Goal: Task Accomplishment & Management: Manage account settings

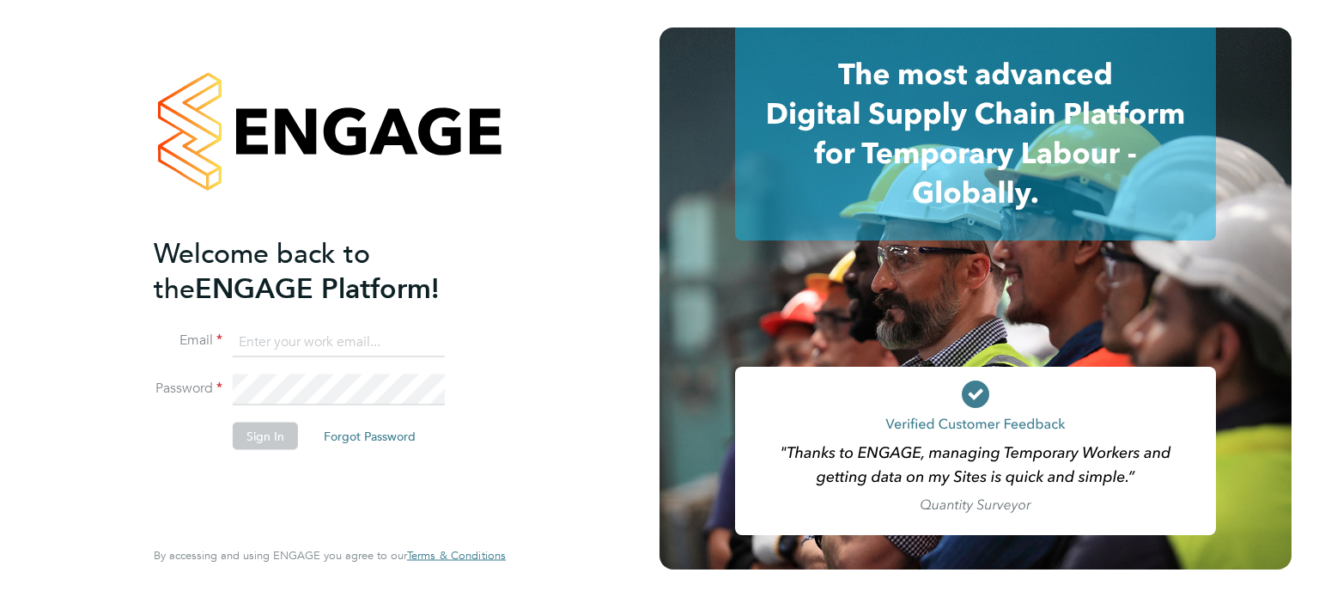
type input "[EMAIL_ADDRESS][DOMAIN_NAME]"
click at [280, 422] on button "Sign In" at bounding box center [265, 435] width 65 height 27
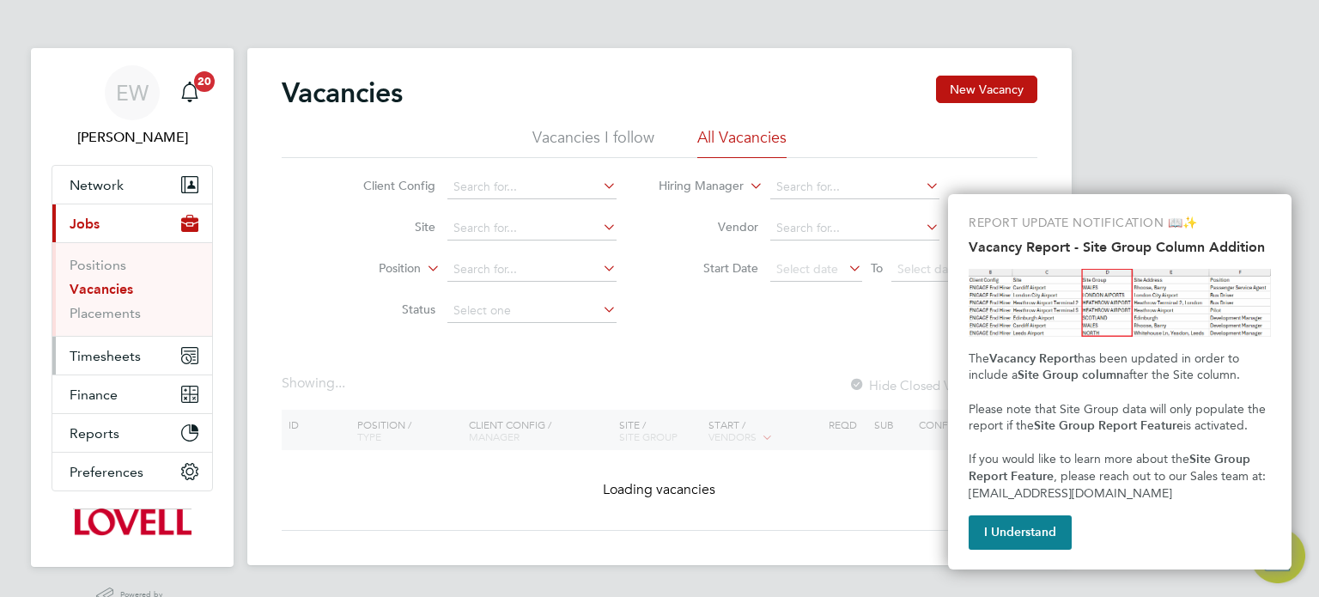
click at [123, 352] on span "Timesheets" at bounding box center [105, 356] width 71 height 16
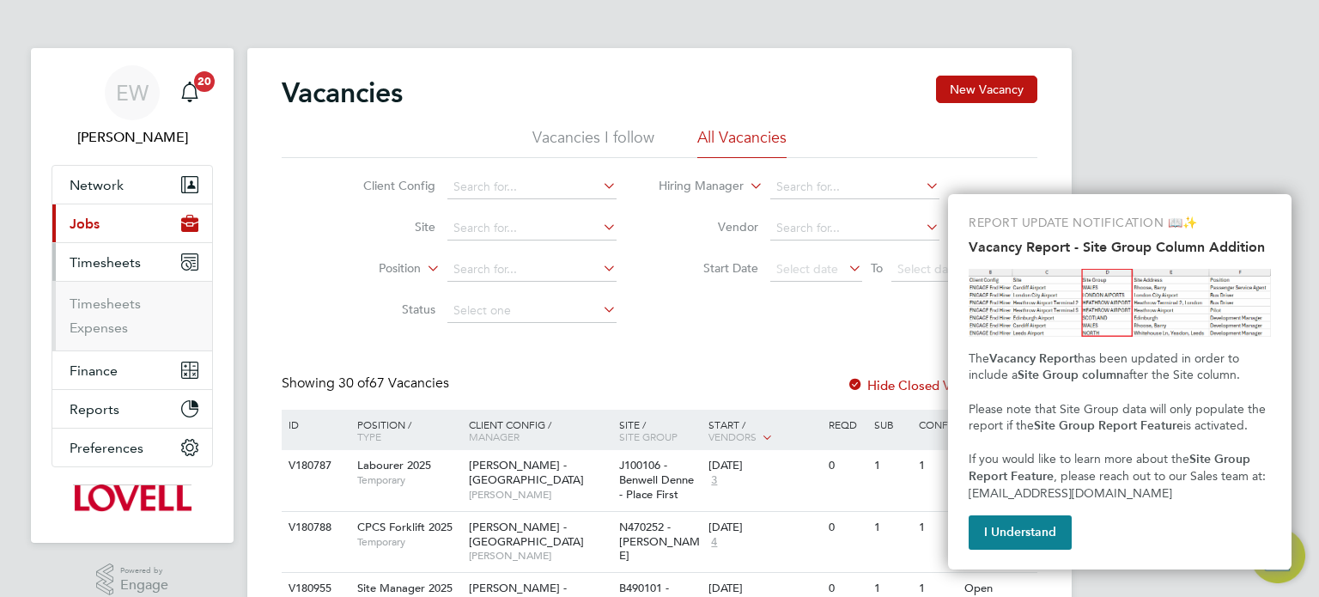
click at [125, 233] on button "Current page: Jobs" at bounding box center [132, 223] width 160 height 38
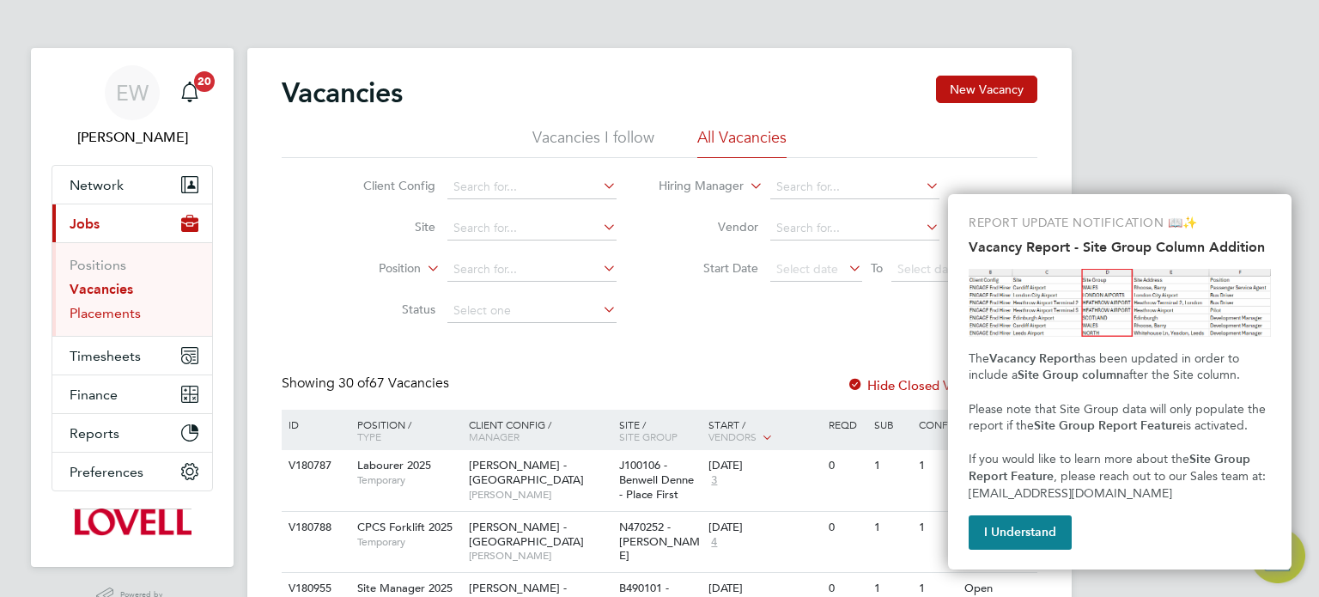
click at [102, 311] on link "Placements" at bounding box center [105, 313] width 71 height 16
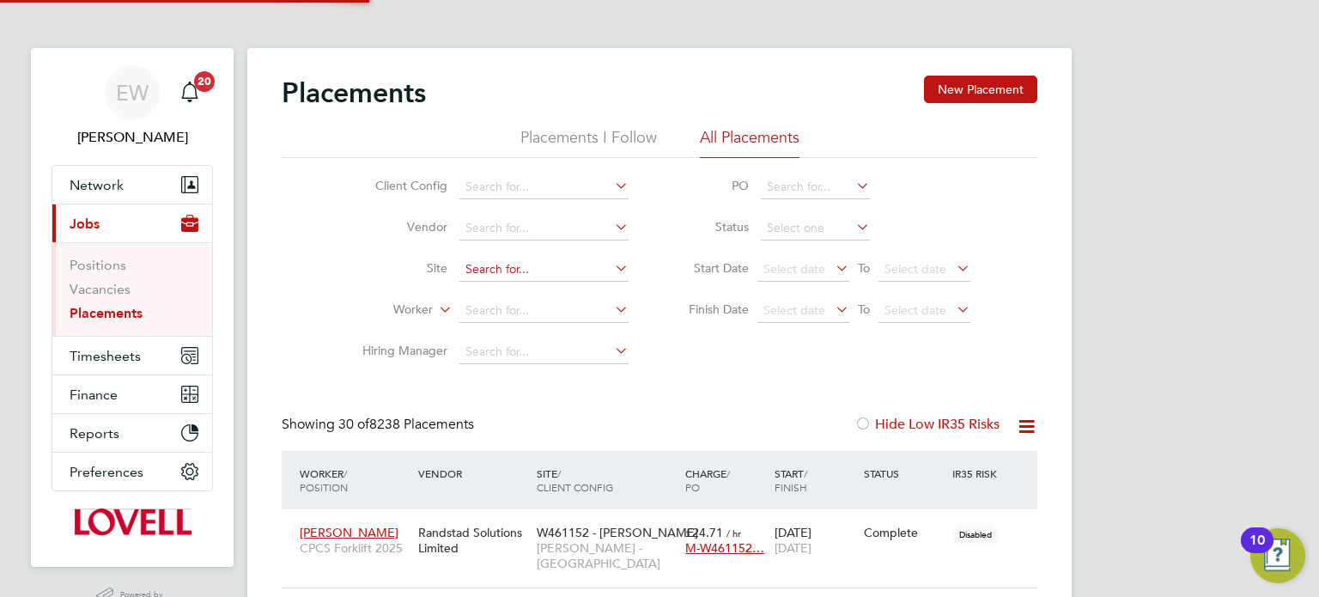
click at [516, 265] on input at bounding box center [543, 270] width 169 height 24
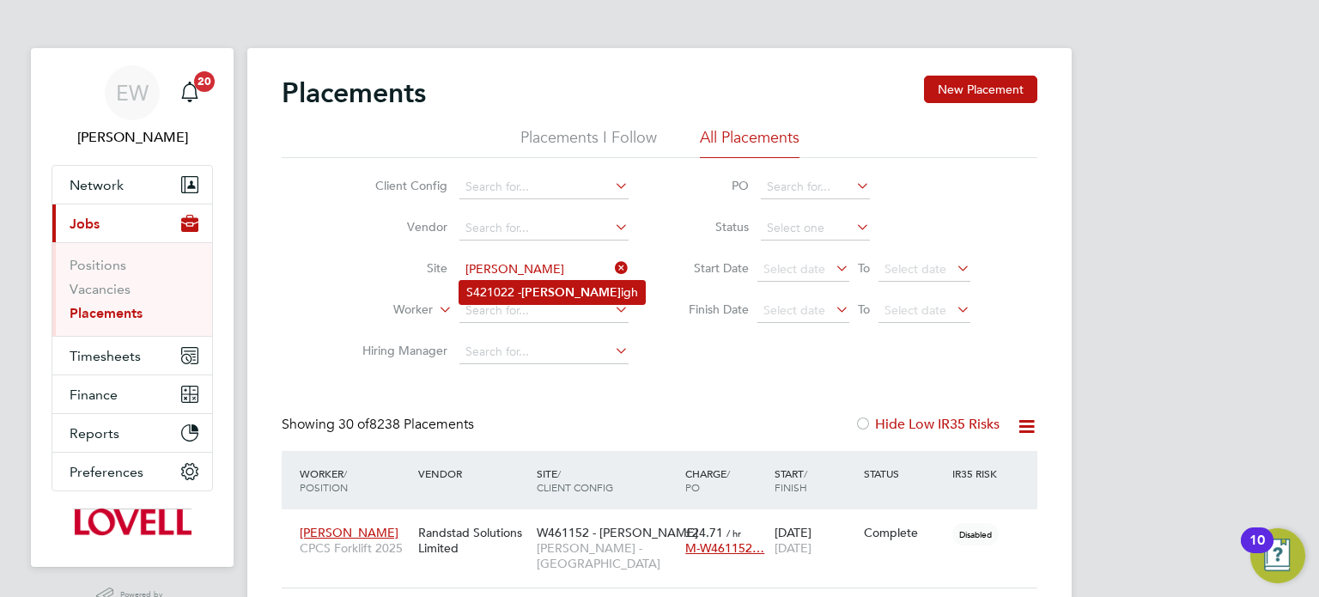
click at [553, 294] on b "Winkle" at bounding box center [571, 292] width 100 height 15
type input "S421022 - Winkleigh"
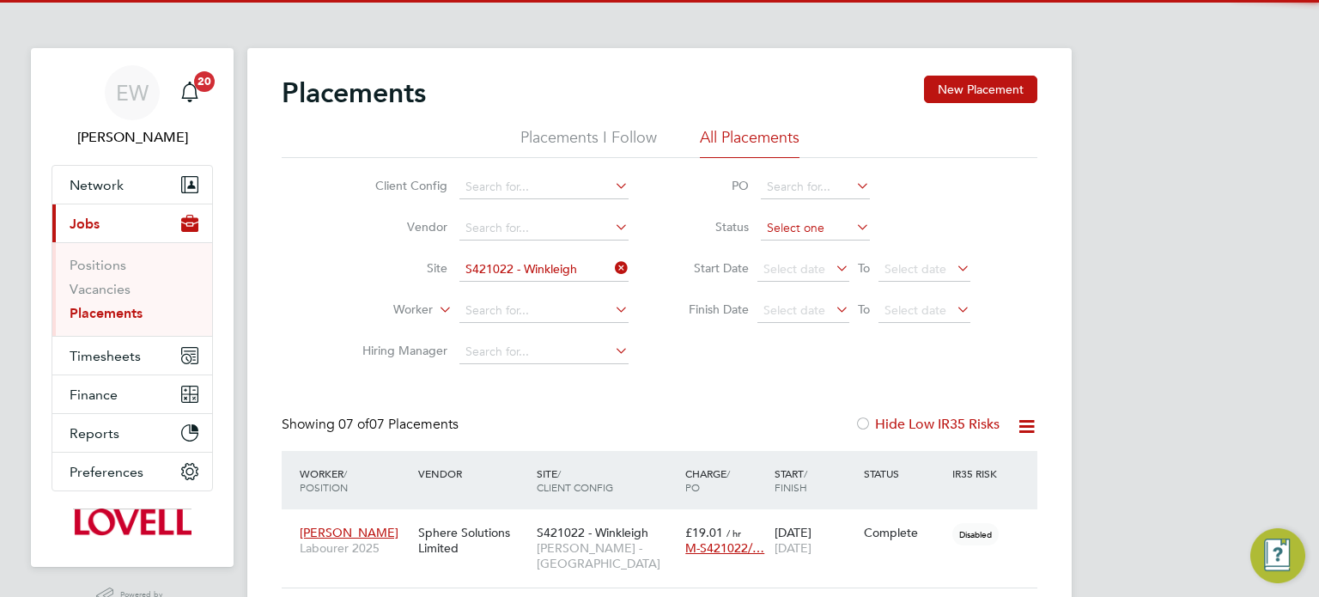
click at [809, 226] on input at bounding box center [815, 228] width 109 height 24
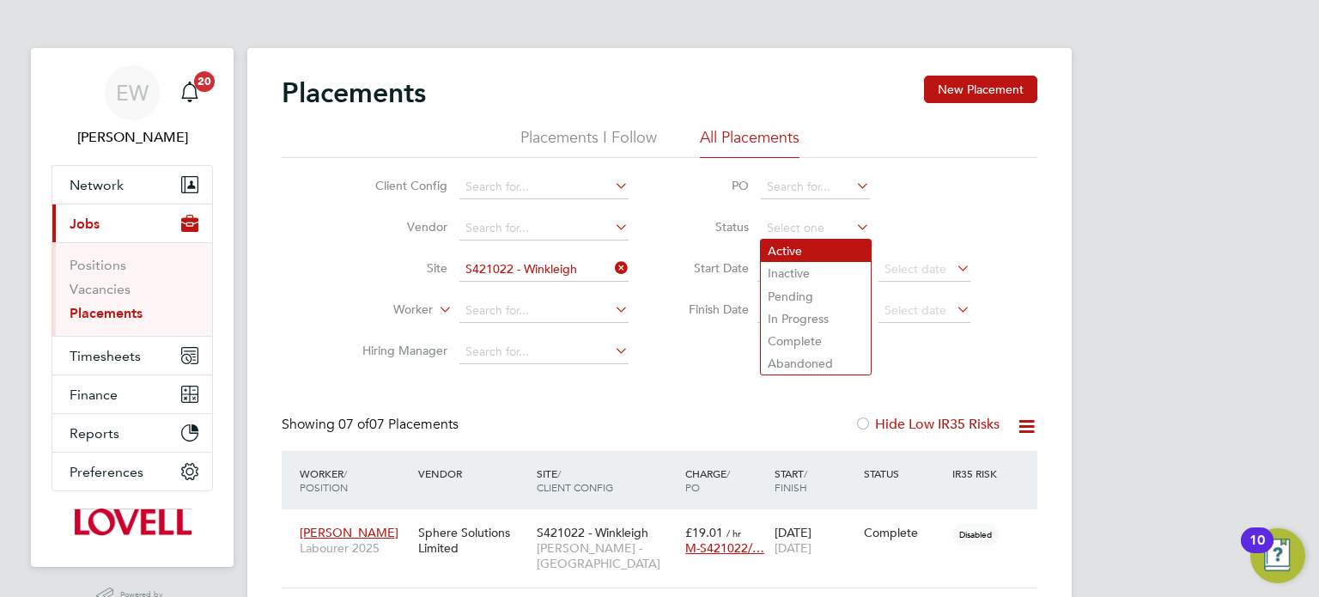
click at [797, 247] on li "Active" at bounding box center [816, 251] width 110 height 22
type input "Active"
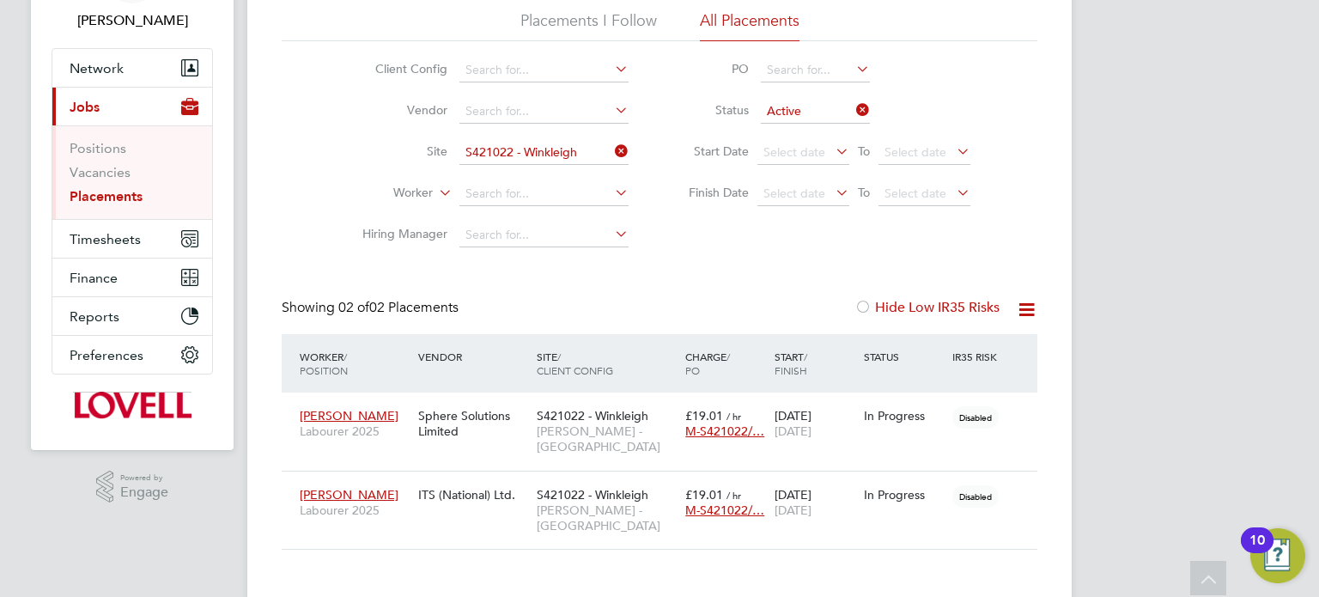
click at [118, 216] on ul "Positions Vacancies Placements" at bounding box center [132, 172] width 160 height 94
click at [114, 225] on button "Timesheets" at bounding box center [132, 239] width 160 height 38
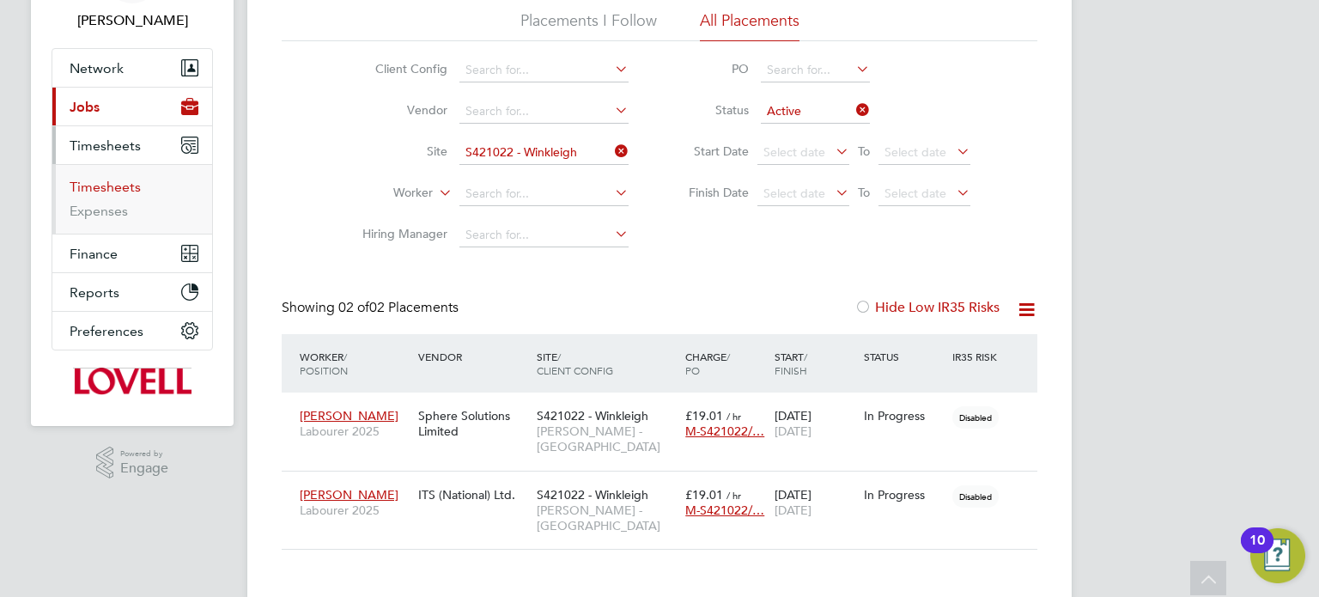
click at [125, 187] on link "Timesheets" at bounding box center [105, 187] width 71 height 16
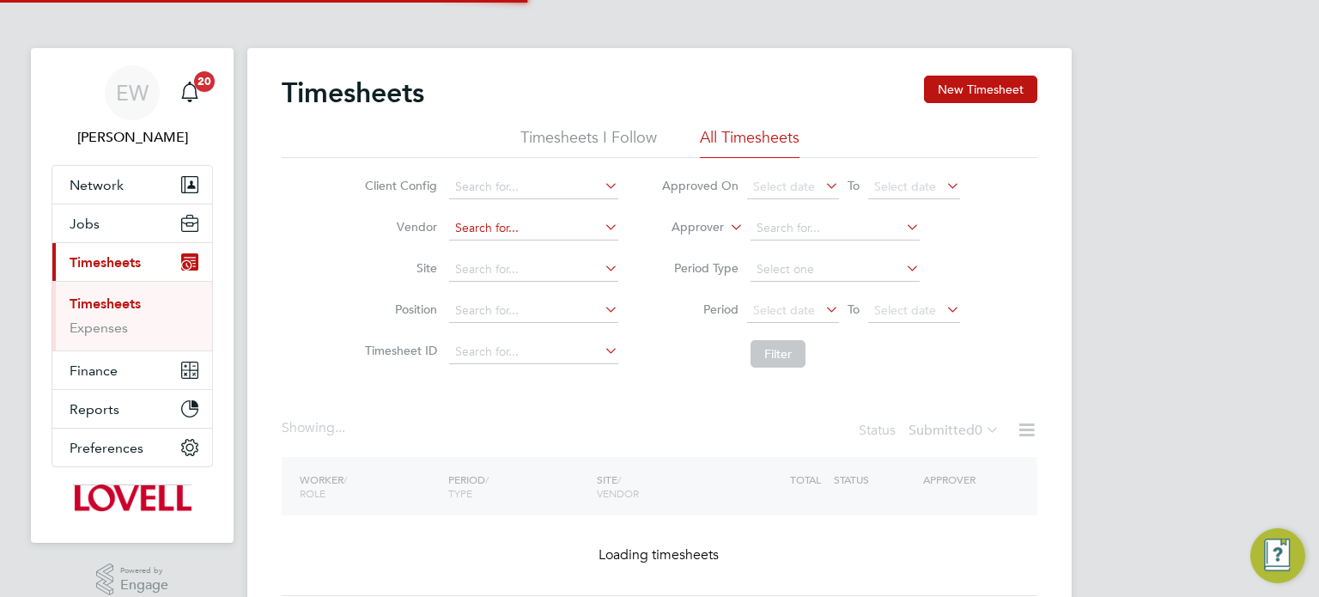
click at [492, 223] on input at bounding box center [533, 228] width 169 height 24
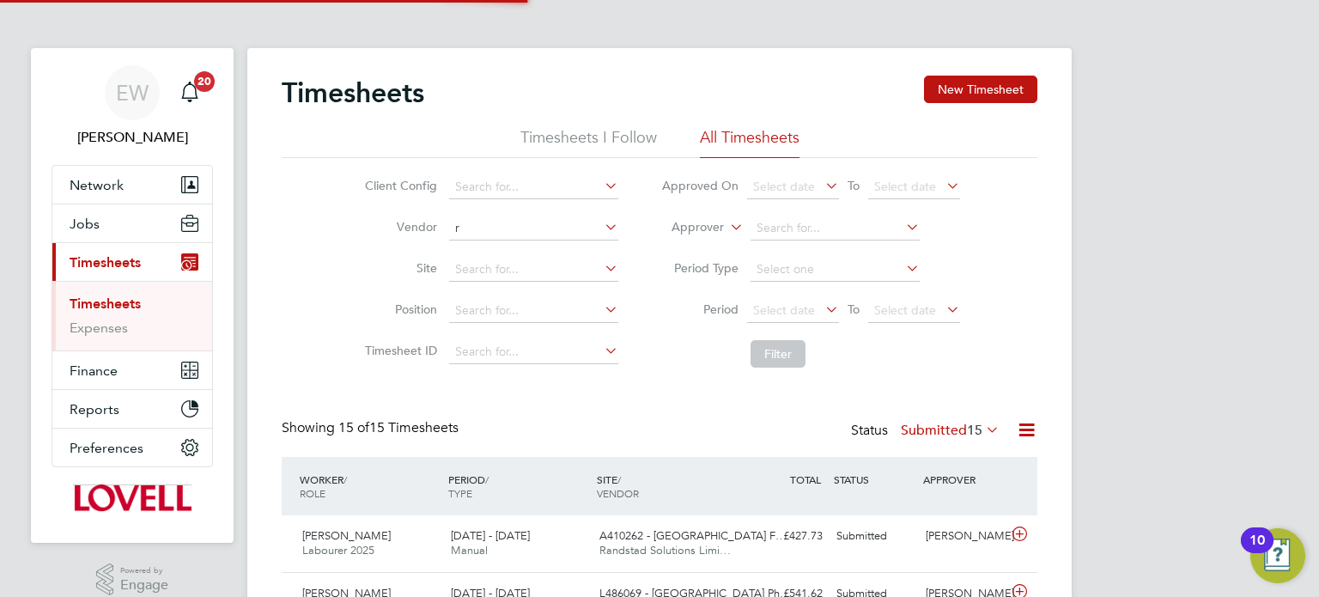
scroll to position [43, 149]
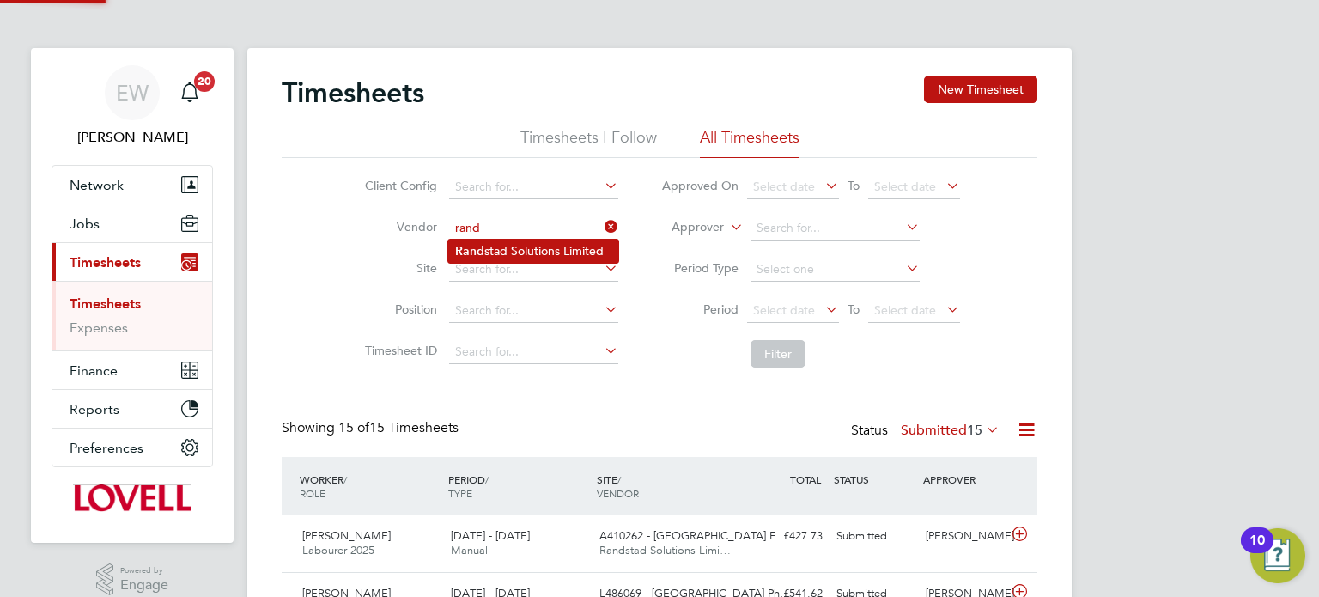
click at [506, 247] on li "Rand stad Solutions Limited" at bounding box center [533, 251] width 170 height 23
type input "Randstad Solutions Limited"
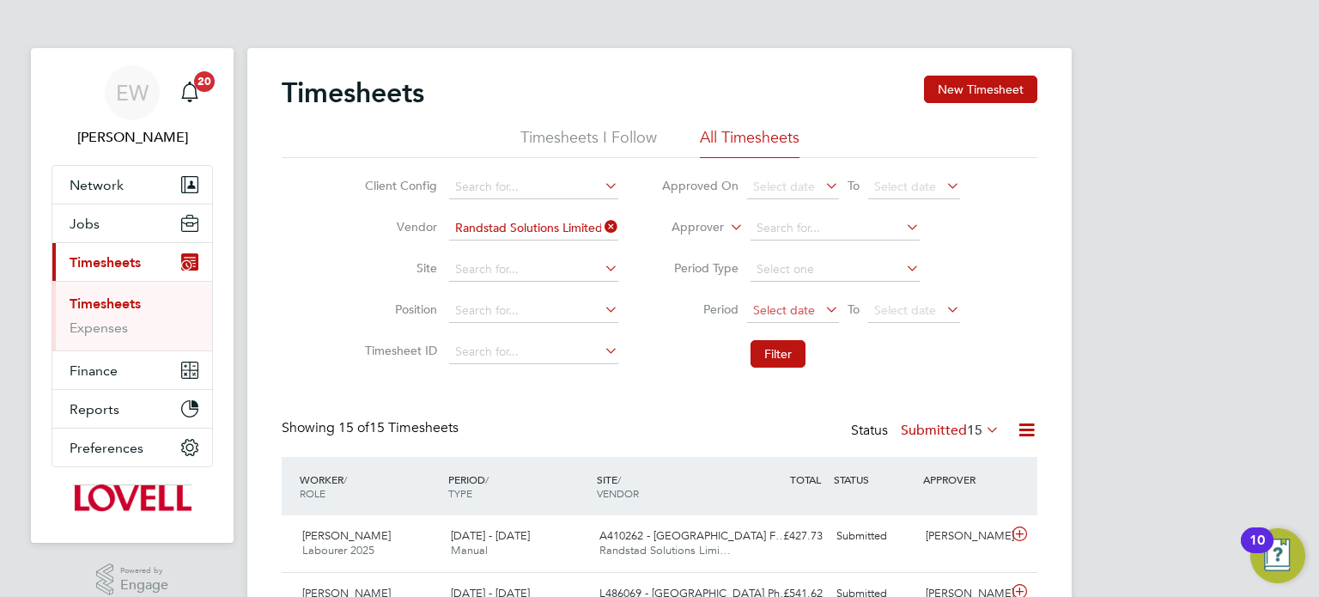
click at [812, 308] on span "Select date" at bounding box center [784, 309] width 62 height 15
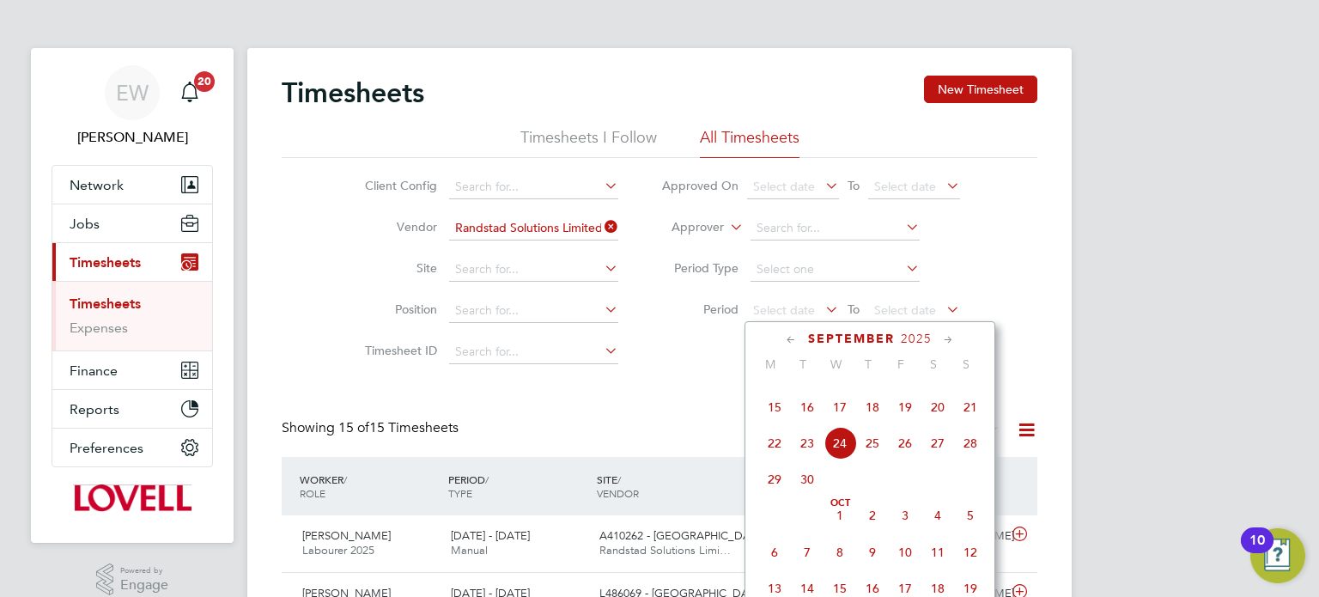
click at [944, 387] on span "13" at bounding box center [937, 371] width 33 height 33
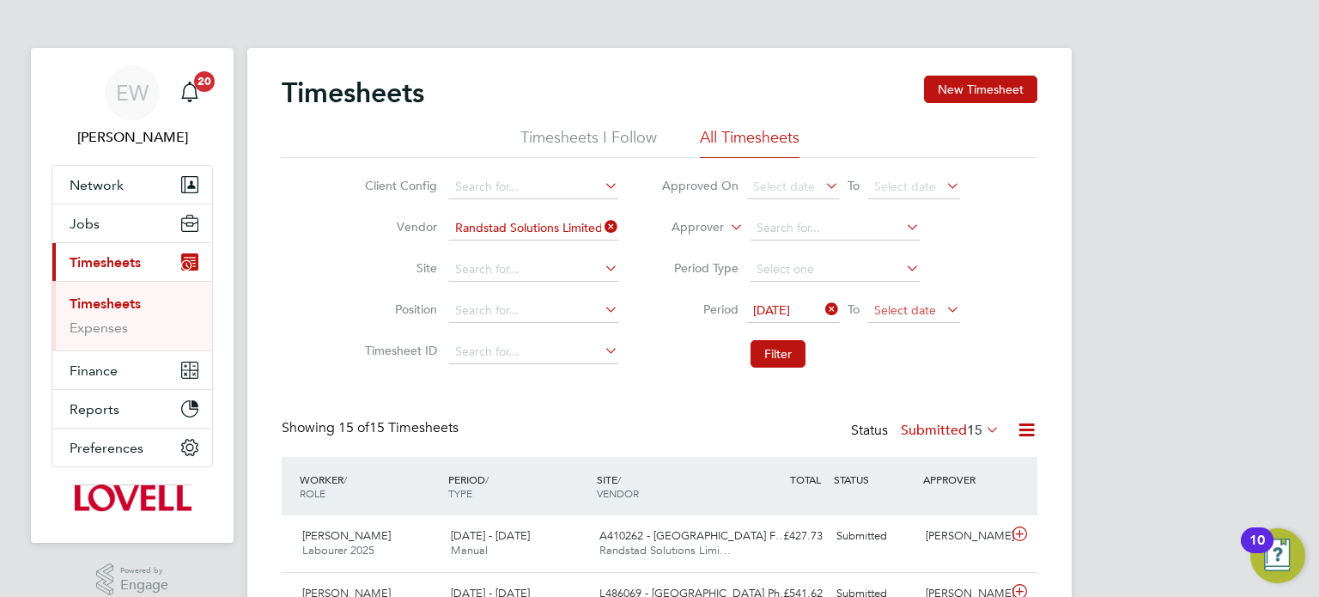
click at [930, 318] on span "Select date" at bounding box center [914, 311] width 92 height 23
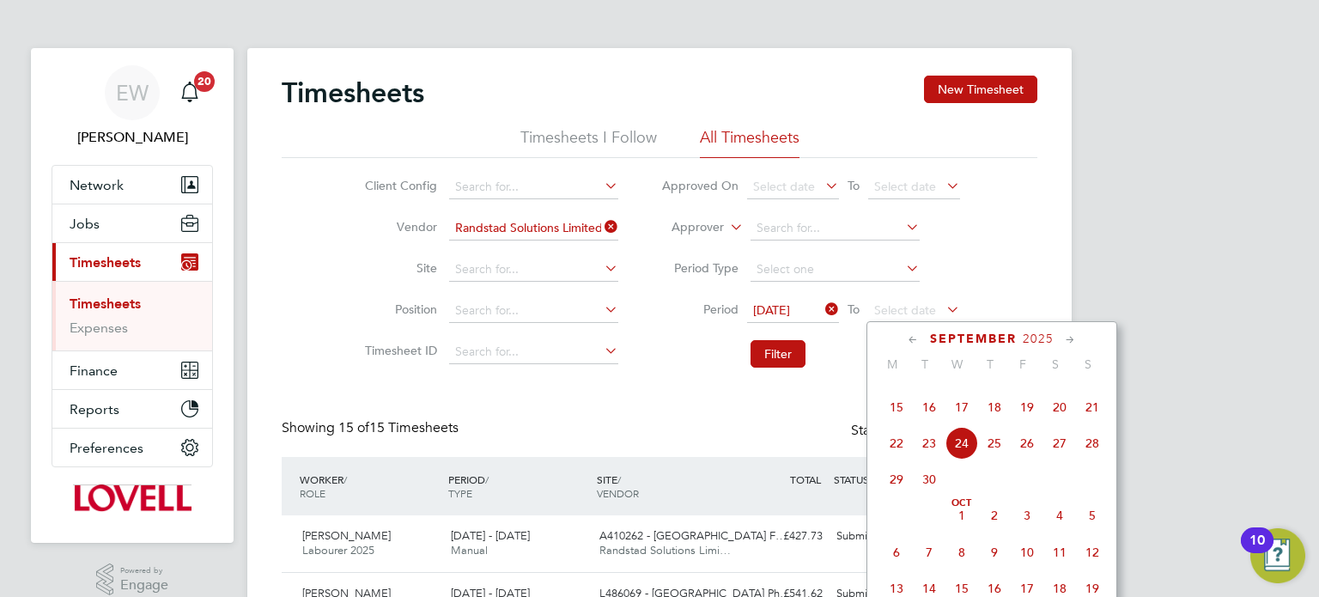
click at [1022, 423] on span "19" at bounding box center [1027, 407] width 33 height 33
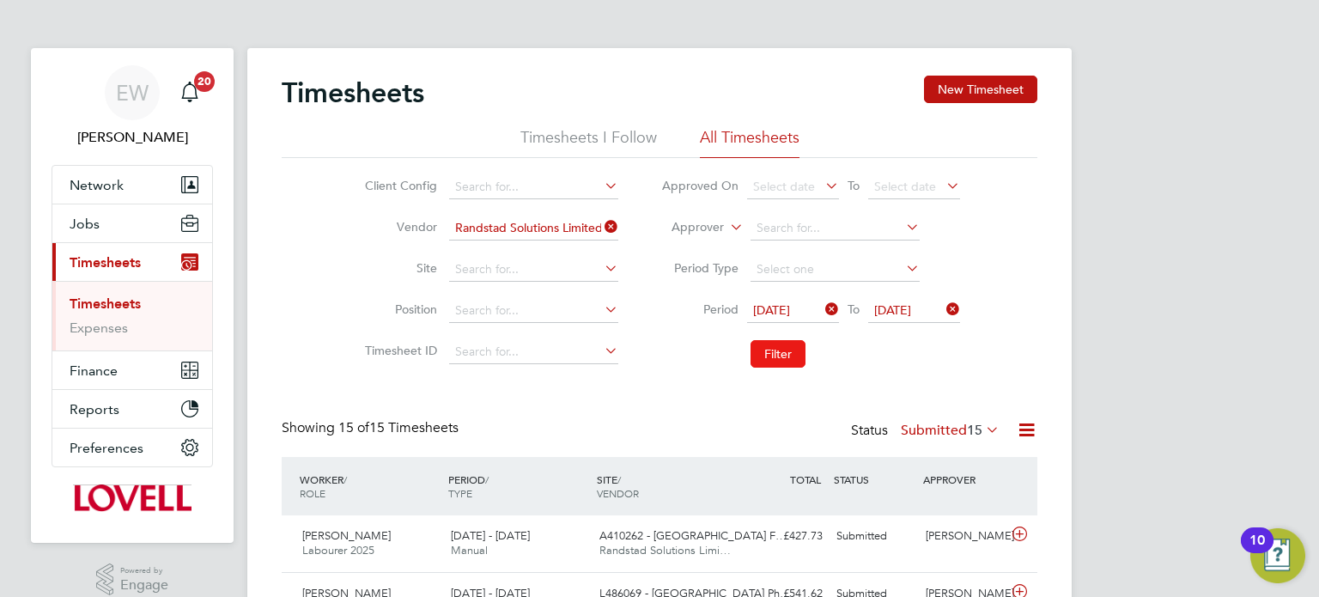
click at [775, 352] on button "Filter" at bounding box center [778, 353] width 55 height 27
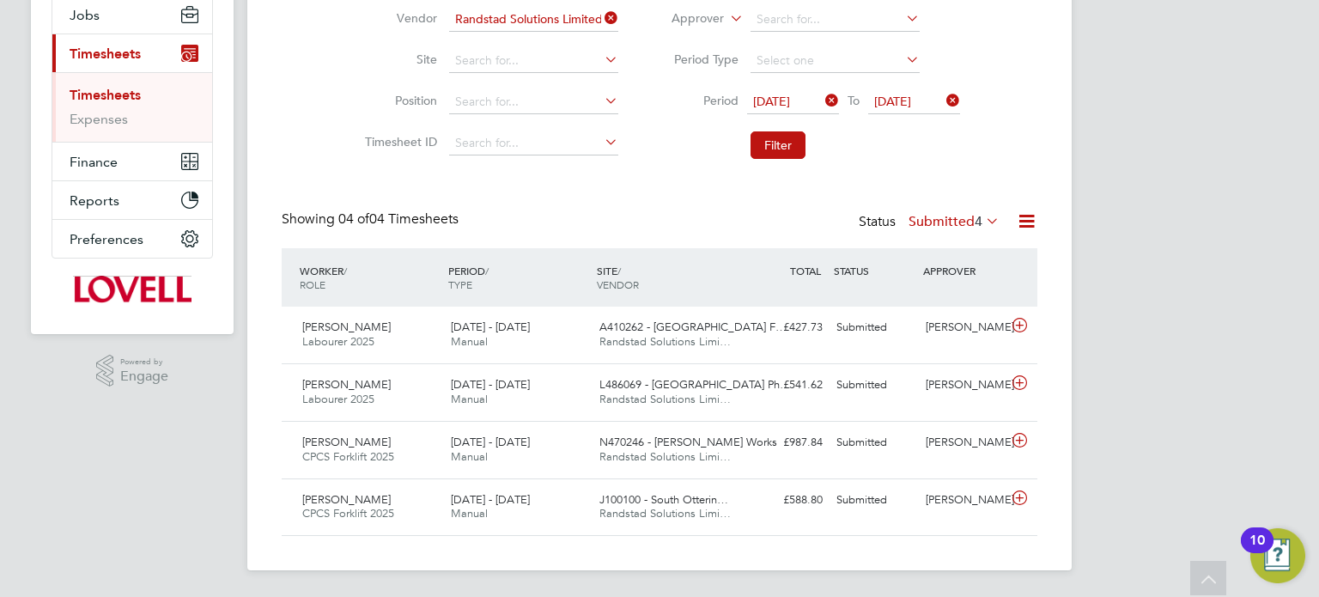
click at [951, 214] on label "Submitted 4" at bounding box center [954, 221] width 91 height 17
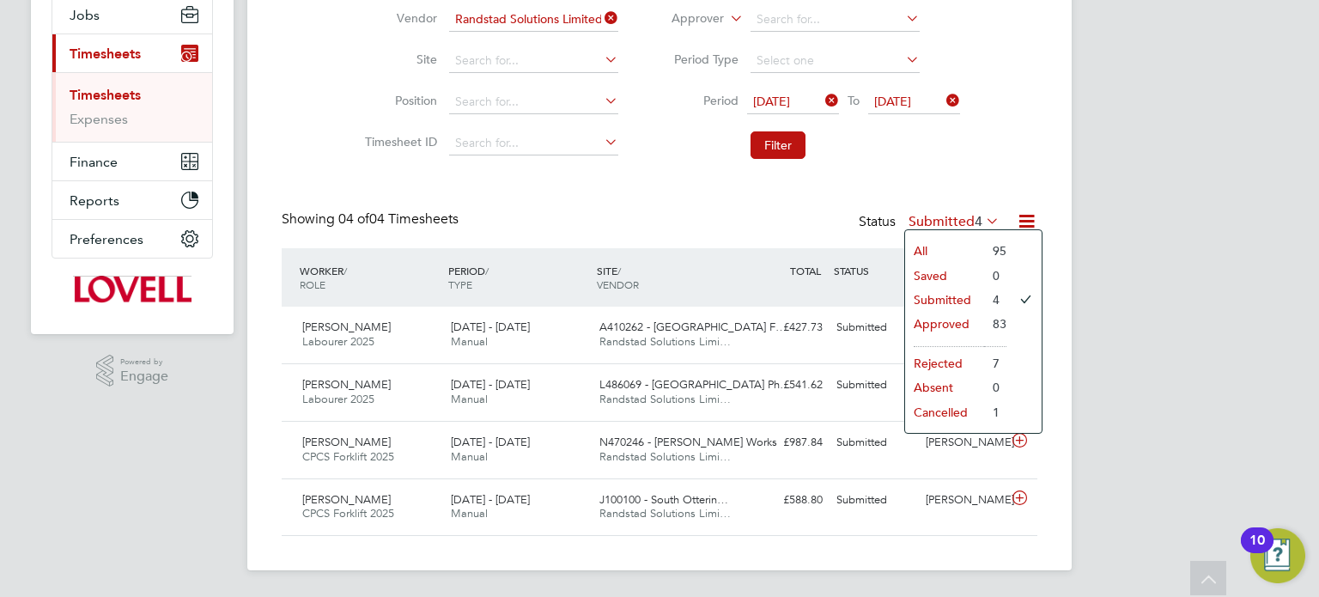
click at [658, 220] on div "Showing 04 of 04 Timesheets Status Submitted 4" at bounding box center [660, 229] width 756 height 38
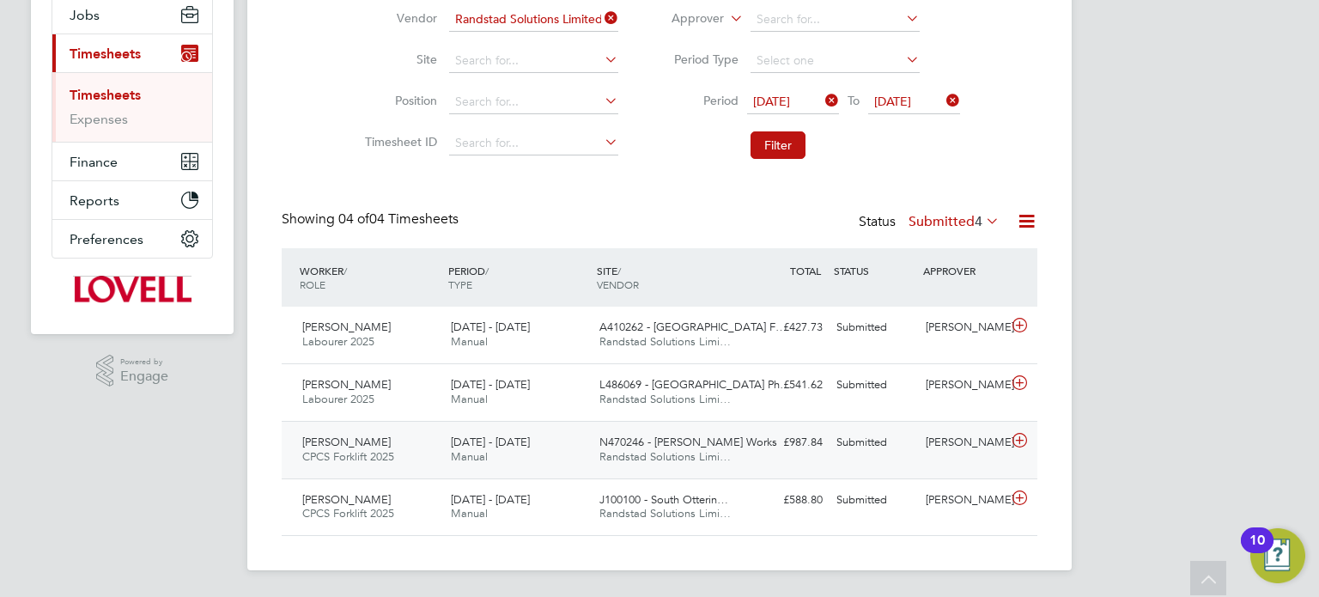
click at [940, 443] on div "Gregg Watson" at bounding box center [963, 443] width 89 height 28
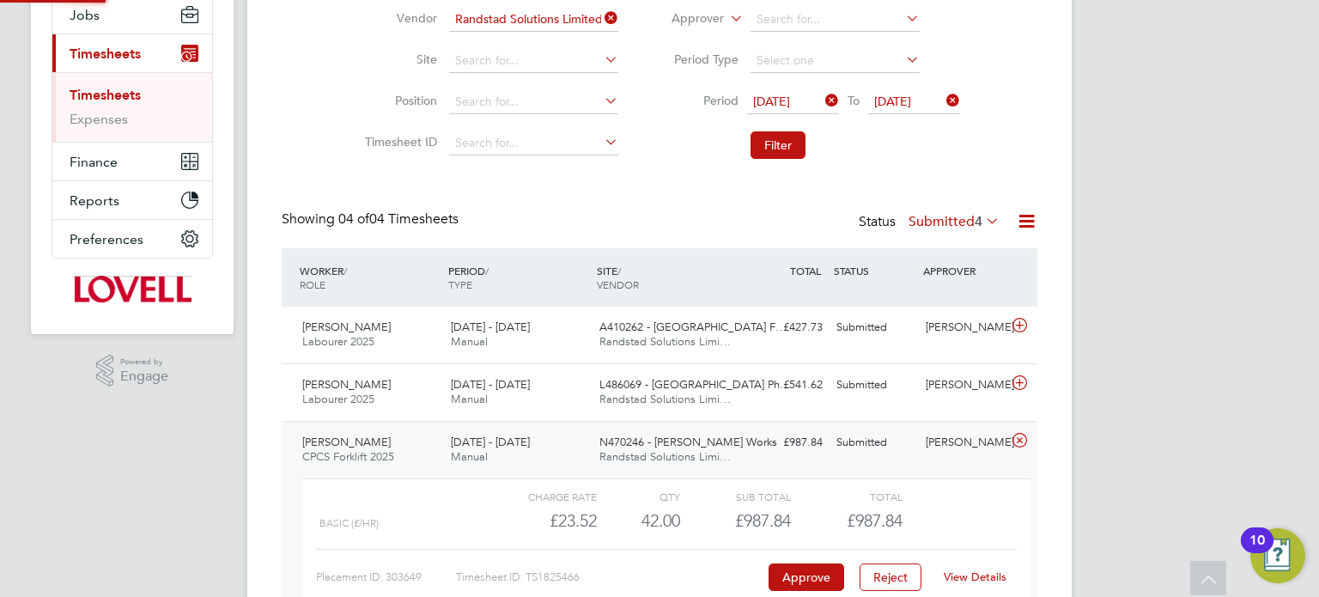
scroll to position [28, 167]
click at [940, 443] on div "Gregg Watson" at bounding box center [963, 443] width 89 height 28
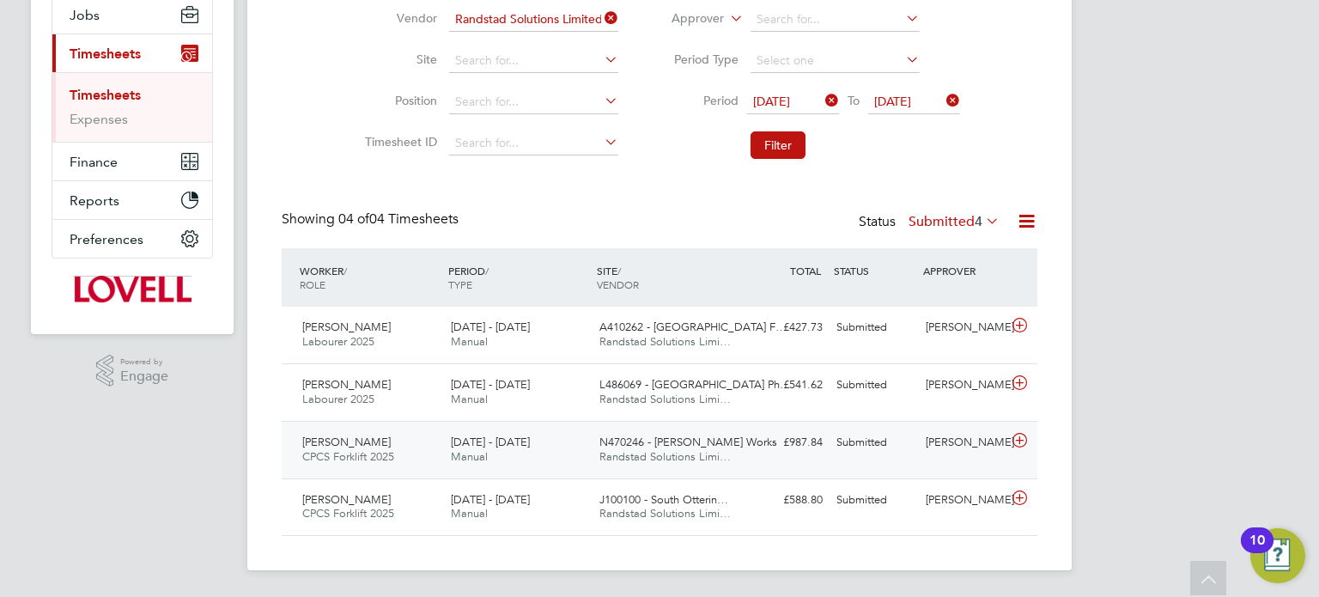
click at [860, 454] on div "Submitted" at bounding box center [874, 443] width 89 height 28
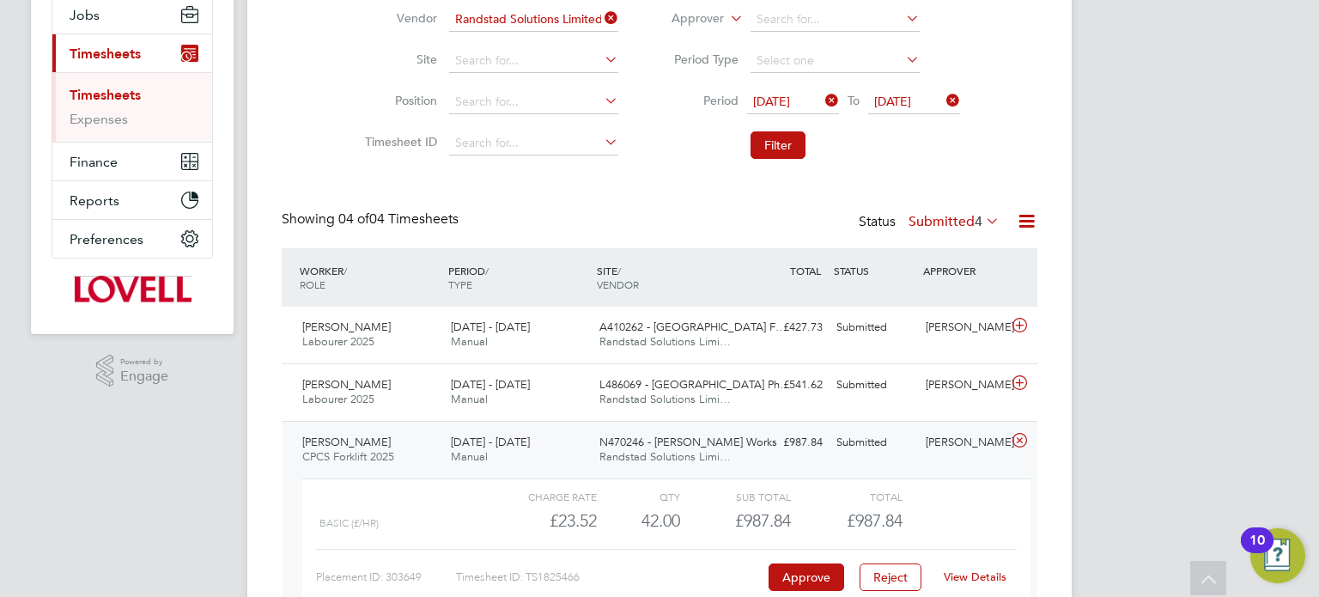
click at [860, 454] on div "Submitted" at bounding box center [874, 443] width 89 height 28
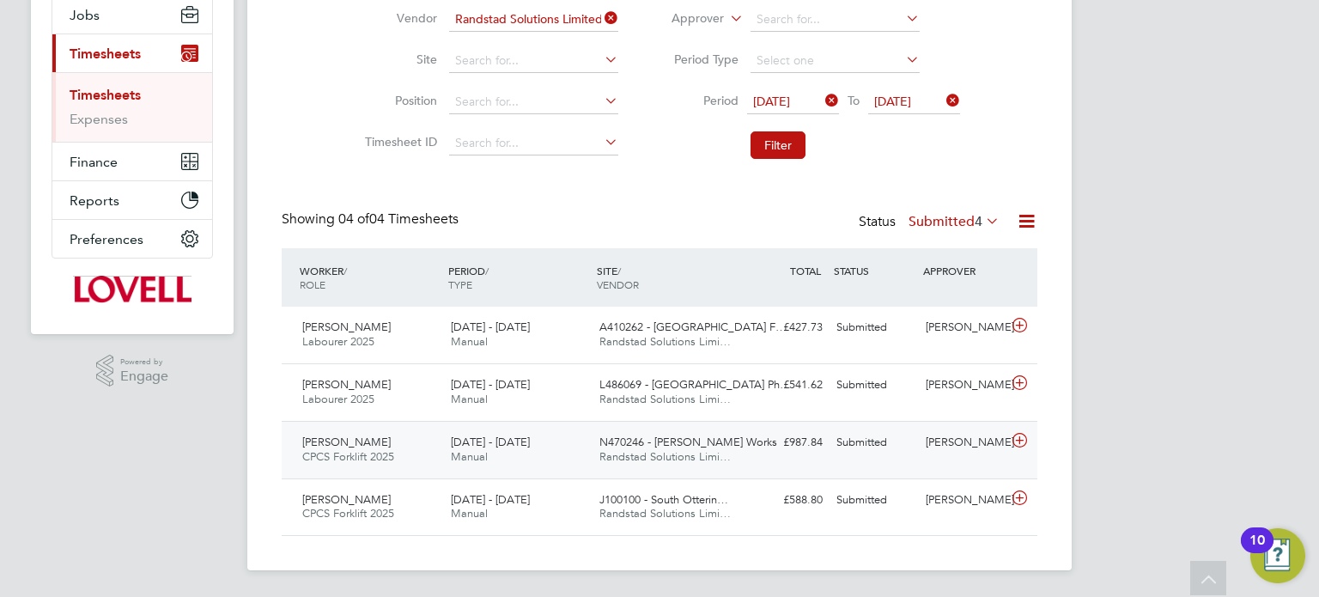
click at [860, 454] on div "Submitted" at bounding box center [874, 443] width 89 height 28
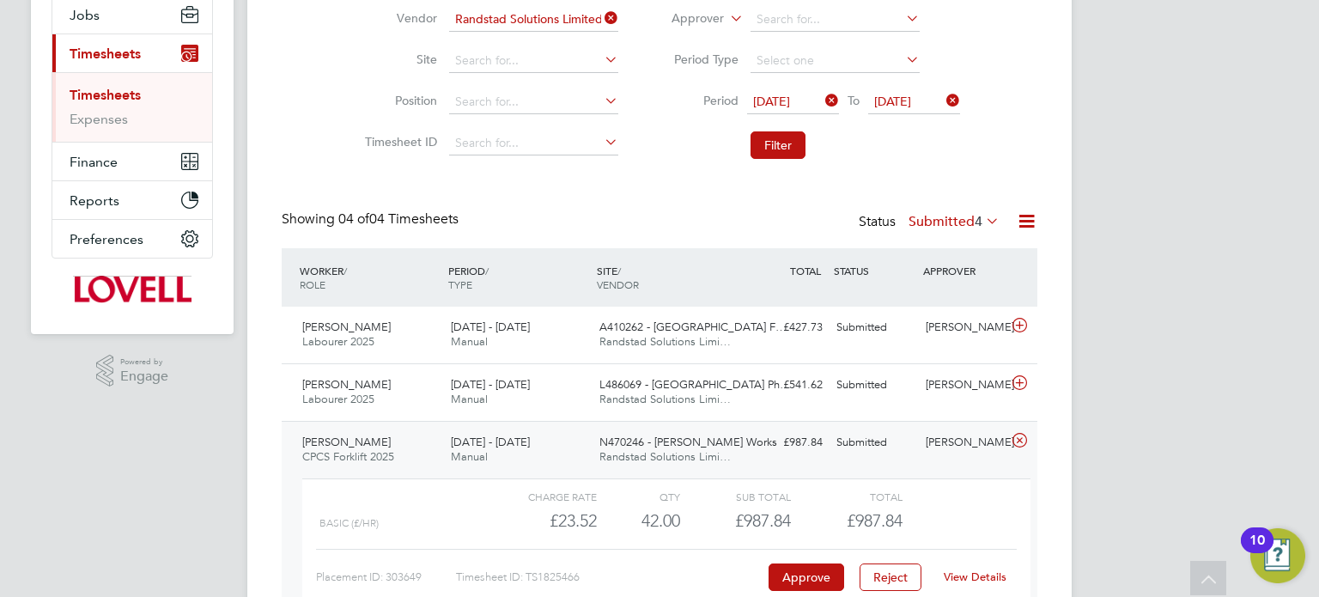
click at [860, 454] on div "Submitted" at bounding box center [874, 443] width 89 height 28
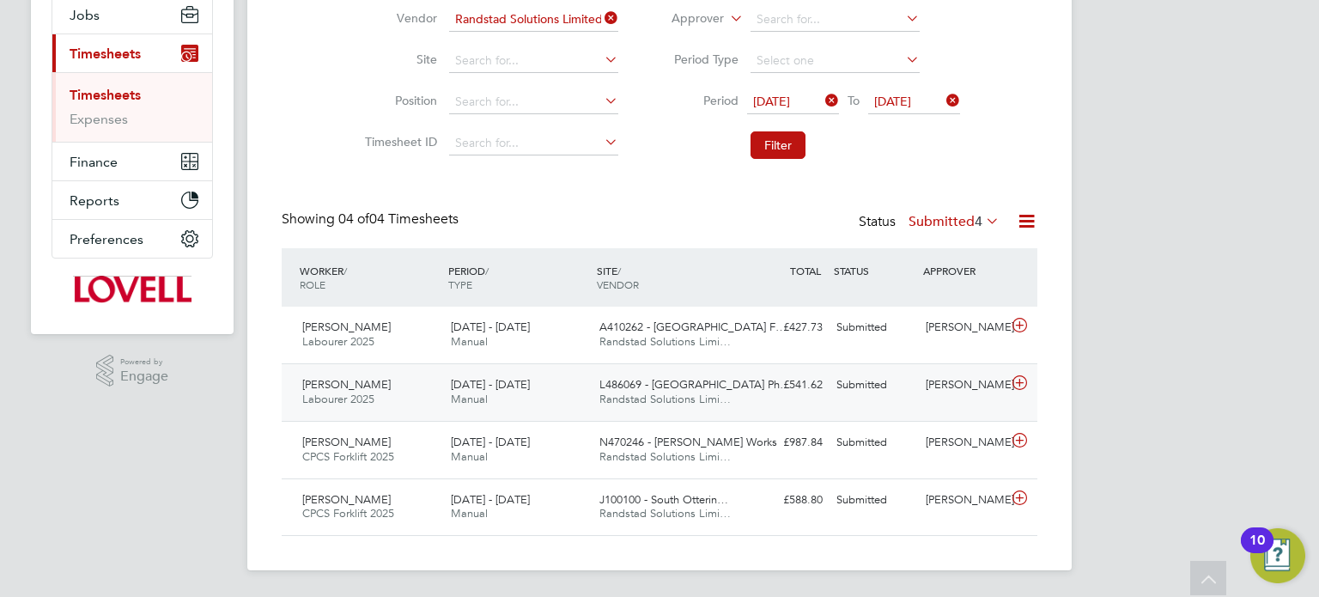
click at [903, 395] on div "Submitted" at bounding box center [874, 385] width 89 height 28
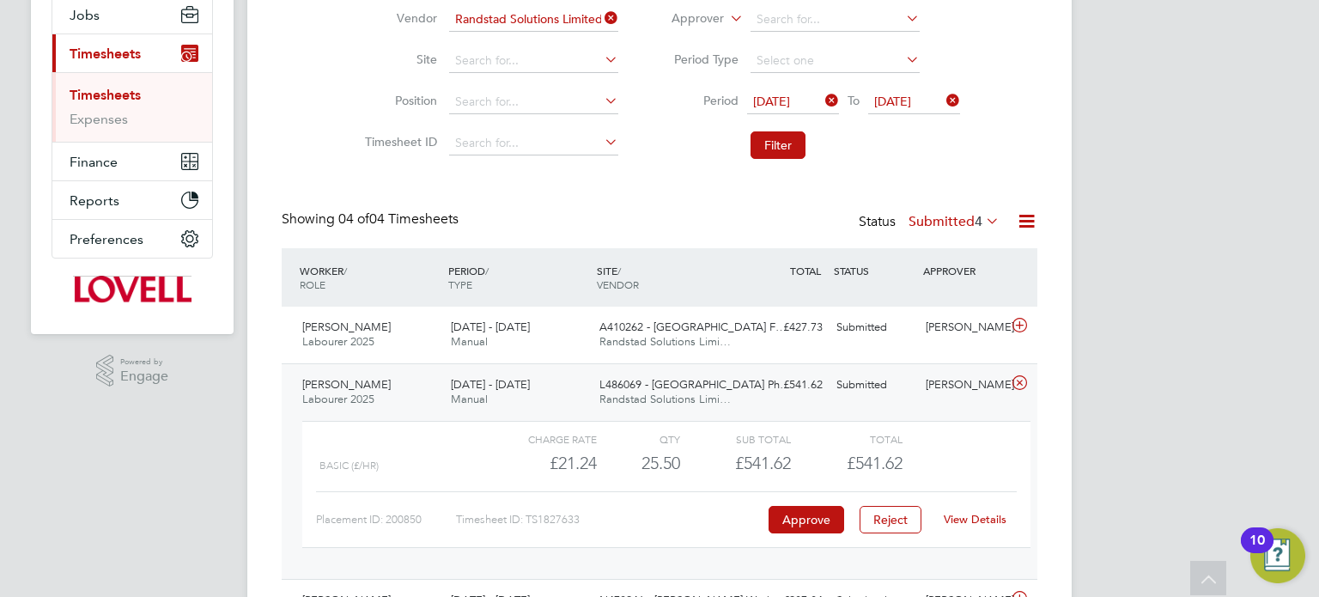
click at [994, 512] on link "View Details" at bounding box center [975, 519] width 63 height 15
click at [853, 316] on div "Submitted" at bounding box center [874, 327] width 89 height 28
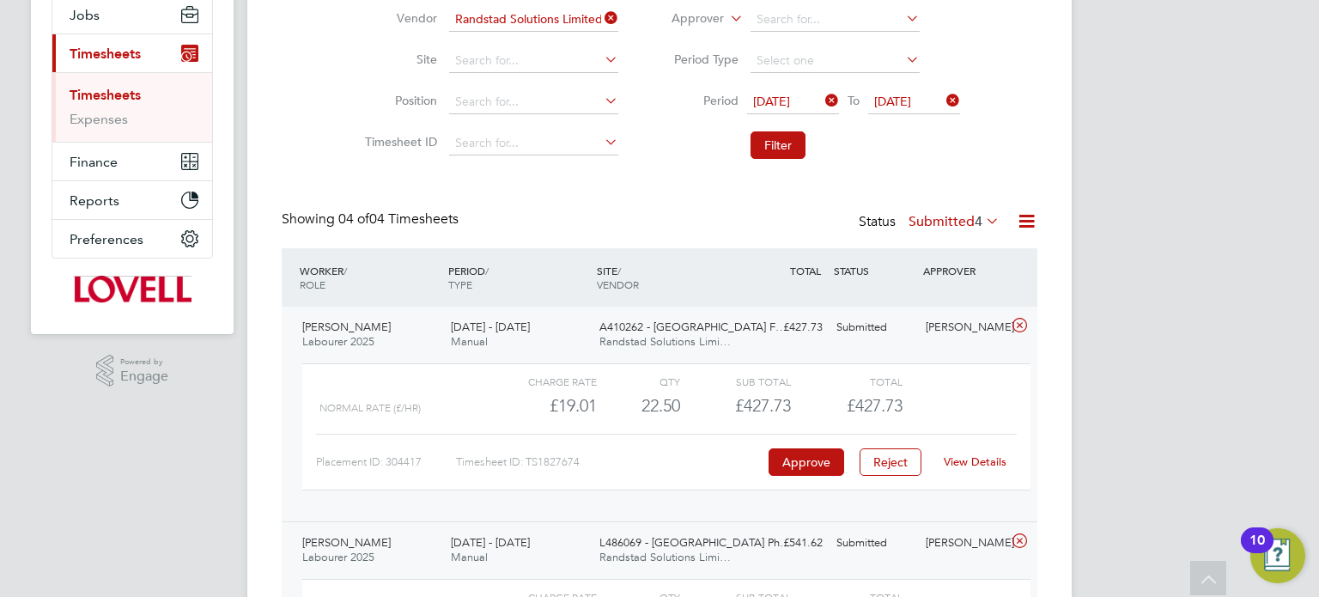
click at [964, 453] on div "View Details" at bounding box center [975, 461] width 84 height 27
click at [965, 457] on link "View Details" at bounding box center [975, 461] width 63 height 15
click at [891, 325] on div "Submitted" at bounding box center [874, 327] width 89 height 28
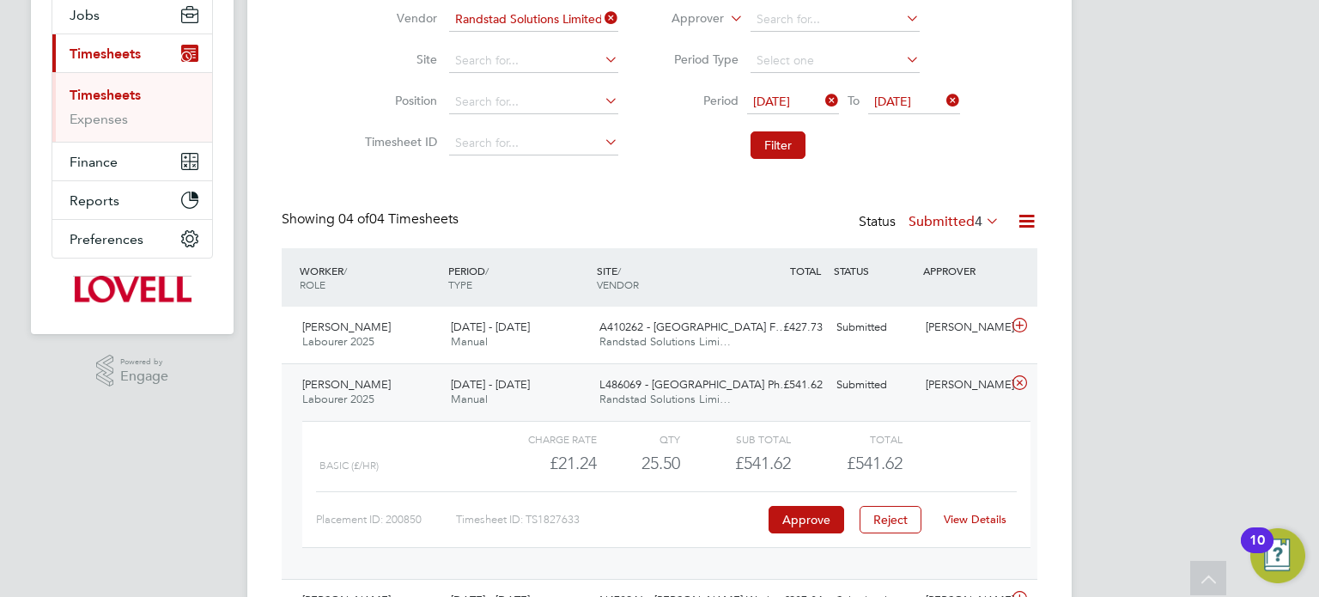
click at [933, 227] on label "Submitted 4" at bounding box center [954, 221] width 91 height 17
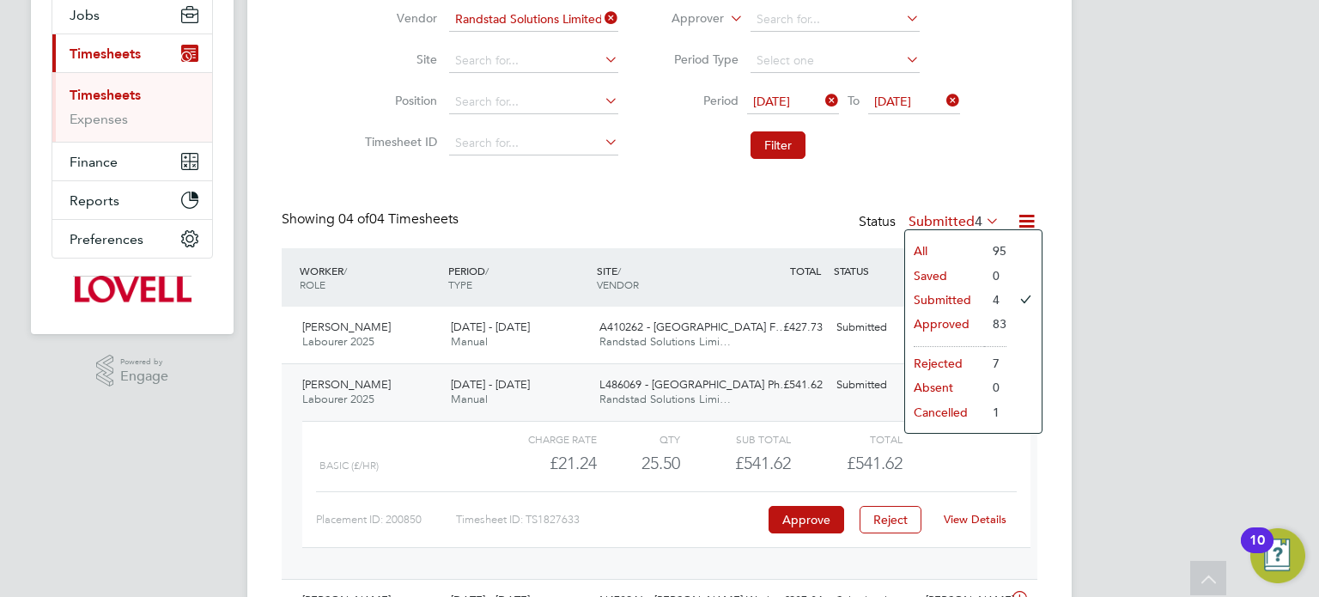
click at [832, 220] on div "Showing 04 of 04 Timesheets Status Submitted 4" at bounding box center [660, 229] width 756 height 38
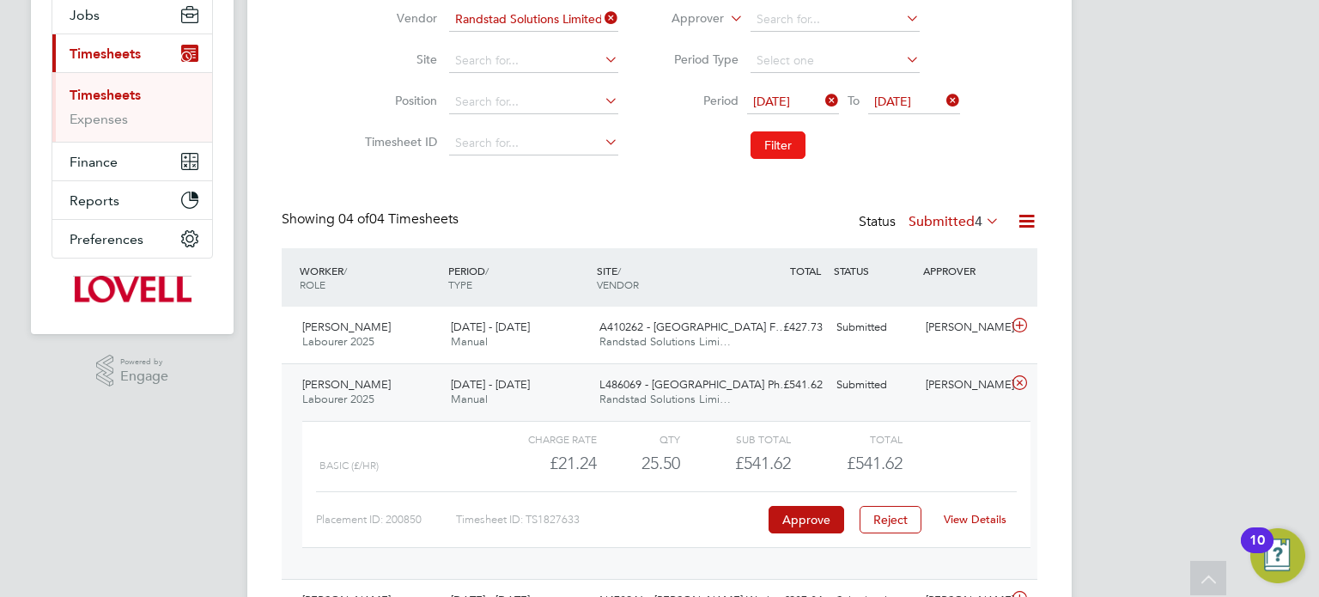
click at [791, 157] on button "Filter" at bounding box center [778, 144] width 55 height 27
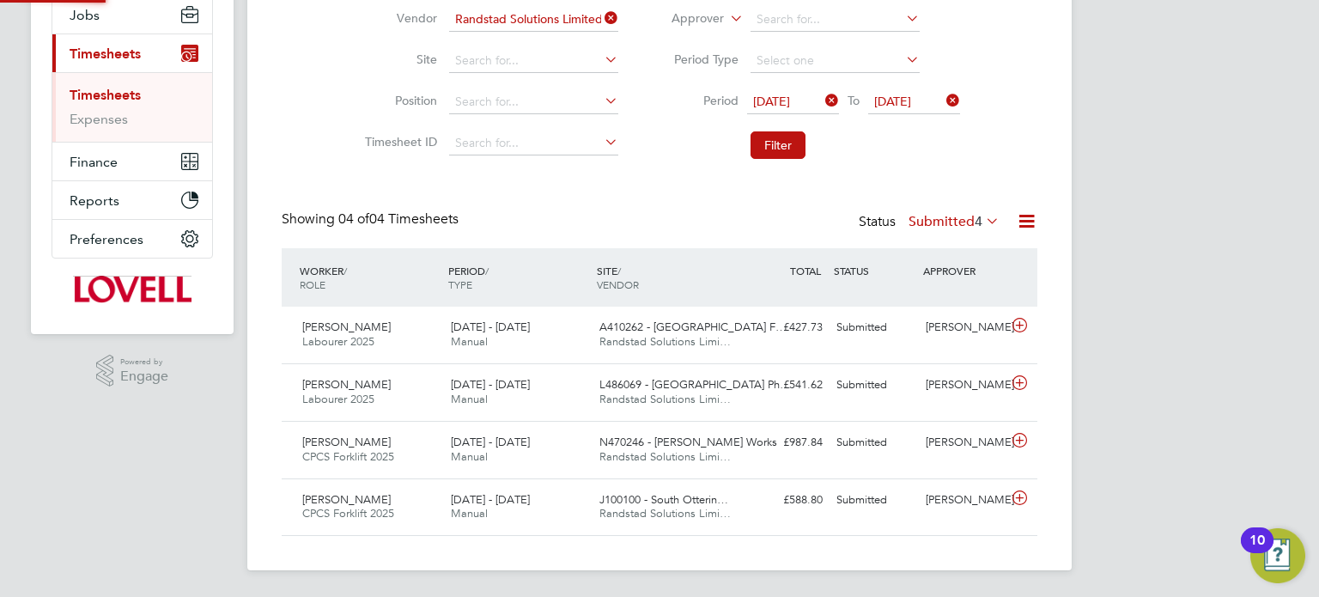
scroll to position [8, 9]
click at [946, 228] on label "Submitted 4" at bounding box center [954, 221] width 91 height 17
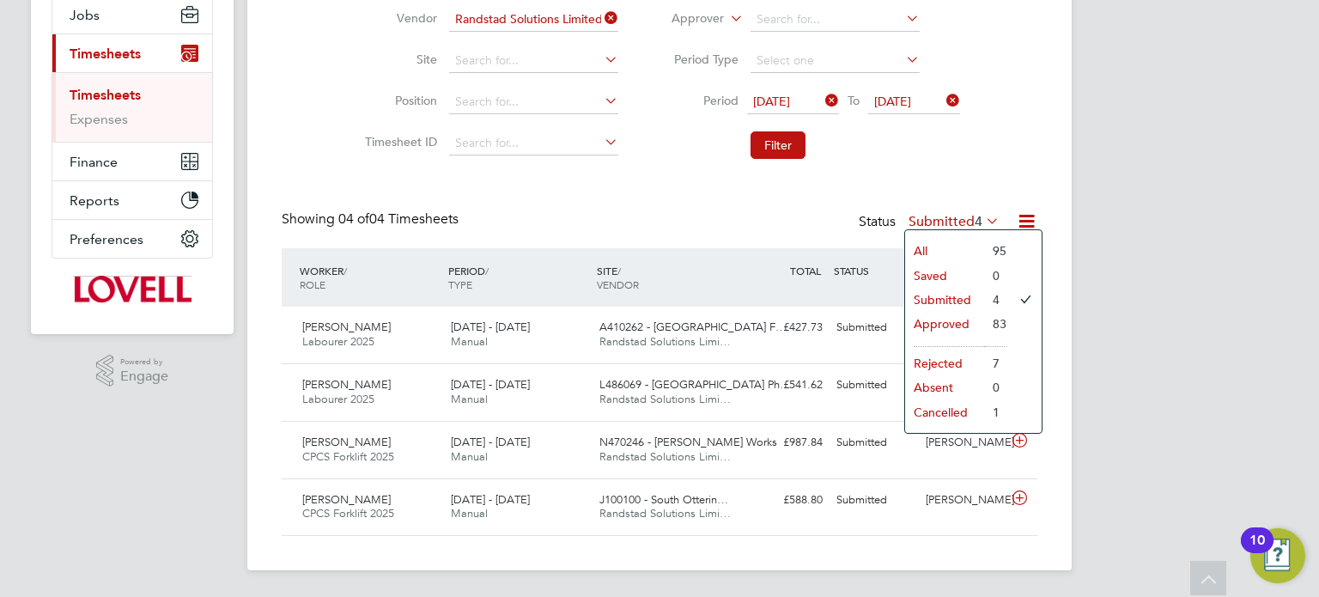
click at [946, 228] on label "Submitted 4" at bounding box center [954, 221] width 91 height 17
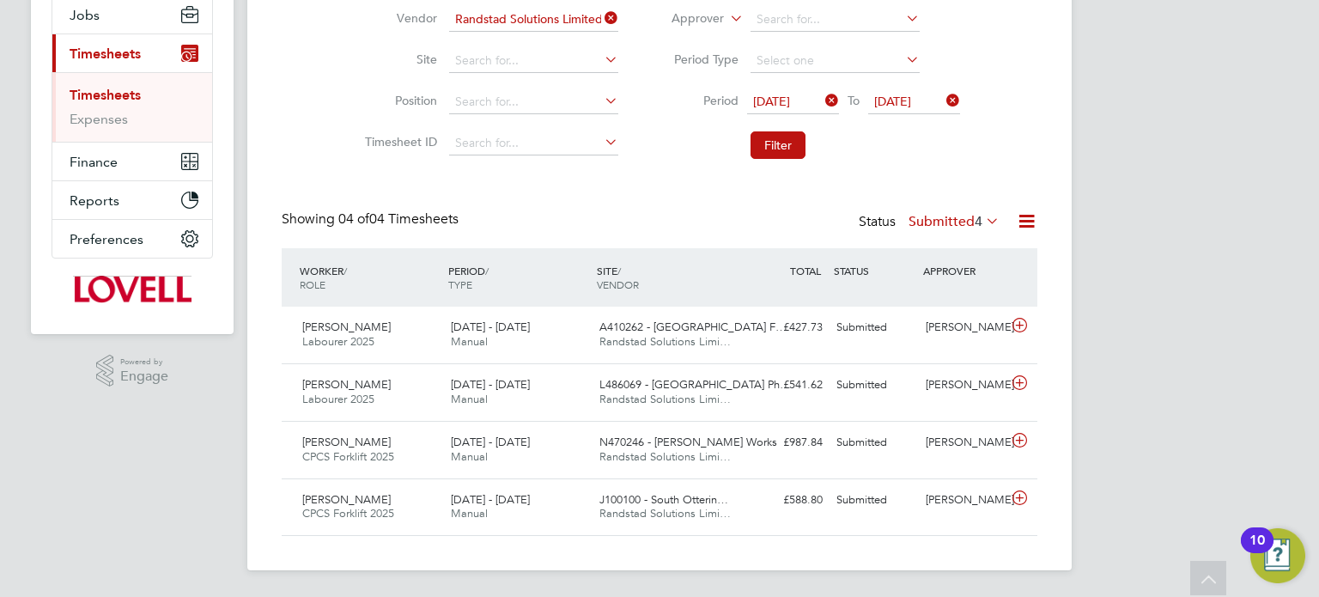
scroll to position [0, 0]
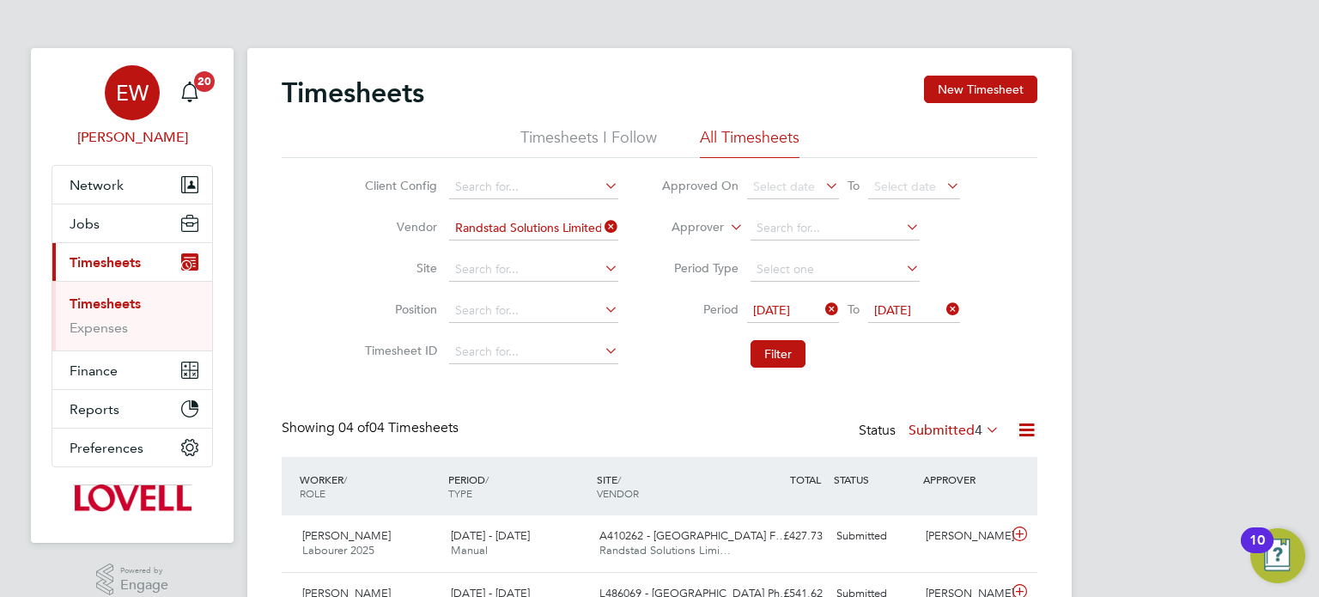
click at [125, 113] on div "EW" at bounding box center [132, 92] width 55 height 55
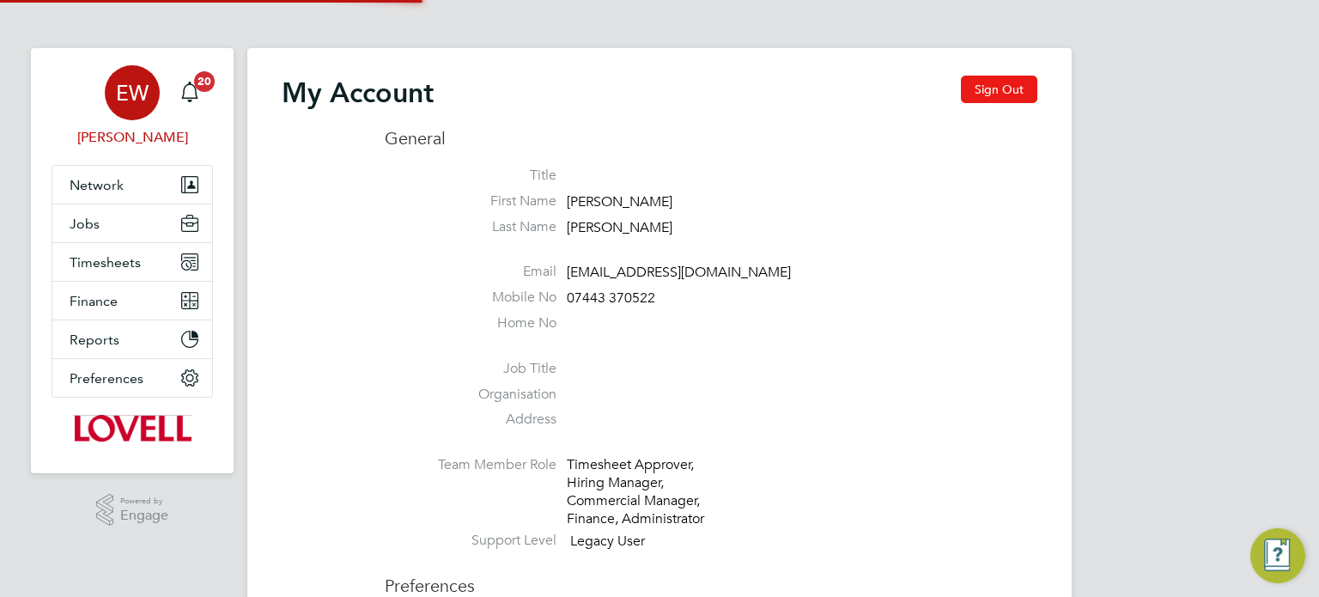
type input "labourdeskmslv@randstadcpe.com"
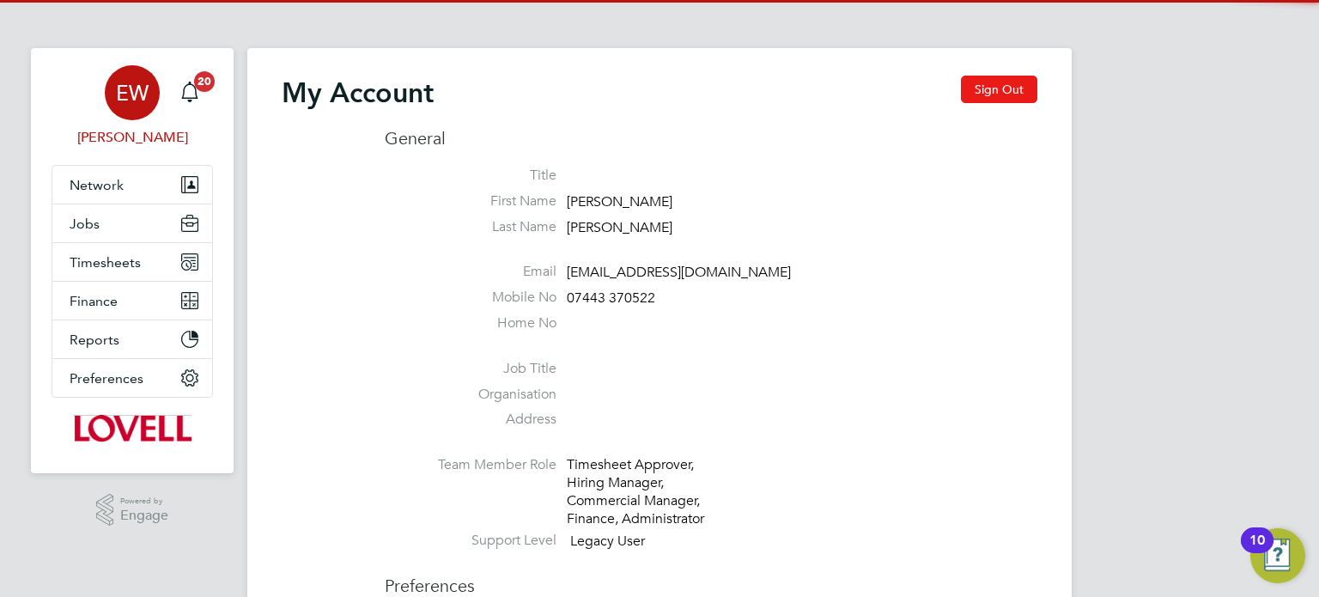
click at [1012, 94] on button "Sign Out" at bounding box center [999, 89] width 76 height 27
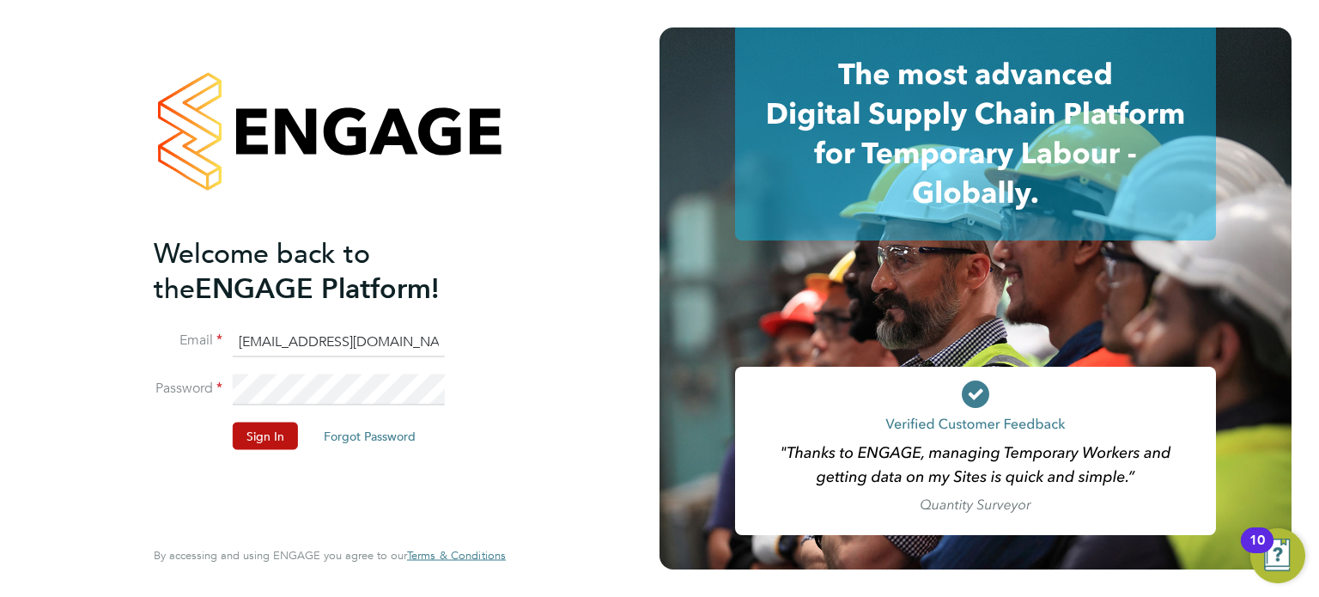
click at [342, 363] on li "Email labourdeskmslv@randstadcpe.com" at bounding box center [321, 350] width 335 height 48
click at [358, 352] on input "labourdeskmslv@randstadcpe.com" at bounding box center [339, 341] width 212 height 31
type input "emma.wells@randstad.co.uk"
click at [254, 441] on button "Sign In" at bounding box center [265, 435] width 65 height 27
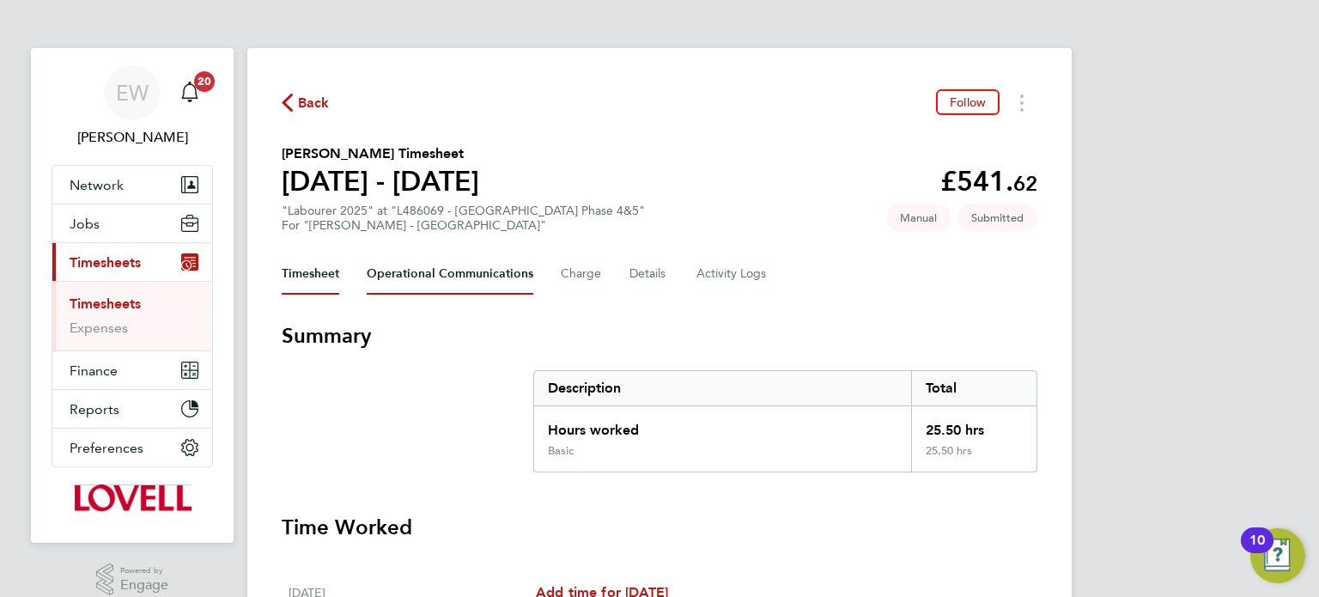
click at [478, 274] on Communications-tab "Operational Communications" at bounding box center [450, 273] width 167 height 41
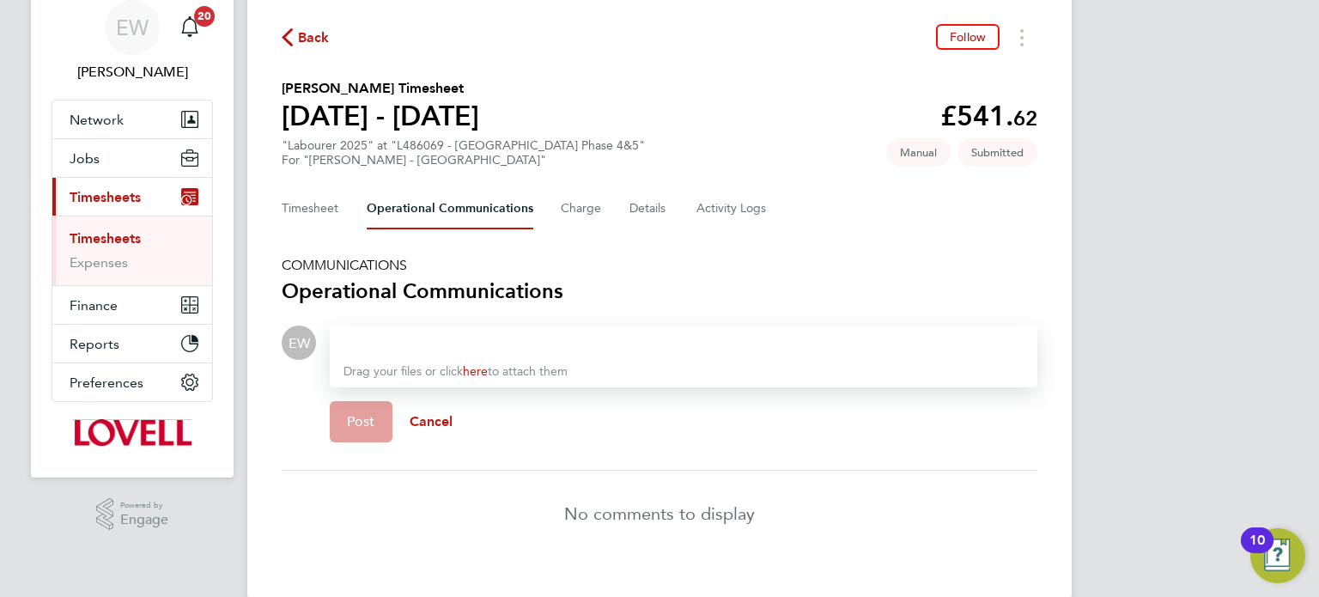
scroll to position [67, 0]
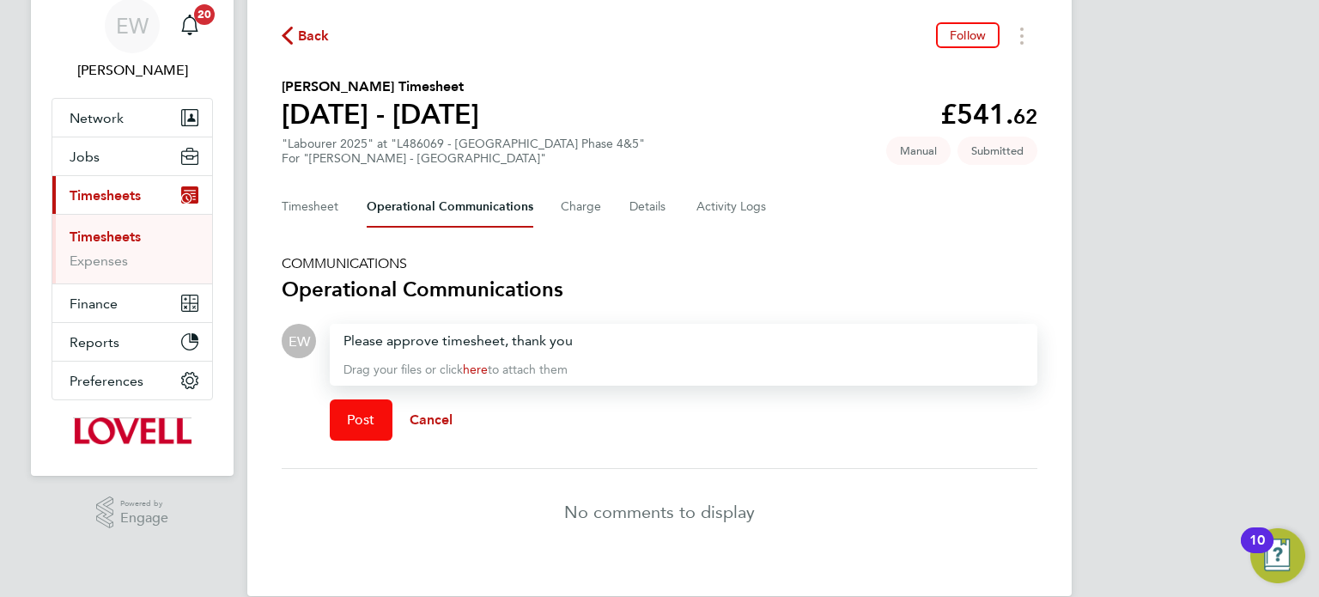
click at [361, 432] on button "Post" at bounding box center [361, 419] width 63 height 41
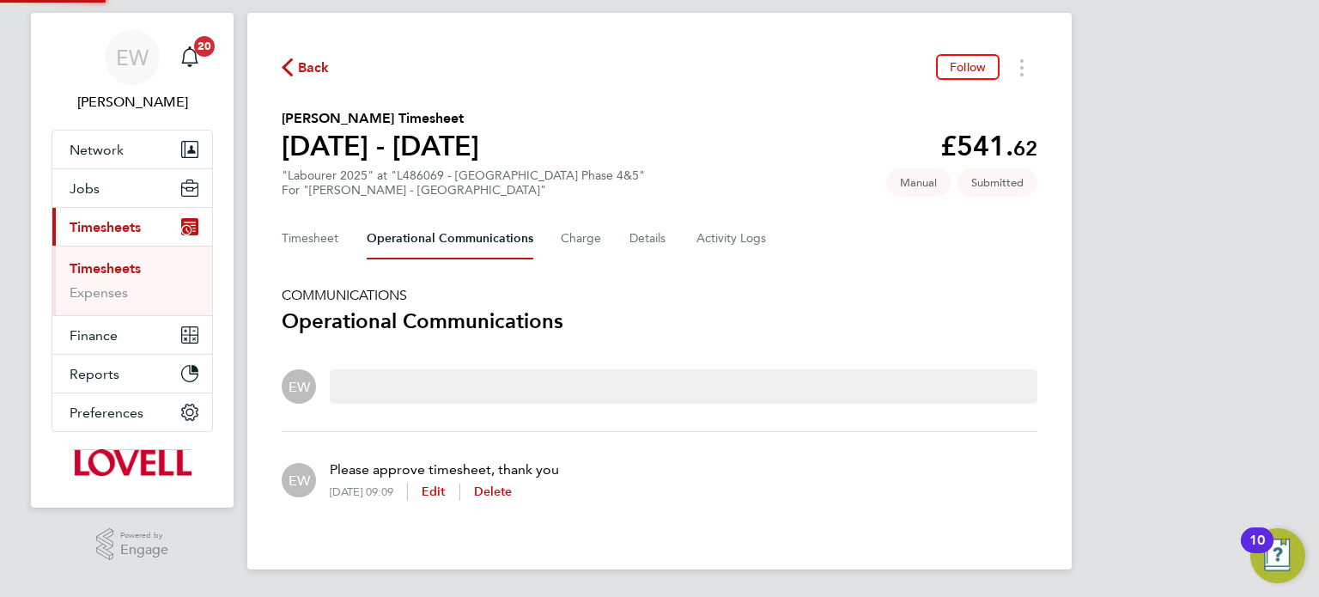
scroll to position [33, 0]
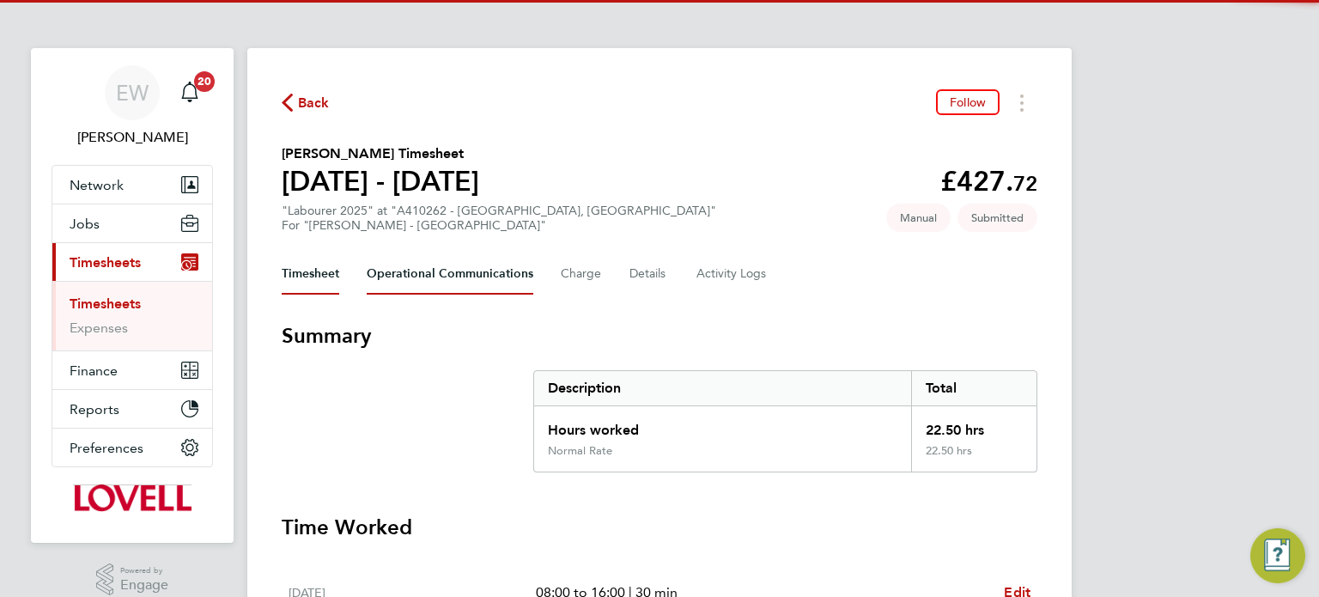
click at [408, 274] on Communications-tab "Operational Communications" at bounding box center [450, 273] width 167 height 41
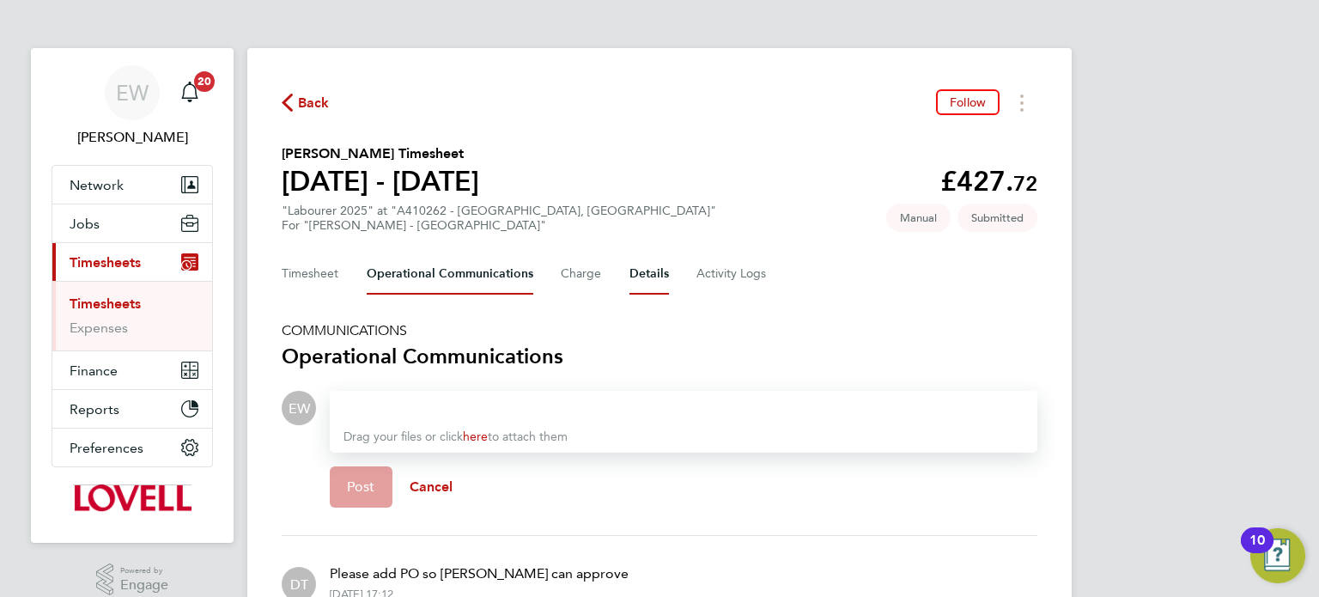
click at [646, 279] on button "Details" at bounding box center [649, 273] width 40 height 41
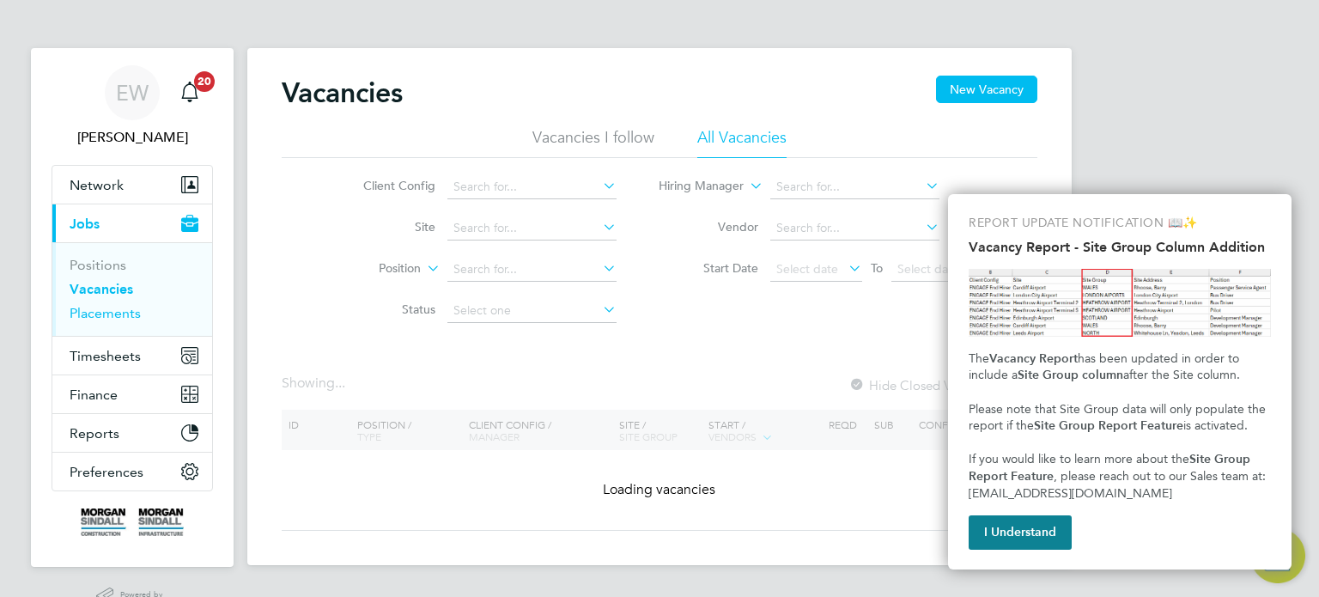
click at [106, 308] on link "Placements" at bounding box center [105, 313] width 71 height 16
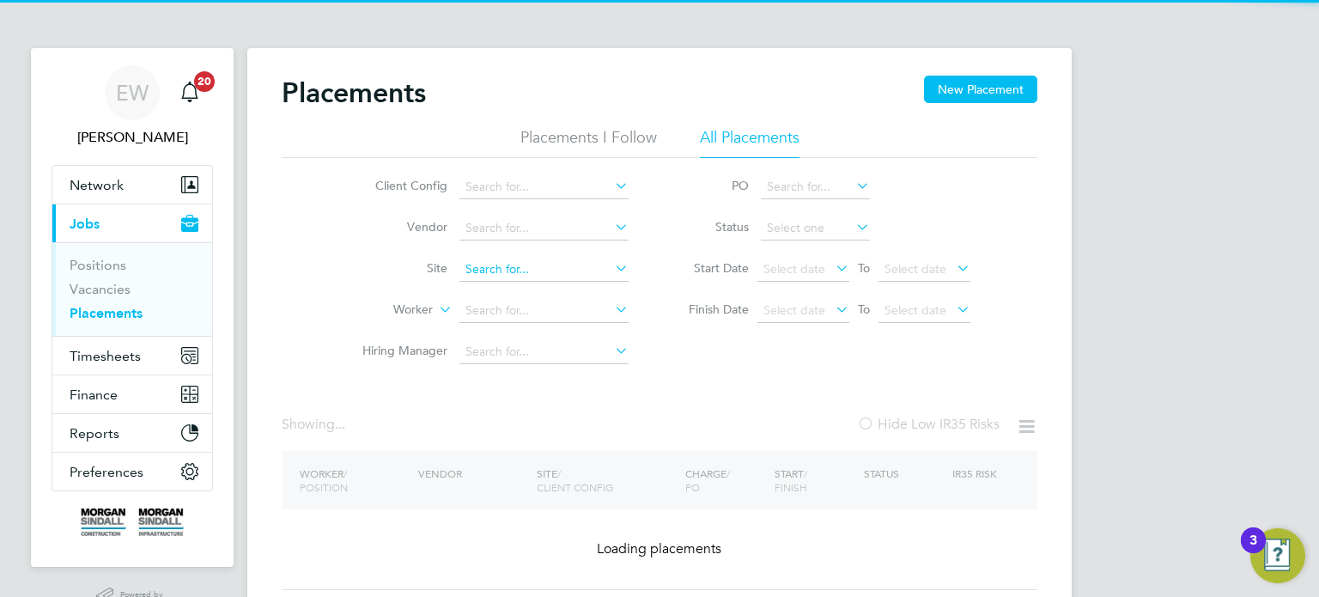
click at [495, 271] on input at bounding box center [543, 270] width 169 height 24
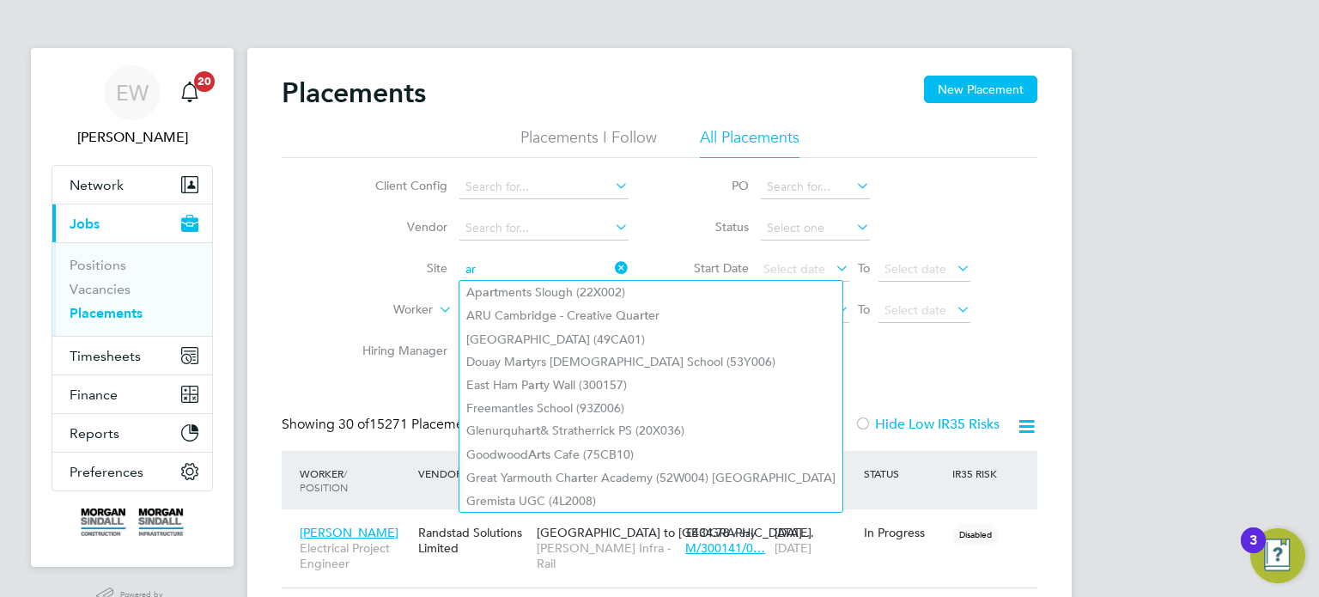
type input "a"
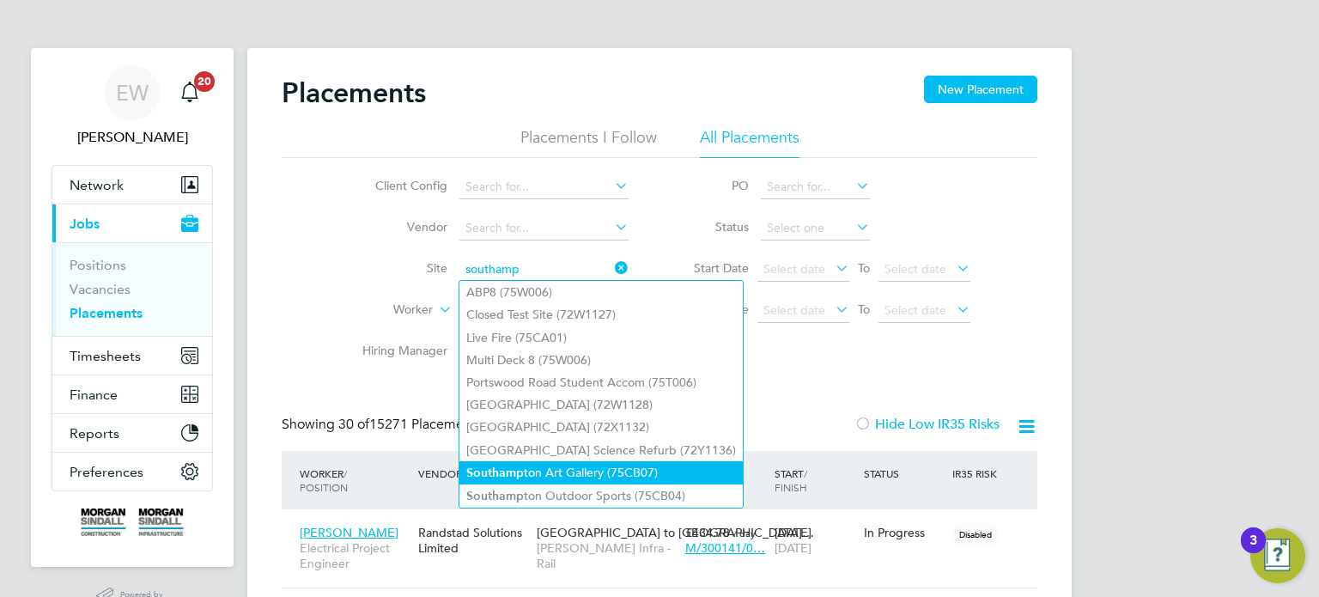
click at [599, 470] on li "Southamp ton Art Gallery (75CB07)" at bounding box center [600, 472] width 283 height 23
type input "Southampton Art Gallery (75CB07)"
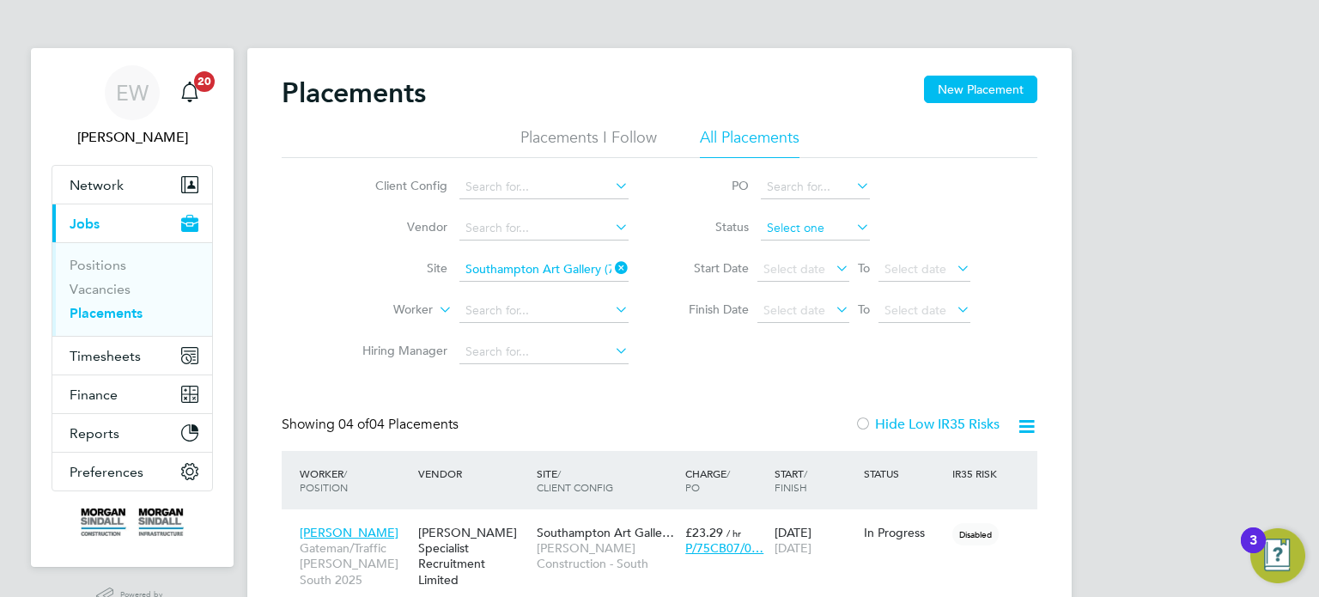
click at [799, 234] on input at bounding box center [815, 228] width 109 height 24
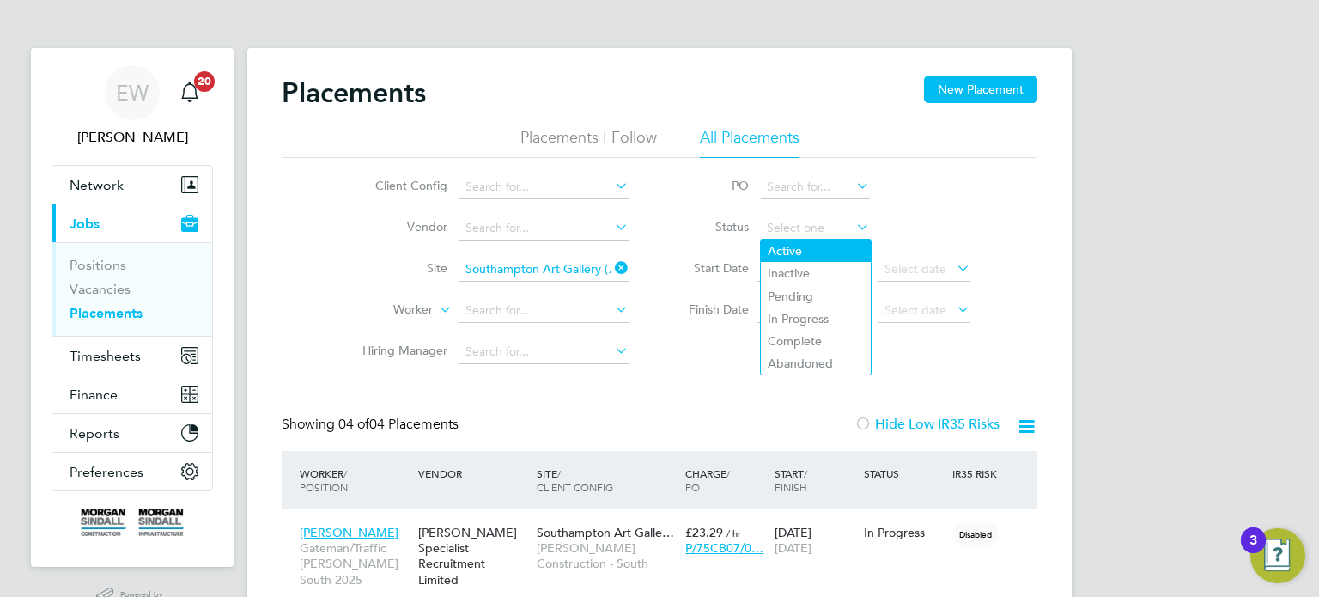
click at [791, 245] on li "Active" at bounding box center [816, 251] width 110 height 22
type input "Active"
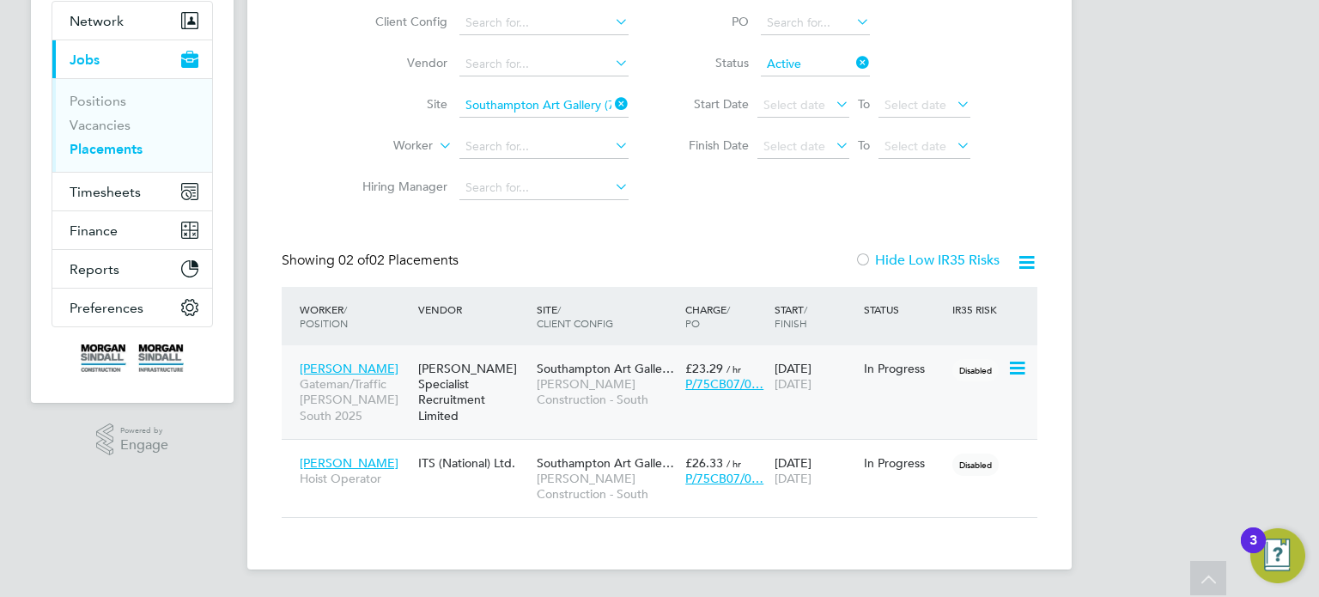
click at [543, 386] on span "[PERSON_NAME] Construction - South" at bounding box center [607, 391] width 140 height 31
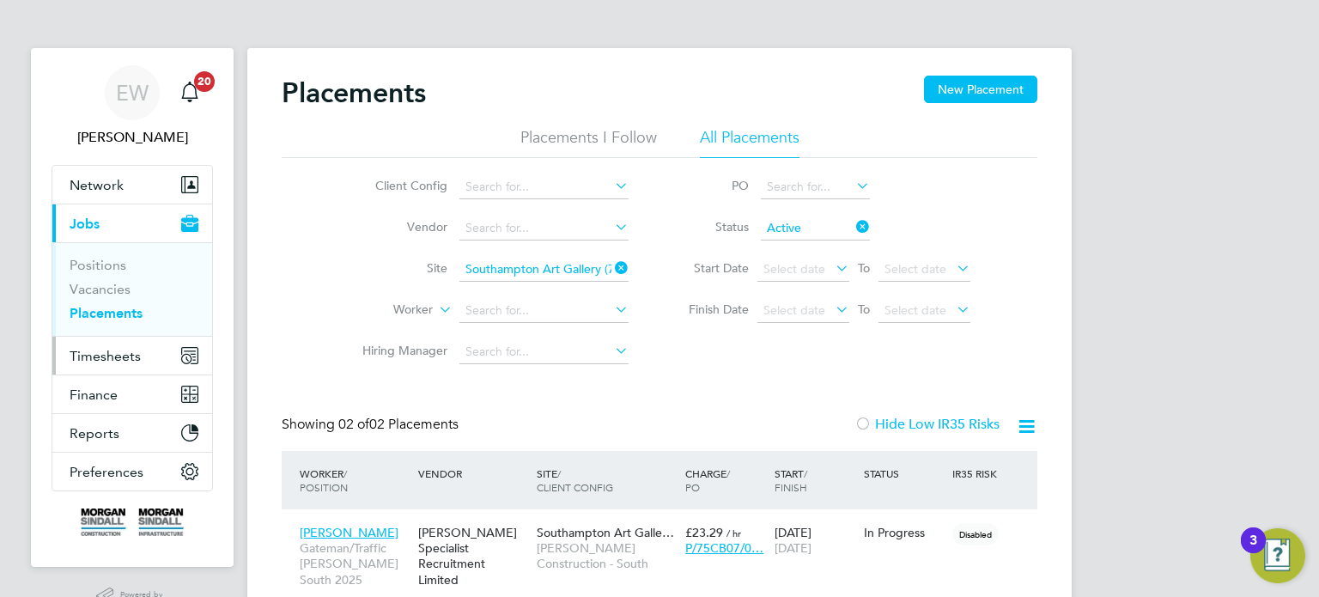
click at [101, 361] on span "Timesheets" at bounding box center [105, 356] width 71 height 16
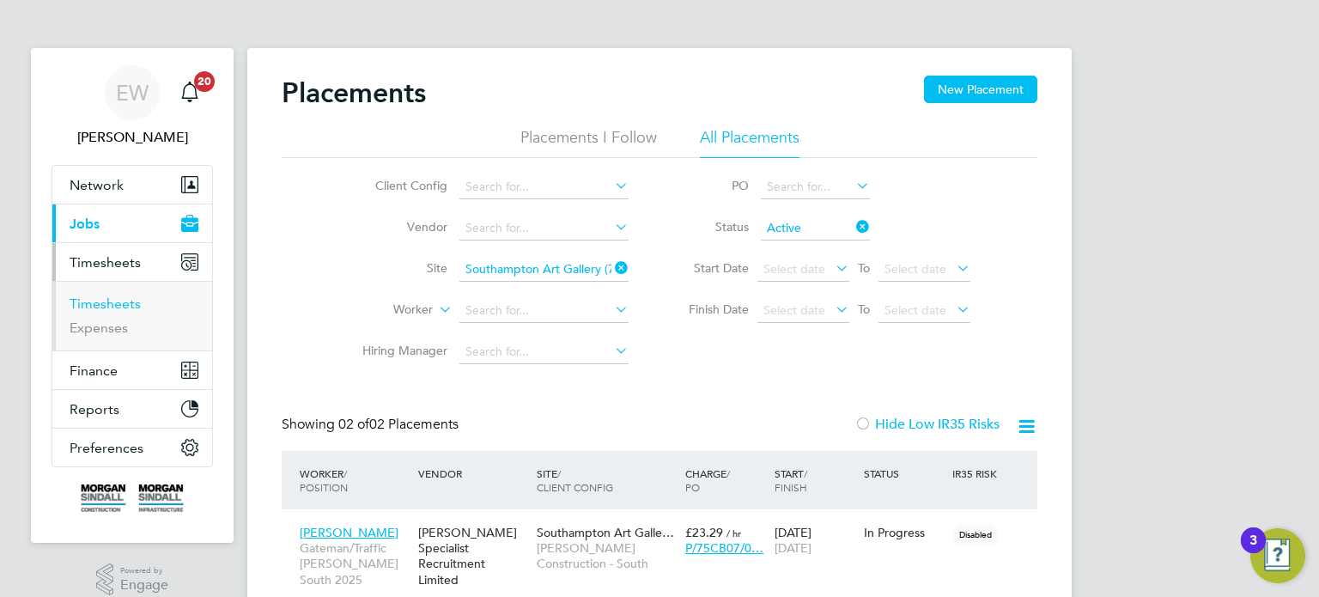
click at [106, 303] on link "Timesheets" at bounding box center [105, 303] width 71 height 16
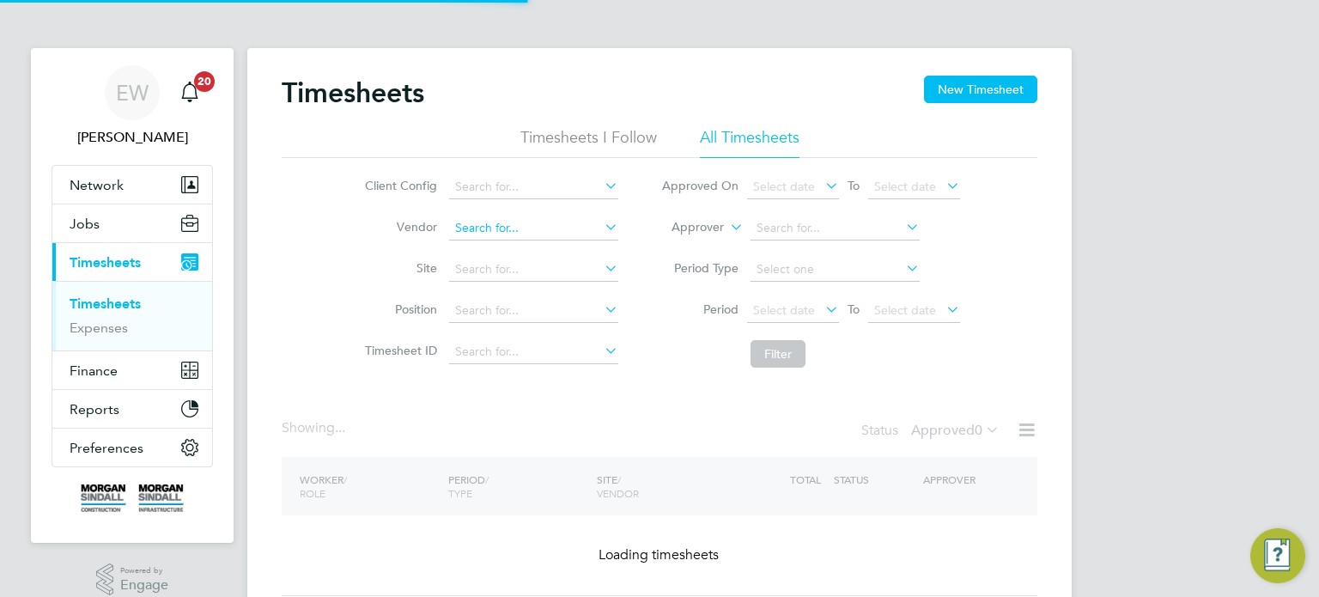
click at [547, 222] on input at bounding box center [533, 228] width 169 height 24
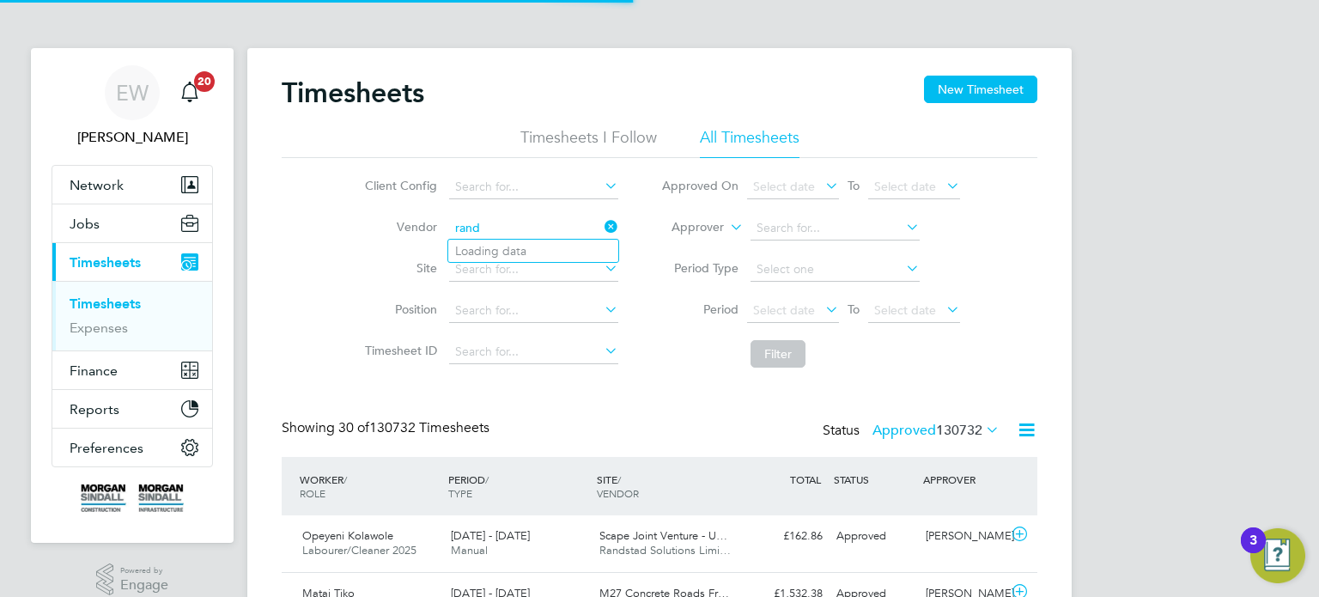
scroll to position [43, 149]
click at [559, 252] on li "Rand stad Solutions Limited" at bounding box center [533, 251] width 170 height 23
type input "Randstad Solutions Limited"
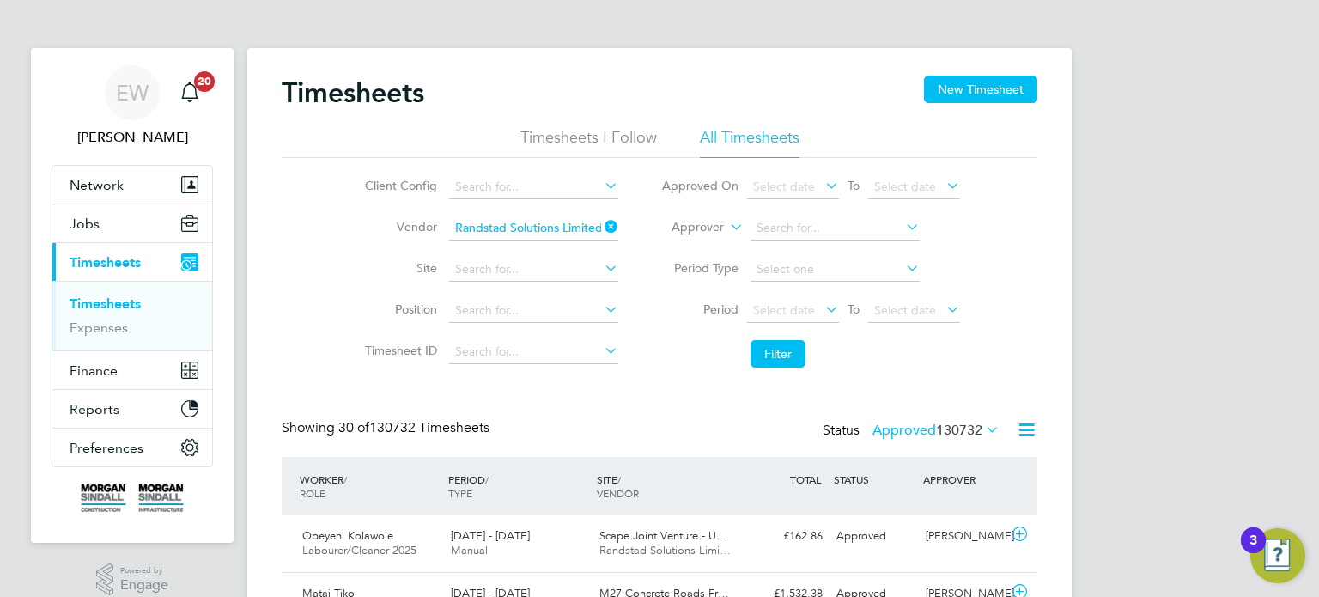
click at [778, 296] on li "Period Select date To Select date" at bounding box center [811, 310] width 342 height 41
click at [797, 319] on span "Select date" at bounding box center [793, 311] width 92 height 23
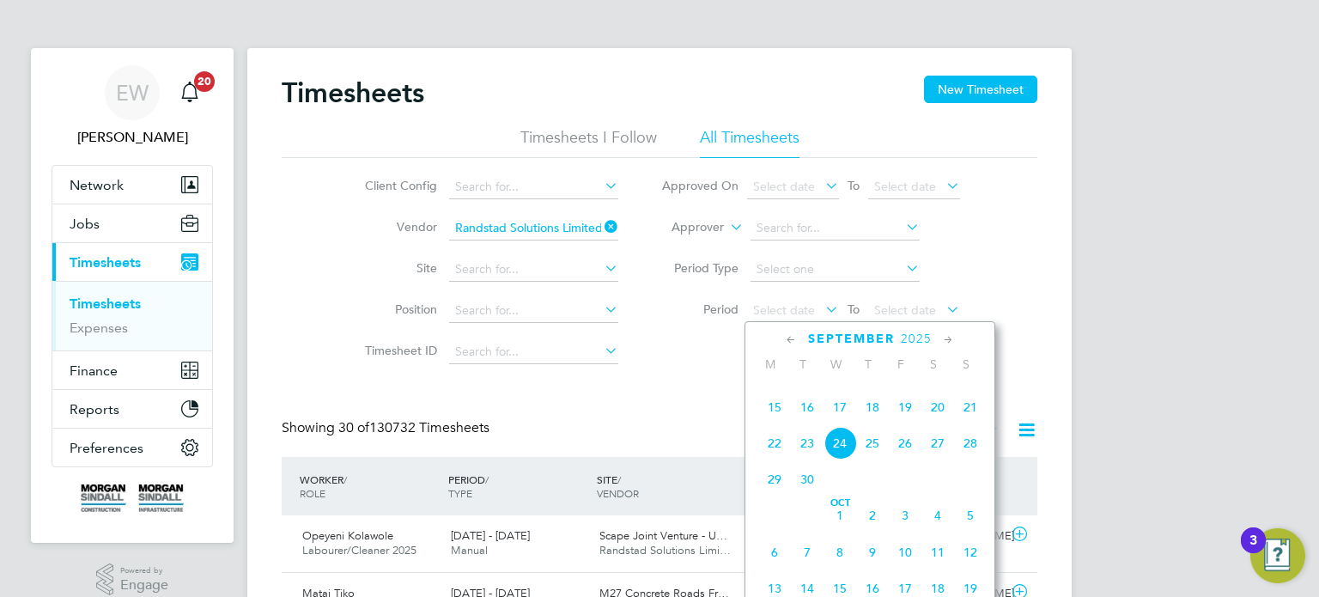
click at [924, 387] on span "13" at bounding box center [937, 371] width 33 height 33
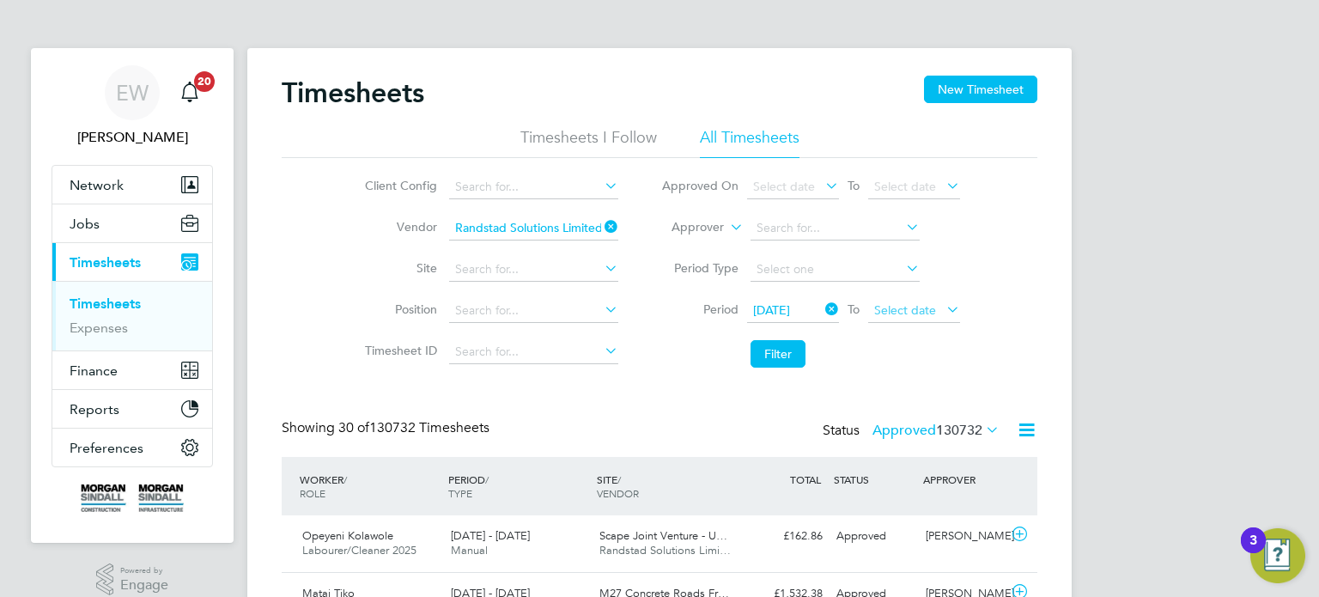
click at [927, 309] on span "Select date" at bounding box center [905, 309] width 62 height 15
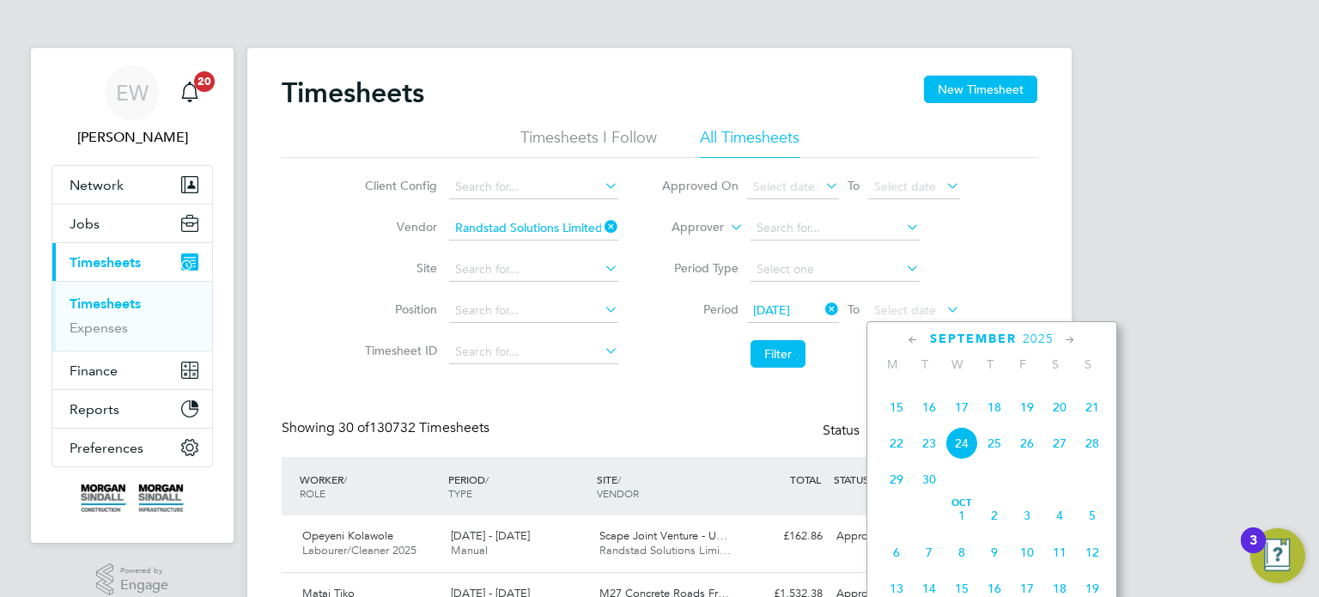
click at [1030, 423] on span "19" at bounding box center [1027, 407] width 33 height 33
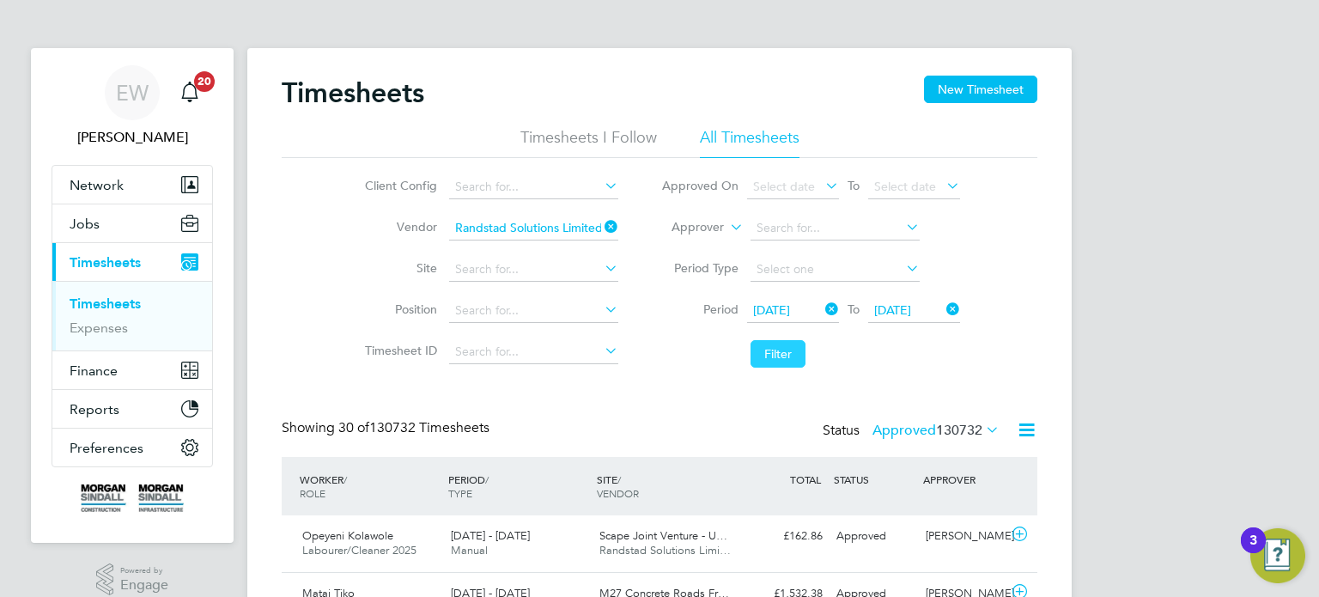
click at [785, 358] on button "Filter" at bounding box center [778, 353] width 55 height 27
click at [938, 435] on label "Approved 200" at bounding box center [948, 430] width 104 height 17
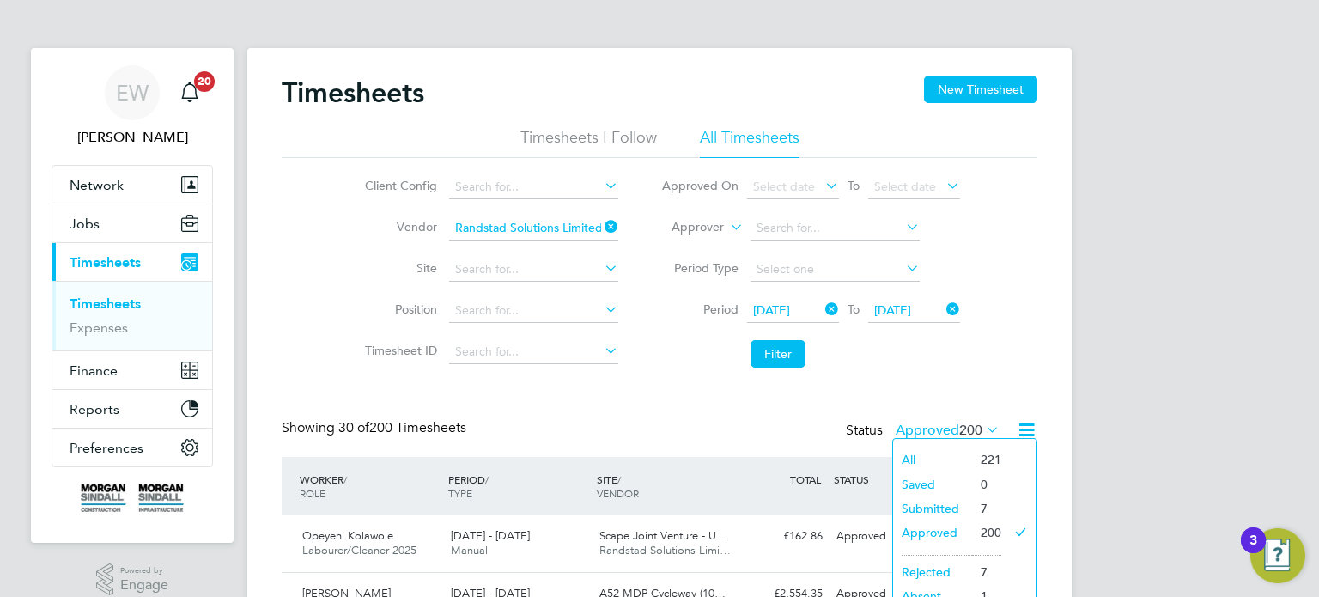
click at [941, 508] on li "Submitted" at bounding box center [932, 508] width 79 height 24
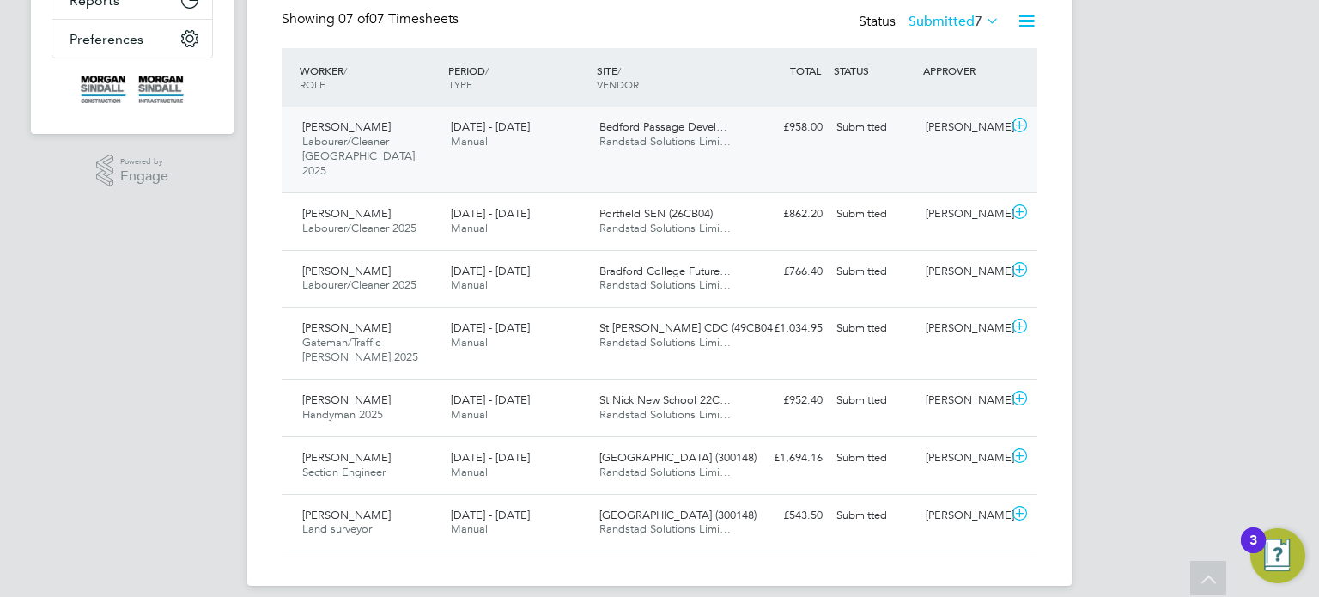
click at [953, 156] on div "Clement Antwiboateng Labourer/Cleaner London 2025 13 - 19 Sep 2025 13 - 19 Sep …" at bounding box center [660, 149] width 756 height 86
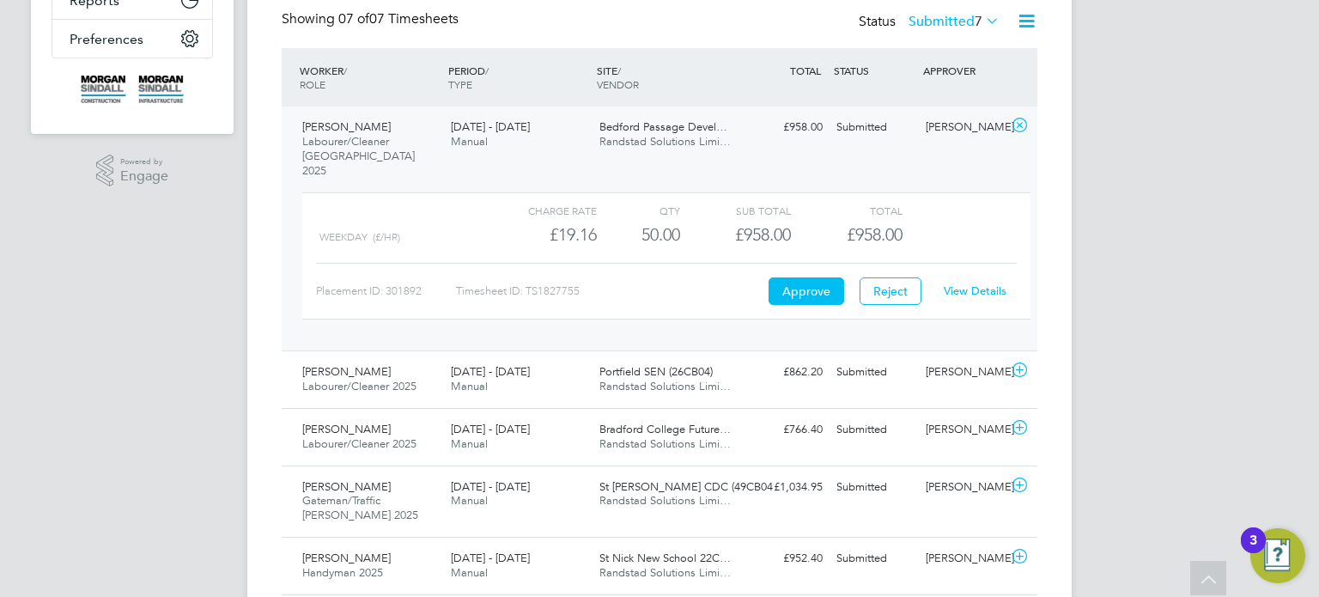
click at [964, 283] on link "View Details" at bounding box center [975, 290] width 63 height 15
click at [936, 119] on div "Paul Harris" at bounding box center [963, 127] width 89 height 28
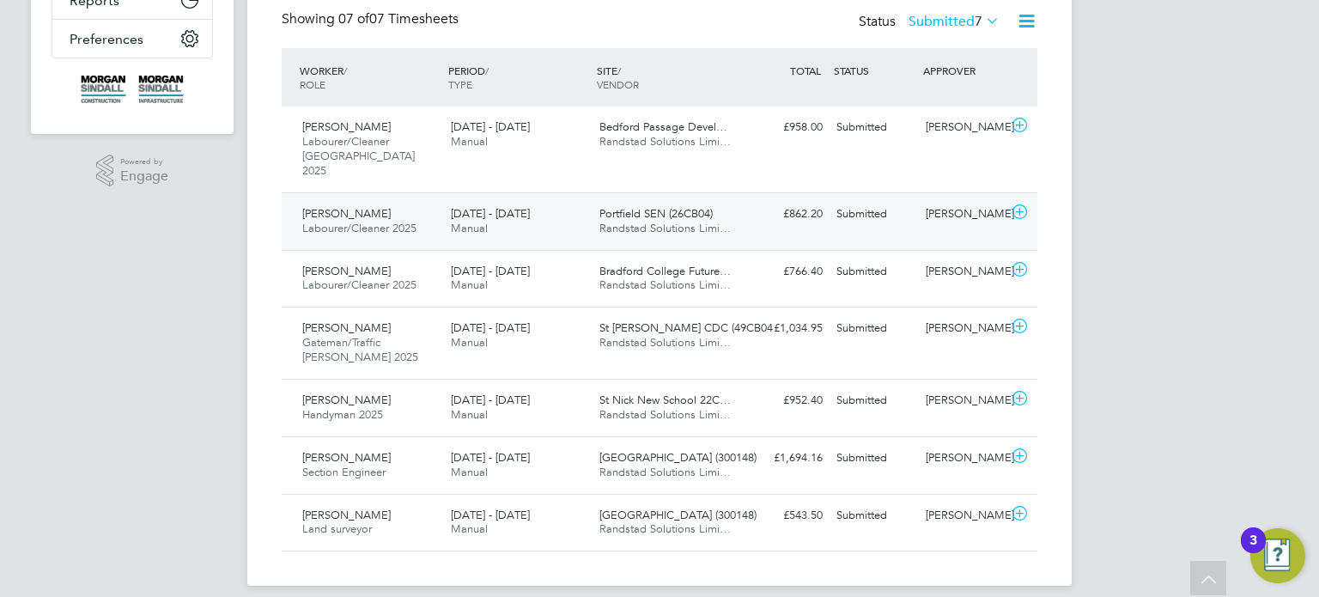
click at [950, 211] on div "[PERSON_NAME]" at bounding box center [963, 214] width 89 height 28
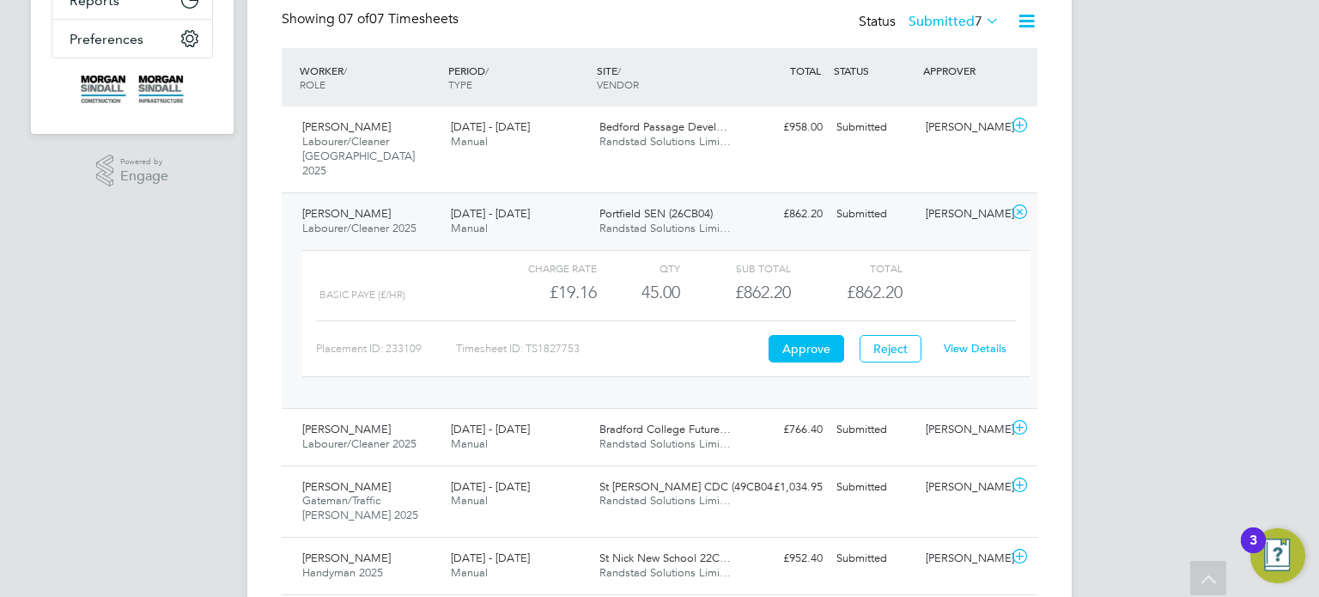
click at [976, 341] on link "View Details" at bounding box center [975, 348] width 63 height 15
click at [976, 200] on div "[PERSON_NAME]" at bounding box center [963, 214] width 89 height 28
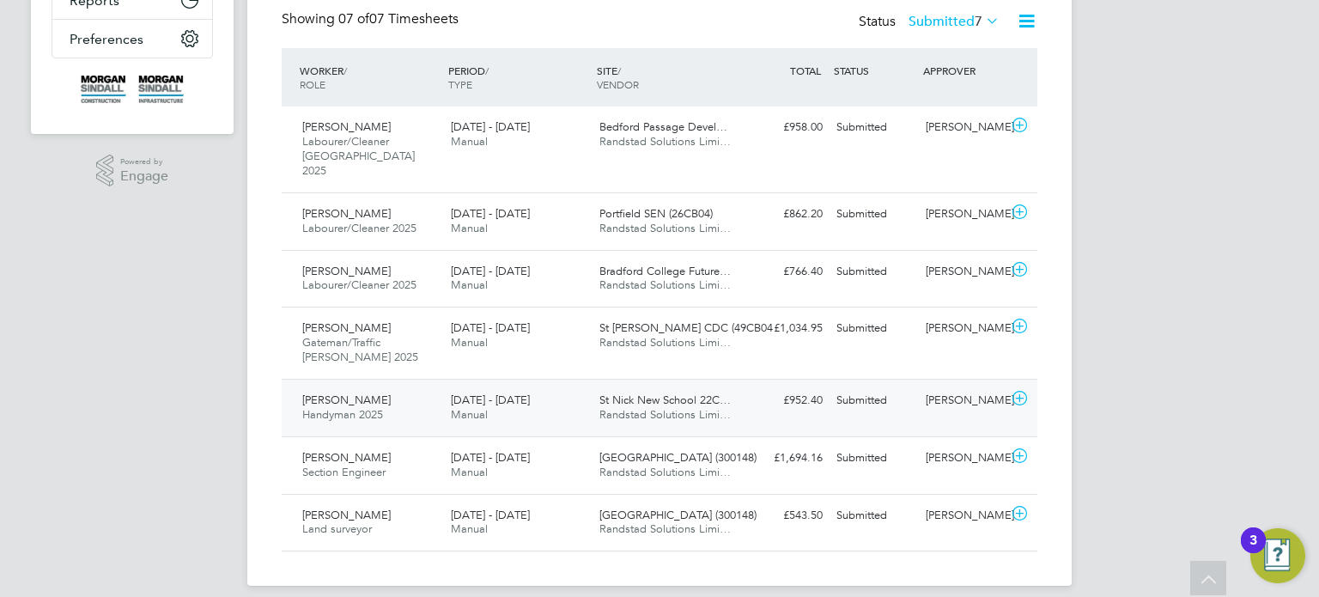
scroll to position [0, 0]
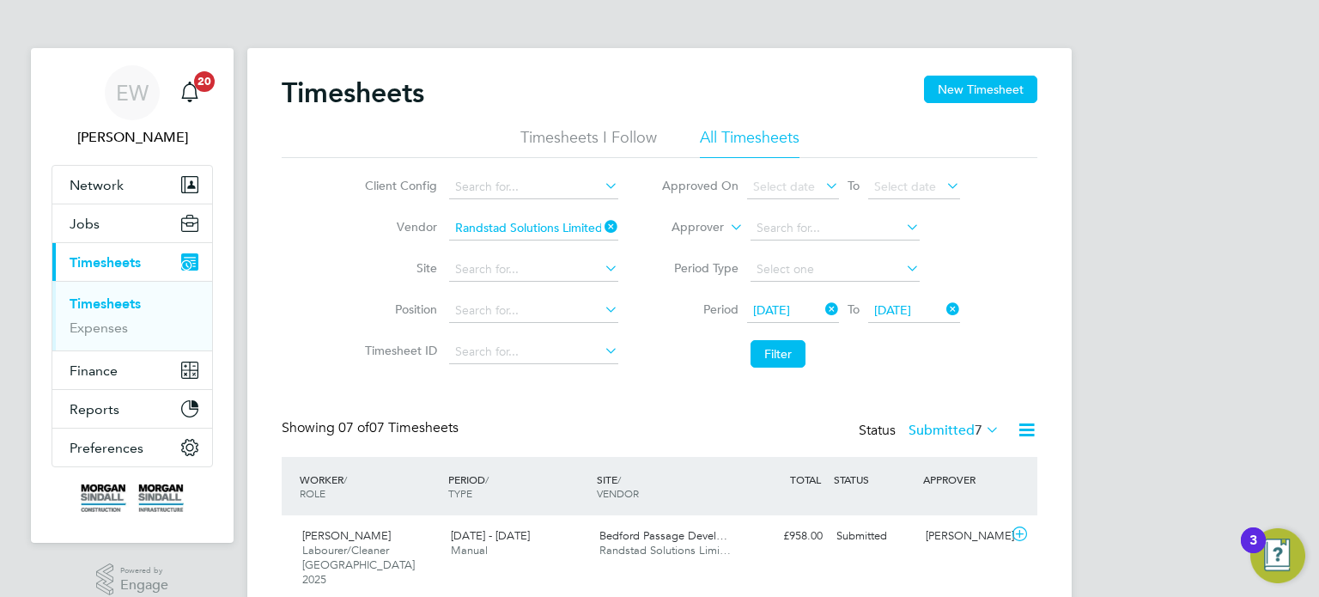
click at [790, 308] on span "13 Sep 2025" at bounding box center [771, 309] width 37 height 15
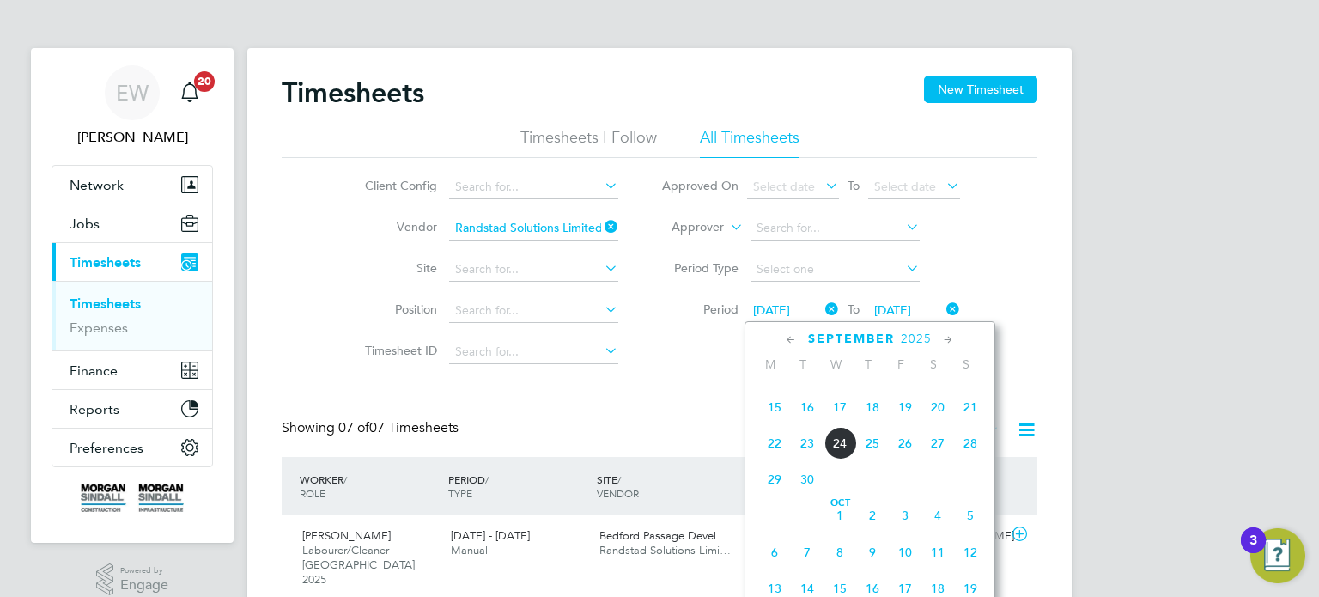
scroll to position [572, 0]
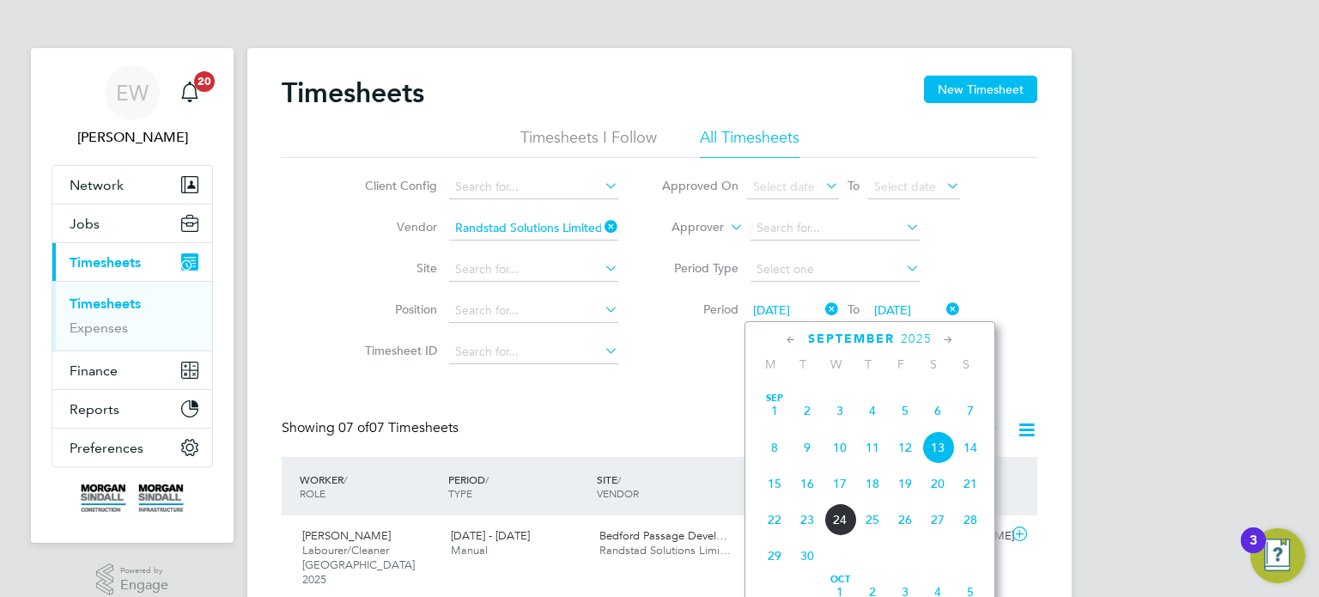
click at [940, 391] on span "30" at bounding box center [937, 374] width 33 height 33
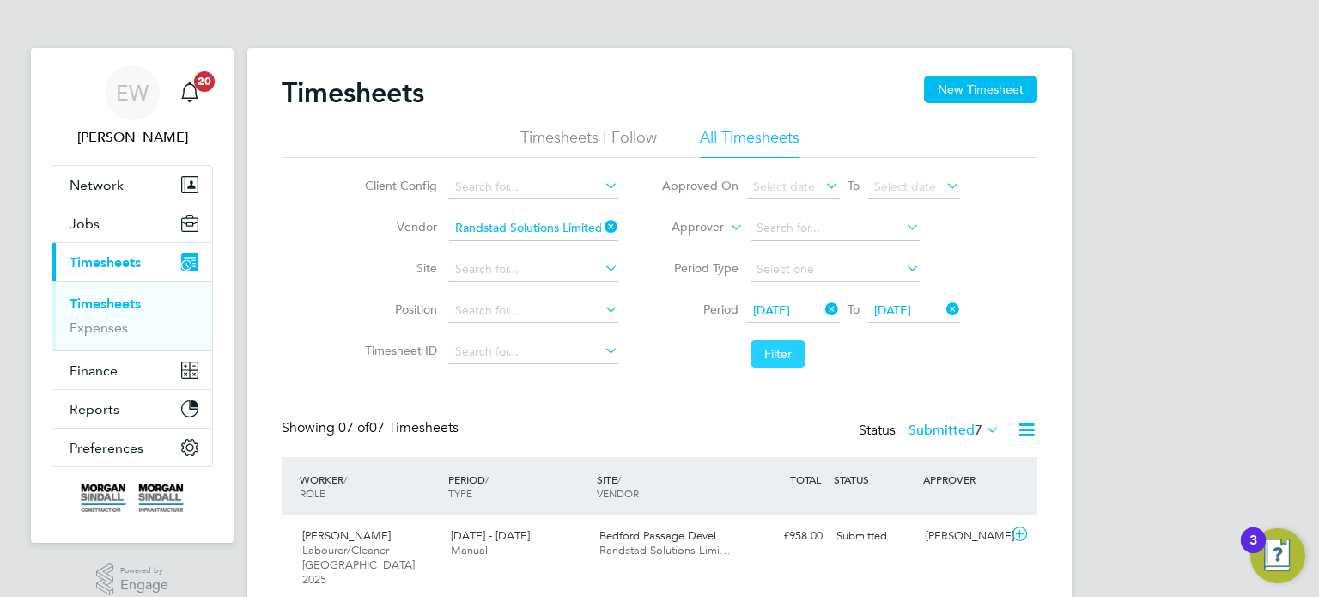
click at [786, 345] on button "Filter" at bounding box center [778, 353] width 55 height 27
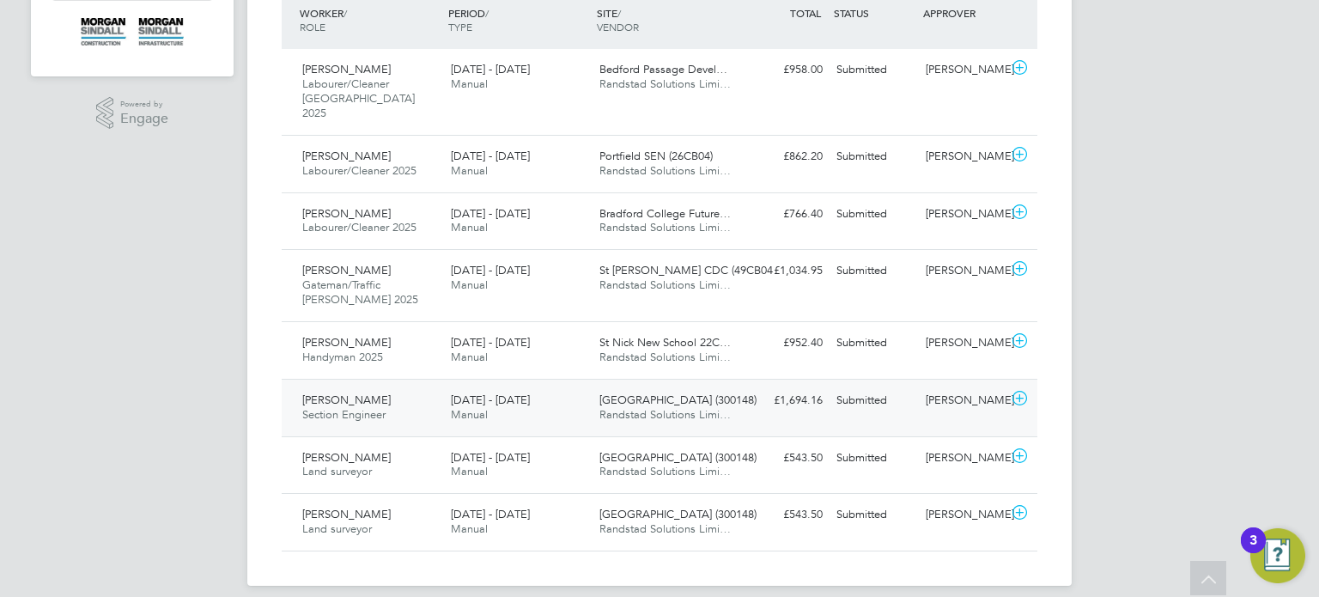
click at [970, 387] on div "Neil Blow" at bounding box center [963, 400] width 89 height 28
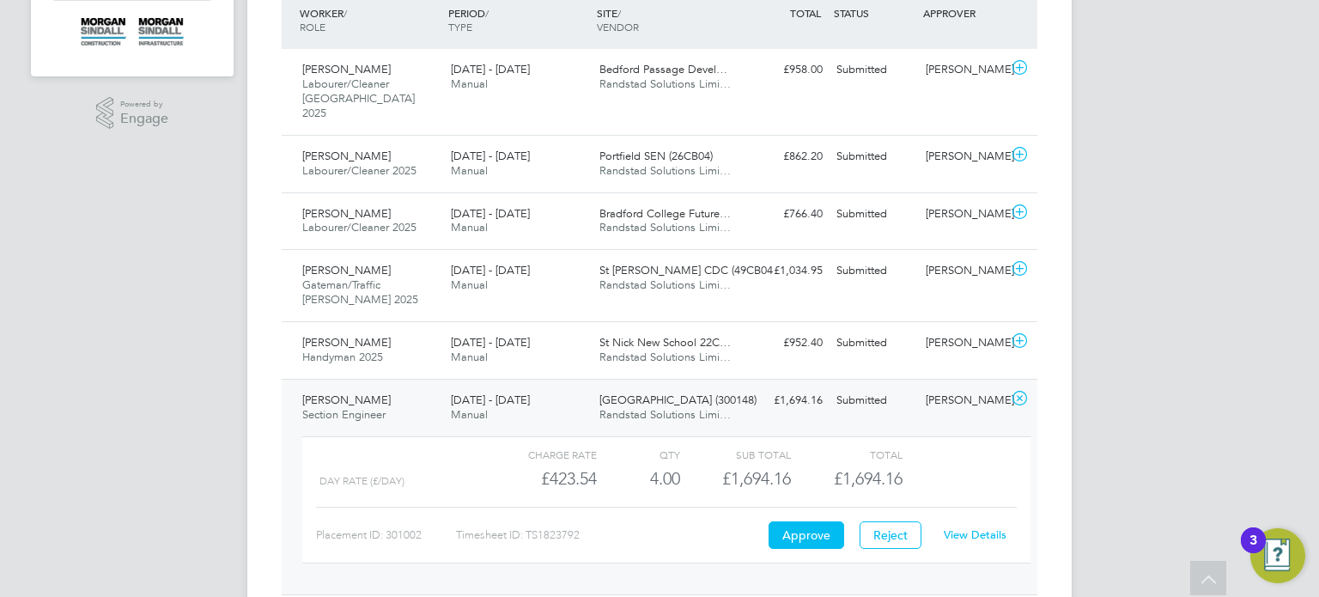
click at [983, 527] on link "View Details" at bounding box center [975, 534] width 63 height 15
click at [931, 402] on div "Jonathan Harvey Section Engineer 13 - 19 Sep 2025 13 - 19 Sep 2025 Manual Beckt…" at bounding box center [660, 487] width 756 height 216
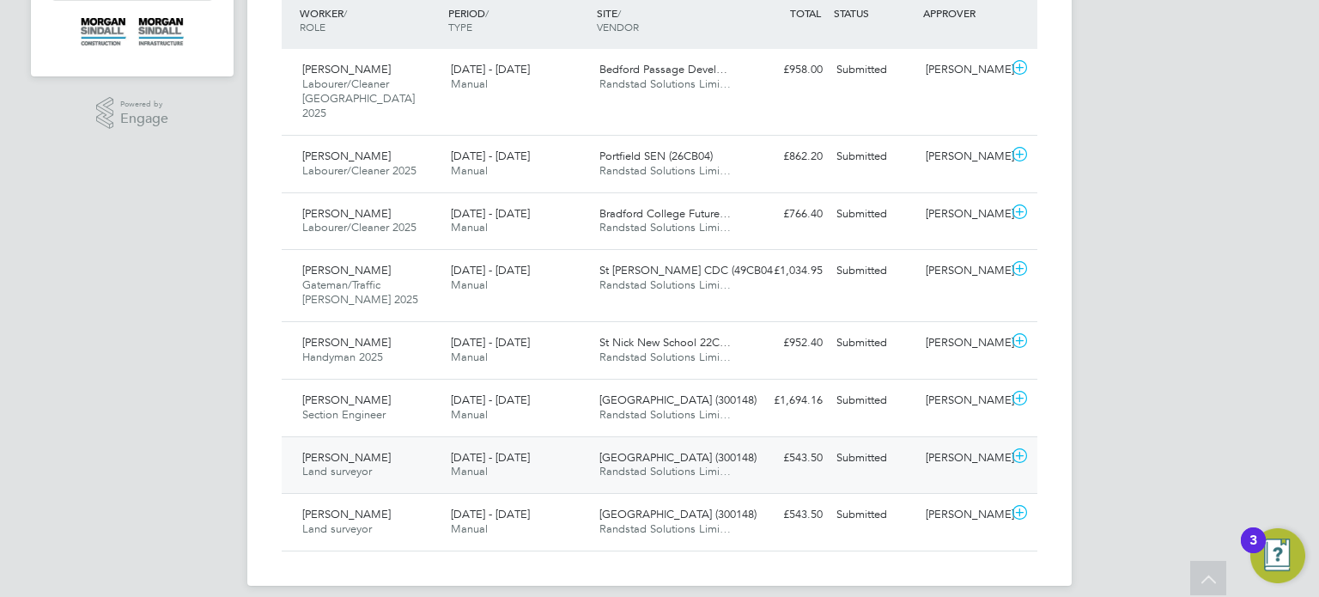
click at [937, 444] on div "Neil Blow" at bounding box center [963, 458] width 89 height 28
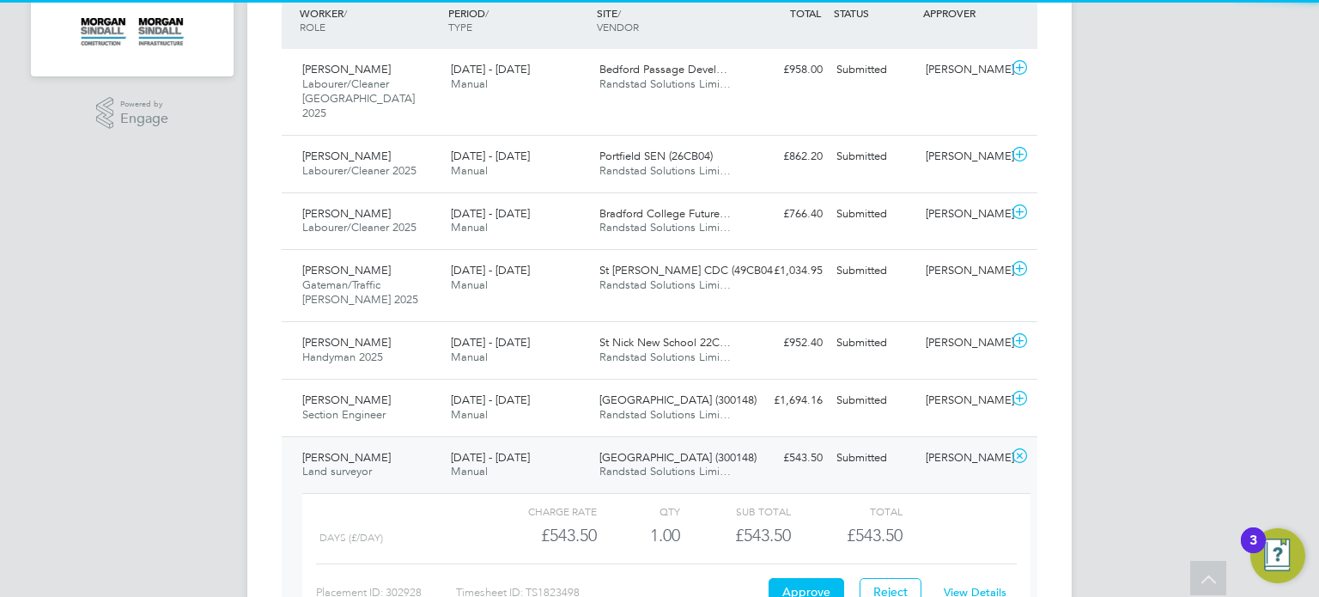
click at [959, 585] on link "View Details" at bounding box center [975, 592] width 63 height 15
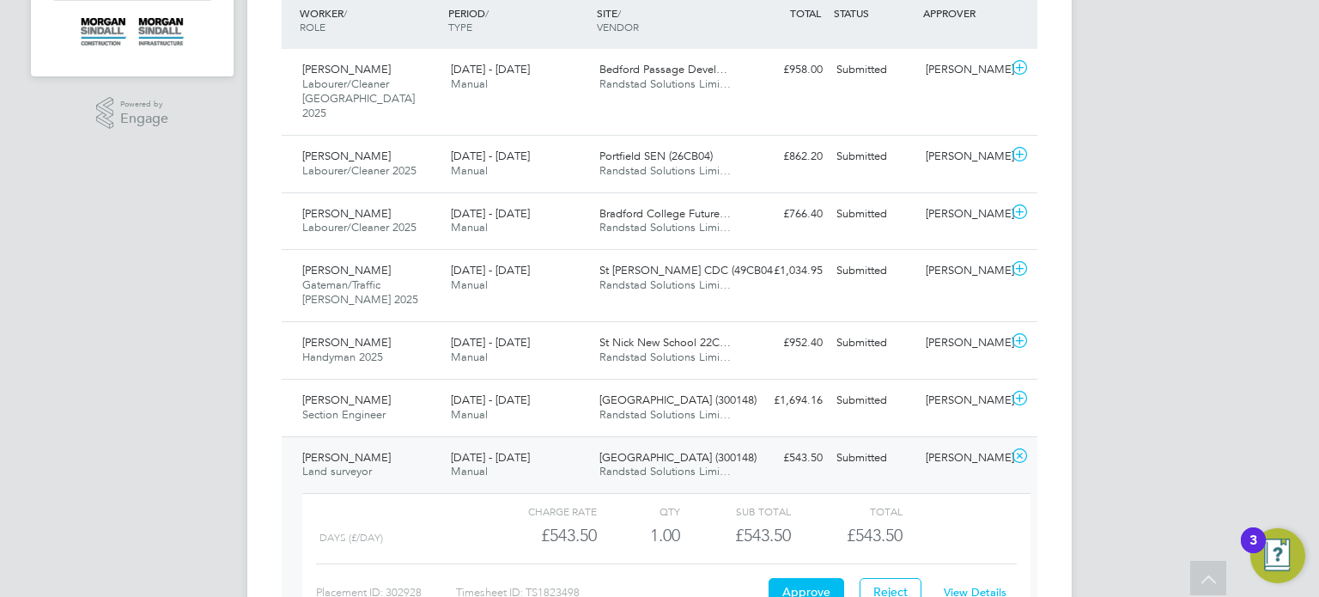
click at [857, 459] on div "Ryan Gordon Land surveyor 13 - 19 Sep 2025 13 - 19 Sep 2025 Manual Beckton Depo…" at bounding box center [660, 544] width 756 height 216
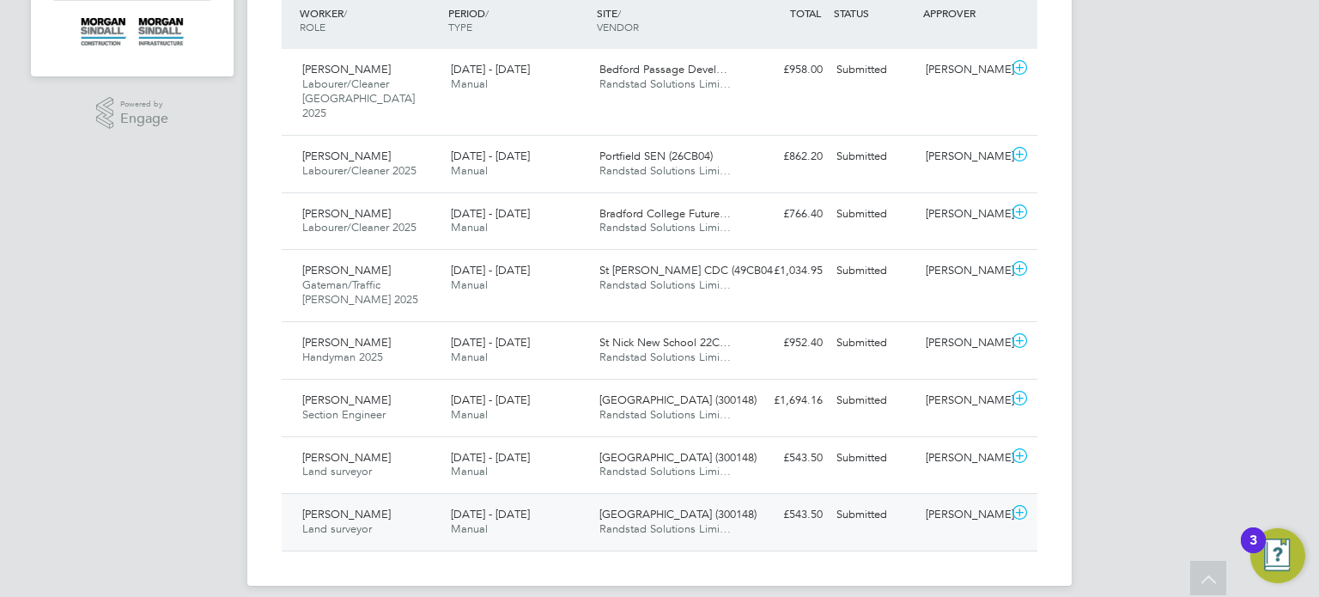
click at [893, 514] on div "Ryan Gordon Land surveyor 30 Aug - 5 Sep 2025 30 Aug - 5 Sep 2025 Manual Beckto…" at bounding box center [660, 522] width 756 height 58
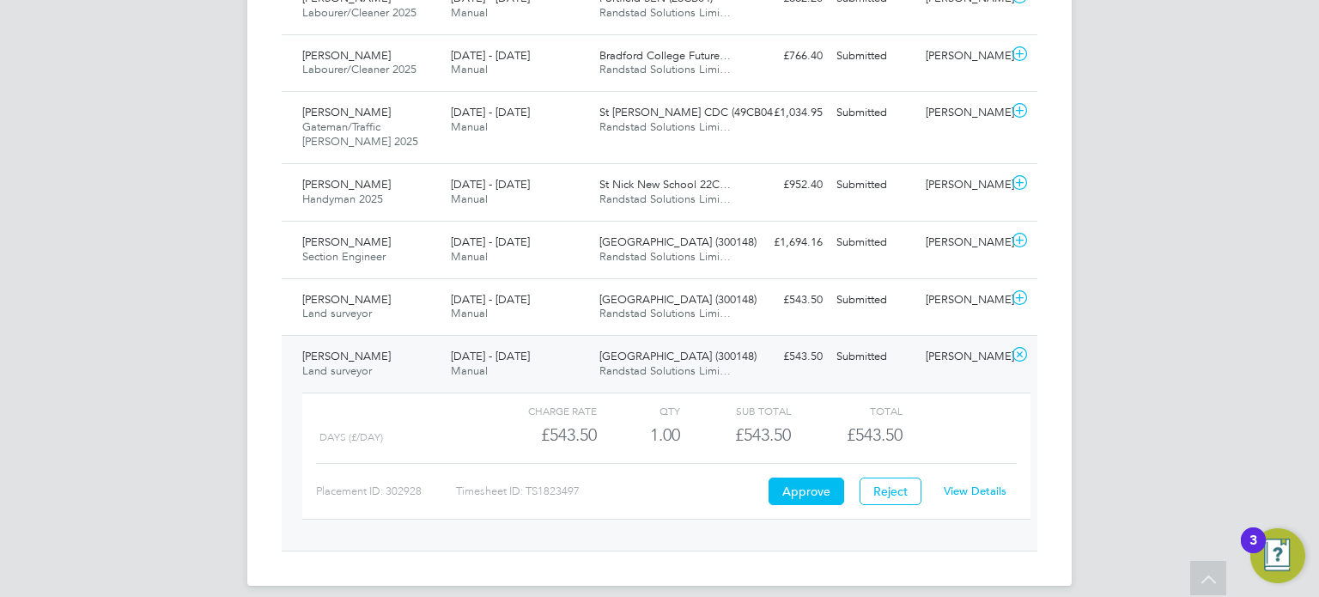
click at [981, 483] on link "View Details" at bounding box center [975, 490] width 63 height 15
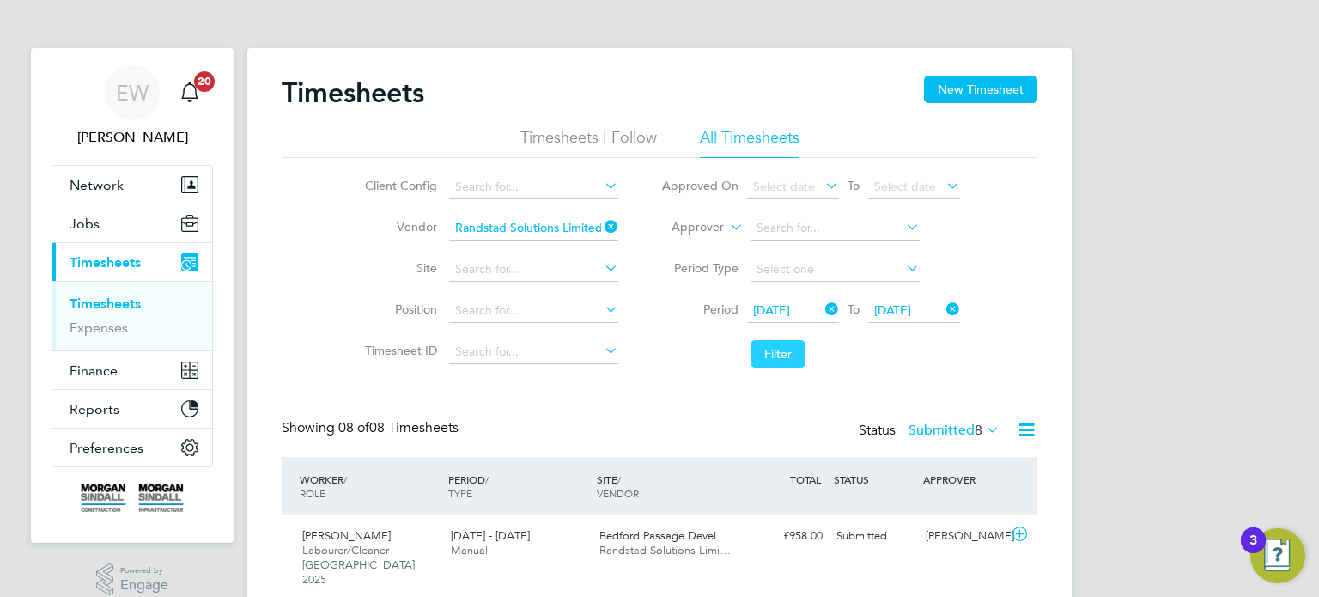
click at [796, 356] on button "Filter" at bounding box center [778, 353] width 55 height 27
click at [780, 356] on button "Filter" at bounding box center [778, 353] width 55 height 27
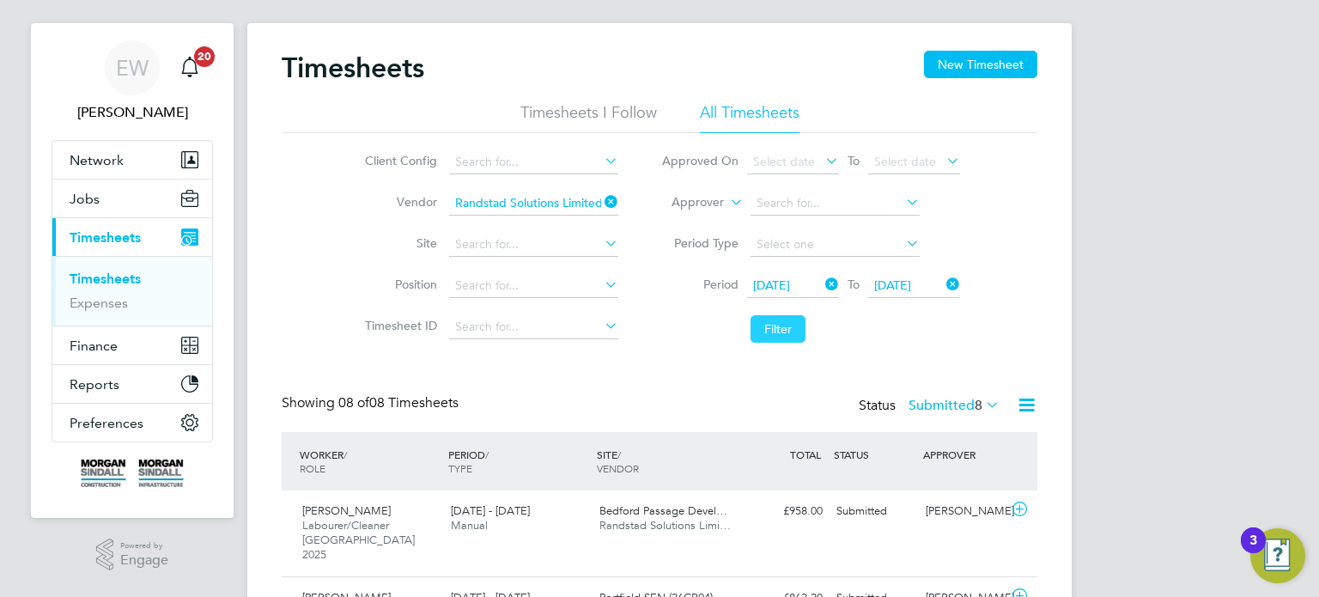
click at [787, 321] on button "Filter" at bounding box center [778, 328] width 55 height 27
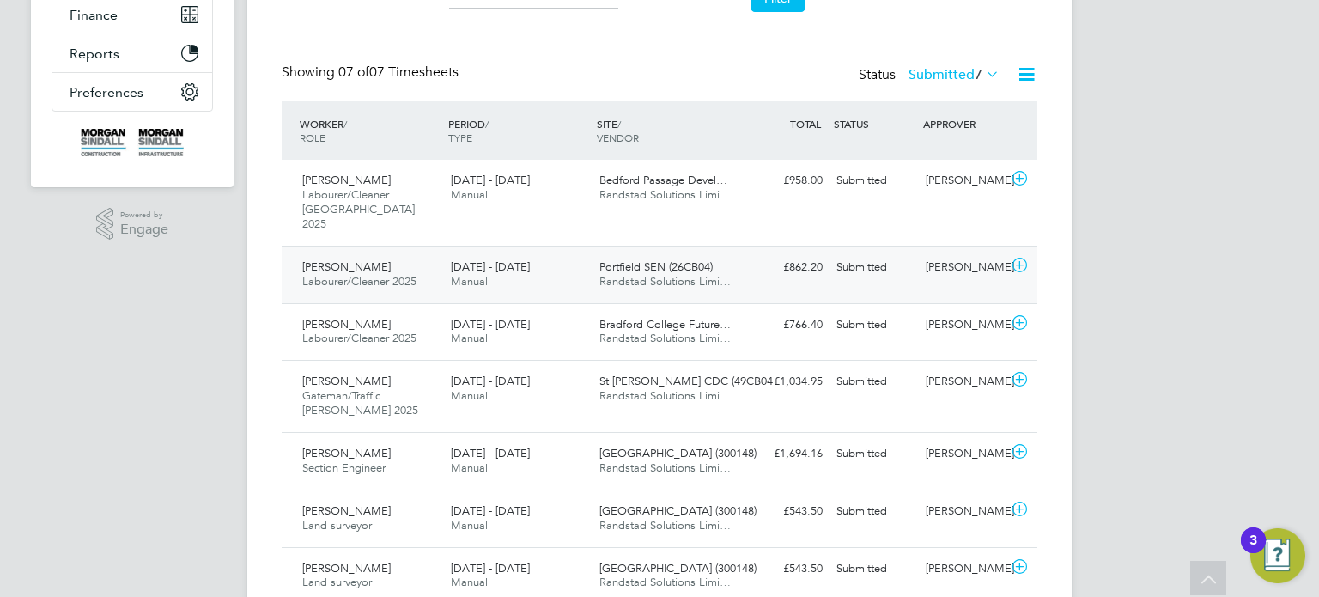
scroll to position [409, 0]
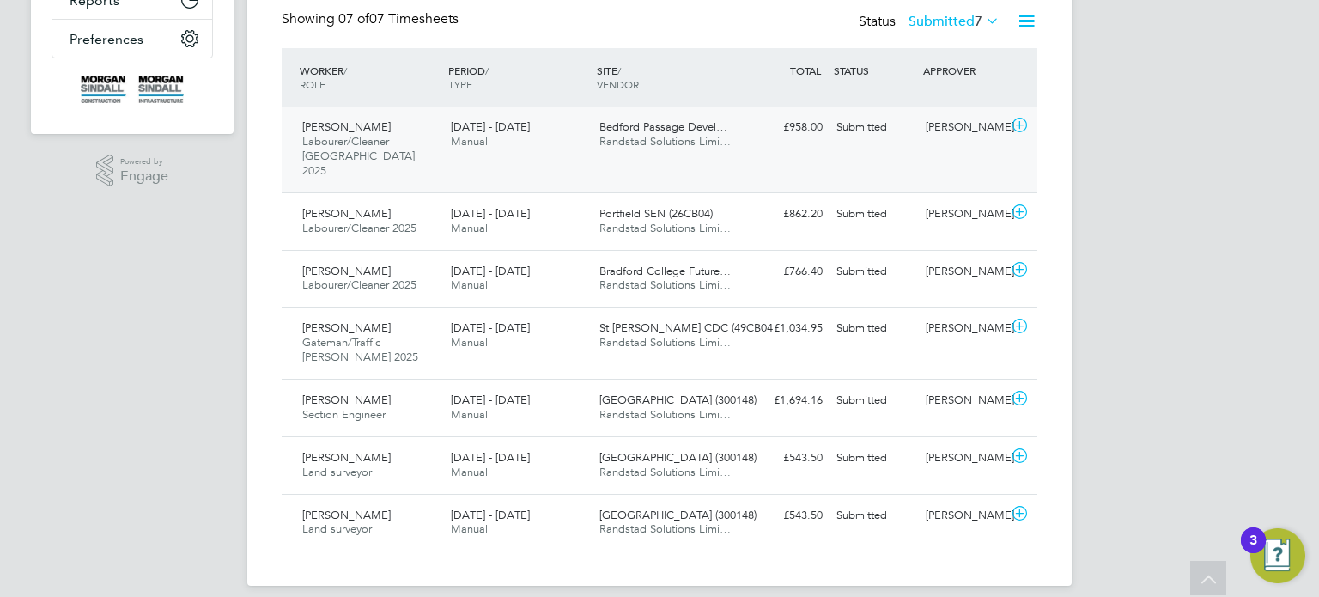
click at [960, 148] on div "Clement Antwiboateng Labourer/Cleaner London 2025 13 - 19 Sep 2025 13 - 19 Sep …" at bounding box center [660, 149] width 756 height 86
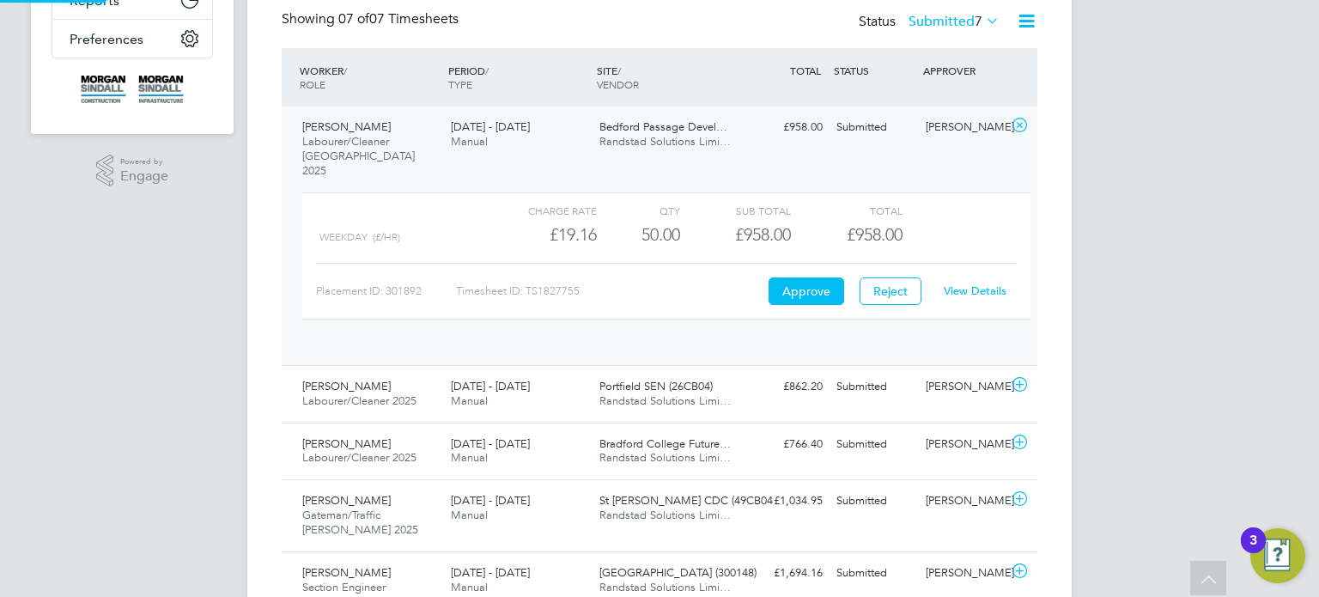
scroll to position [8, 8]
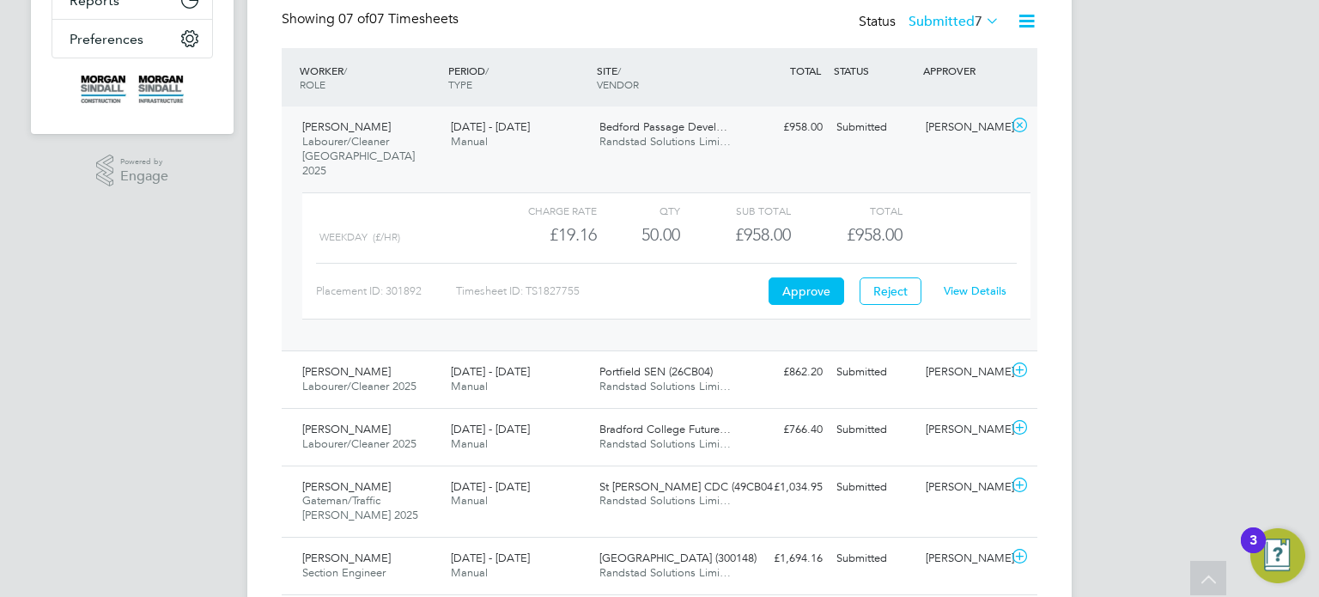
click at [799, 158] on div "Clement Antwiboateng Labourer/Cleaner London 2025 13 - 19 Sep 2025 13 - 19 Sep …" at bounding box center [660, 228] width 756 height 244
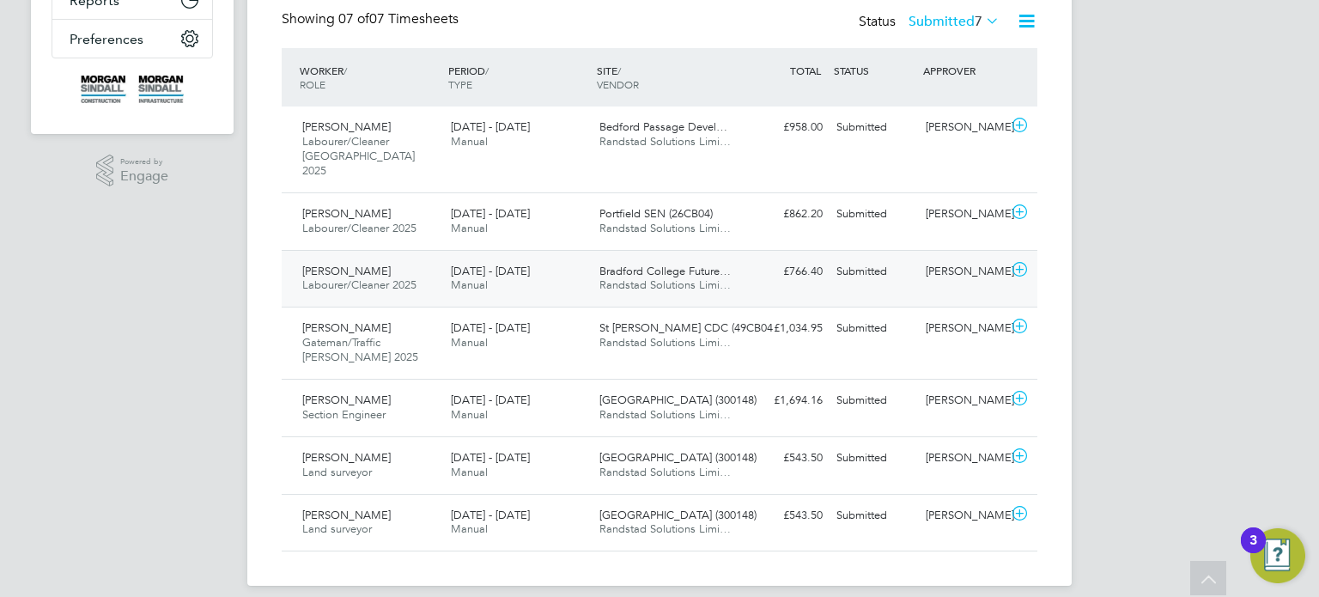
scroll to position [0, 0]
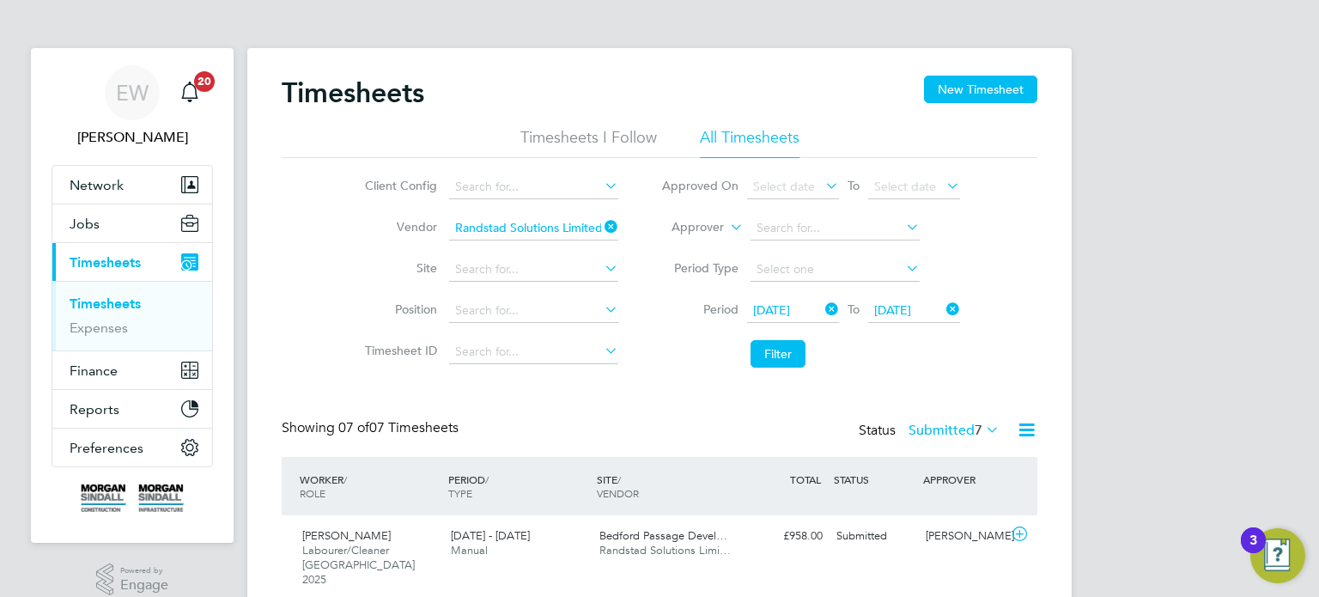
click at [790, 309] on span "30 Aug 2025" at bounding box center [771, 309] width 37 height 15
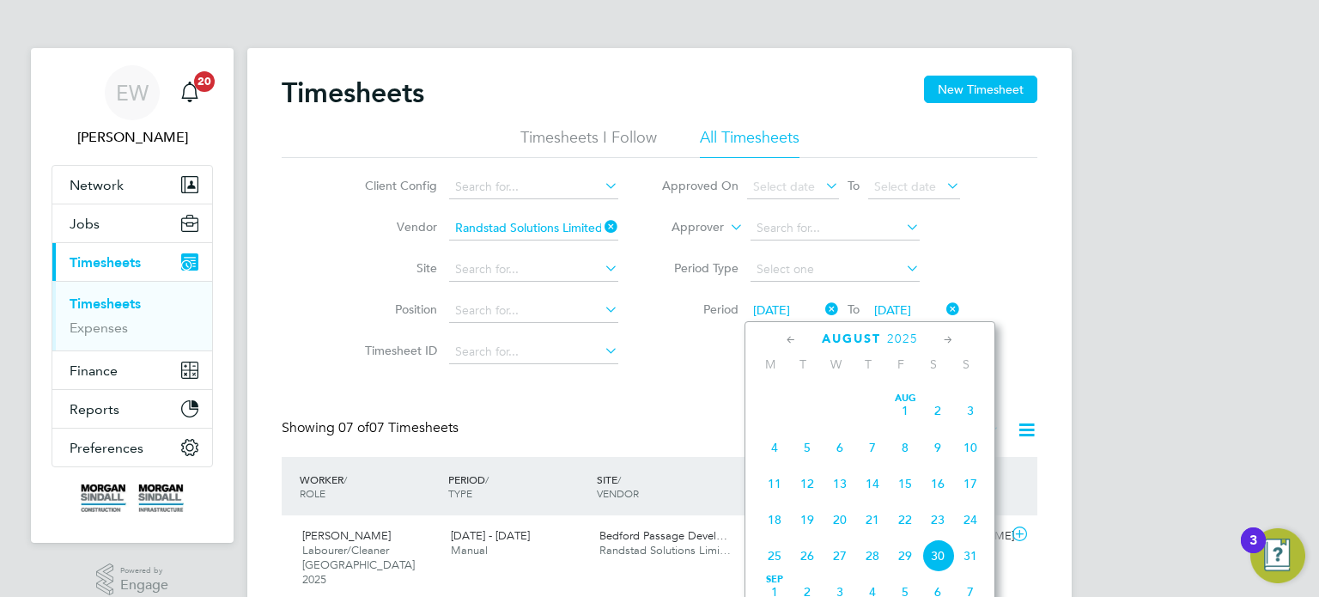
scroll to position [686, 0]
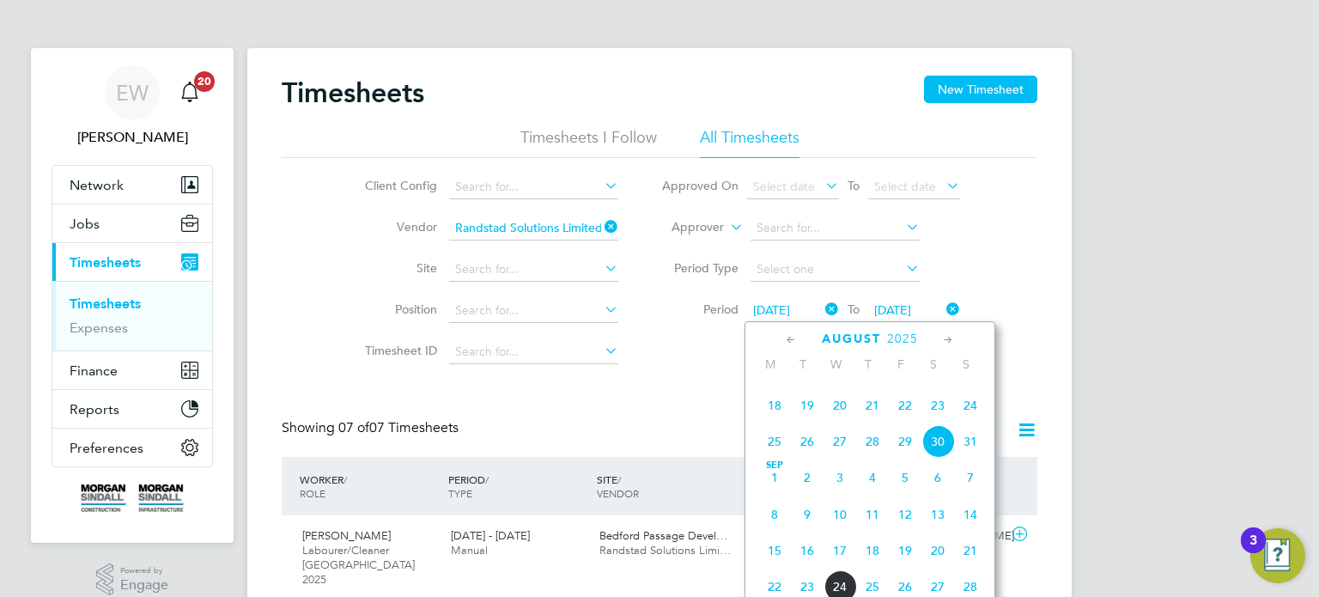
click at [675, 346] on li "Filter" at bounding box center [811, 353] width 342 height 45
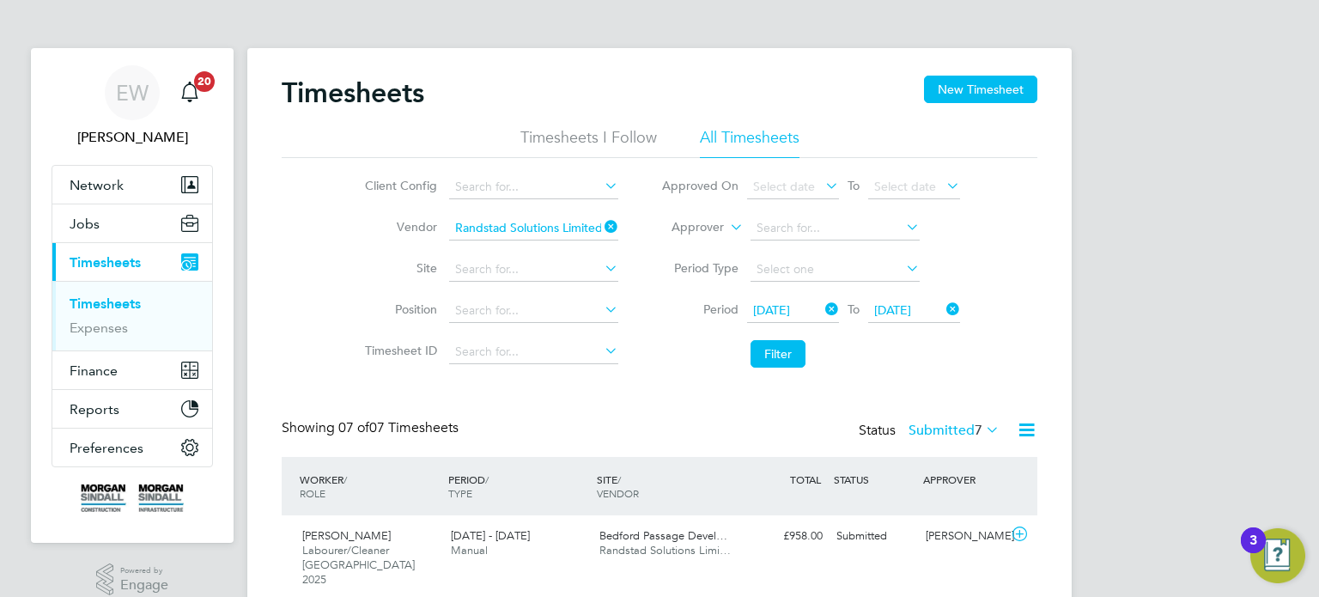
click at [790, 314] on span "30 Aug 2025" at bounding box center [771, 309] width 37 height 15
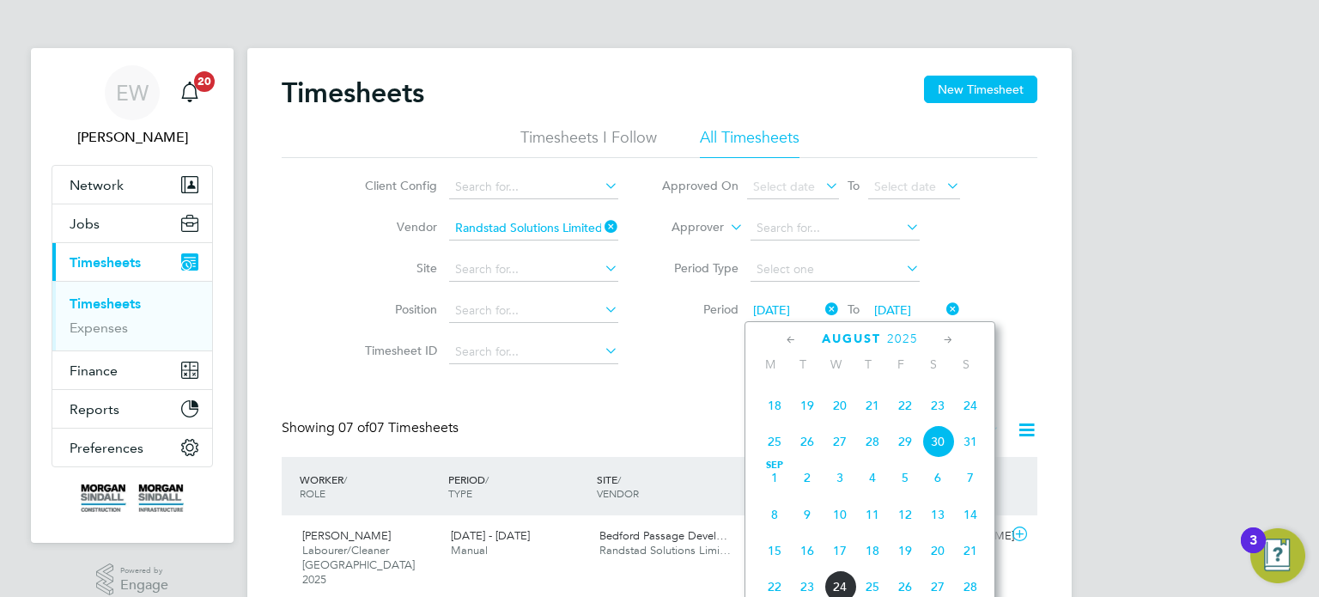
click at [939, 494] on span "6" at bounding box center [937, 477] width 33 height 33
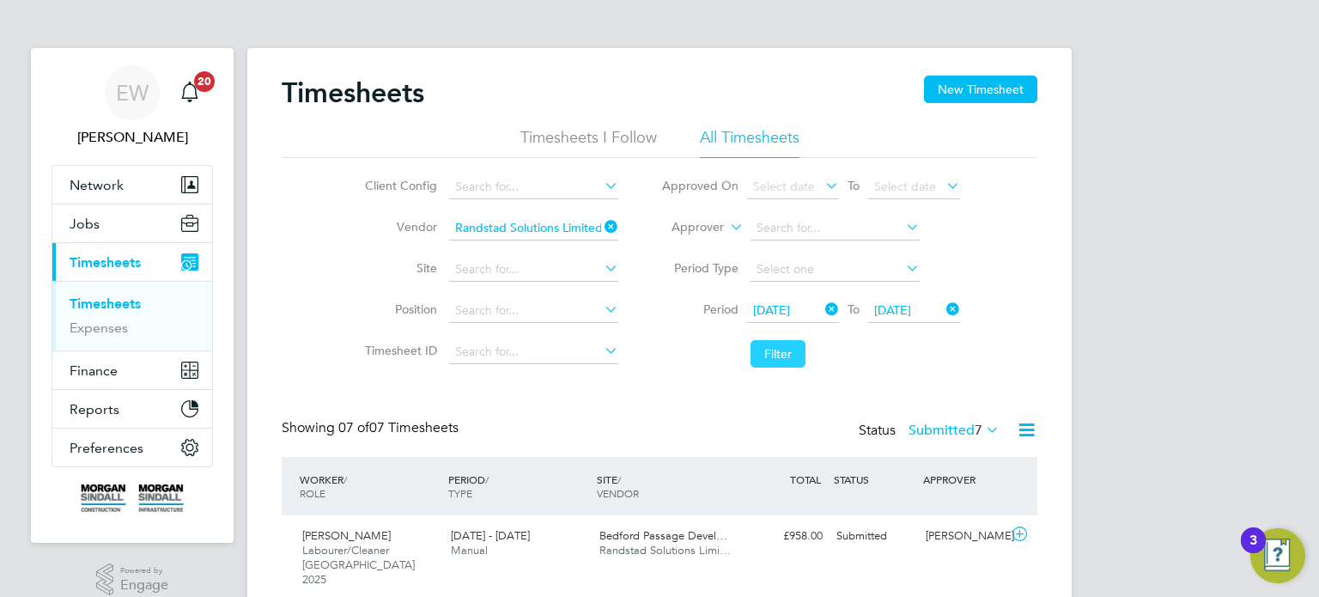
click at [777, 341] on button "Filter" at bounding box center [778, 353] width 55 height 27
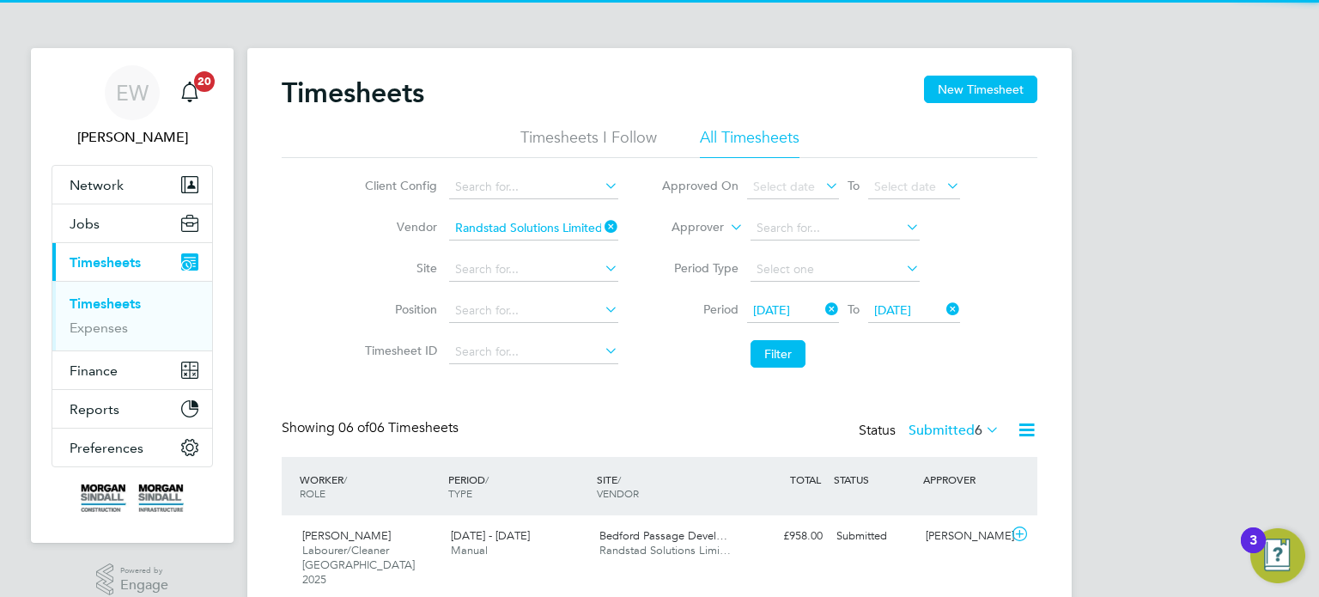
click at [783, 314] on span "06 Sep 2025" at bounding box center [771, 309] width 37 height 15
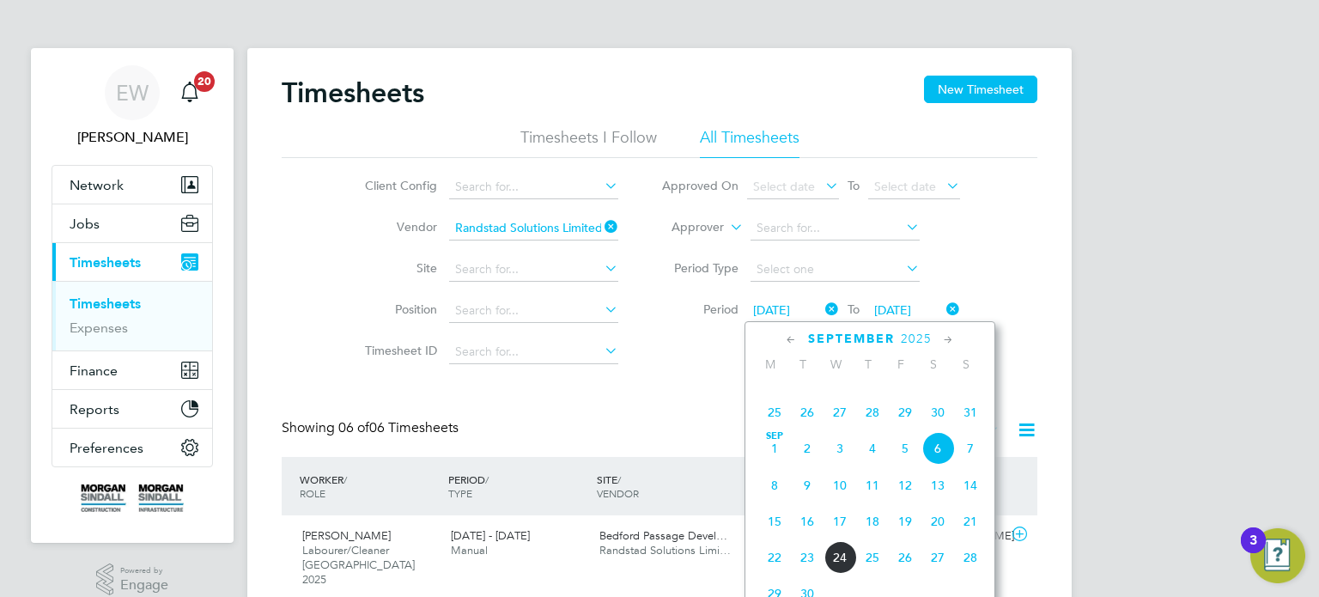
click at [939, 502] on span "13" at bounding box center [937, 485] width 33 height 33
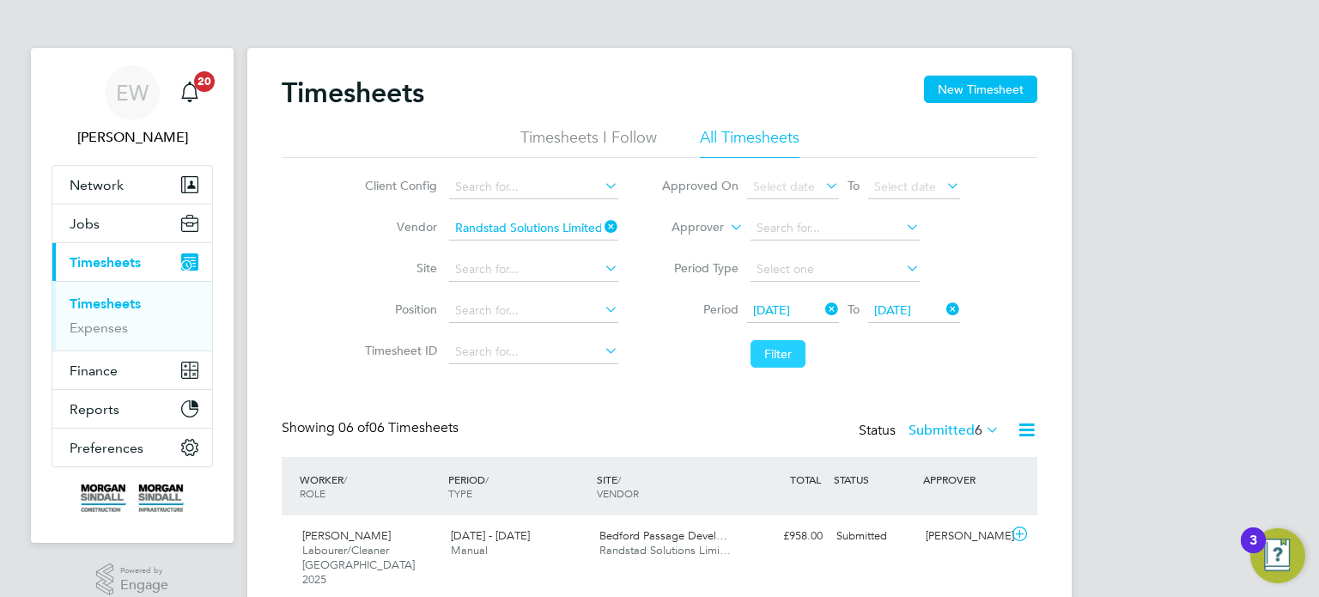
click at [785, 354] on button "Filter" at bounding box center [778, 353] width 55 height 27
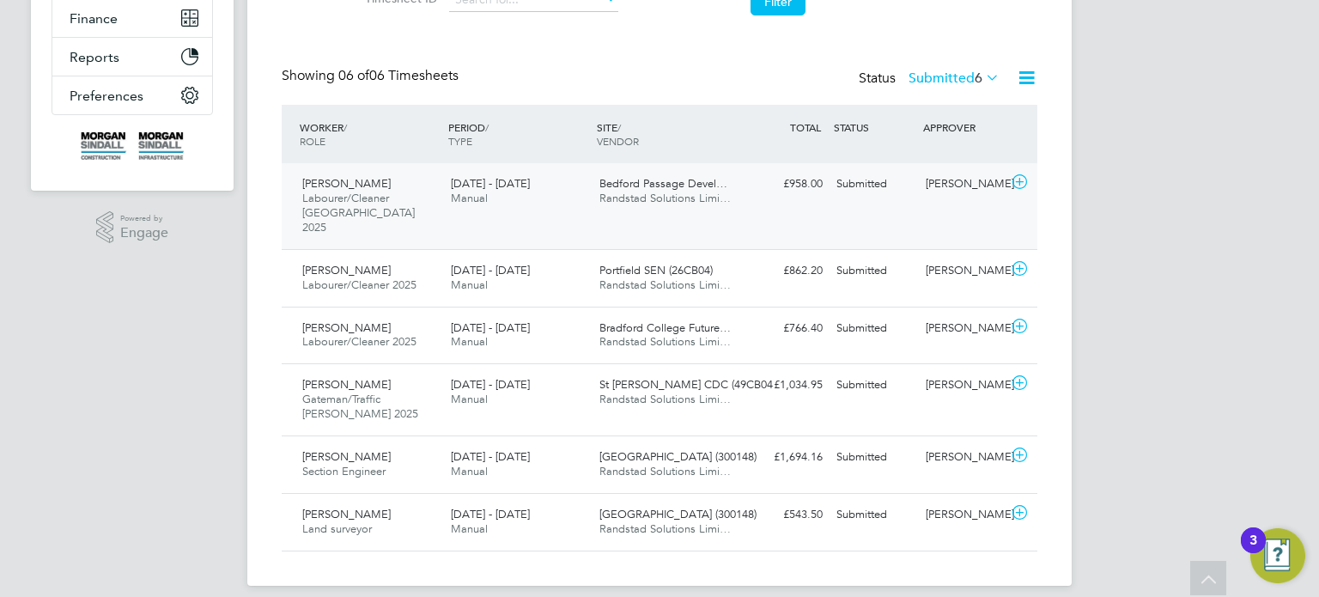
click at [969, 201] on div "Clement Antwiboateng Labourer/Cleaner London 2025 13 - 19 Sep 2025 13 - 19 Sep …" at bounding box center [660, 206] width 756 height 86
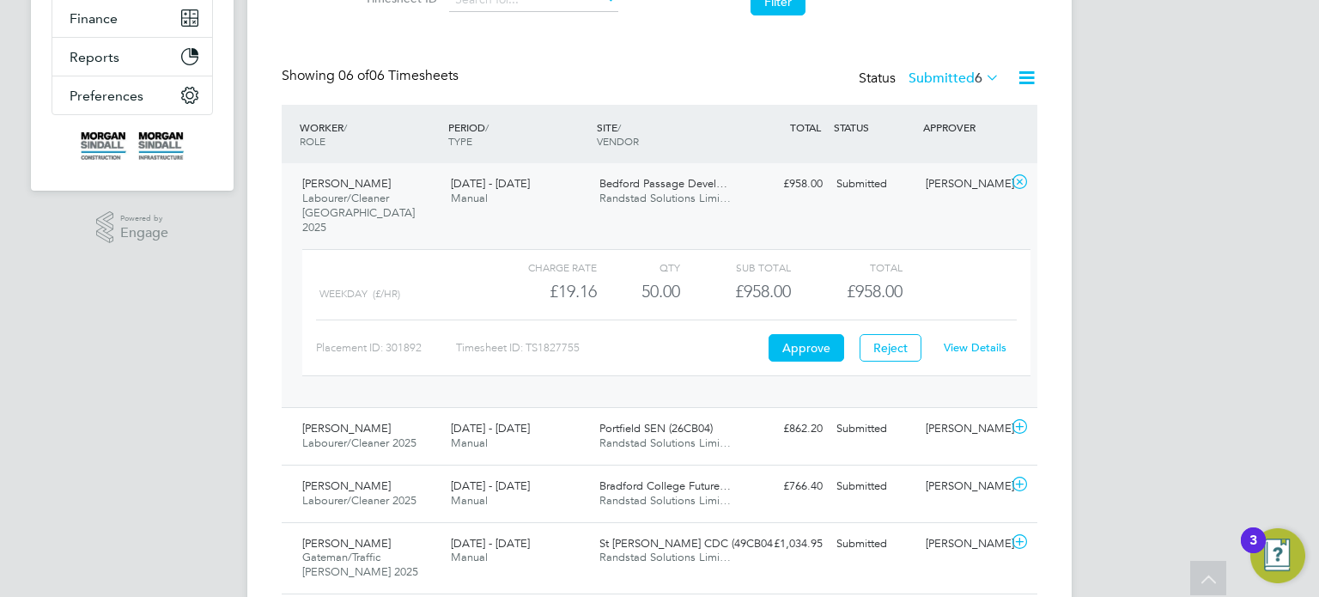
click at [989, 340] on link "View Details" at bounding box center [975, 347] width 63 height 15
click at [959, 187] on div "Paul Harris" at bounding box center [963, 184] width 89 height 28
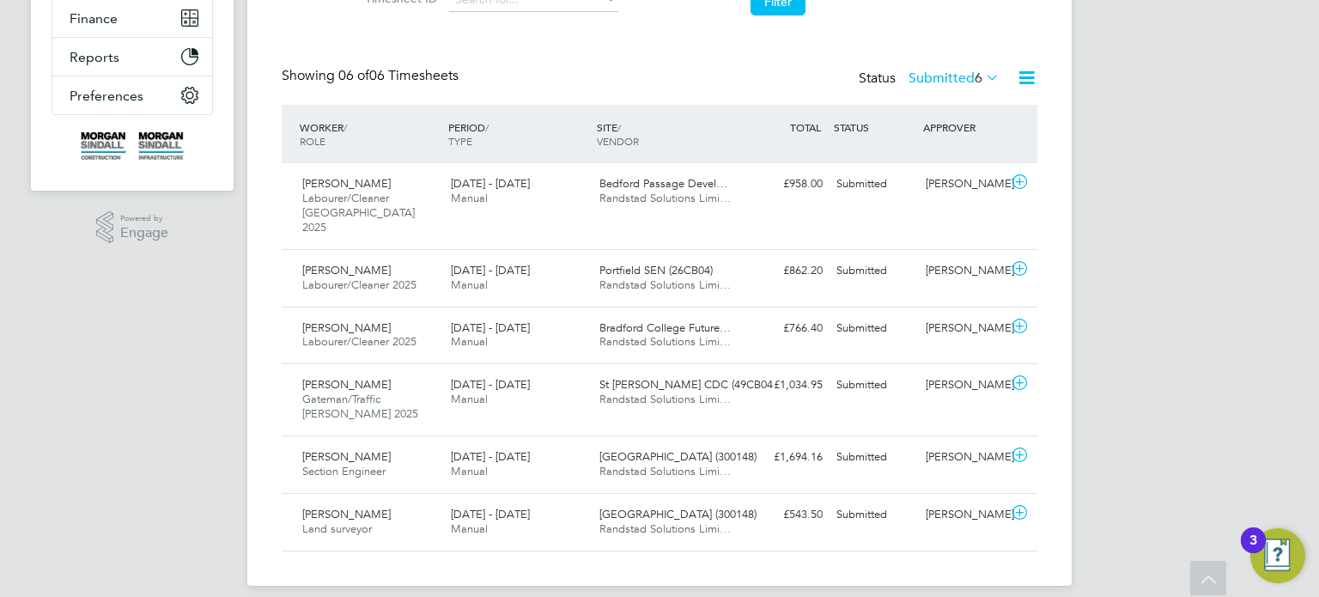
click at [945, 73] on label "Submitted 6" at bounding box center [954, 78] width 91 height 17
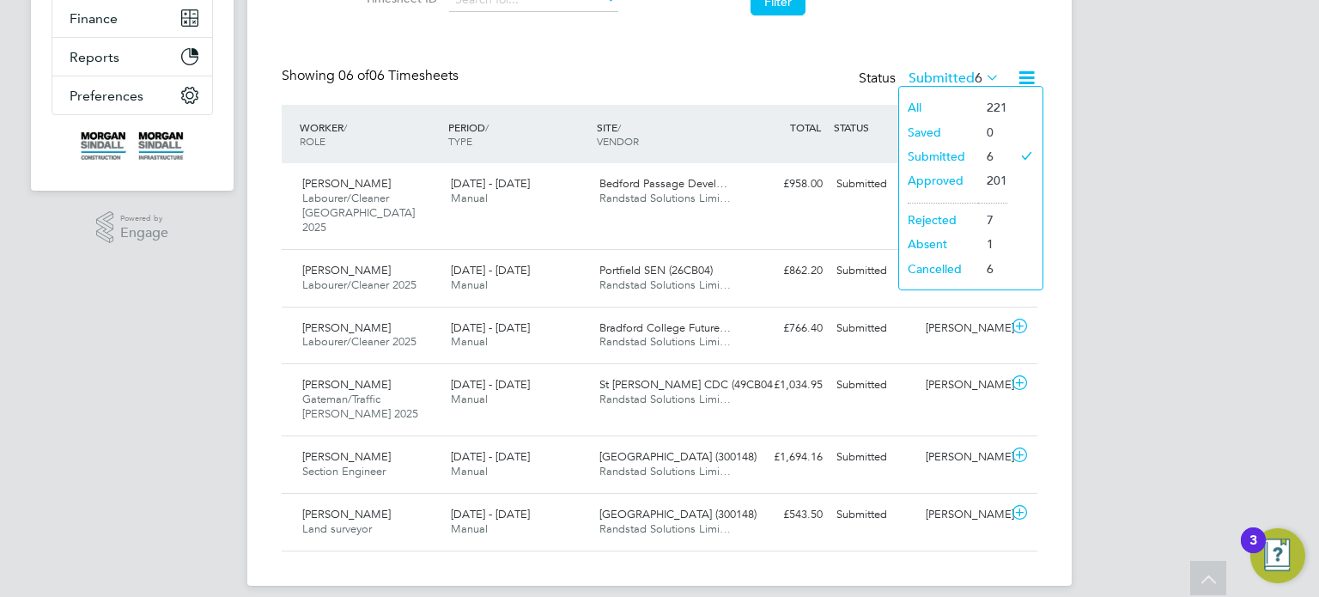
click at [673, 69] on div "Showing 06 of 06 Timesheets Status Submitted 6" at bounding box center [660, 86] width 756 height 38
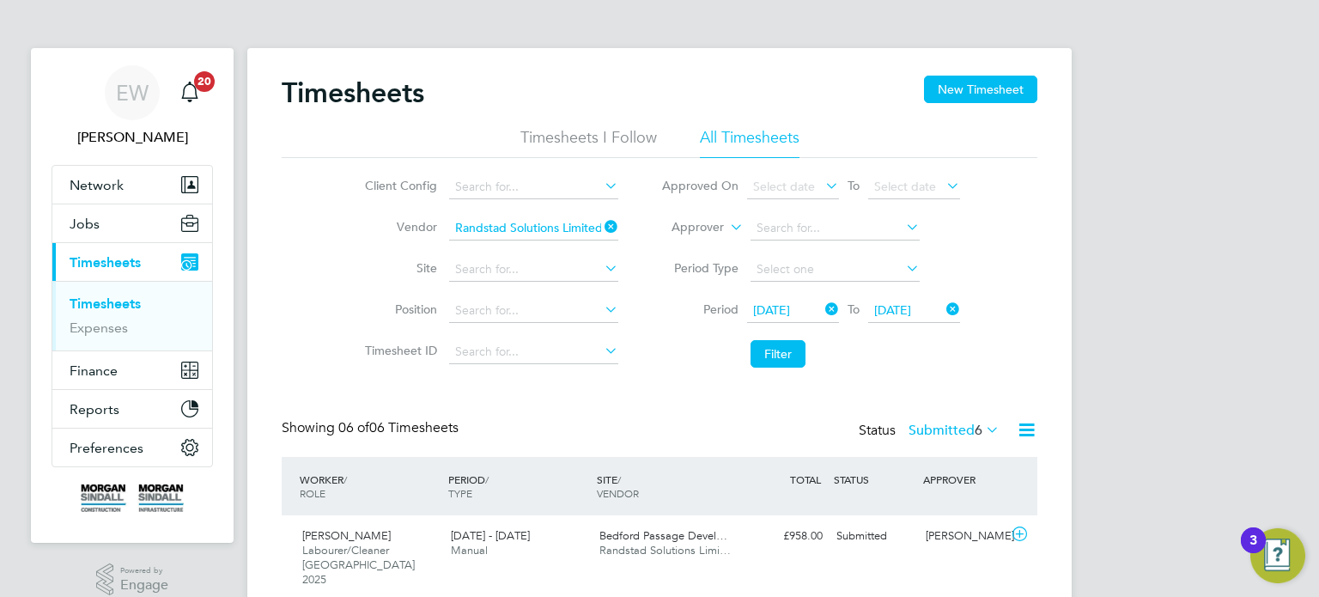
click at [790, 314] on span "13 Sep 2025" at bounding box center [771, 309] width 37 height 15
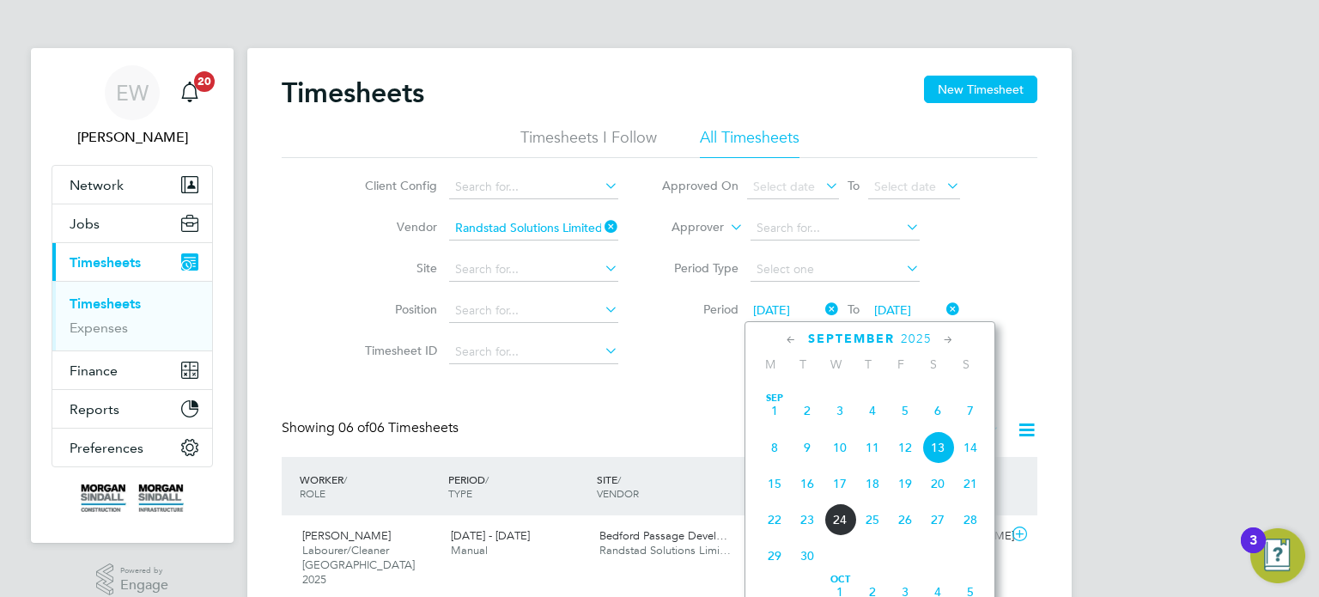
click at [1097, 366] on div "EW Emma Wells Notifications 20 Applications: Network Team Members Businesses Si…" at bounding box center [659, 482] width 1319 height 965
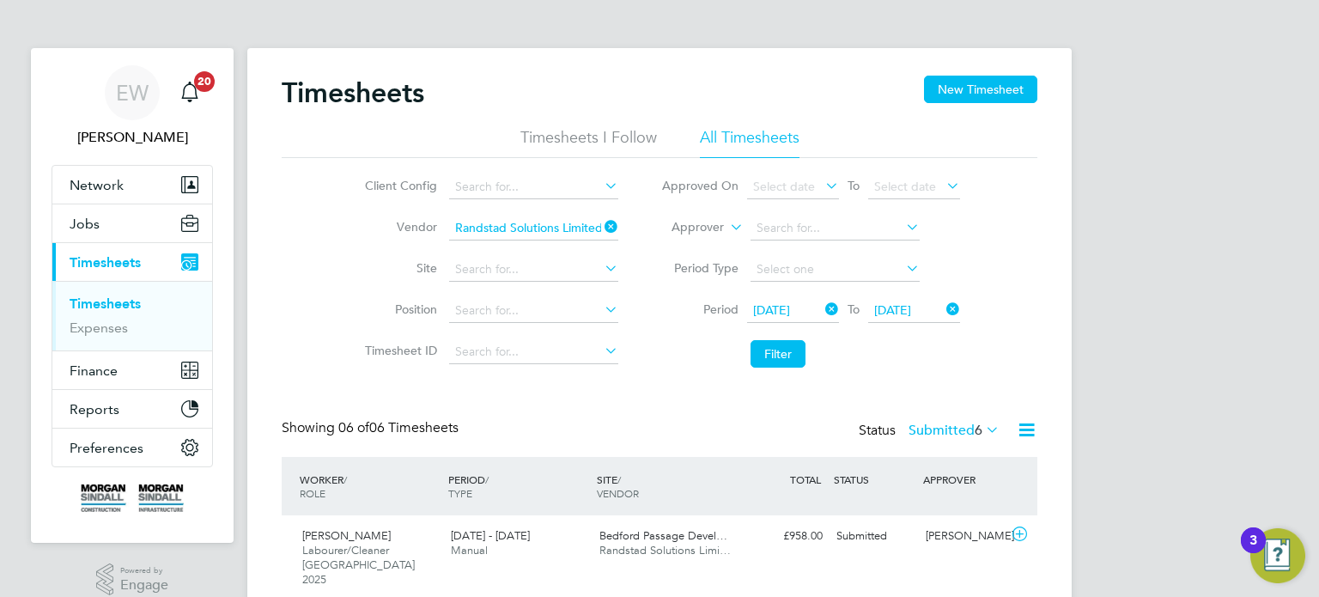
click at [886, 303] on span "19 Sep 2025" at bounding box center [892, 309] width 37 height 15
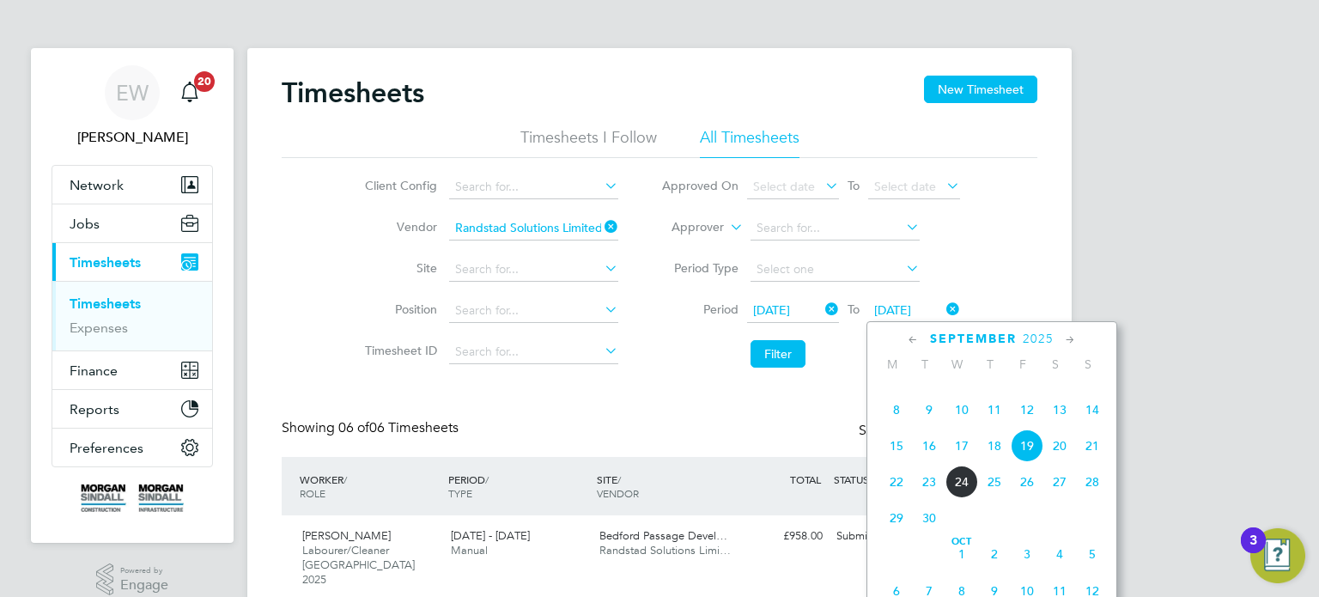
click at [1027, 462] on span "19" at bounding box center [1027, 445] width 33 height 33
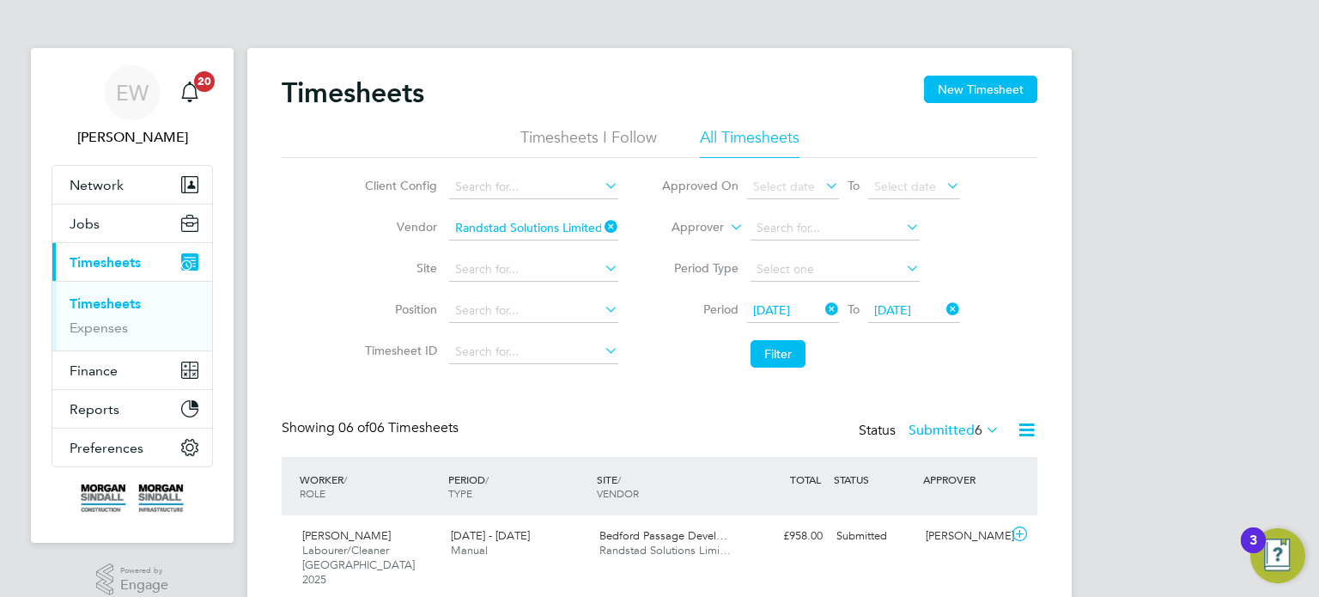
click at [785, 356] on button "Filter" at bounding box center [778, 353] width 55 height 27
click at [933, 426] on label "Submitted 6" at bounding box center [954, 430] width 91 height 17
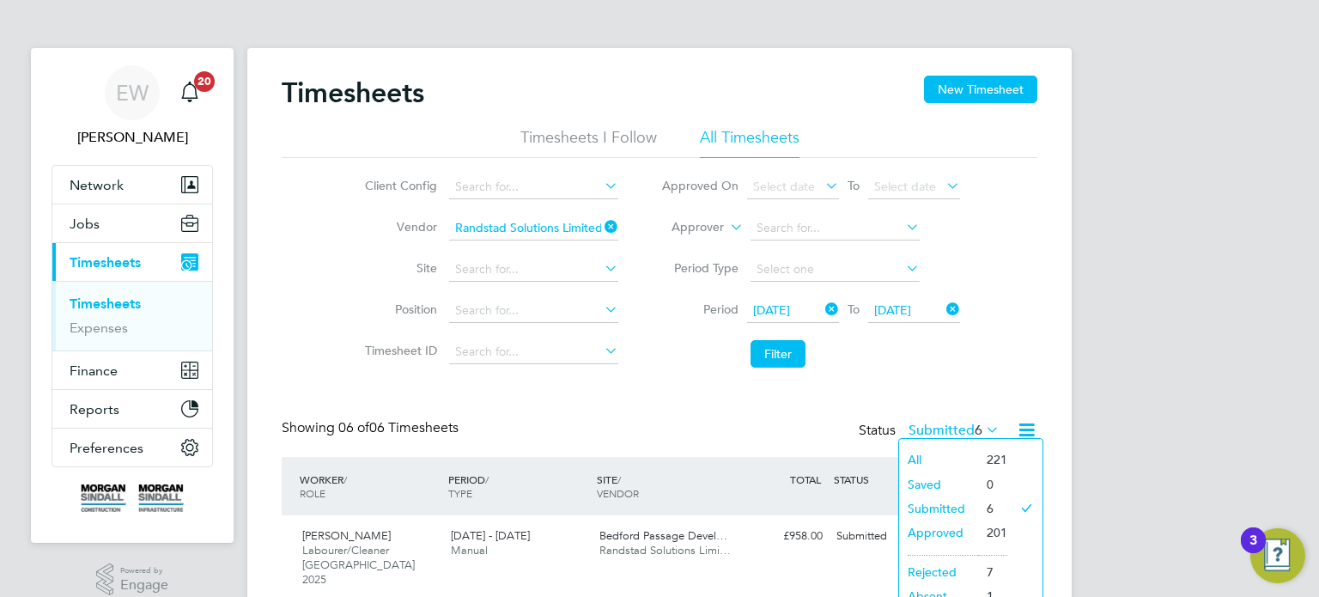
click at [576, 425] on div "Showing 06 of 06 Timesheets Status Submitted 6" at bounding box center [660, 438] width 756 height 38
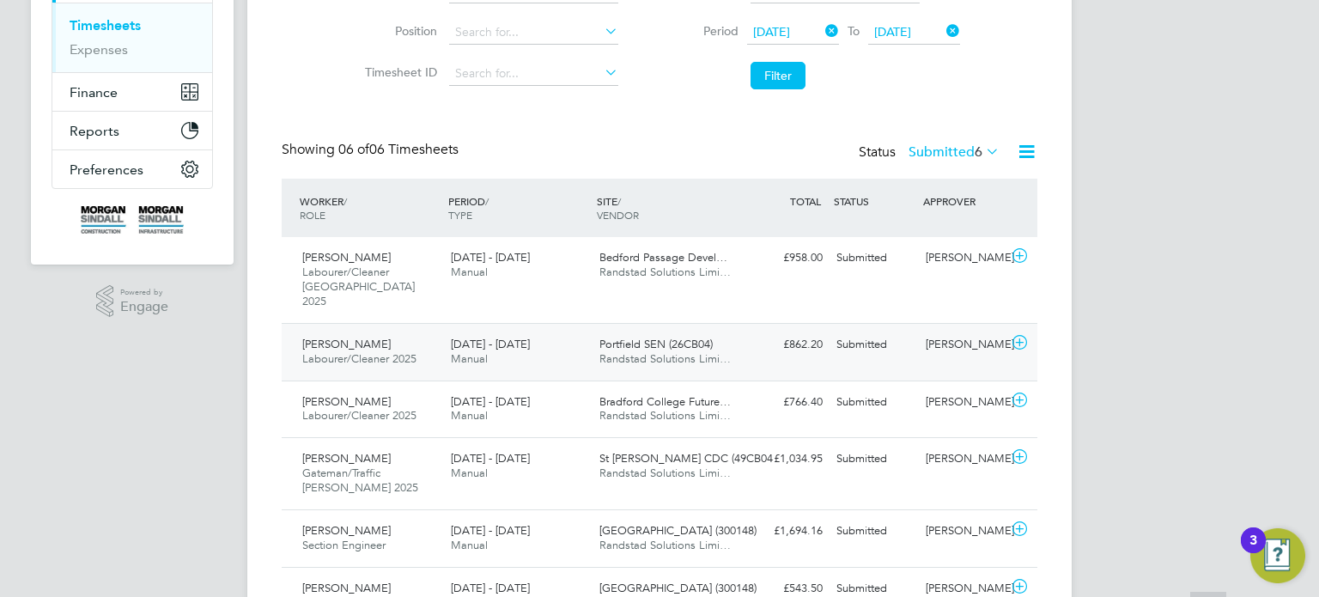
scroll to position [302, 0]
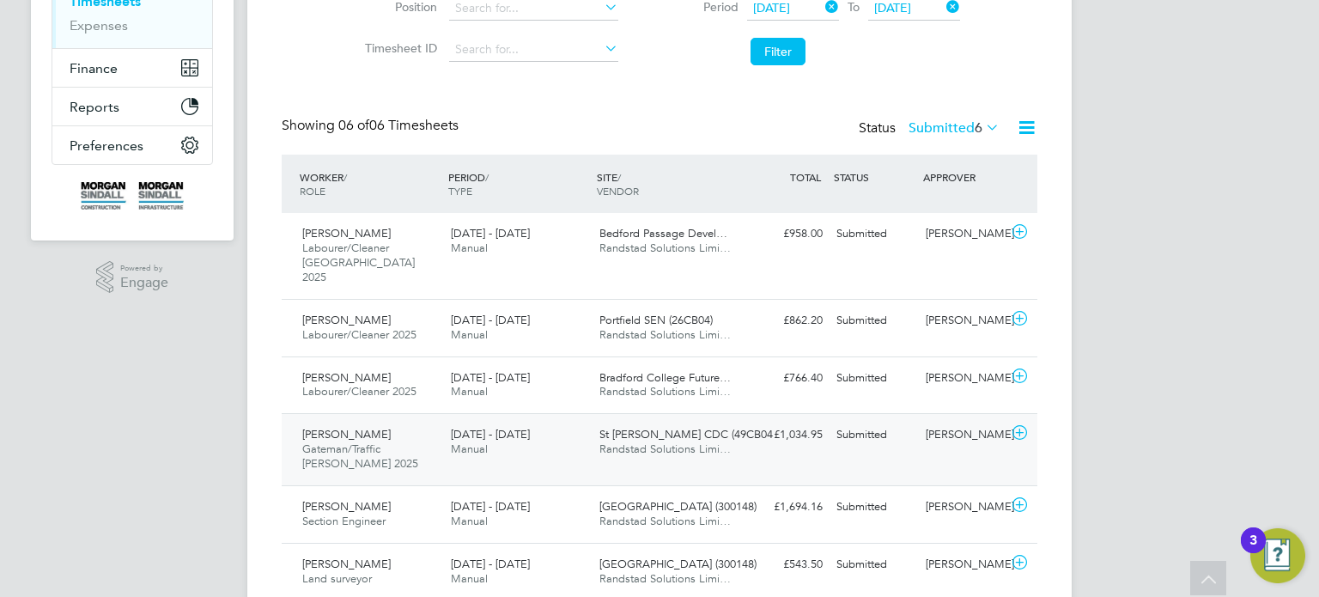
click at [933, 421] on div "[PERSON_NAME]" at bounding box center [963, 435] width 89 height 28
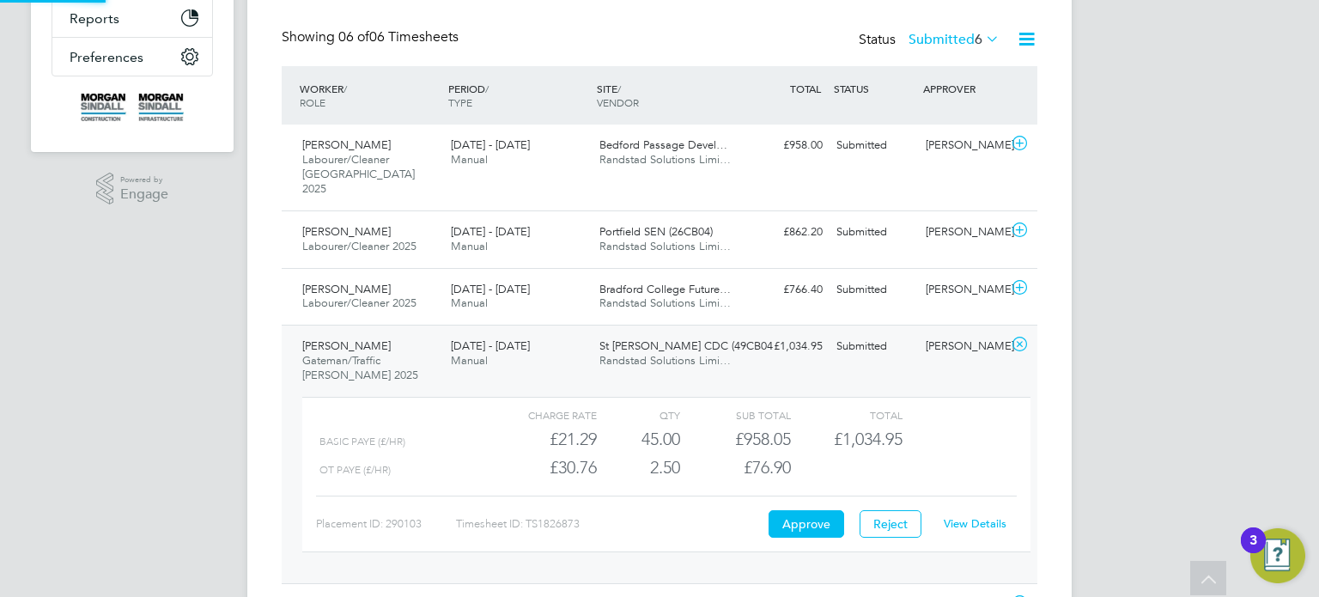
scroll to position [429, 0]
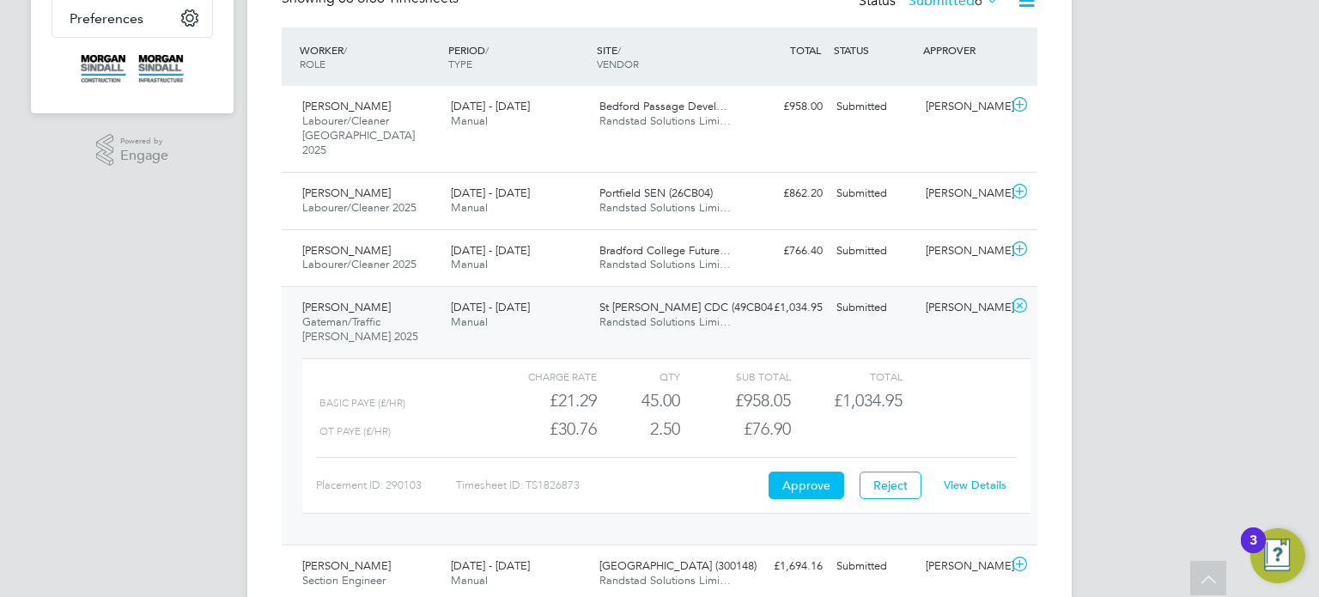
click at [968, 477] on link "View Details" at bounding box center [975, 484] width 63 height 15
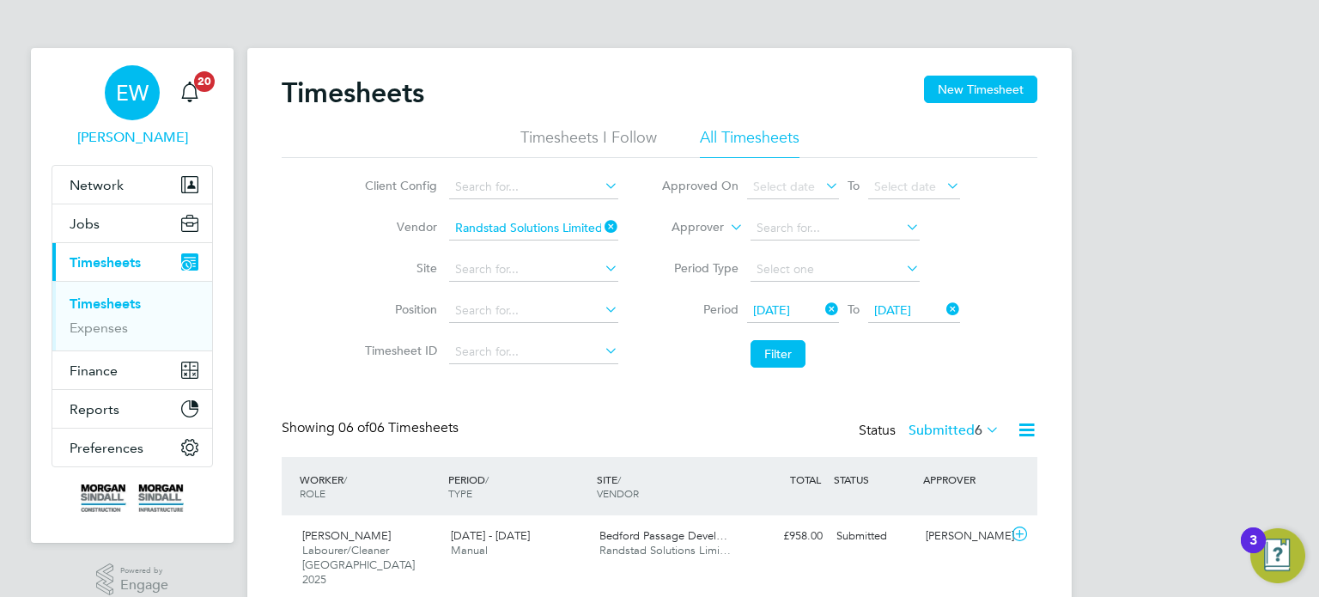
click at [107, 100] on div "EW" at bounding box center [132, 92] width 55 height 55
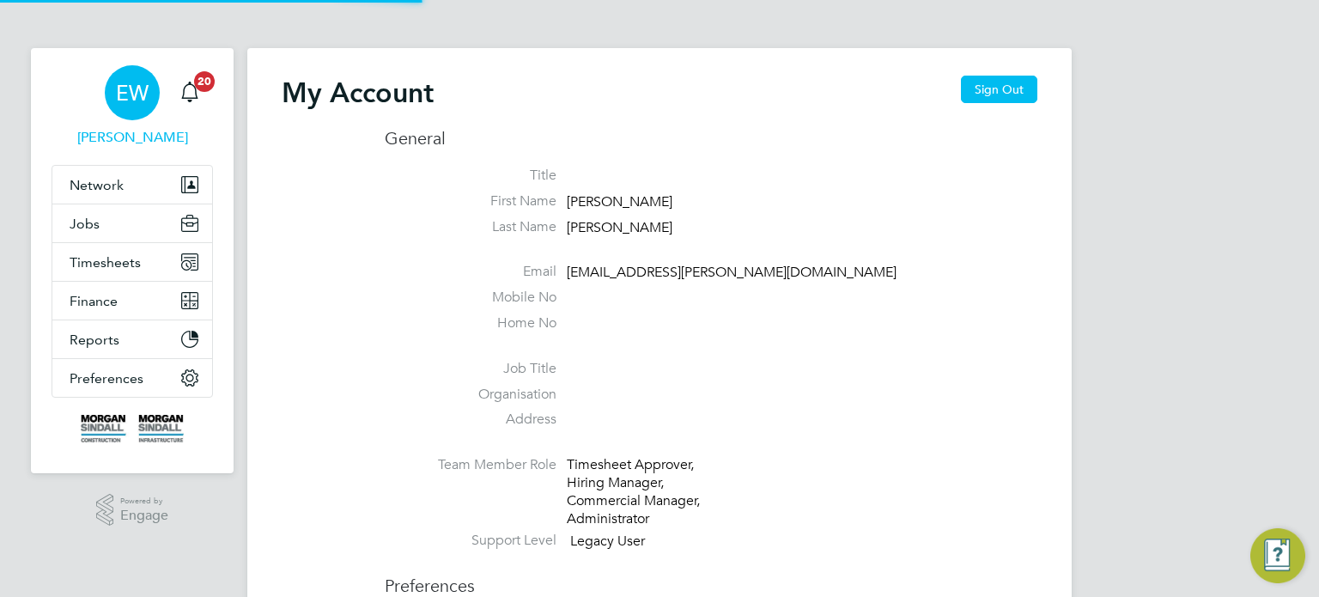
type input "emma.wells@randstad.co.uk"
click at [1000, 88] on button "Sign Out" at bounding box center [999, 89] width 76 height 27
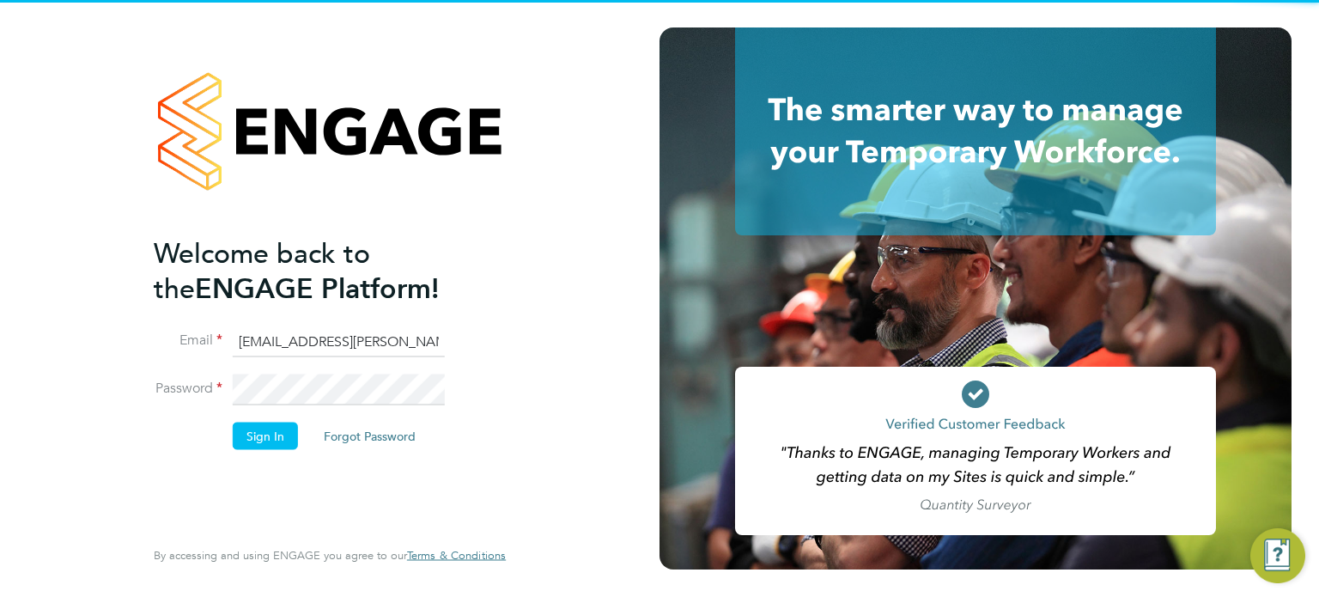
click at [343, 343] on input "emma.wells@randstad.co.uk" at bounding box center [339, 341] width 212 height 31
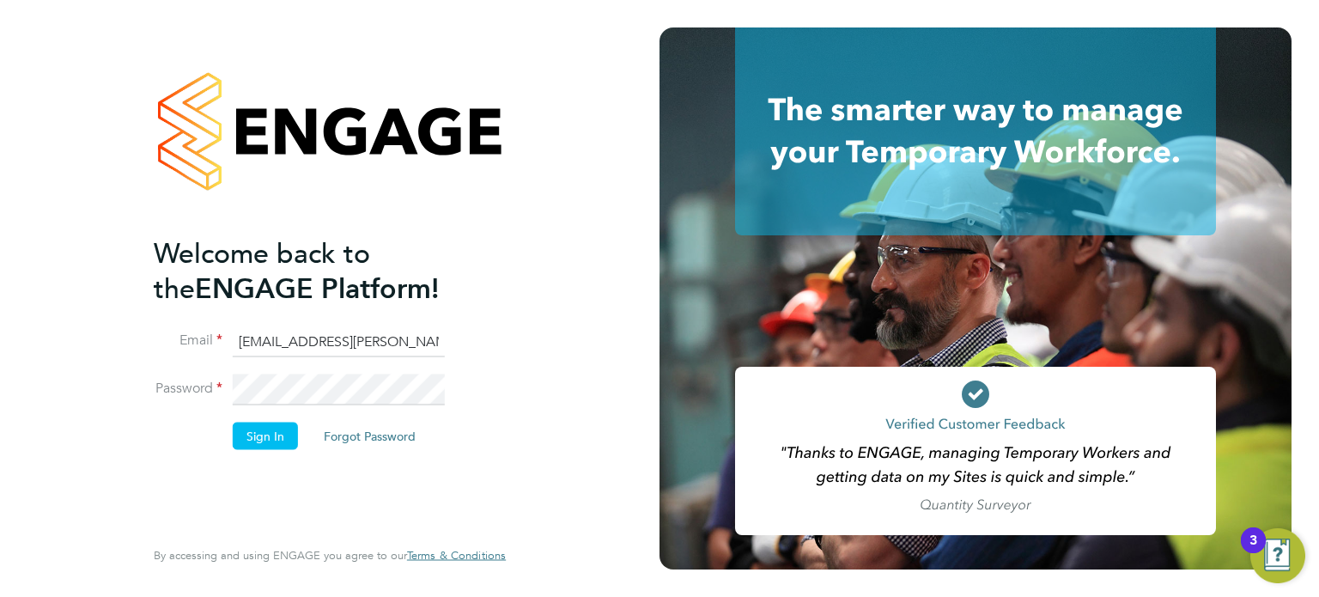
type input "[EMAIL_ADDRESS][DOMAIN_NAME]"
click at [259, 440] on button "Sign In" at bounding box center [265, 435] width 65 height 27
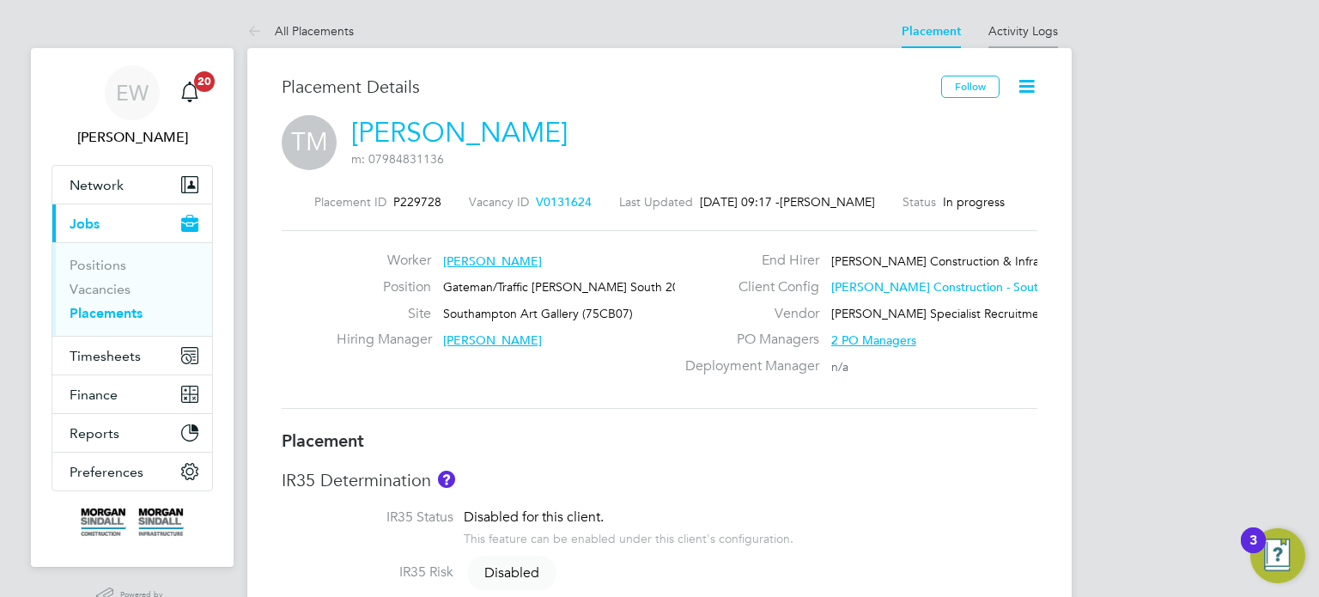
click at [1019, 17] on li "Activity Logs" at bounding box center [1023, 31] width 70 height 34
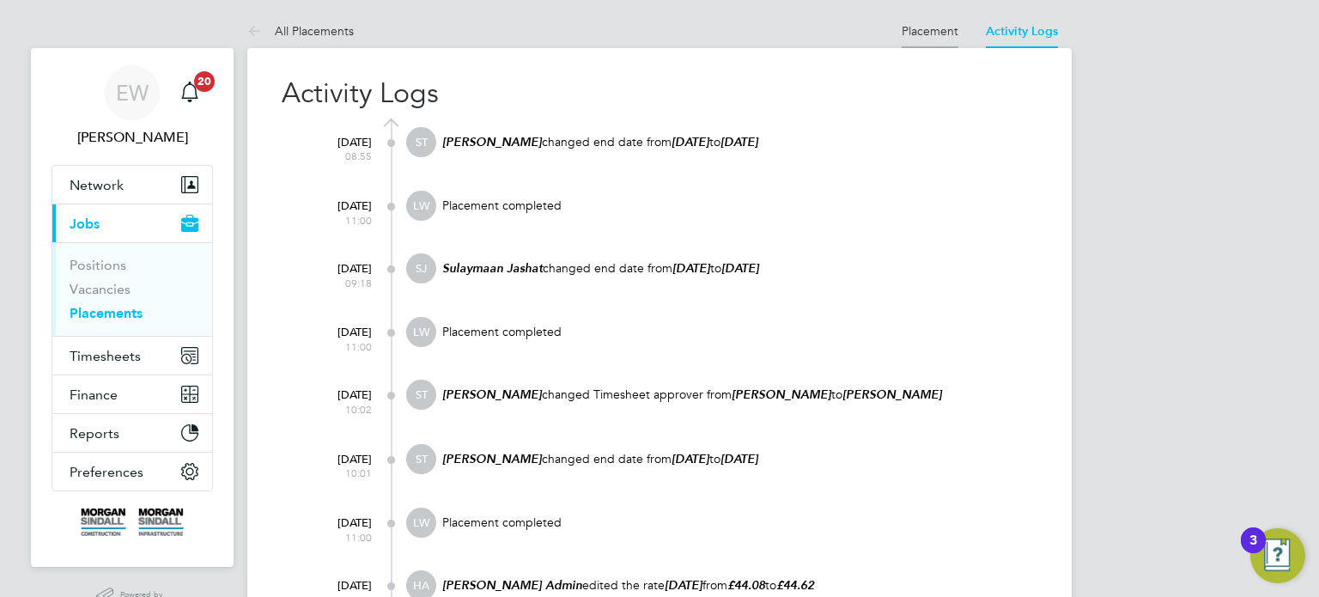
click at [934, 33] on link "Placement" at bounding box center [930, 30] width 57 height 15
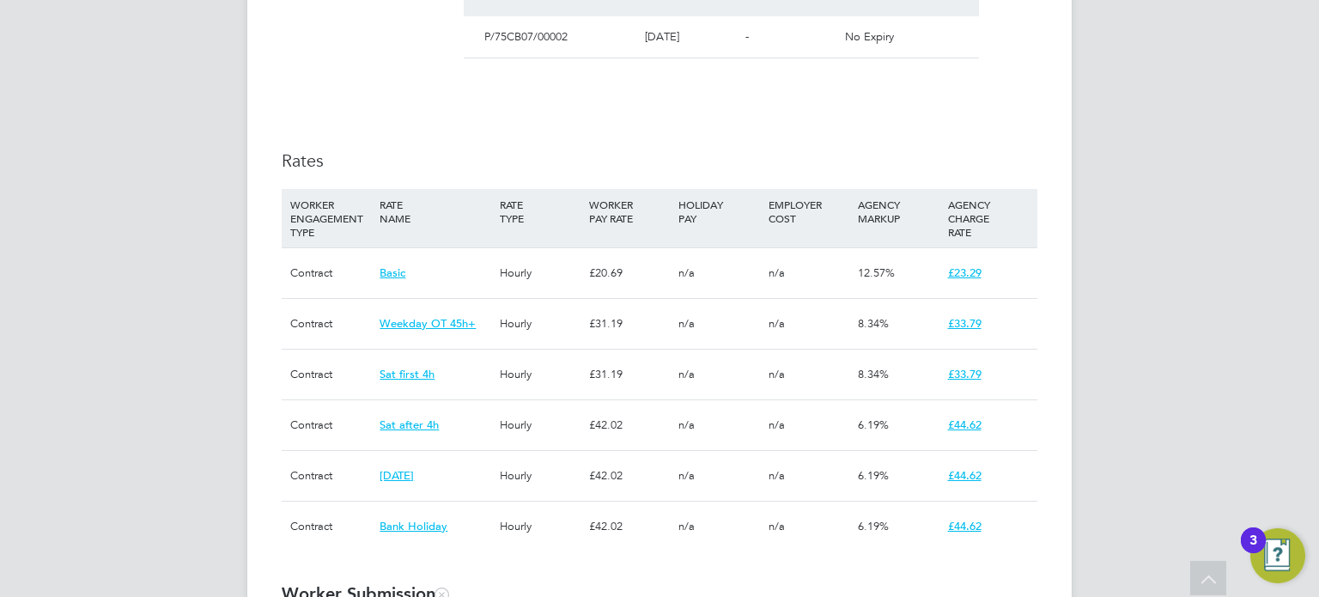
scroll to position [990, 0]
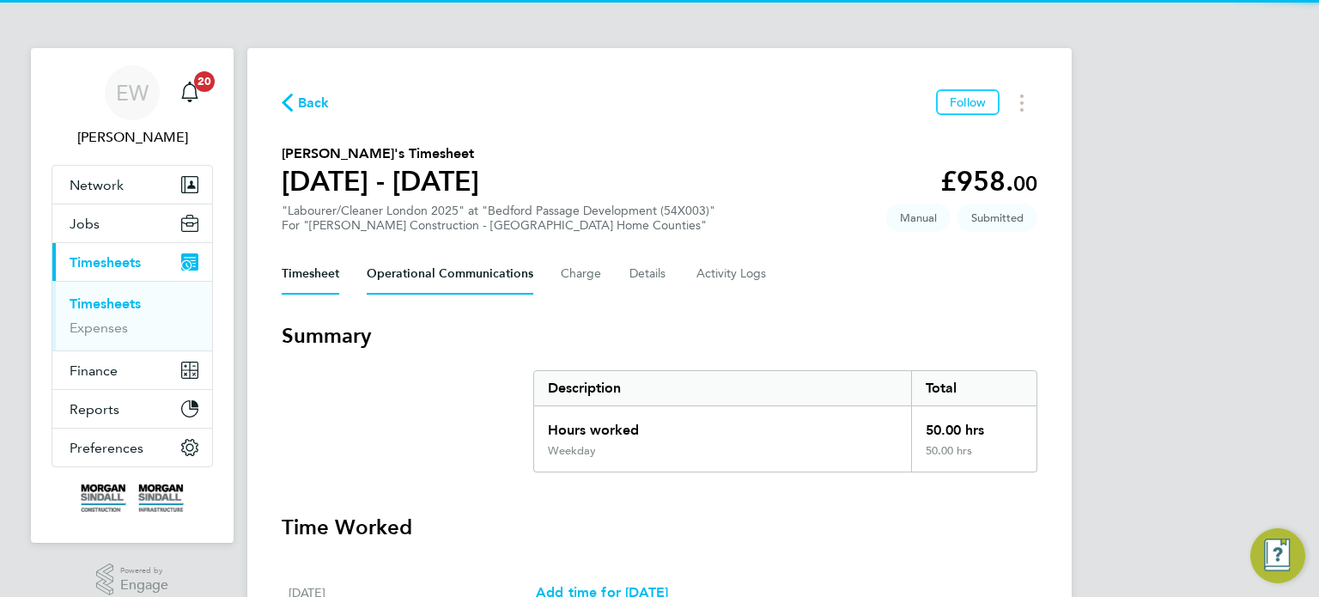
click at [441, 284] on Communications-tab "Operational Communications" at bounding box center [450, 273] width 167 height 41
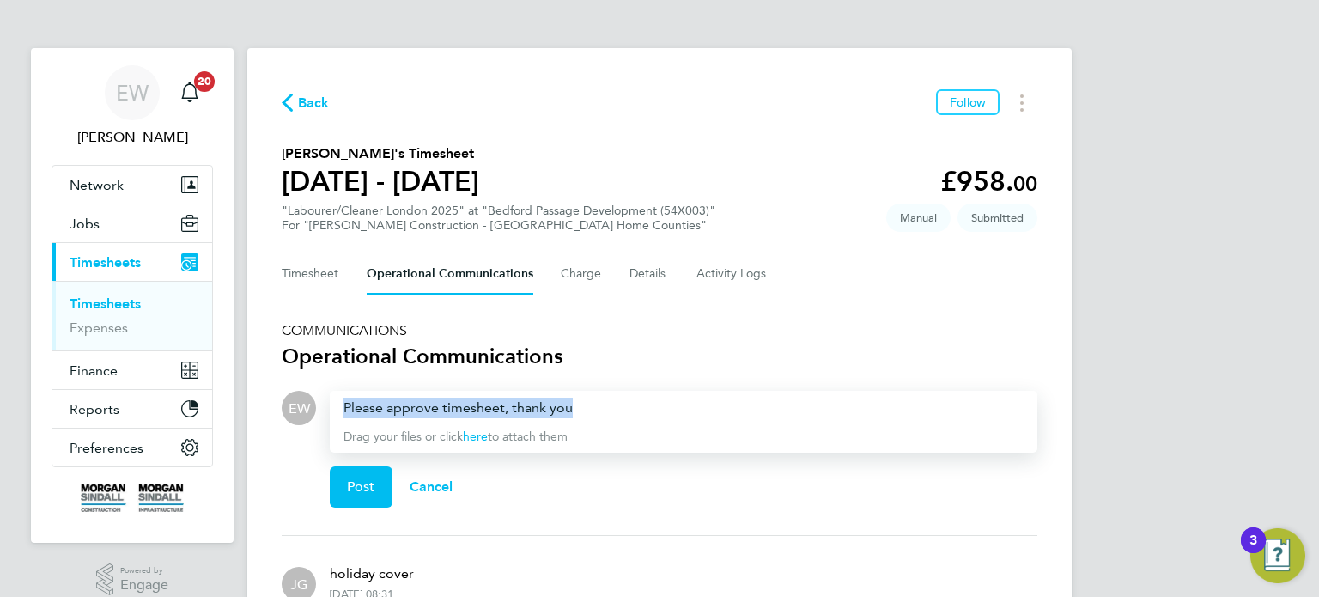
drag, startPoint x: 586, startPoint y: 408, endPoint x: 256, endPoint y: 435, distance: 330.8
click at [256, 435] on div "Back Follow [PERSON_NAME]'s Timesheet [DATE] - [DATE] £958. 00 "Labourer/Cleane…" at bounding box center [659, 359] width 824 height 622
copy div "Please approve timesheet, thank you"
click at [374, 472] on button "Post" at bounding box center [361, 486] width 63 height 41
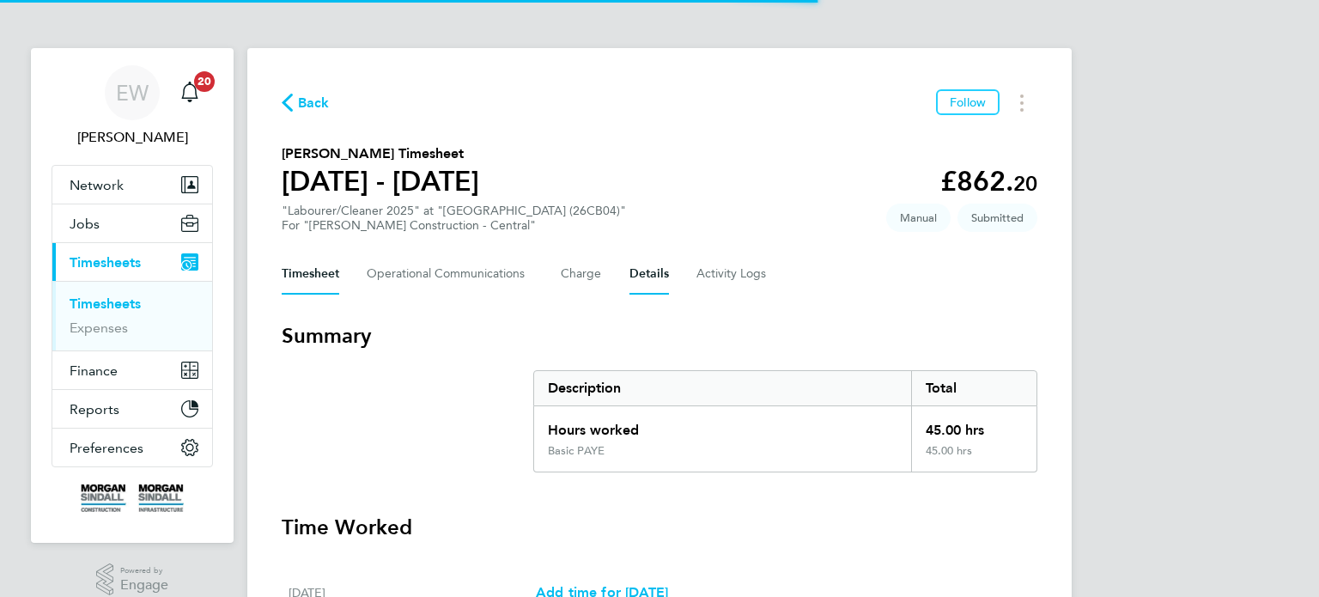
click at [633, 272] on button "Details" at bounding box center [649, 273] width 40 height 41
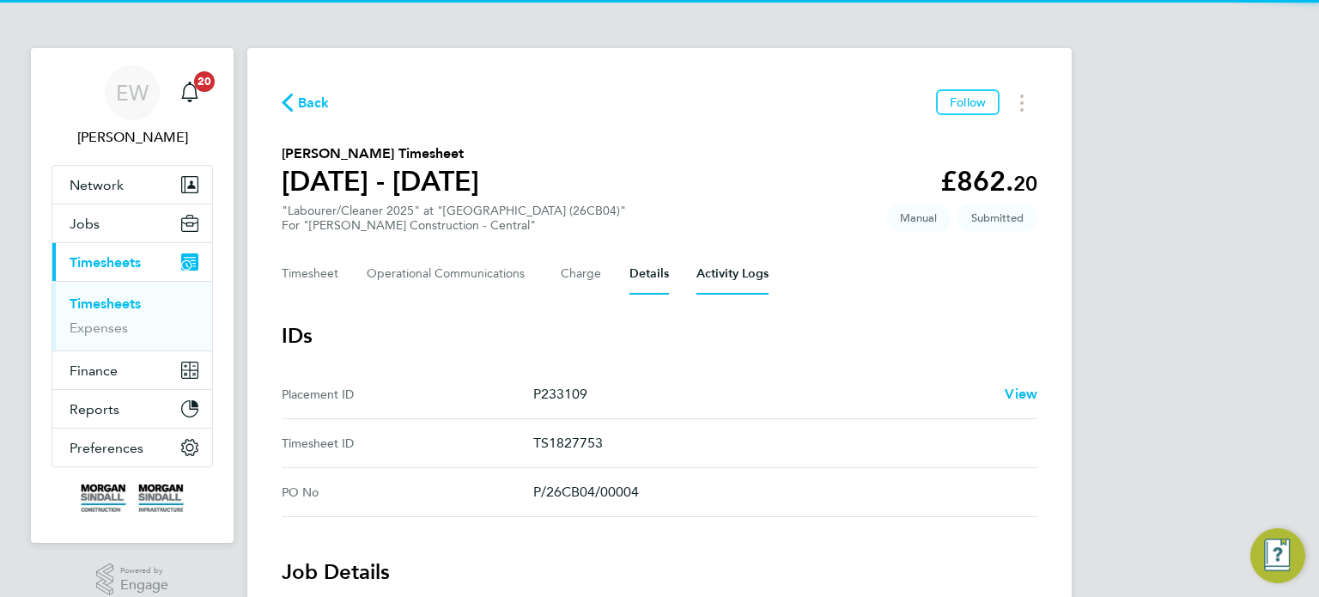
click at [714, 274] on Logs-tab "Activity Logs" at bounding box center [732, 273] width 72 height 41
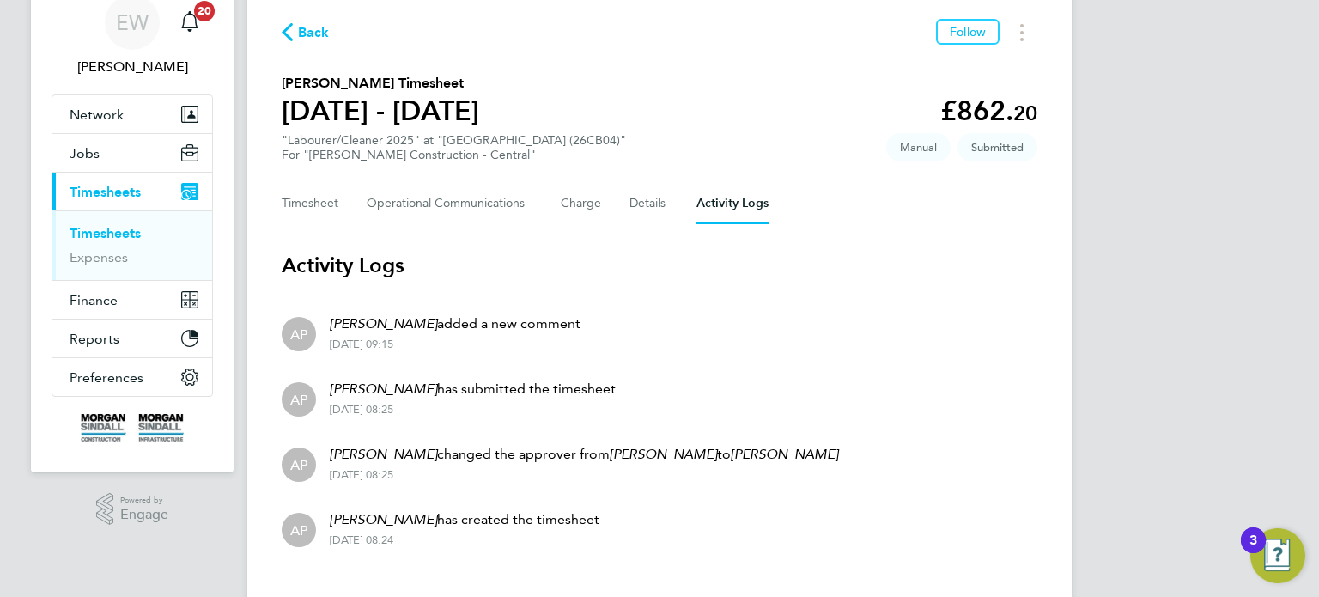
scroll to position [69, 0]
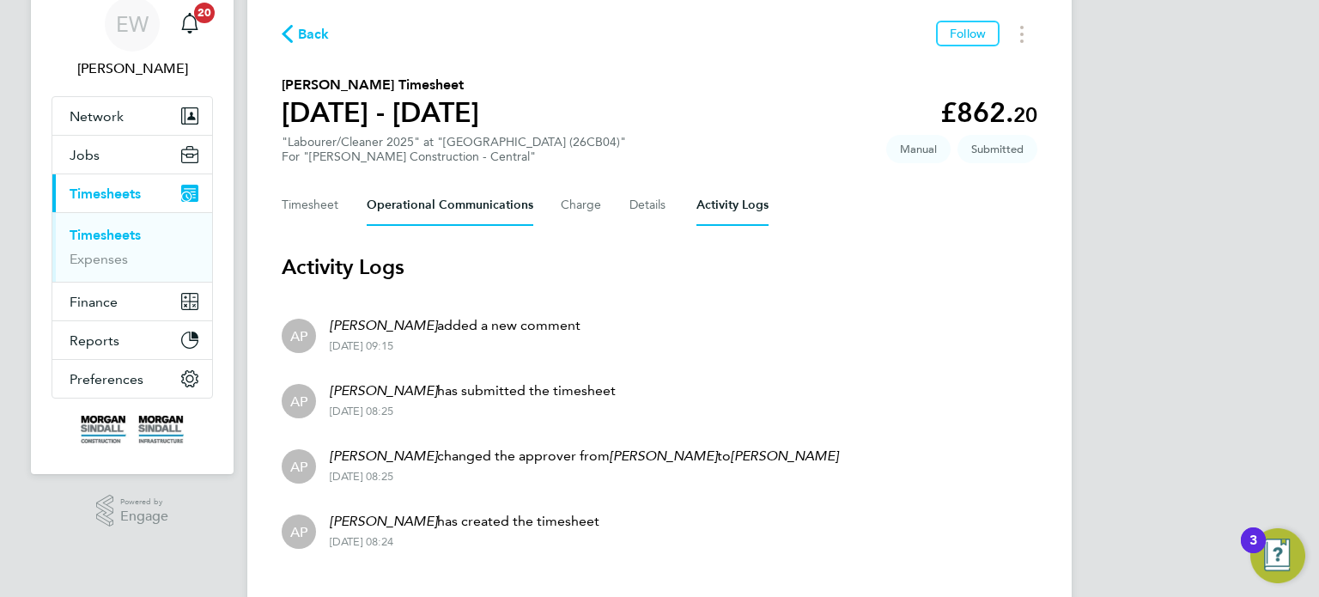
click at [418, 204] on Communications-tab "Operational Communications" at bounding box center [450, 205] width 167 height 41
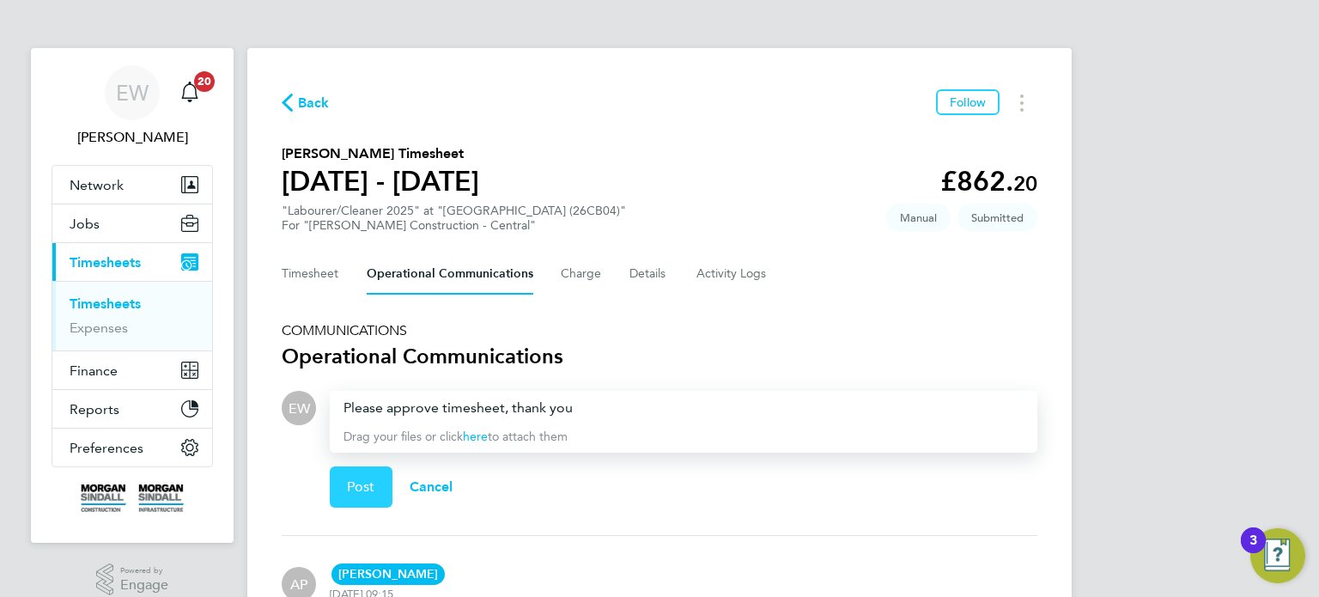
click at [362, 483] on span "Post" at bounding box center [361, 486] width 28 height 17
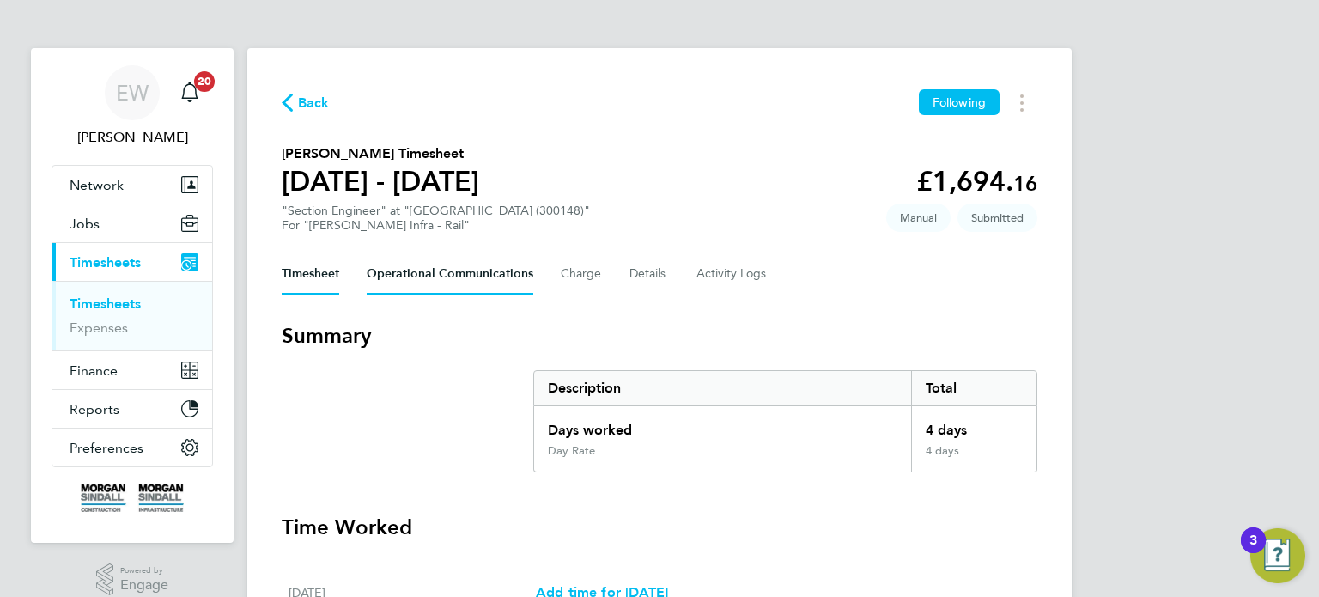
click at [467, 281] on Communications-tab "Operational Communications" at bounding box center [450, 273] width 167 height 41
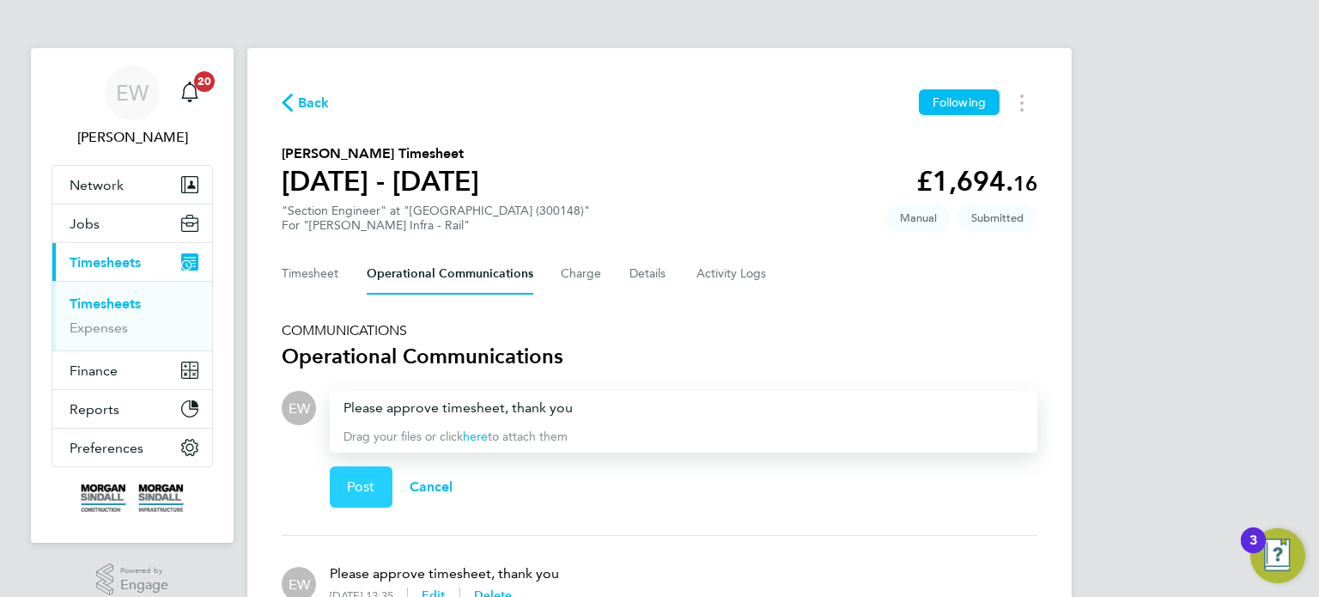
click at [330, 497] on button "Post" at bounding box center [361, 486] width 63 height 41
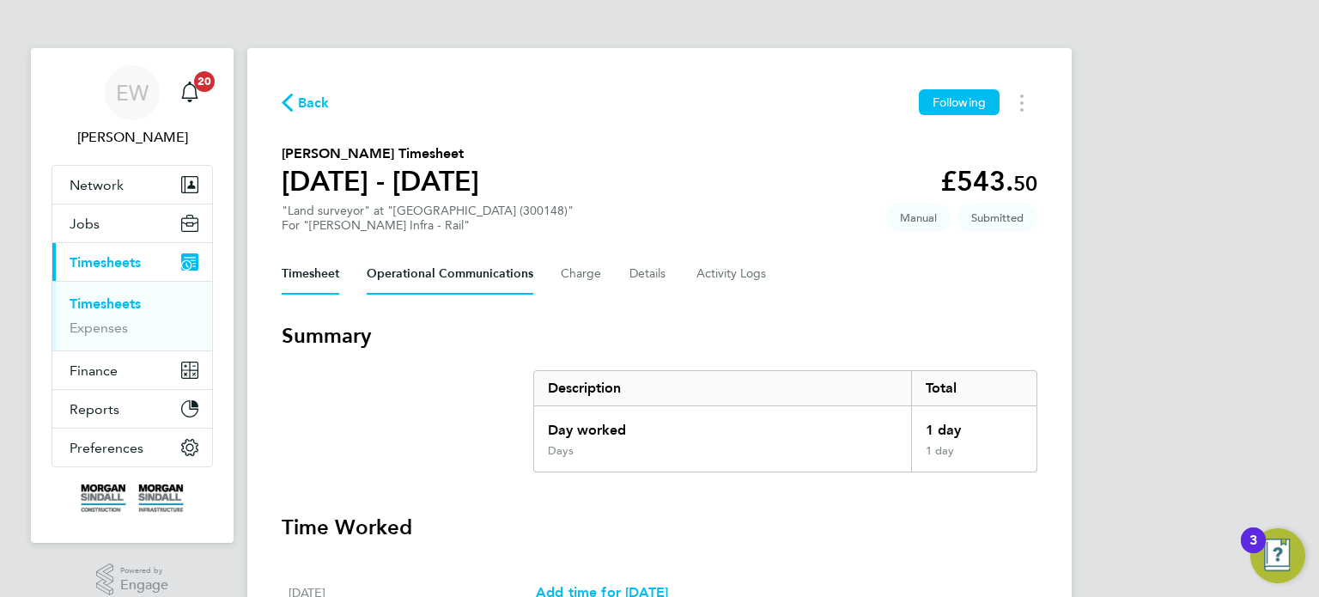
click at [420, 261] on Communications-tab "Operational Communications" at bounding box center [450, 273] width 167 height 41
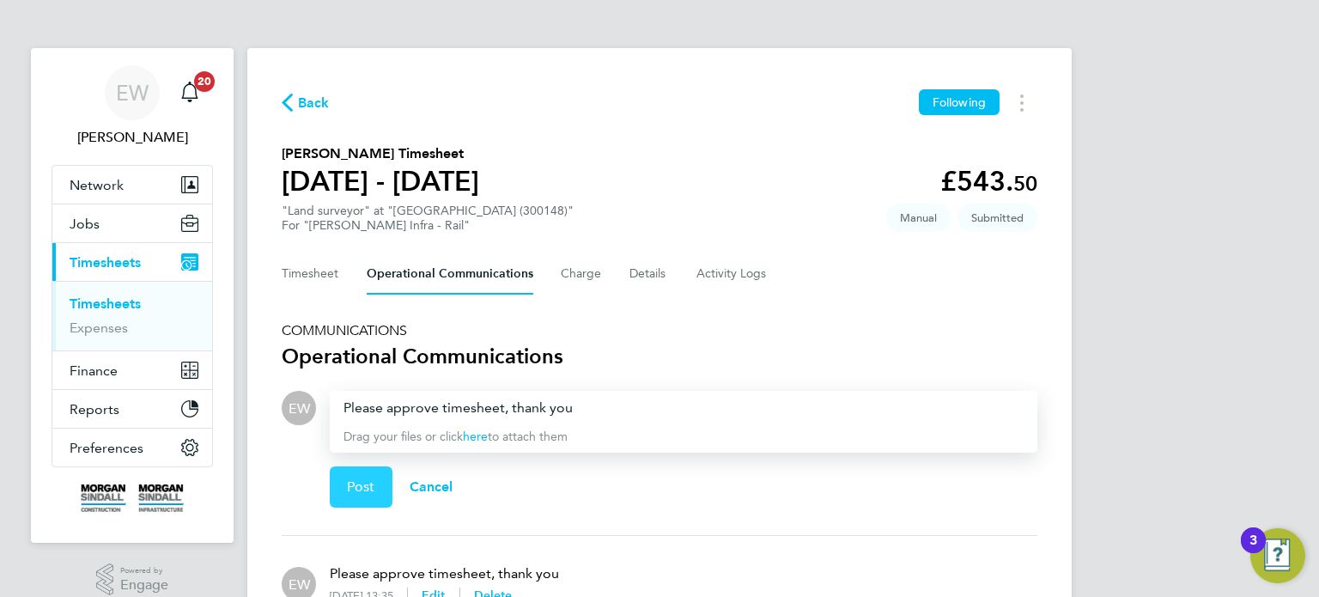
click at [350, 489] on span "Post" at bounding box center [361, 486] width 28 height 17
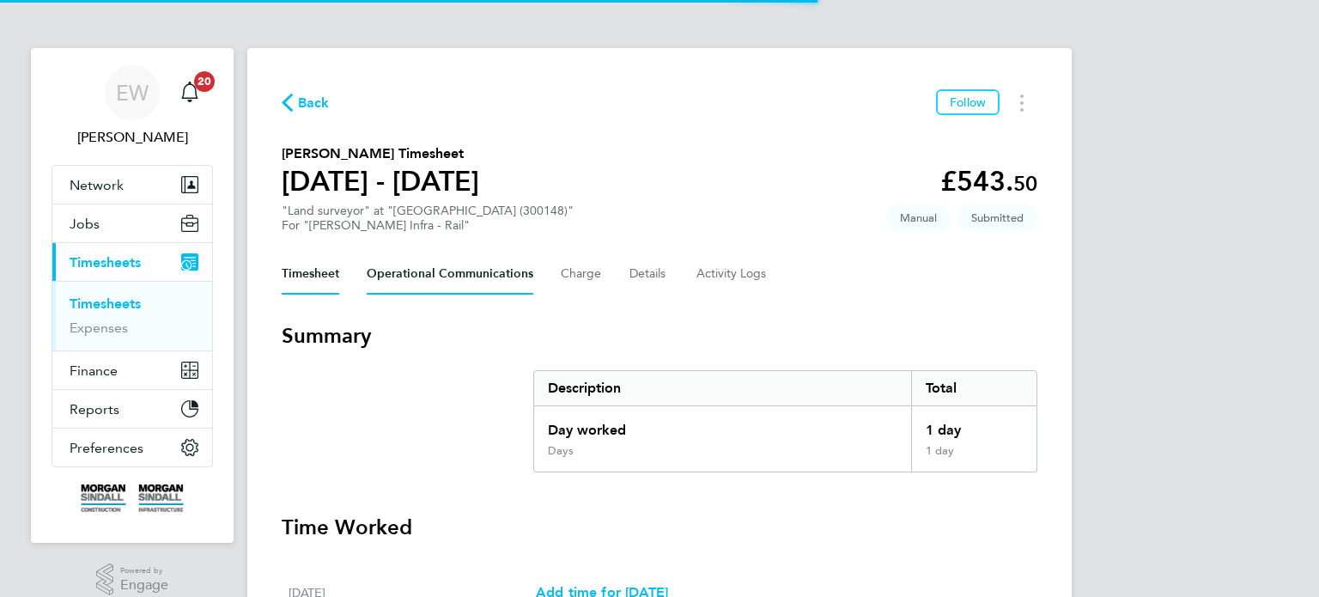
click at [453, 256] on Communications-tab "Operational Communications" at bounding box center [450, 273] width 167 height 41
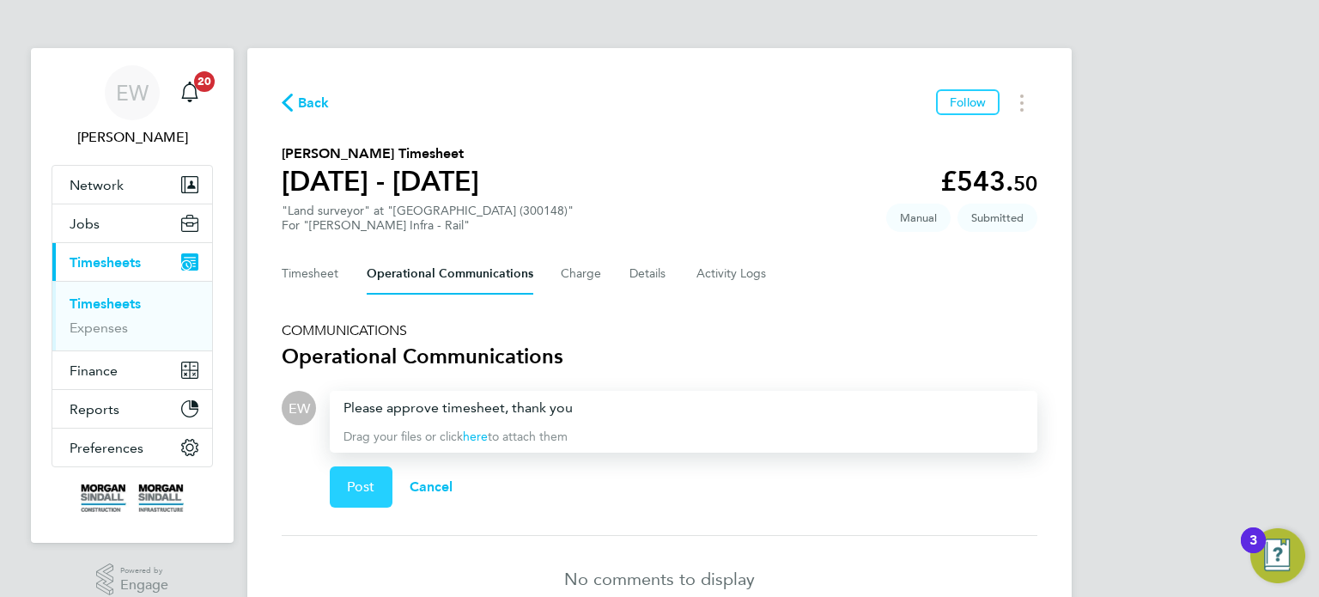
click at [359, 504] on button "Post" at bounding box center [361, 486] width 63 height 41
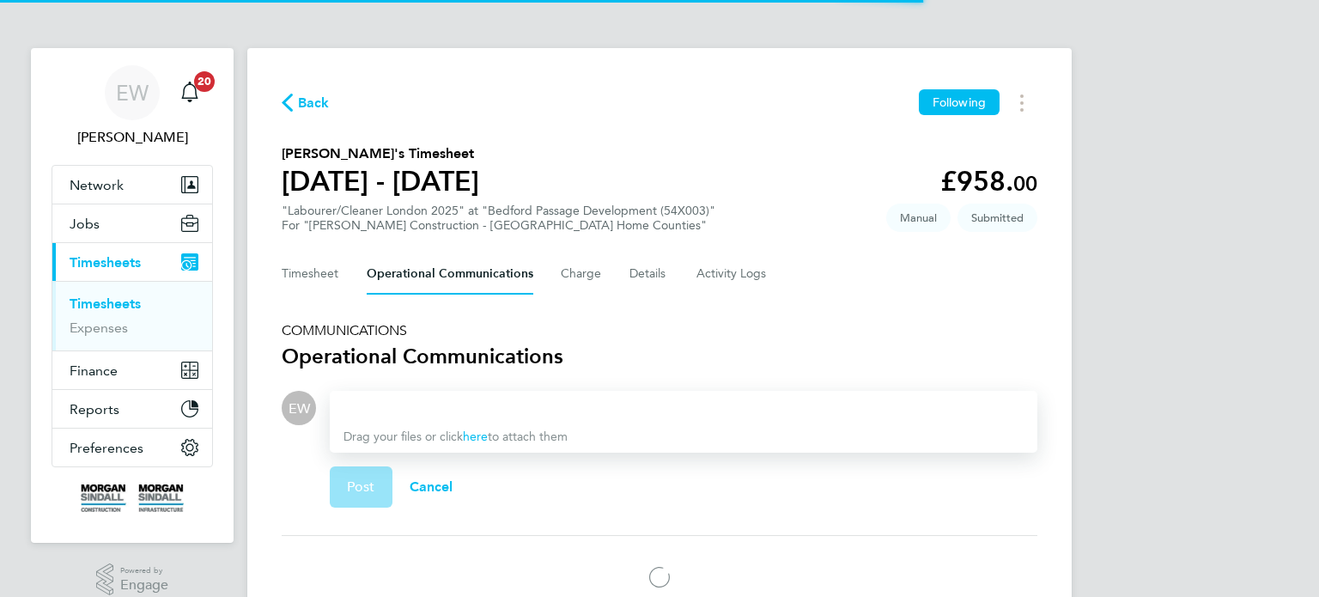
scroll to position [196, 0]
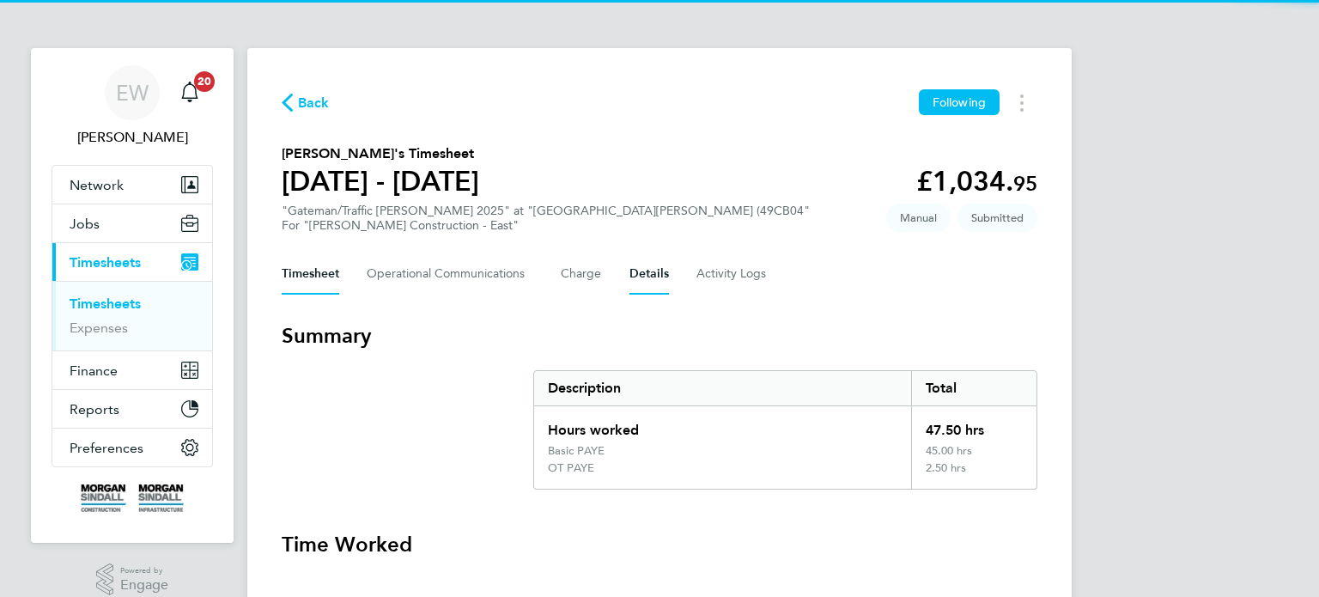
click at [644, 268] on button "Details" at bounding box center [649, 273] width 40 height 41
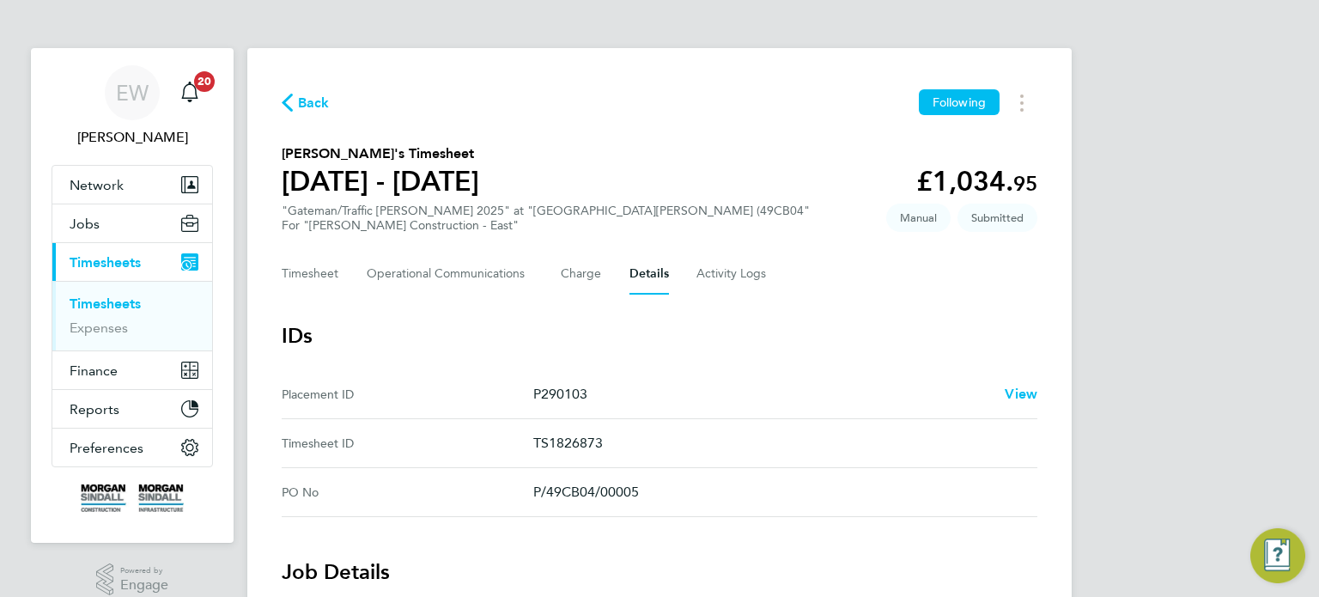
scroll to position [687, 0]
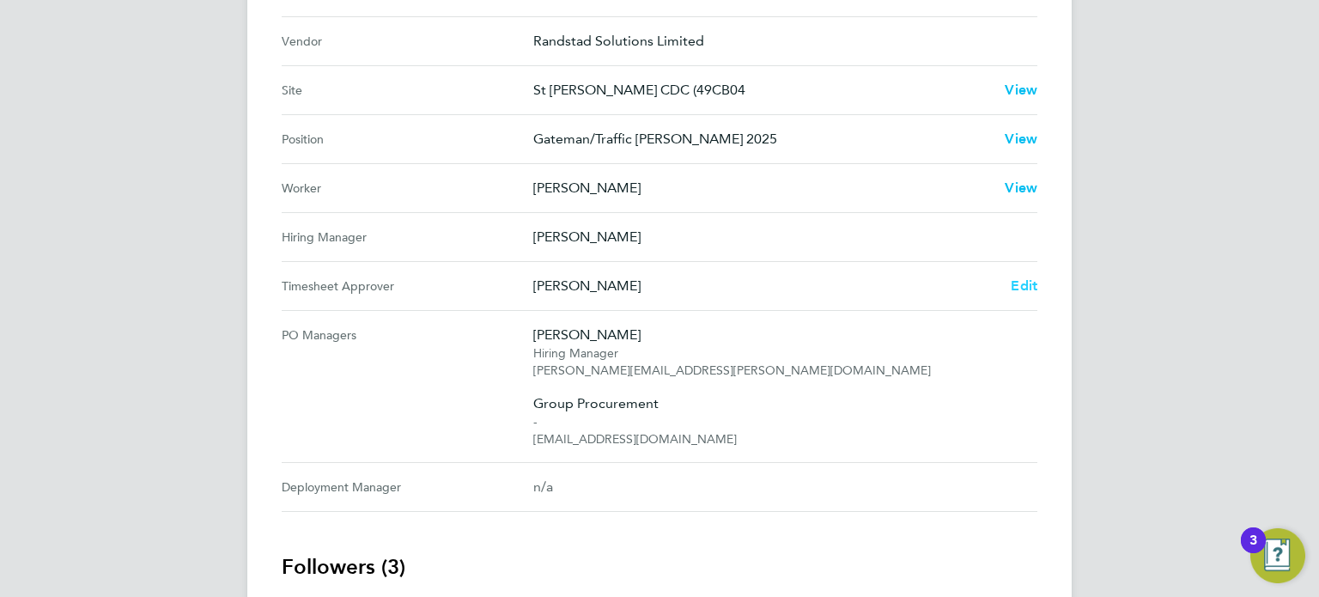
click at [1018, 283] on span "Edit" at bounding box center [1024, 285] width 27 height 16
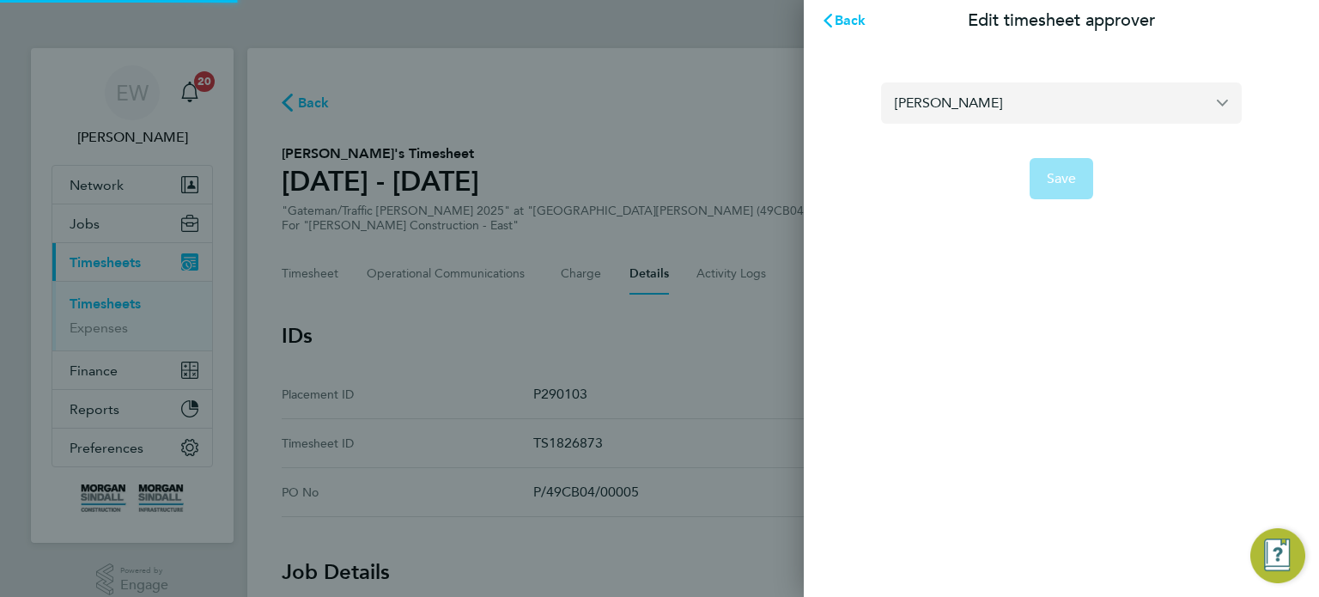
click at [962, 111] on input "[PERSON_NAME]" at bounding box center [1061, 102] width 361 height 40
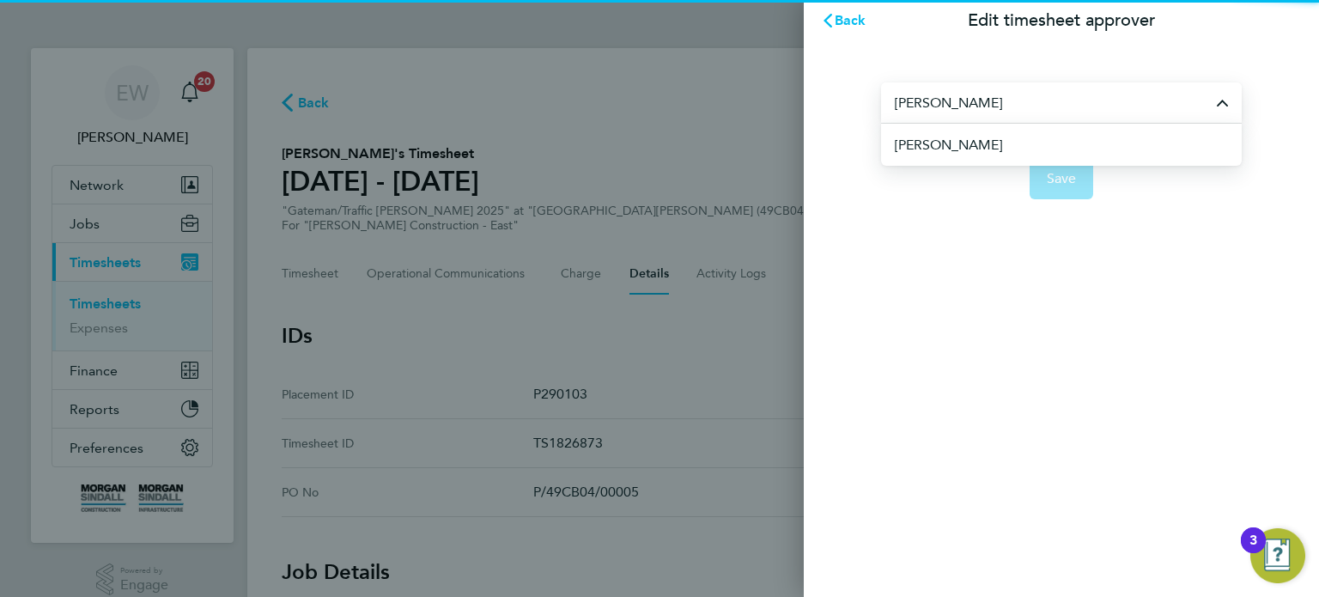
click at [972, 137] on span "[PERSON_NAME]" at bounding box center [948, 145] width 107 height 21
type input "Ben Jackman"
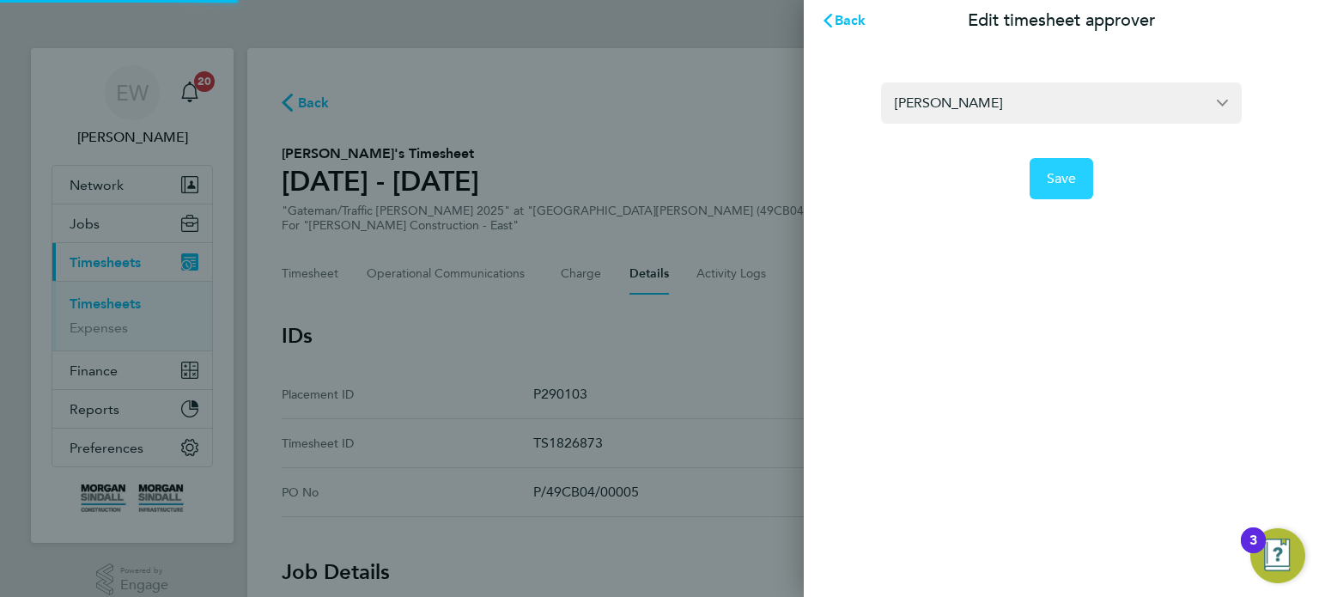
click at [1039, 160] on button "Save" at bounding box center [1062, 178] width 64 height 41
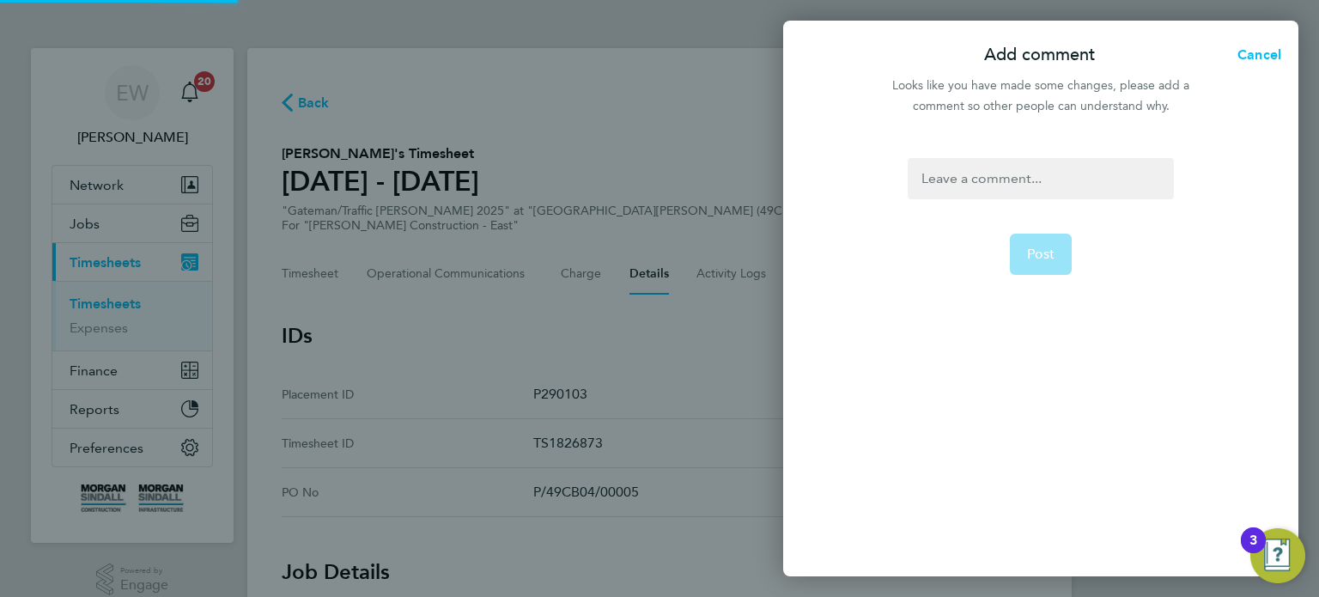
click at [1039, 160] on div at bounding box center [1040, 178] width 265 height 41
click at [1052, 246] on span "Post" at bounding box center [1041, 254] width 28 height 17
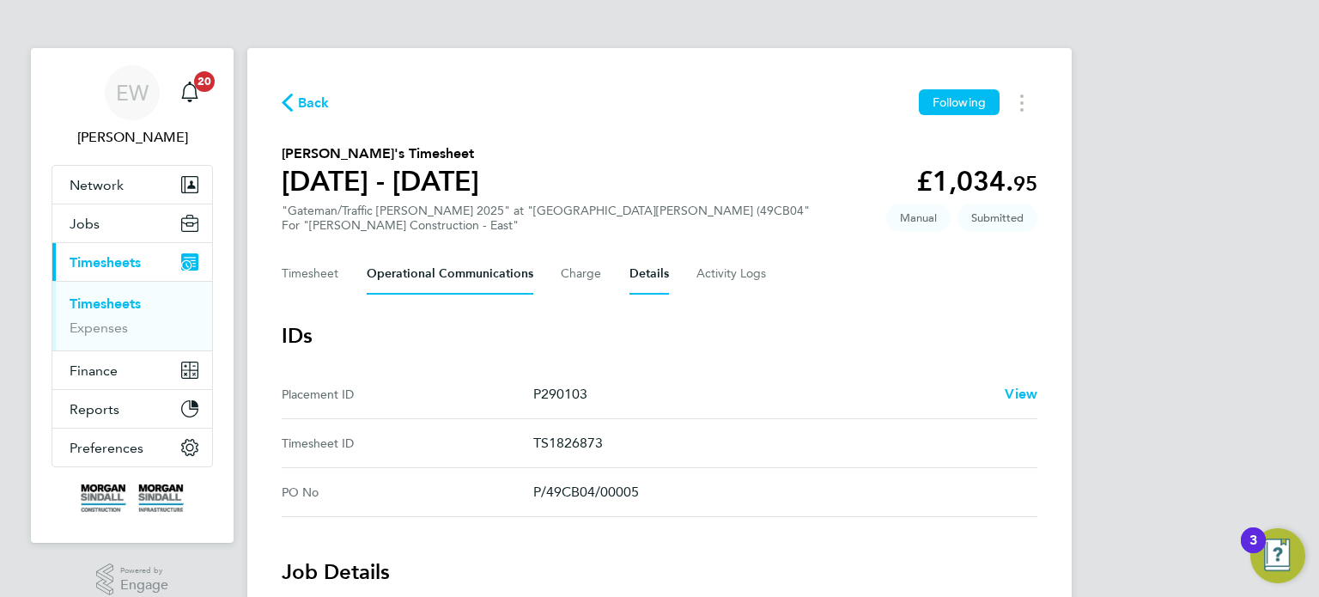
click at [455, 271] on Communications-tab "Operational Communications" at bounding box center [450, 273] width 167 height 41
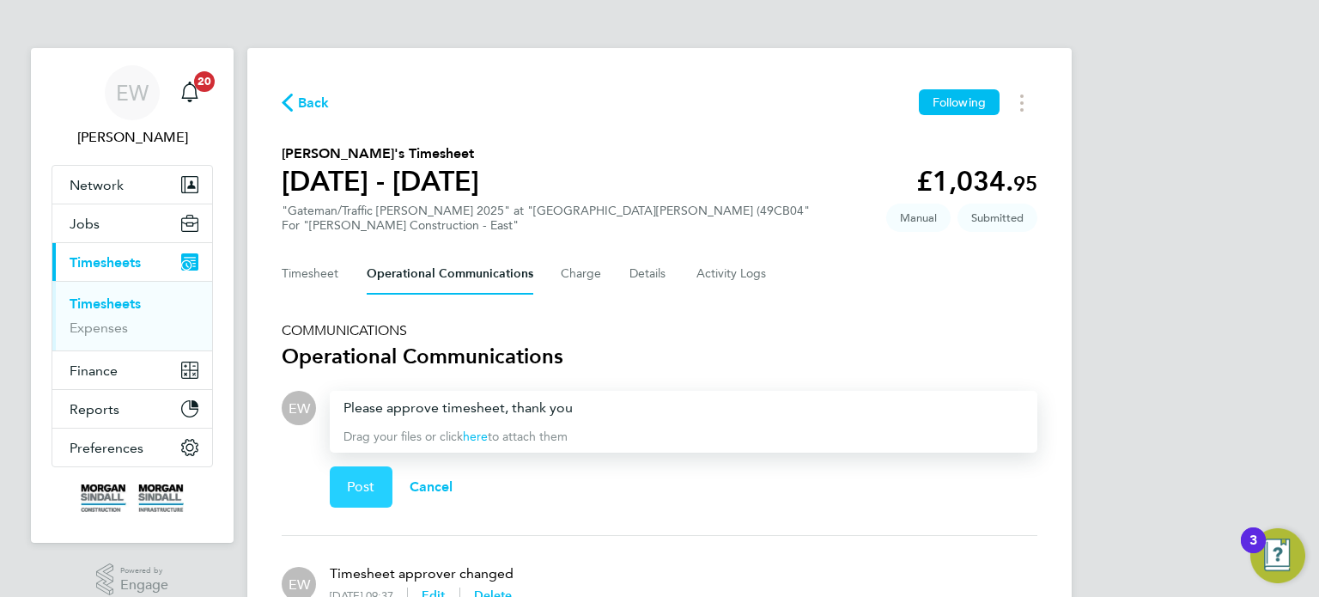
click at [364, 479] on span "Post" at bounding box center [361, 486] width 28 height 17
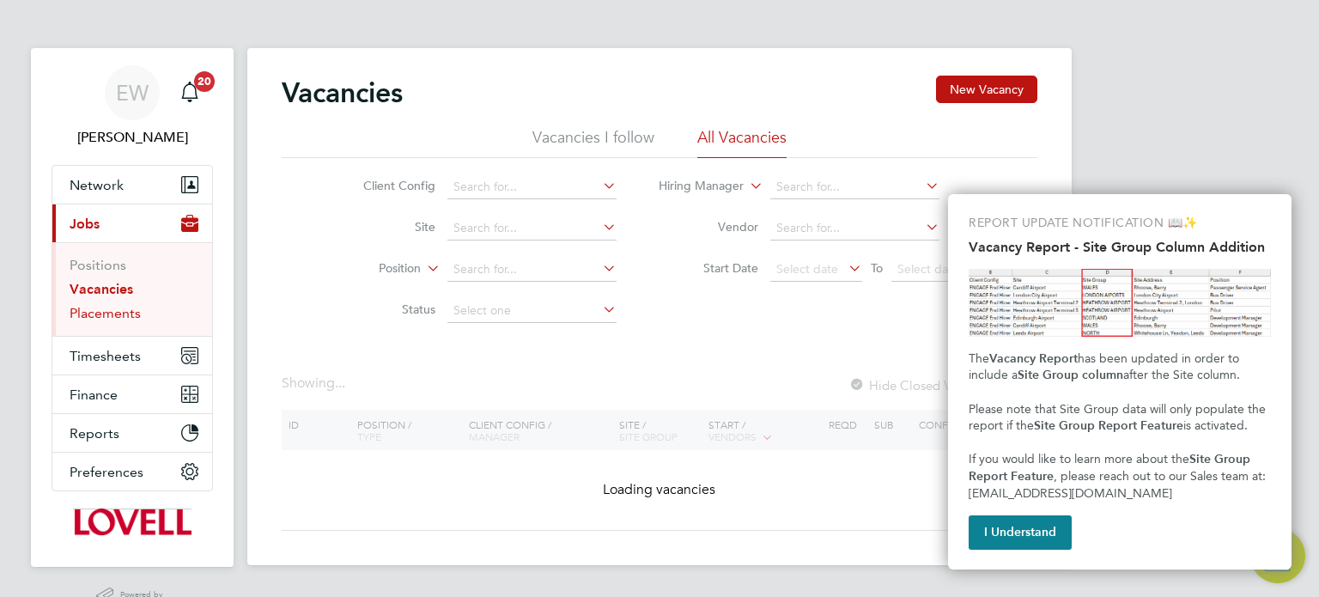
click at [117, 319] on link "Placements" at bounding box center [105, 313] width 71 height 16
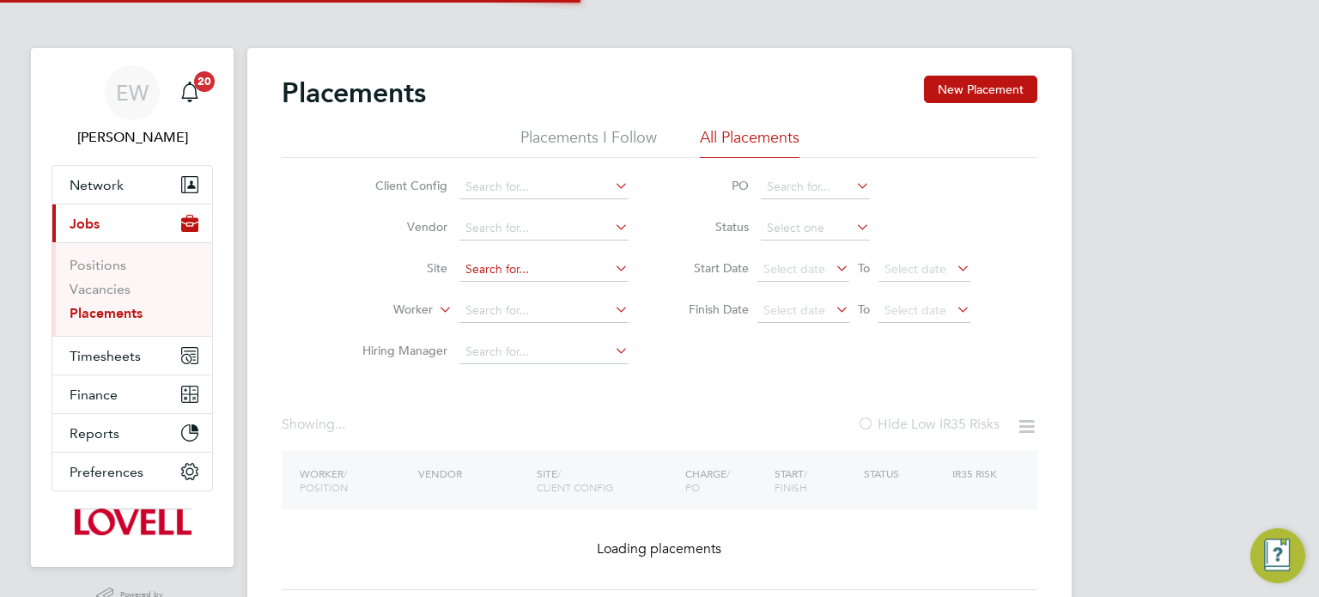
click at [533, 266] on input at bounding box center [543, 270] width 169 height 24
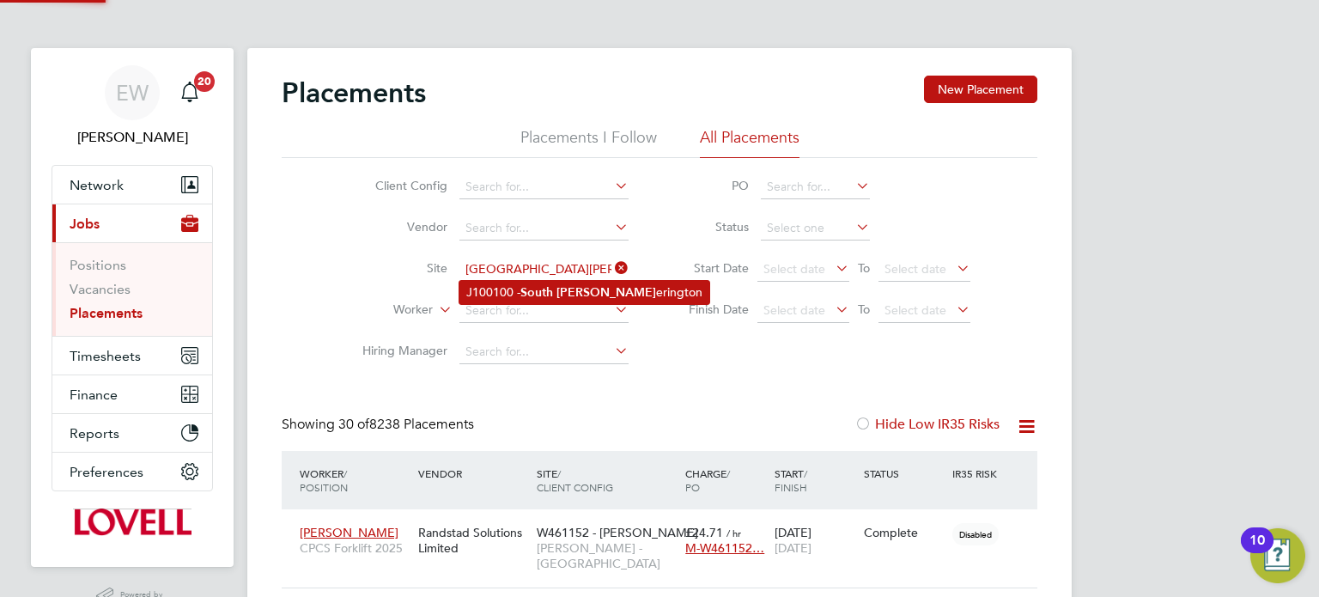
click at [556, 287] on li "J100100 - South Ott erington" at bounding box center [584, 292] width 250 height 23
type input "J100100 - South Otterington"
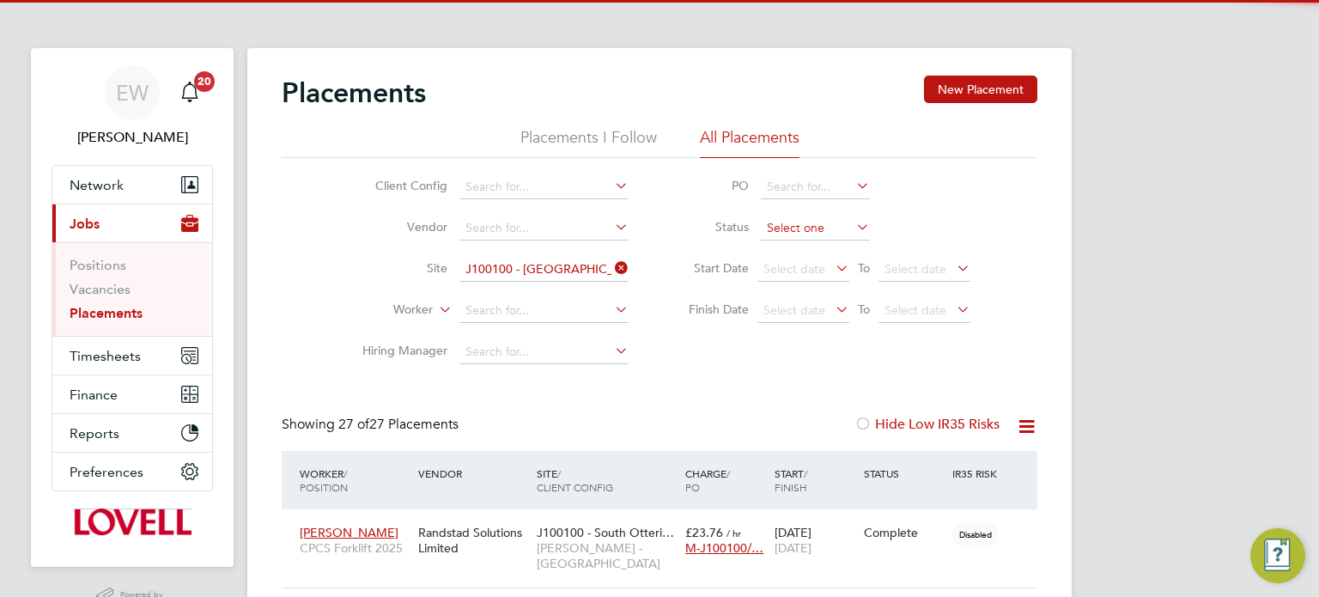
click at [802, 224] on input at bounding box center [815, 228] width 109 height 24
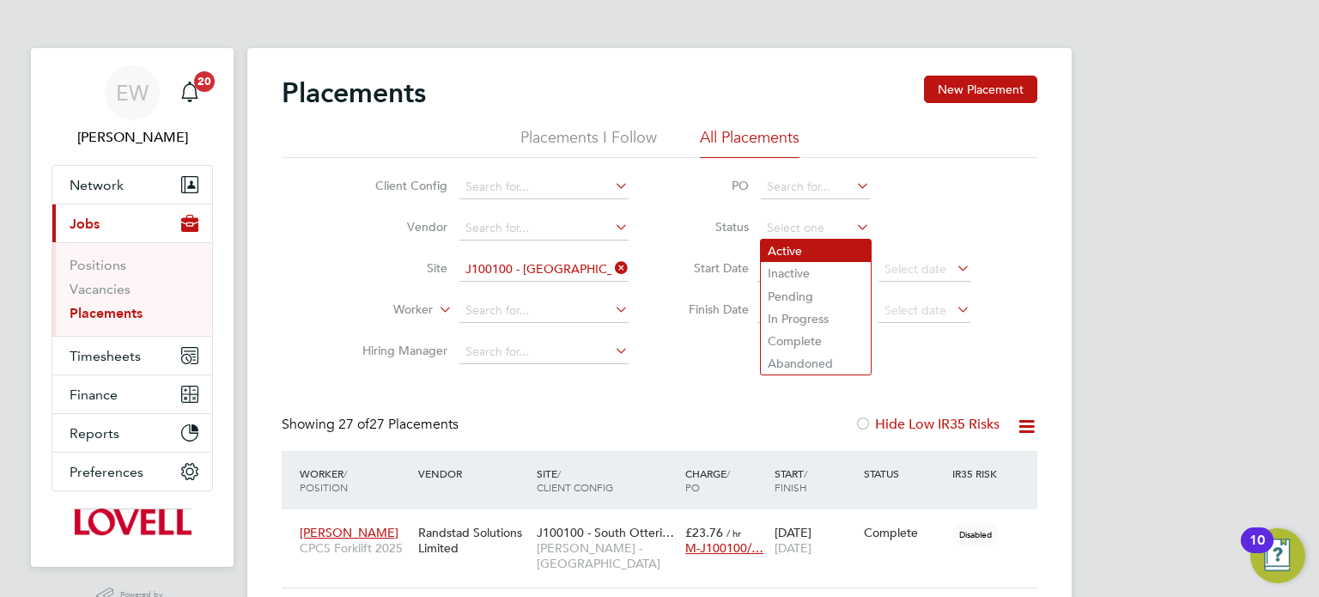
click at [797, 244] on li "Active" at bounding box center [816, 251] width 110 height 22
type input "Active"
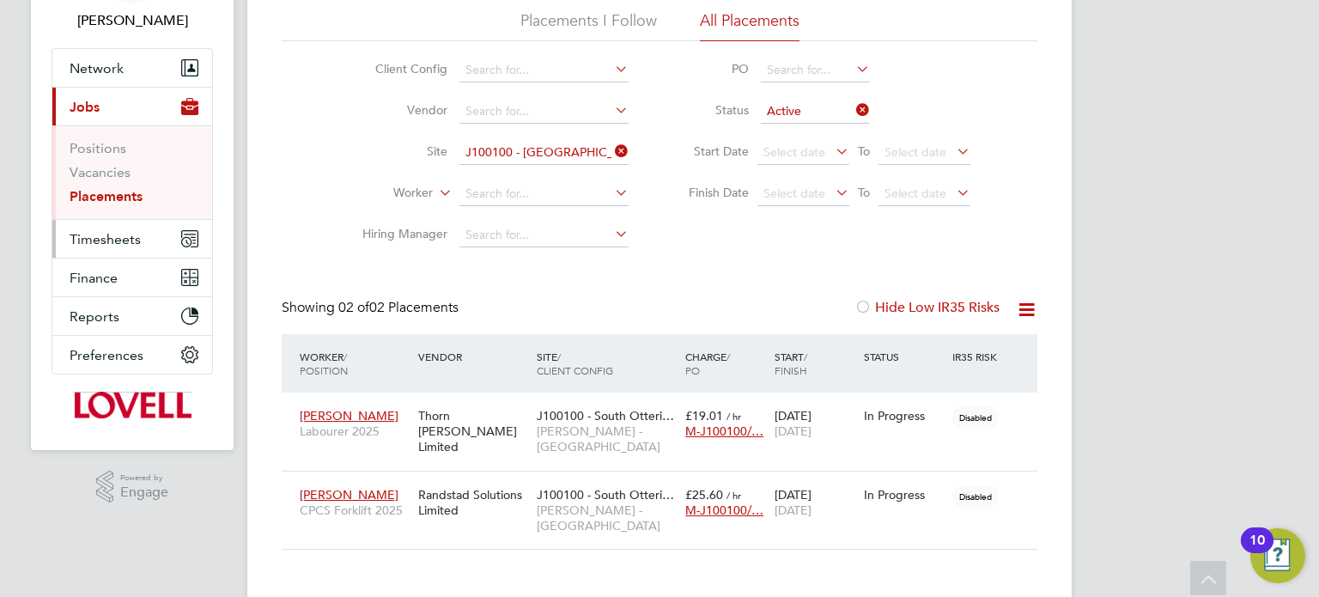
click at [131, 242] on span "Timesheets" at bounding box center [105, 239] width 71 height 16
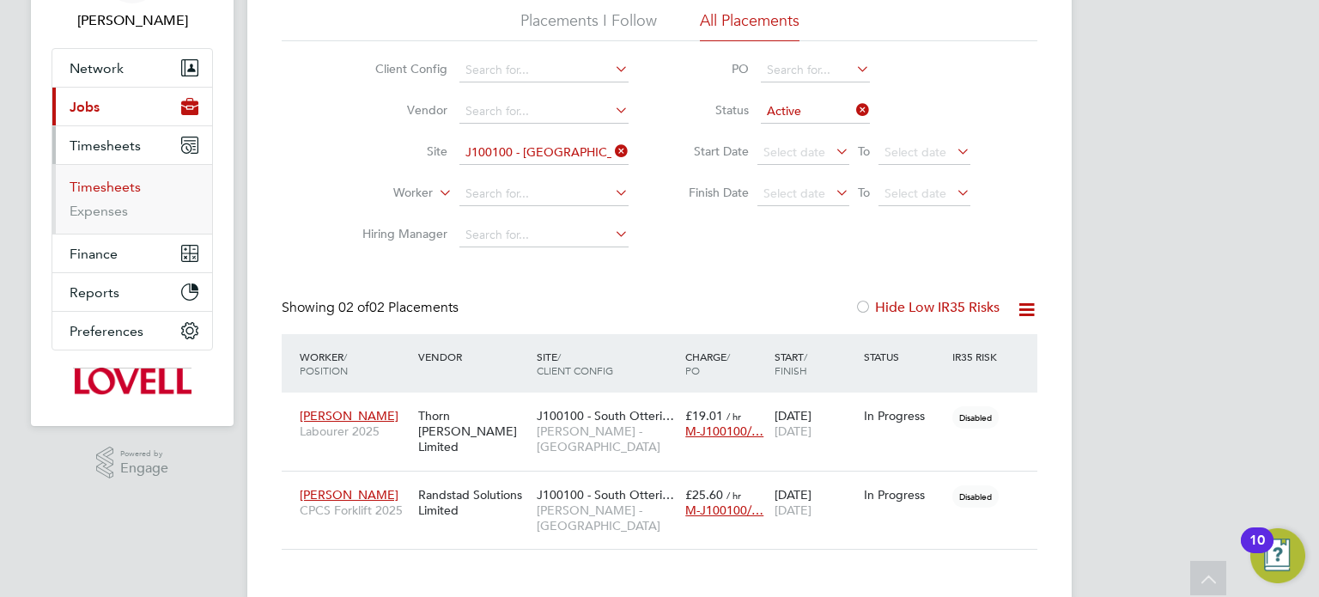
click at [102, 191] on link "Timesheets" at bounding box center [105, 187] width 71 height 16
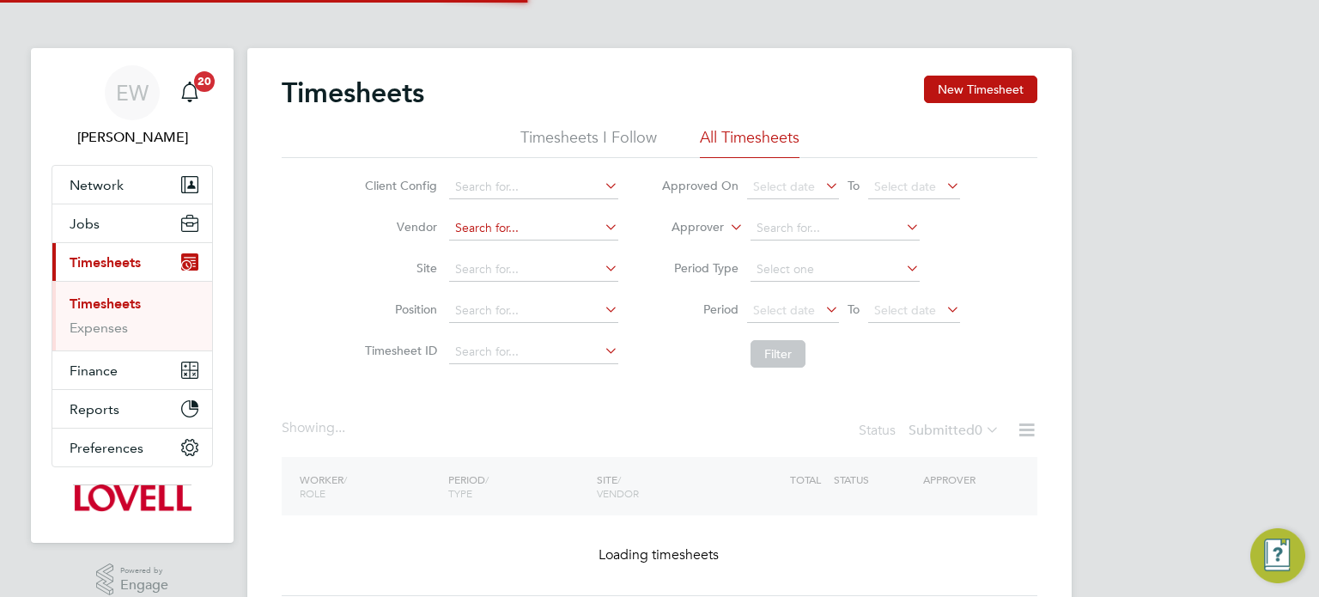
click at [483, 217] on input at bounding box center [533, 228] width 169 height 24
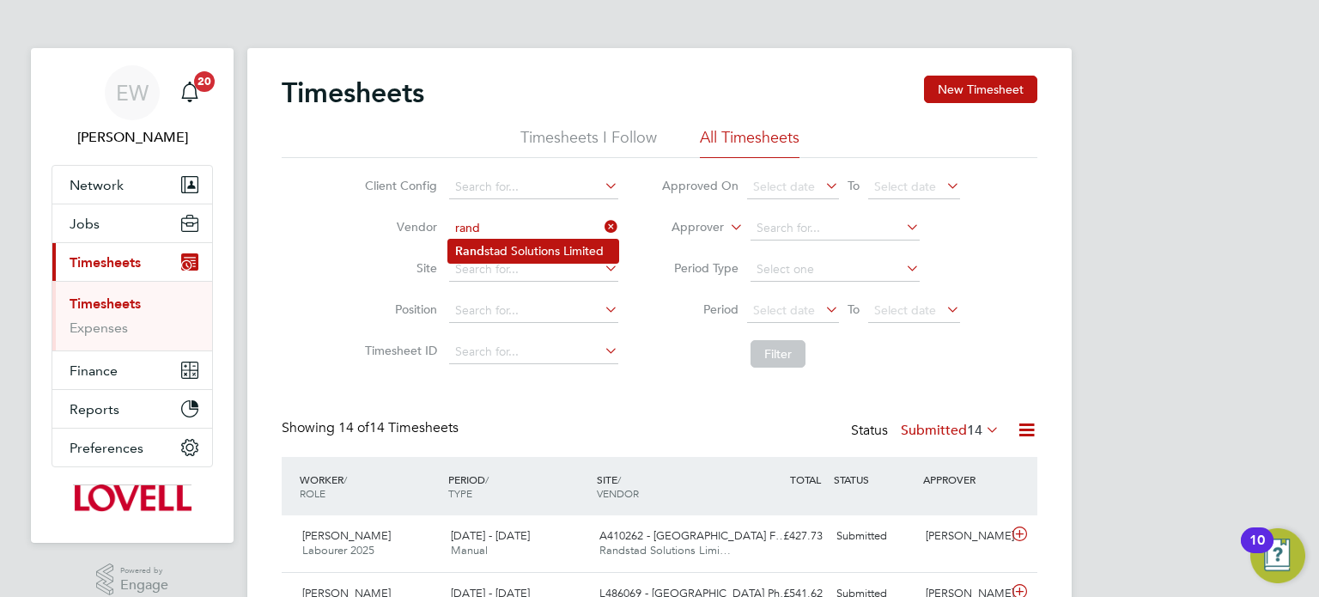
click at [508, 244] on li "Rand stad Solutions Limited" at bounding box center [533, 251] width 170 height 23
type input "Randstad Solutions Limited"
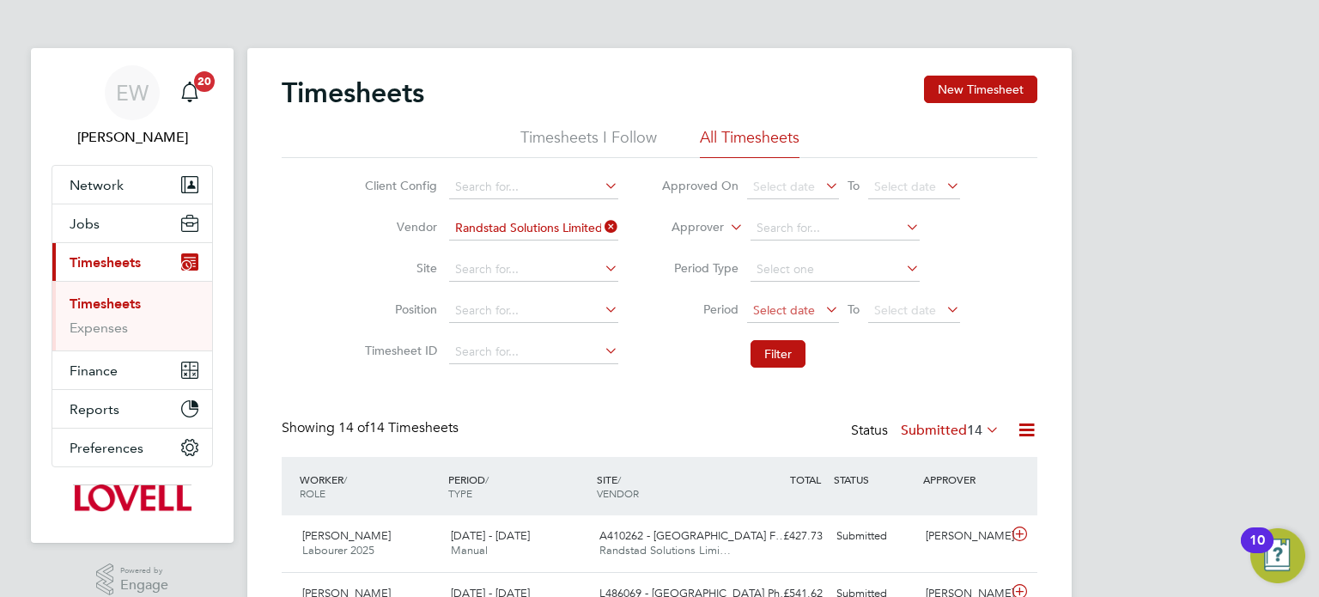
click at [762, 311] on span "Select date" at bounding box center [784, 309] width 62 height 15
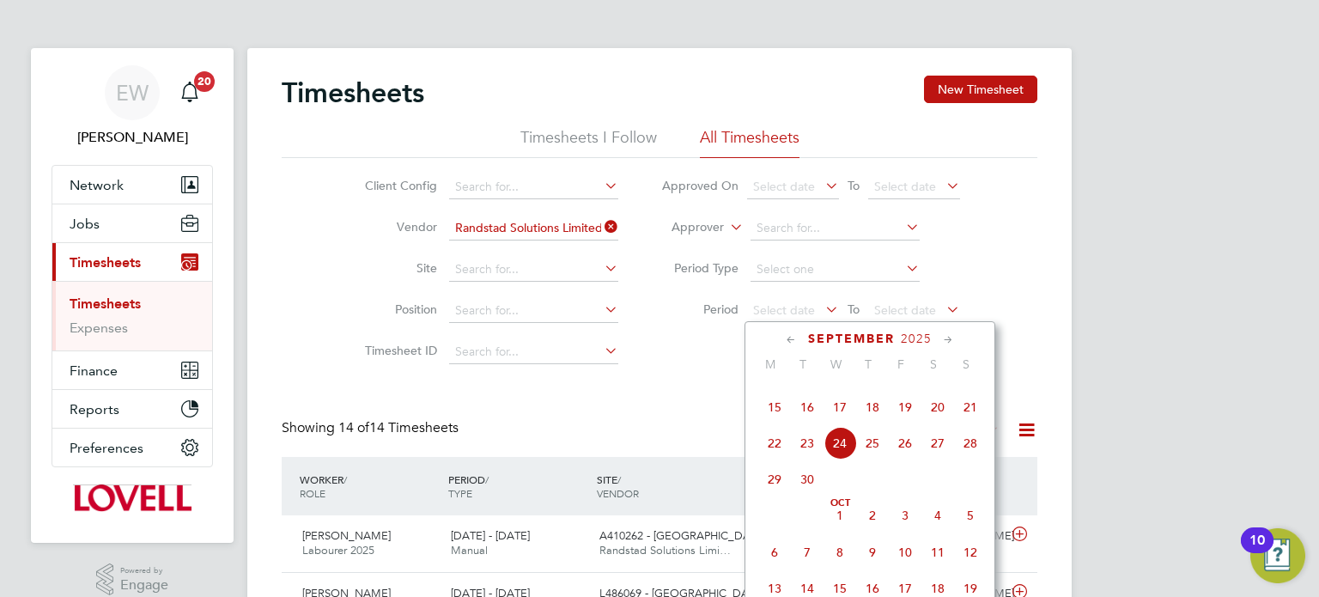
click at [939, 387] on span "13" at bounding box center [937, 371] width 33 height 33
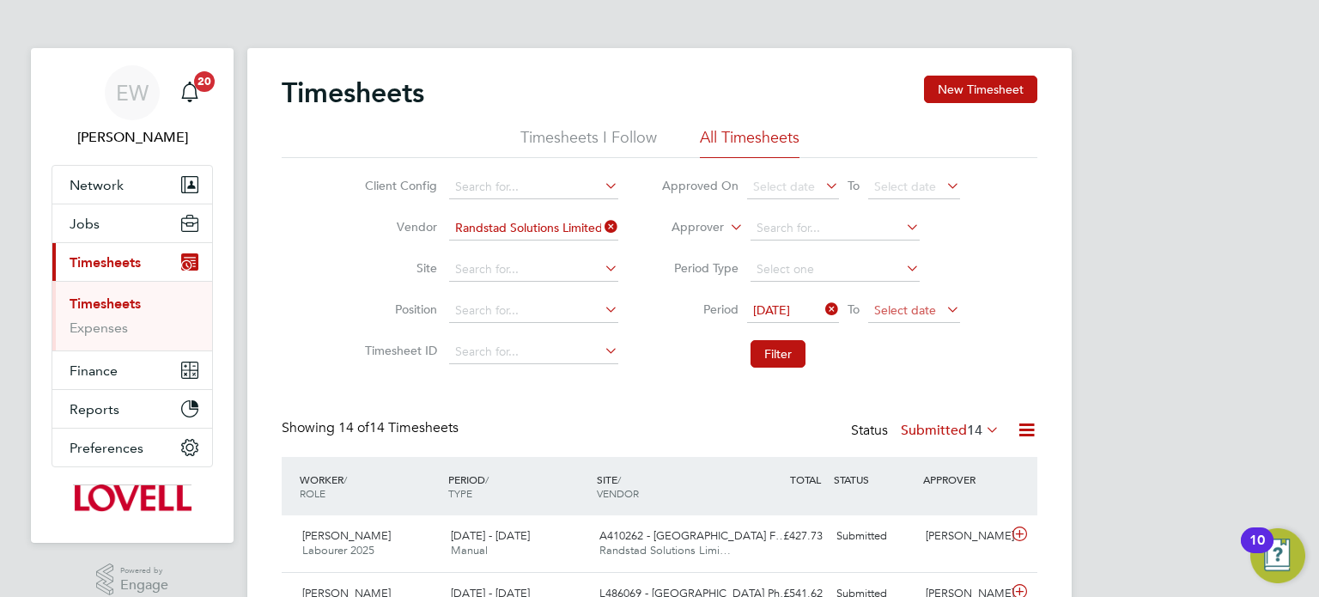
click at [918, 314] on span "Select date" at bounding box center [905, 309] width 62 height 15
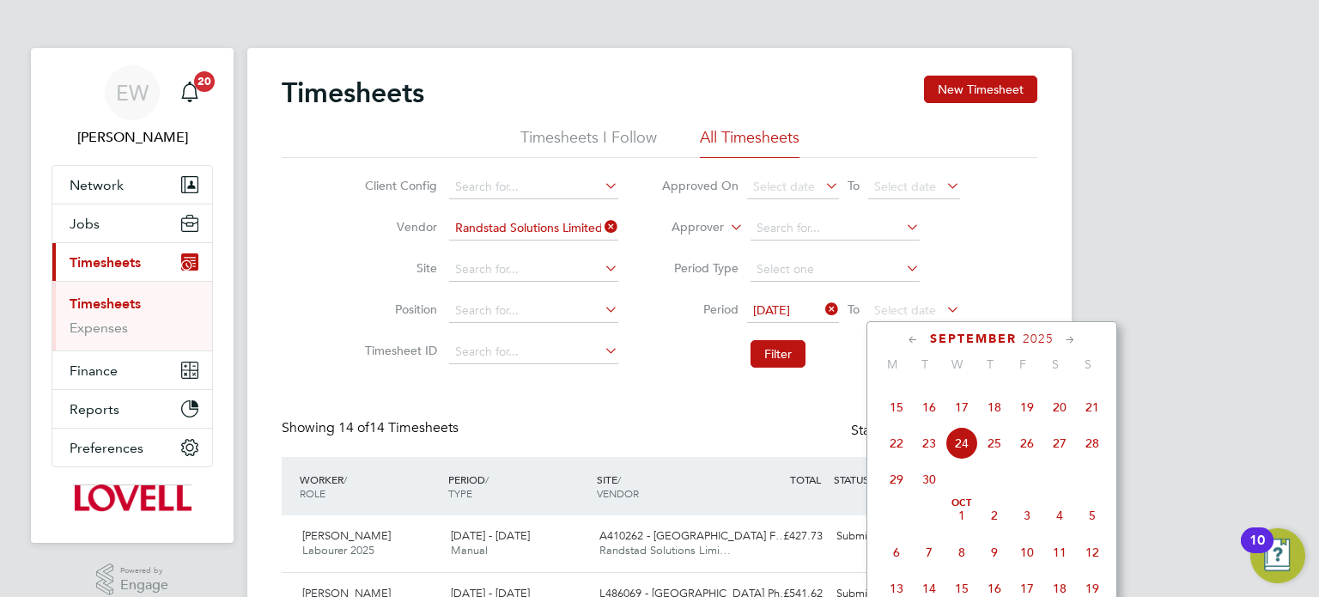
click at [1025, 423] on span "19" at bounding box center [1027, 407] width 33 height 33
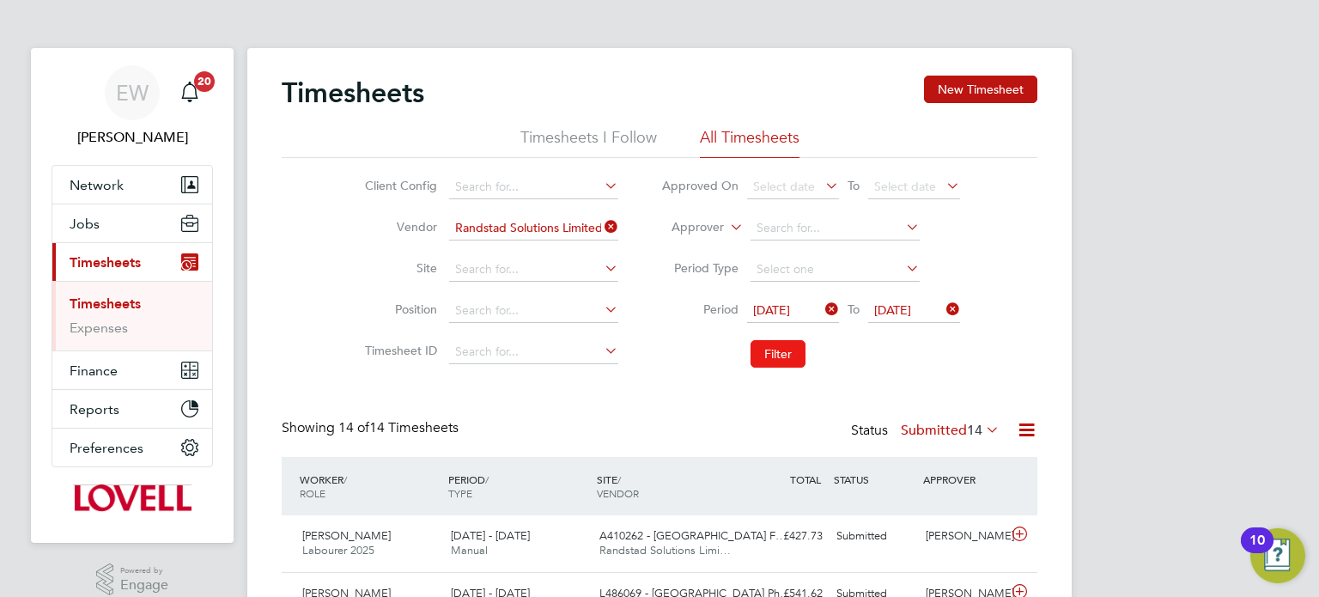
click at [766, 355] on button "Filter" at bounding box center [778, 353] width 55 height 27
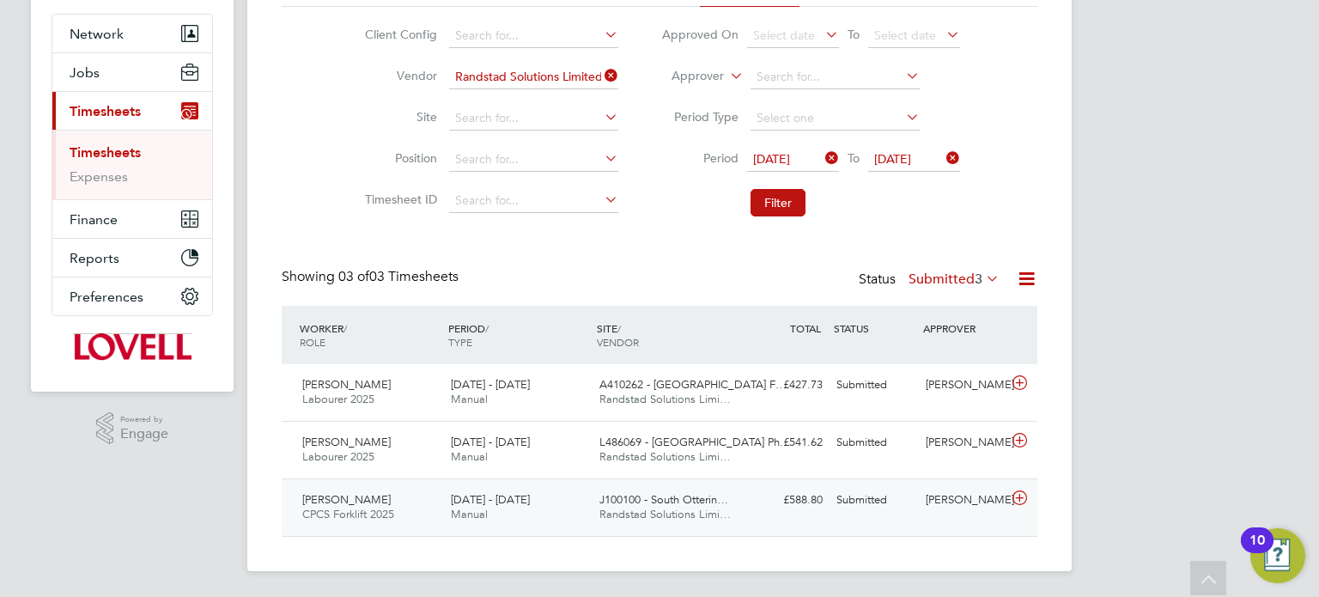
click at [945, 495] on div "Gary Tansey" at bounding box center [963, 500] width 89 height 28
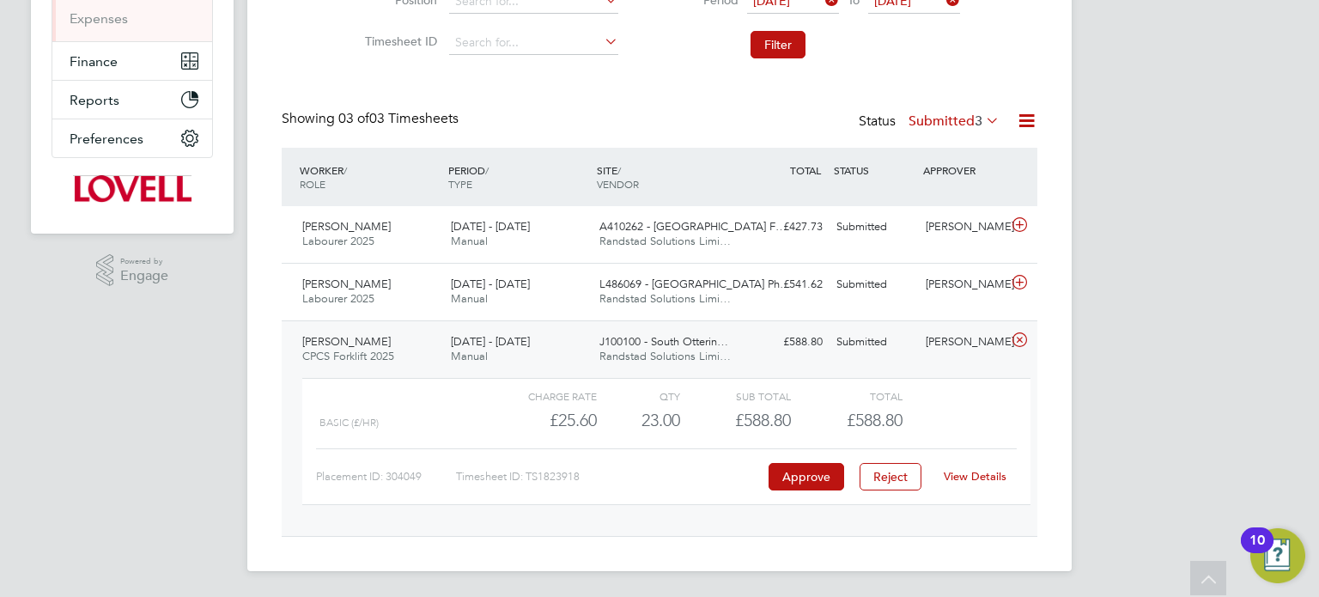
click at [967, 472] on link "View Details" at bounding box center [975, 476] width 63 height 15
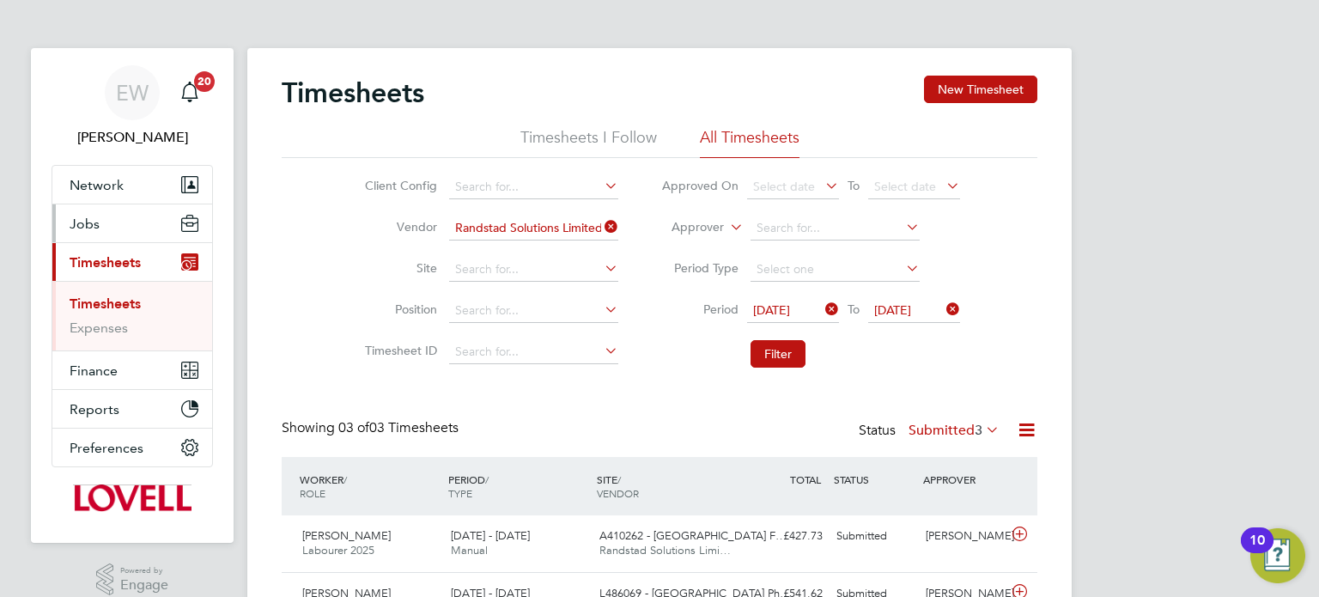
click at [94, 218] on span "Jobs" at bounding box center [85, 224] width 30 height 16
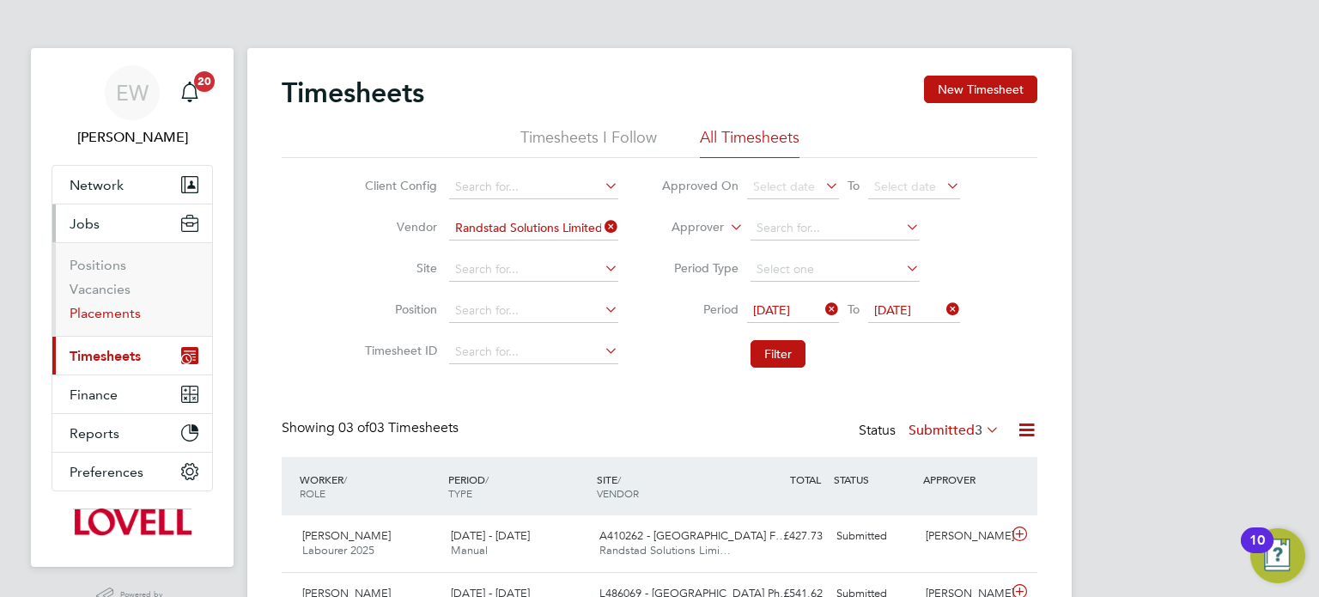
click at [137, 311] on link "Placements" at bounding box center [105, 313] width 71 height 16
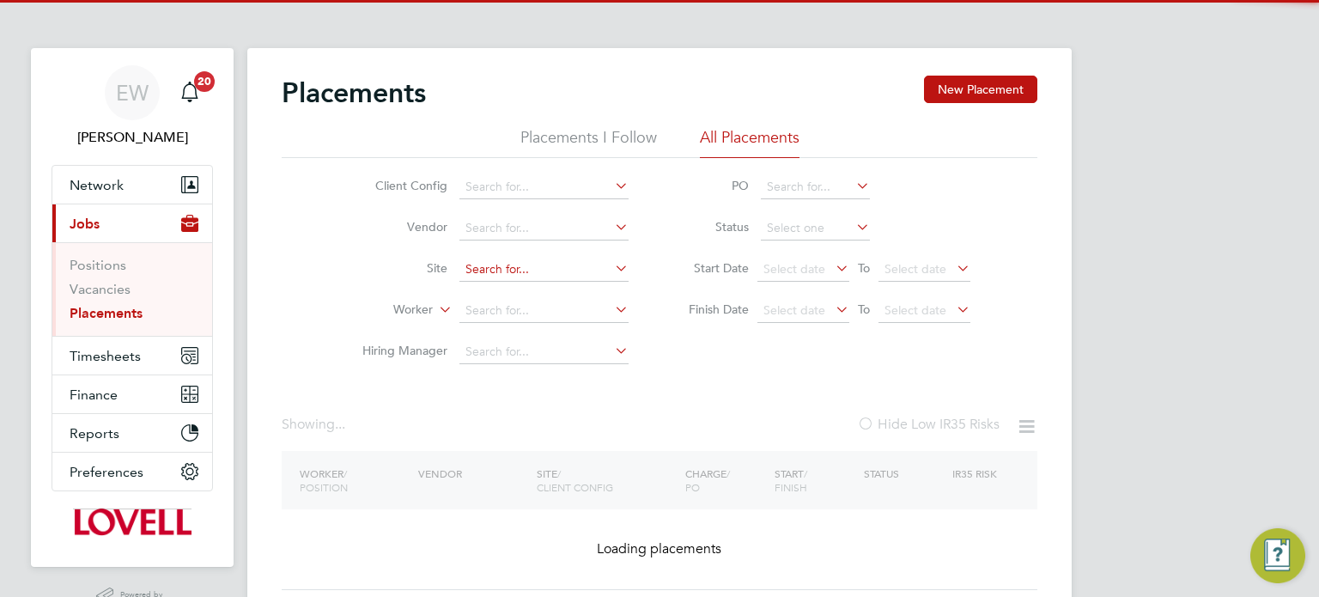
click at [512, 271] on input at bounding box center [543, 270] width 169 height 24
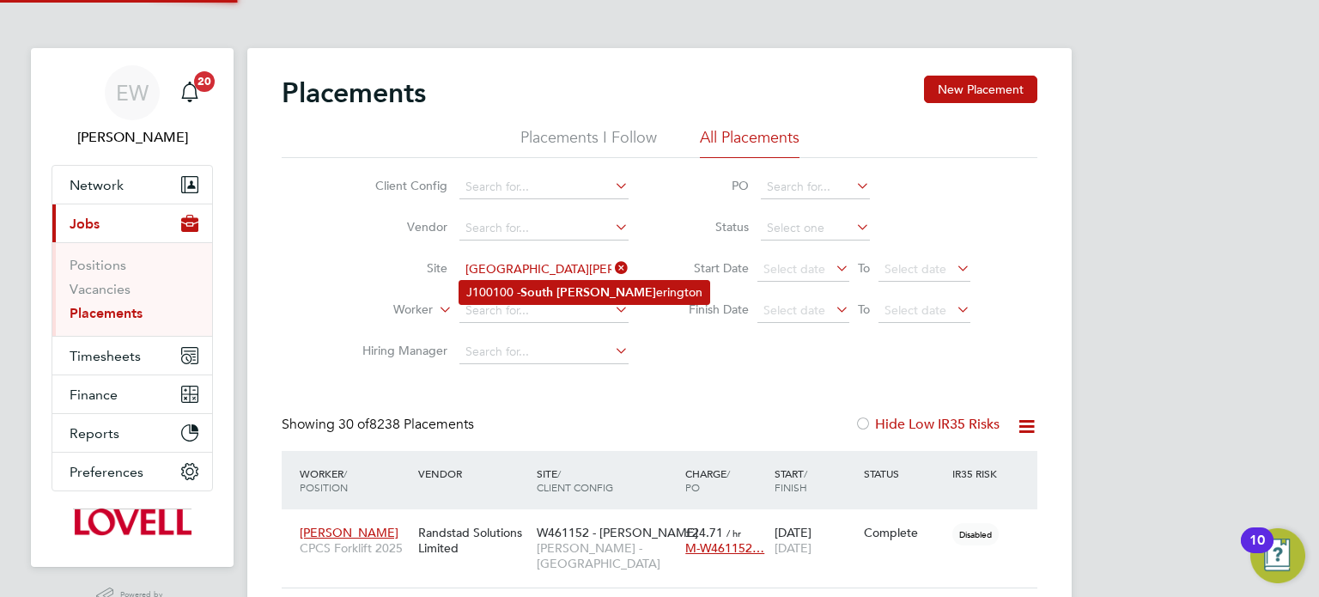
click at [534, 289] on b "South" at bounding box center [536, 292] width 33 height 15
type input "J100100 - South Otterington"
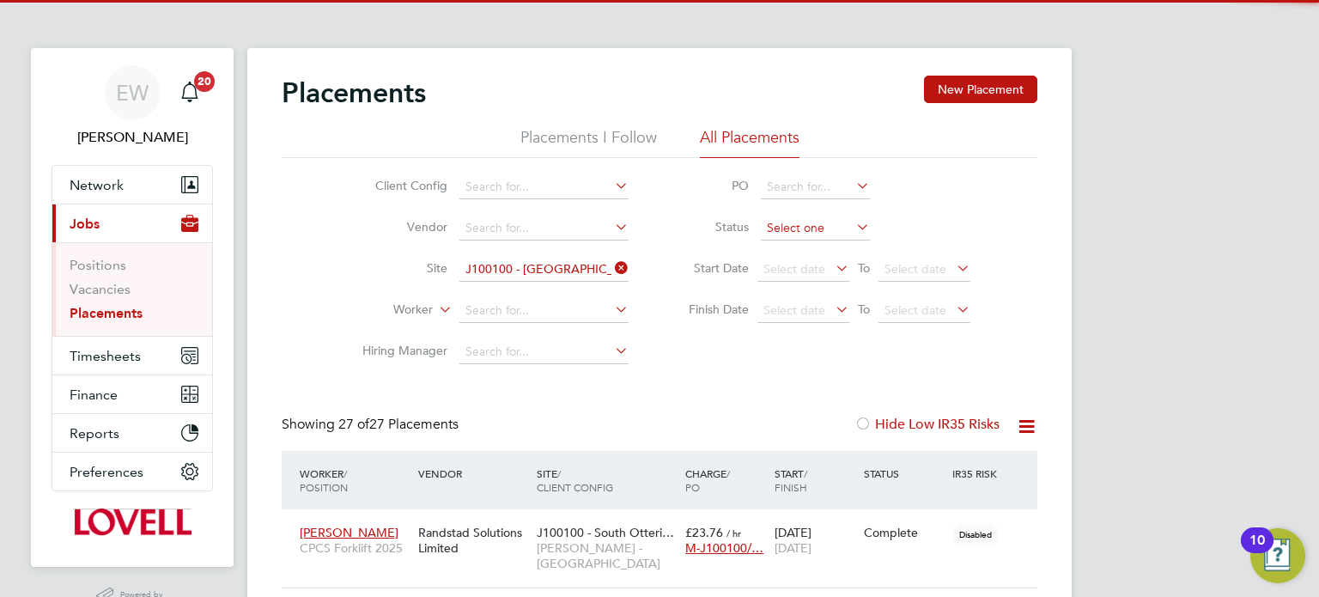
click at [773, 228] on input at bounding box center [815, 228] width 109 height 24
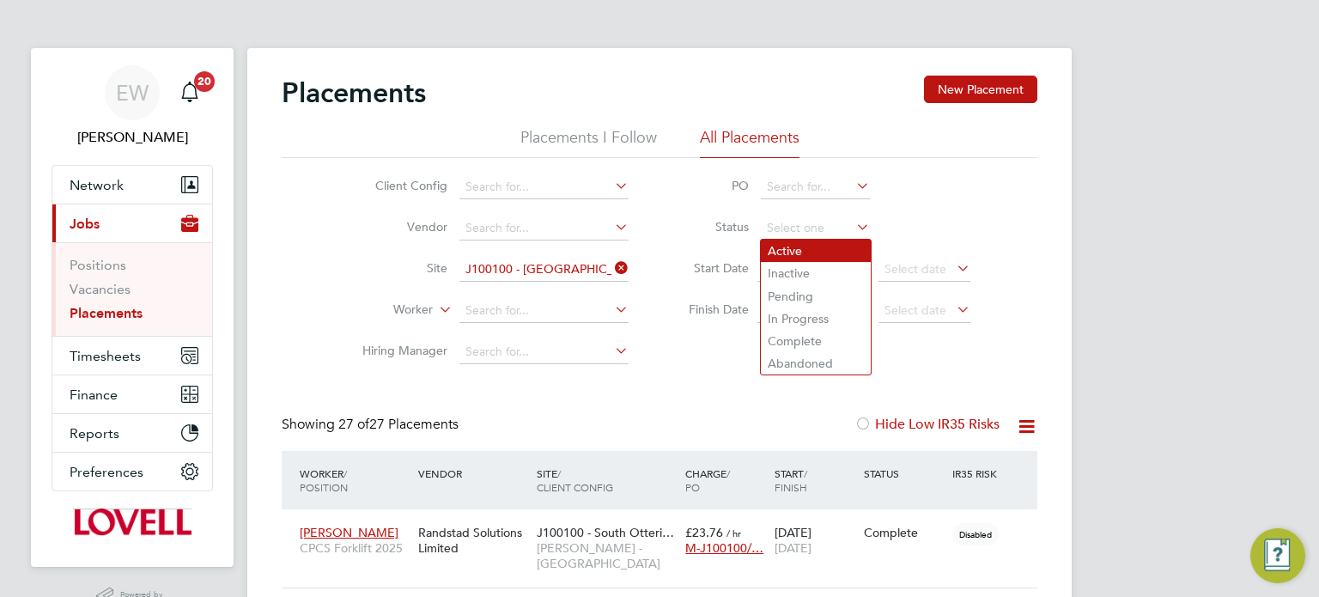
click at [787, 249] on li "Active" at bounding box center [816, 251] width 110 height 22
type input "Active"
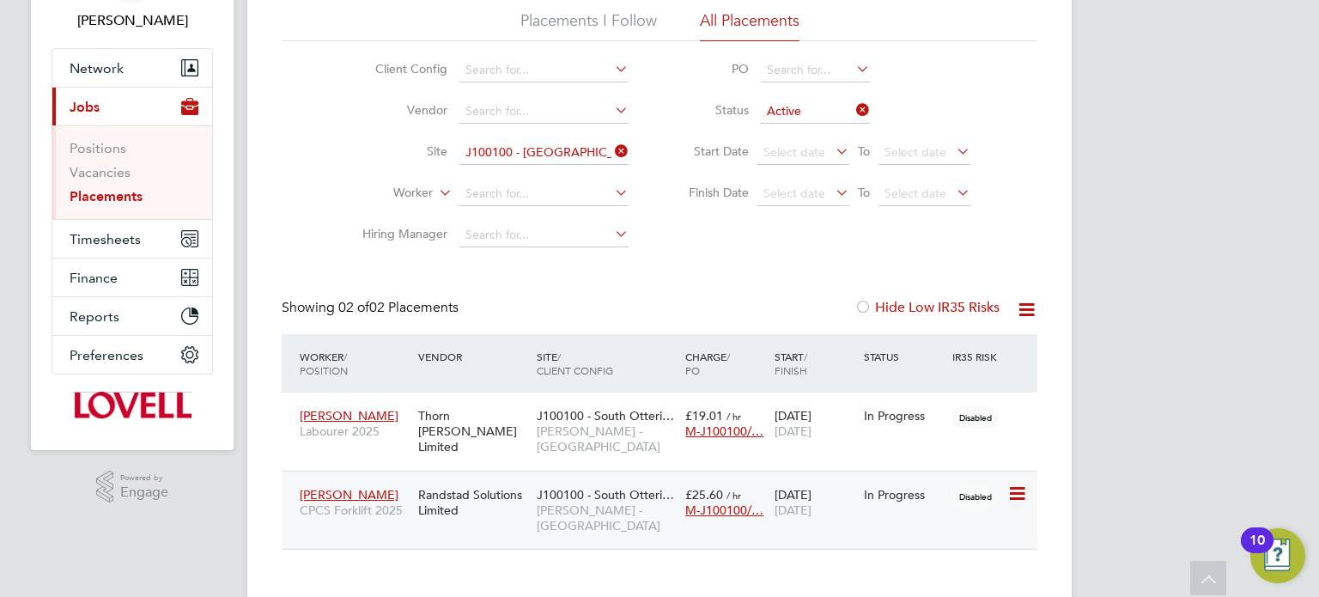
click at [640, 478] on div "J100100 - South Otteri… Lovell - North East" at bounding box center [606, 510] width 149 height 64
click at [623, 408] on span "J100100 - South Otteri…" at bounding box center [605, 415] width 137 height 15
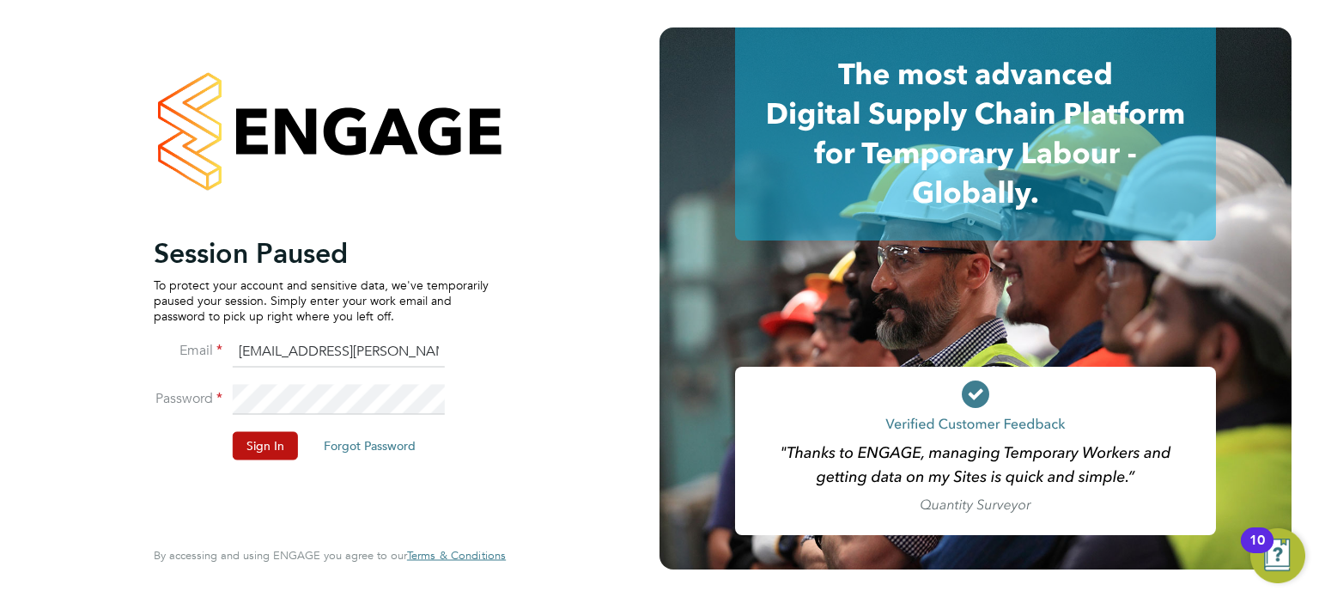
click at [357, 352] on input "emma.wells@randstad.co.uk" at bounding box center [339, 352] width 212 height 31
type input "[EMAIL_ADDRESS][DOMAIN_NAME]"
click at [271, 439] on button "Sign In" at bounding box center [265, 445] width 65 height 27
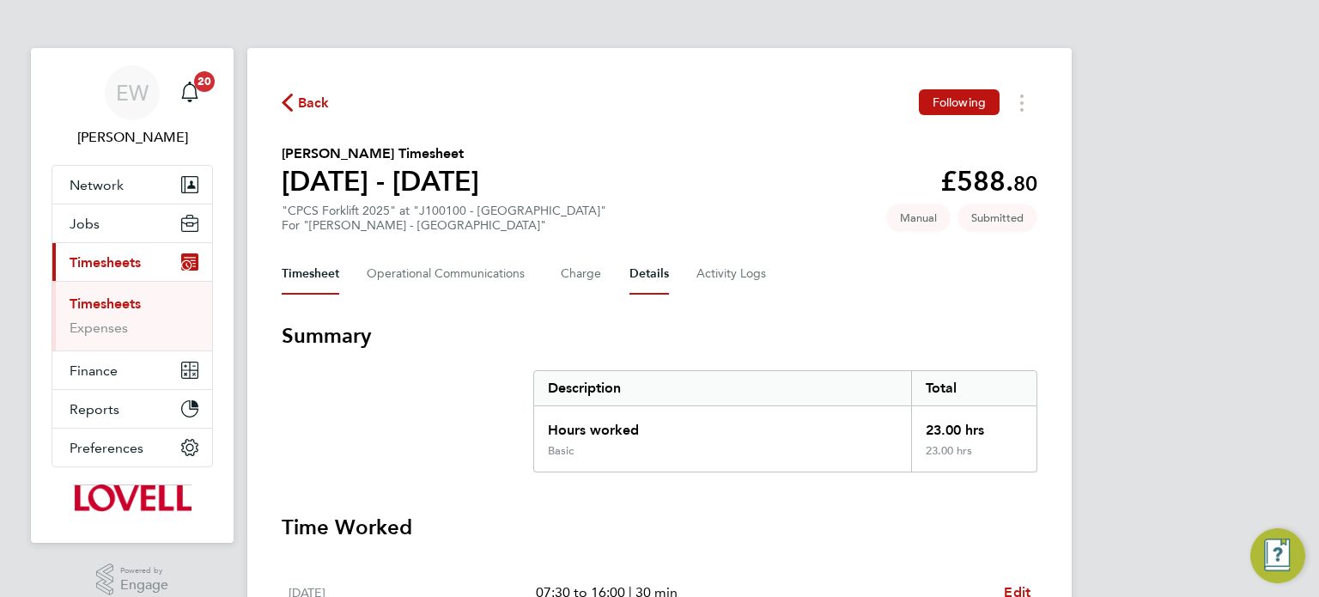
click at [629, 271] on button "Details" at bounding box center [649, 273] width 40 height 41
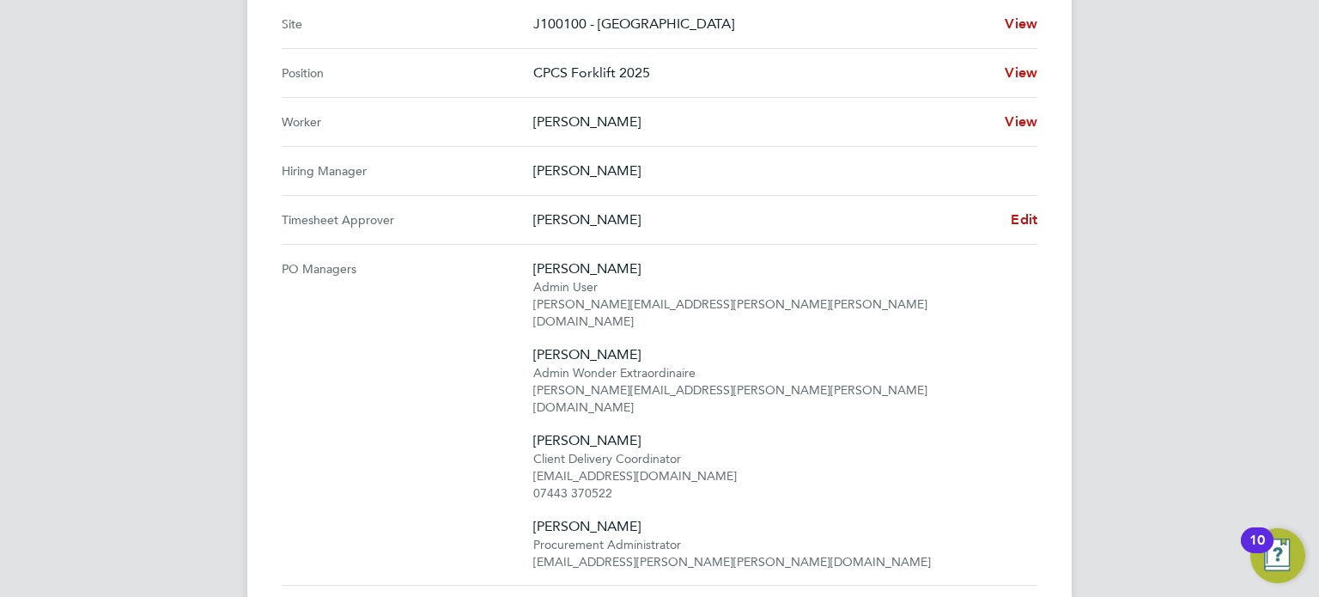
scroll to position [720, 0]
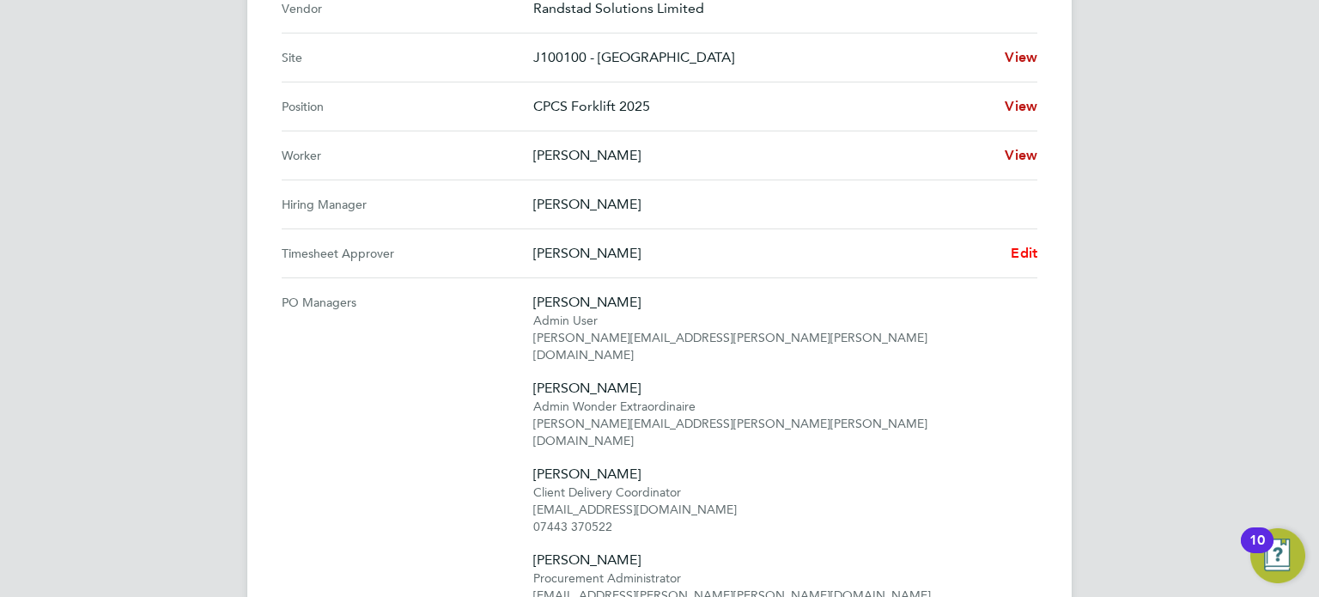
click at [1032, 249] on span "Edit" at bounding box center [1024, 253] width 27 height 16
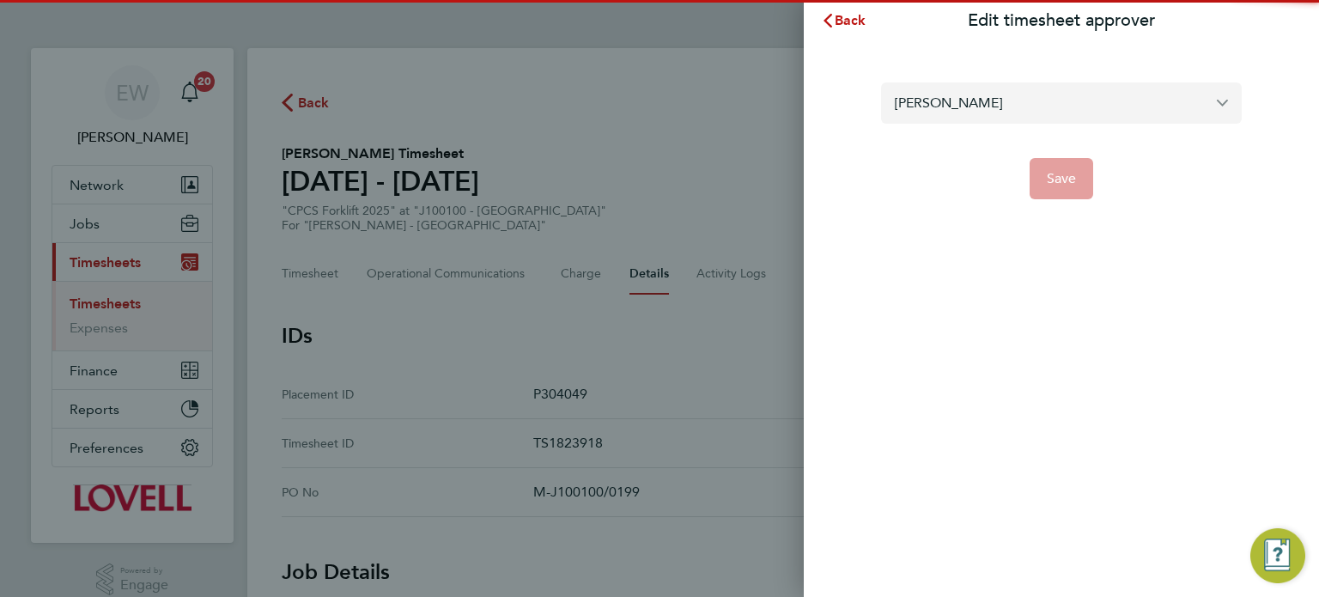
click at [985, 87] on input "[PERSON_NAME]" at bounding box center [1061, 102] width 361 height 40
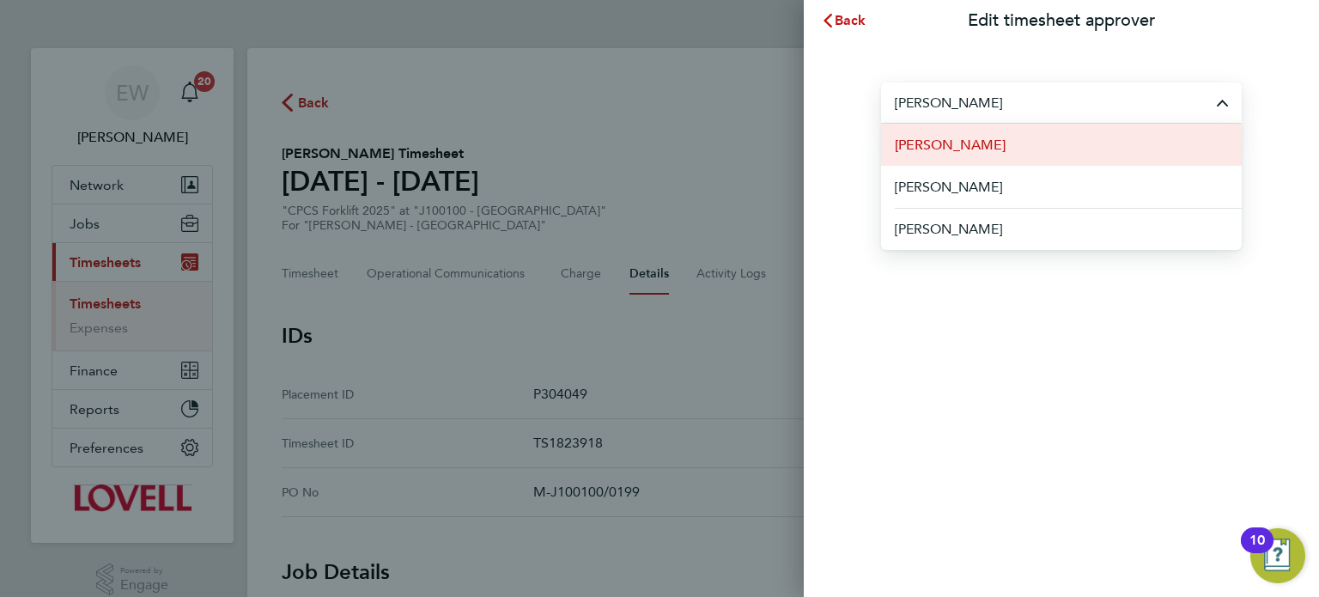
click at [999, 148] on li "Darren Glennie" at bounding box center [1061, 145] width 361 height 42
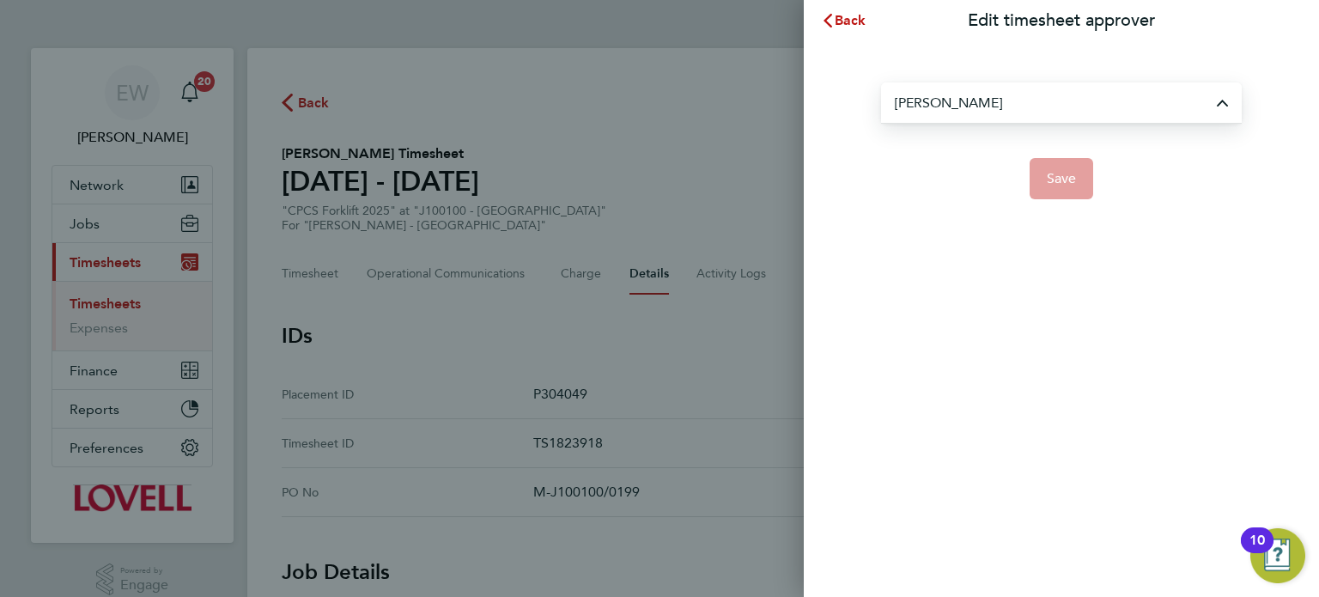
type input "Darren Glennie"
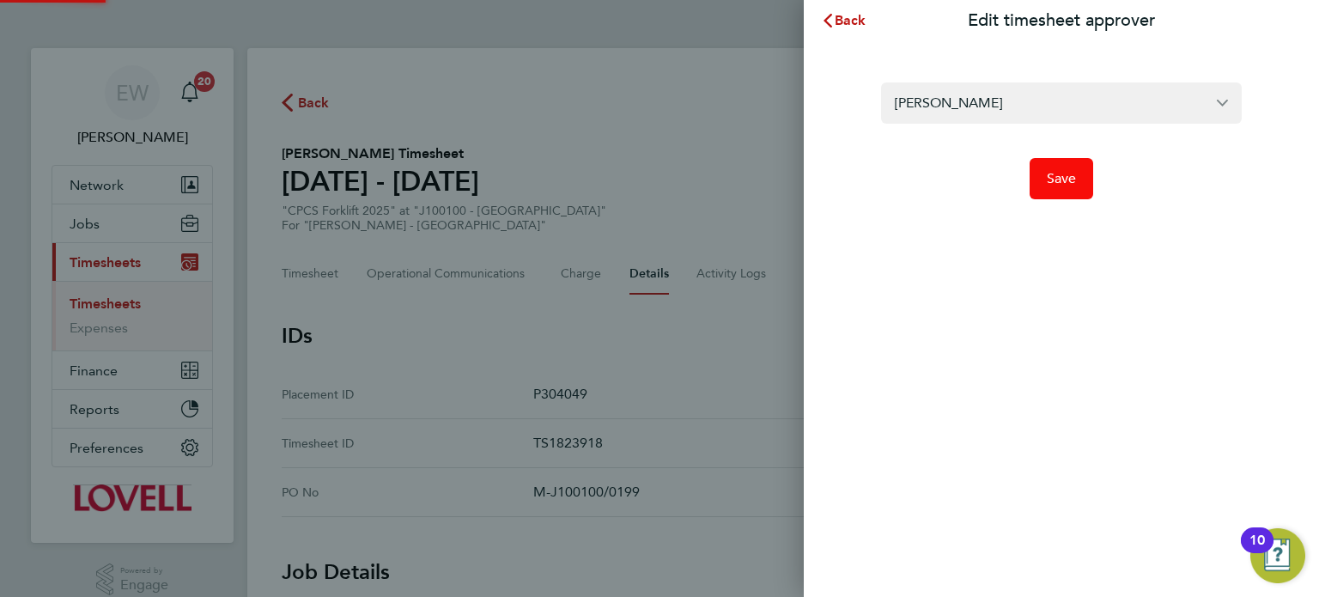
click at [1066, 176] on span "Save" at bounding box center [1062, 178] width 30 height 17
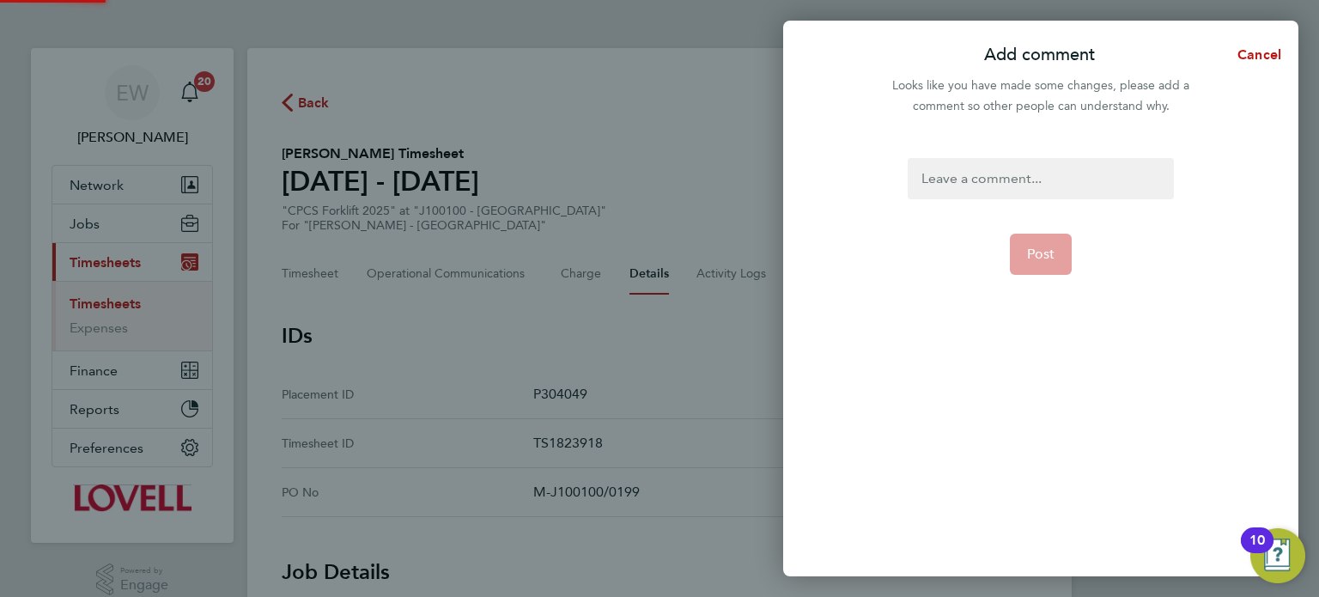
click at [1066, 176] on div at bounding box center [1040, 178] width 265 height 41
click at [1043, 255] on span "Post" at bounding box center [1041, 254] width 28 height 17
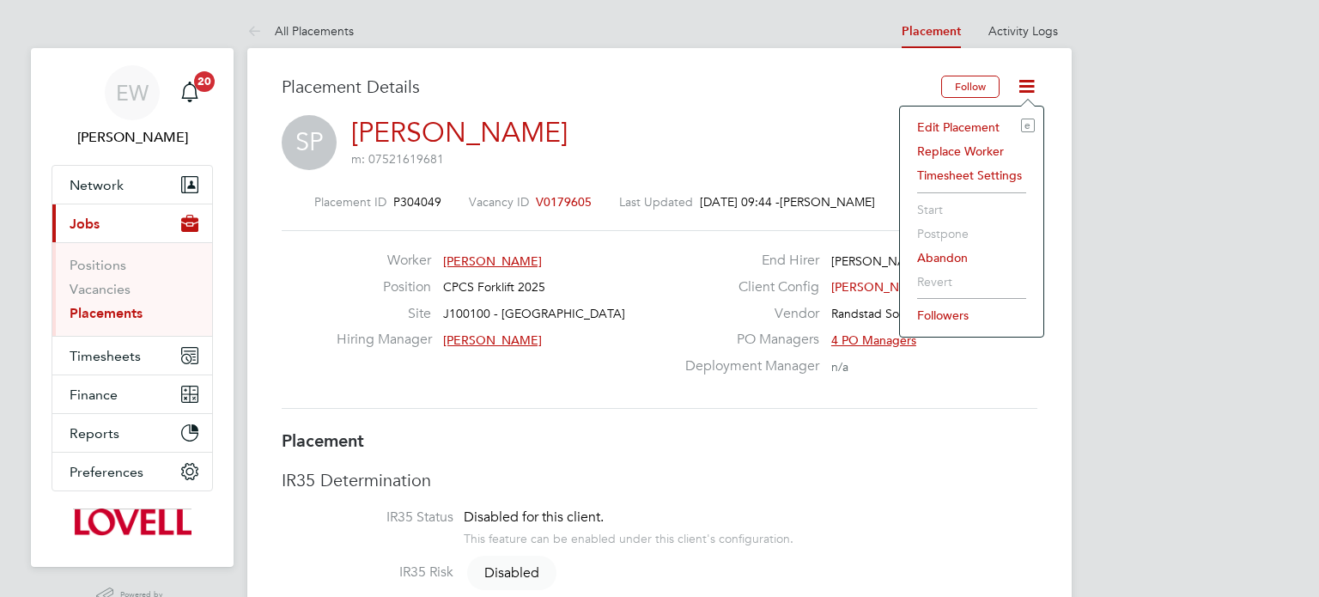
click at [965, 127] on li "Edit Placement e" at bounding box center [972, 127] width 126 height 24
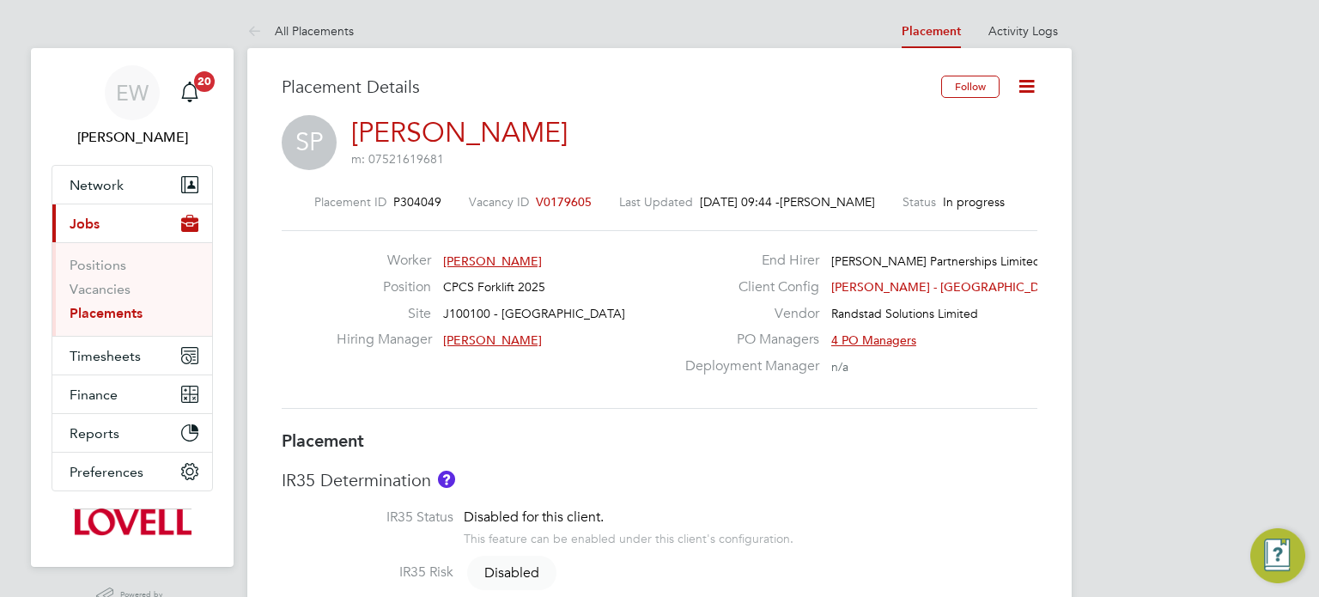
type input "[PERSON_NAME]"
type input "[DATE]"
type input "08:00"
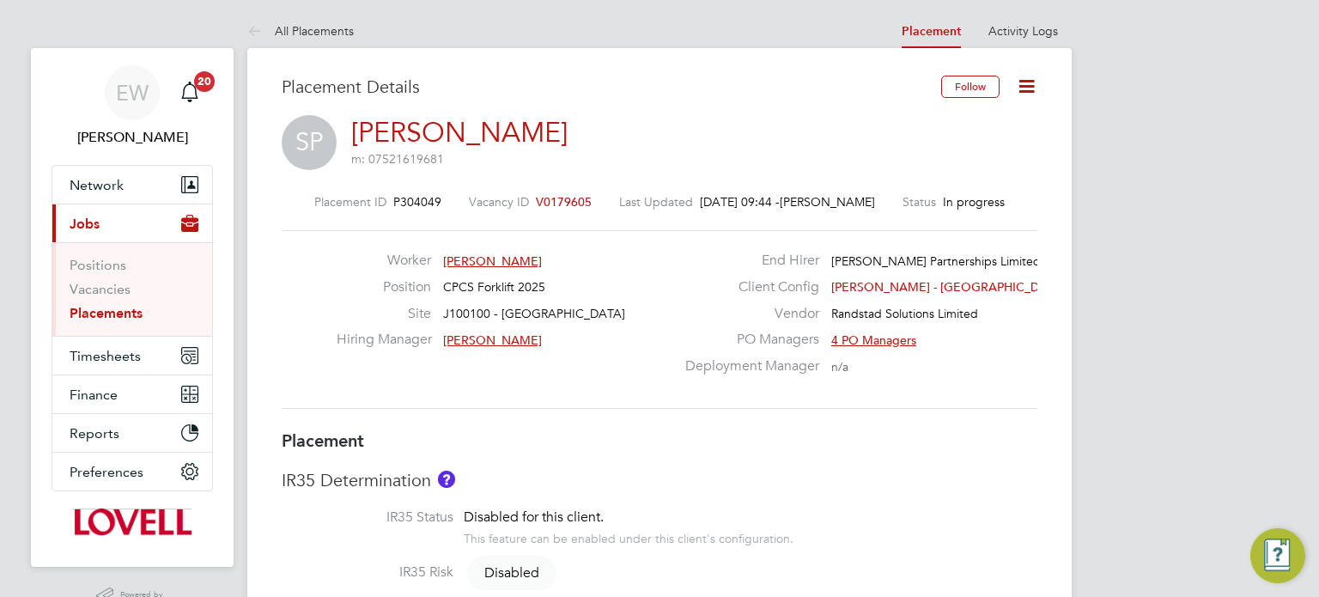
type input "17:00"
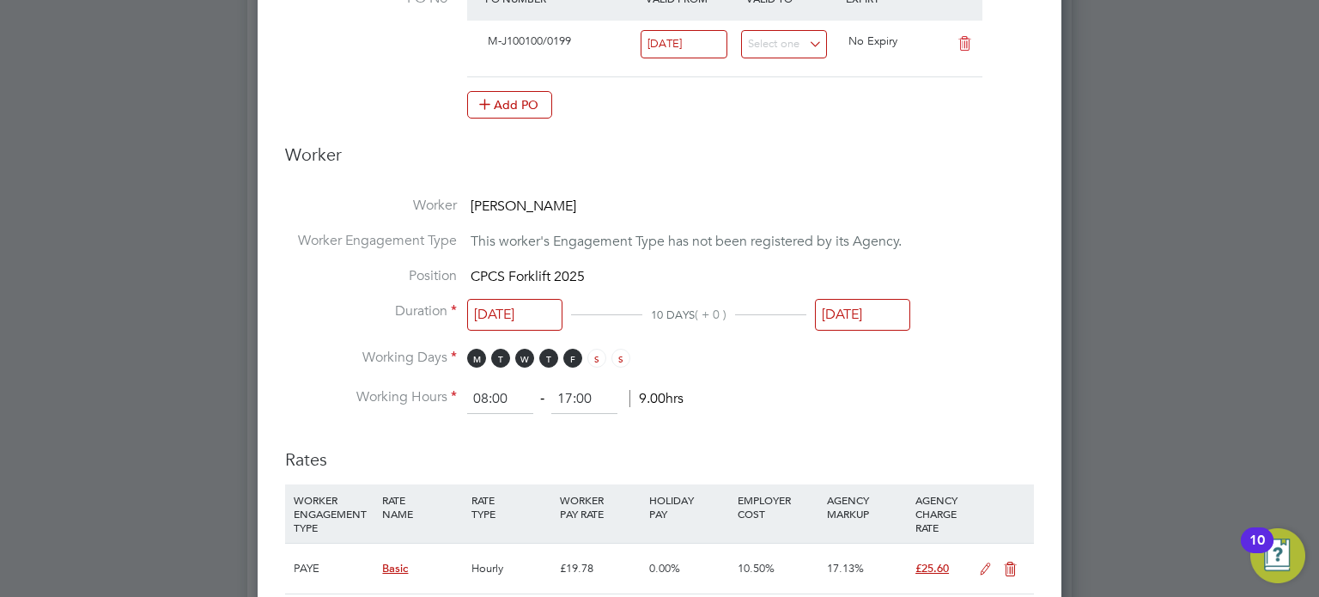
click at [864, 301] on input "[DATE]" at bounding box center [862, 315] width 95 height 32
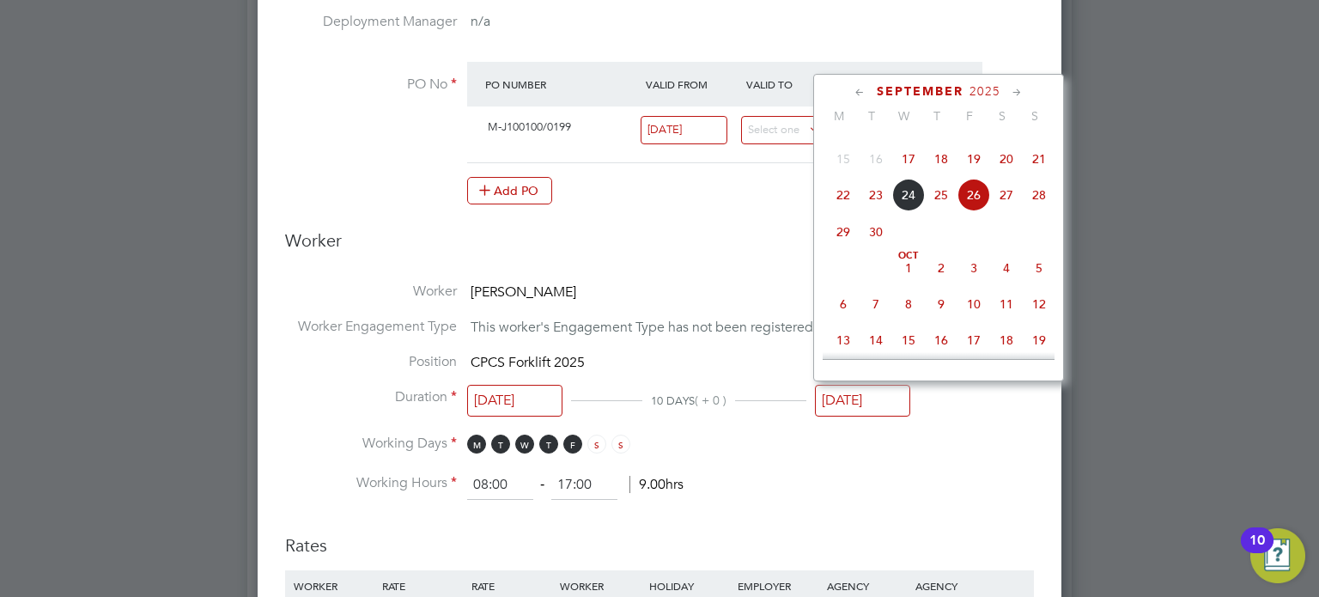
click at [976, 175] on span "19" at bounding box center [973, 159] width 33 height 33
type input "[DATE]"
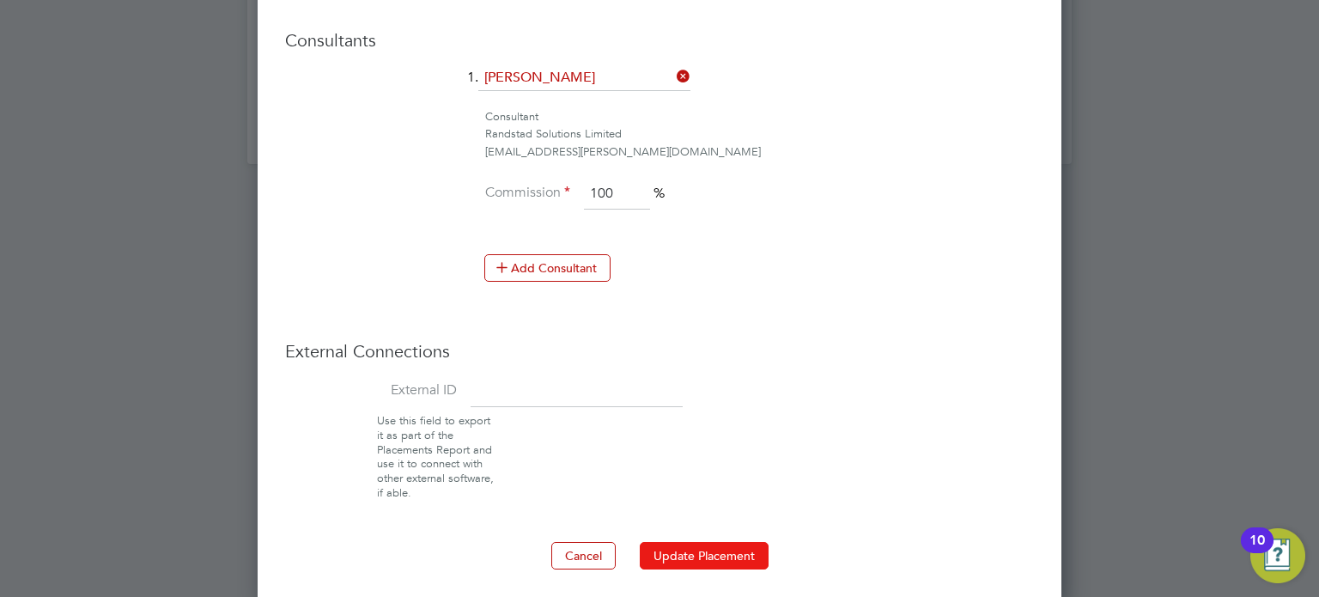
click at [707, 544] on button "Update Placement" at bounding box center [704, 555] width 129 height 27
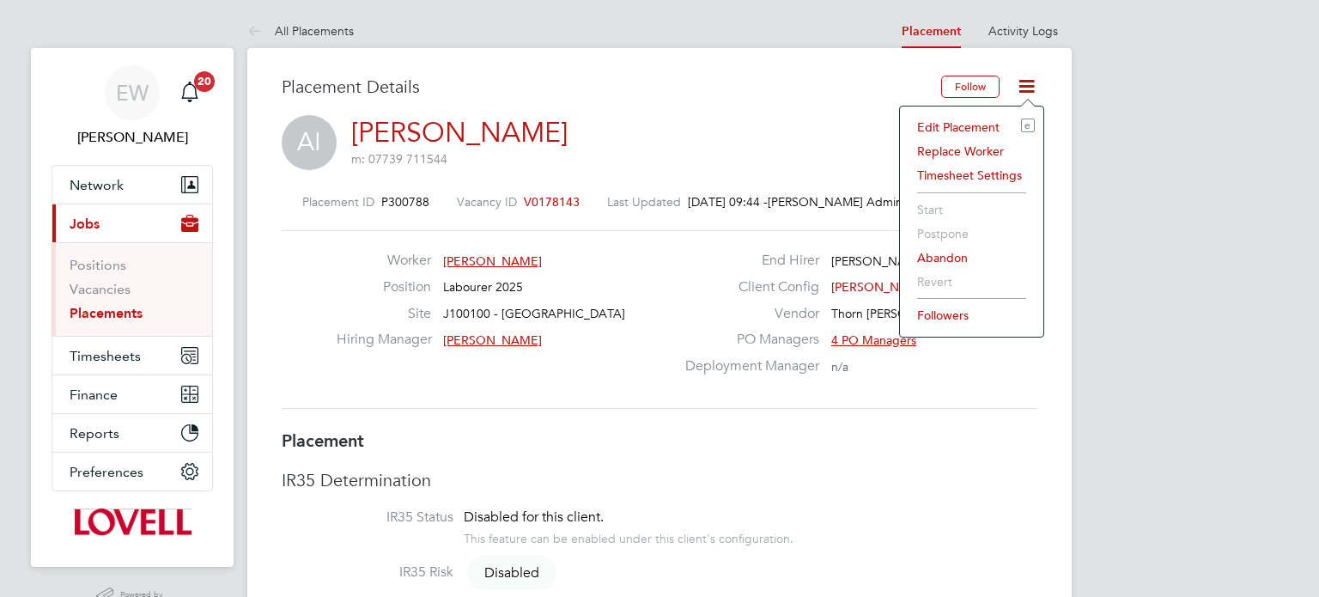
click at [955, 127] on li "Edit Placement e" at bounding box center [972, 127] width 126 height 24
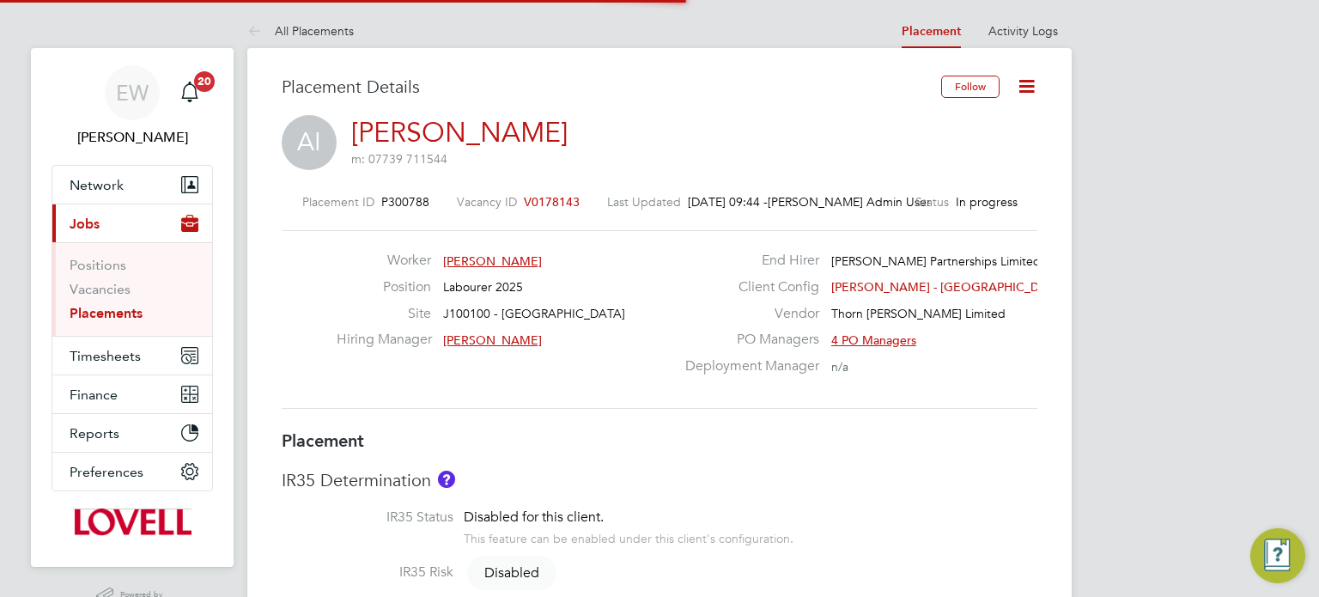
type input "Terry McKee"
type input "[PERSON_NAME]"
type input "11 Aug 2025"
type input "31 Oct 2025"
type input "08:00"
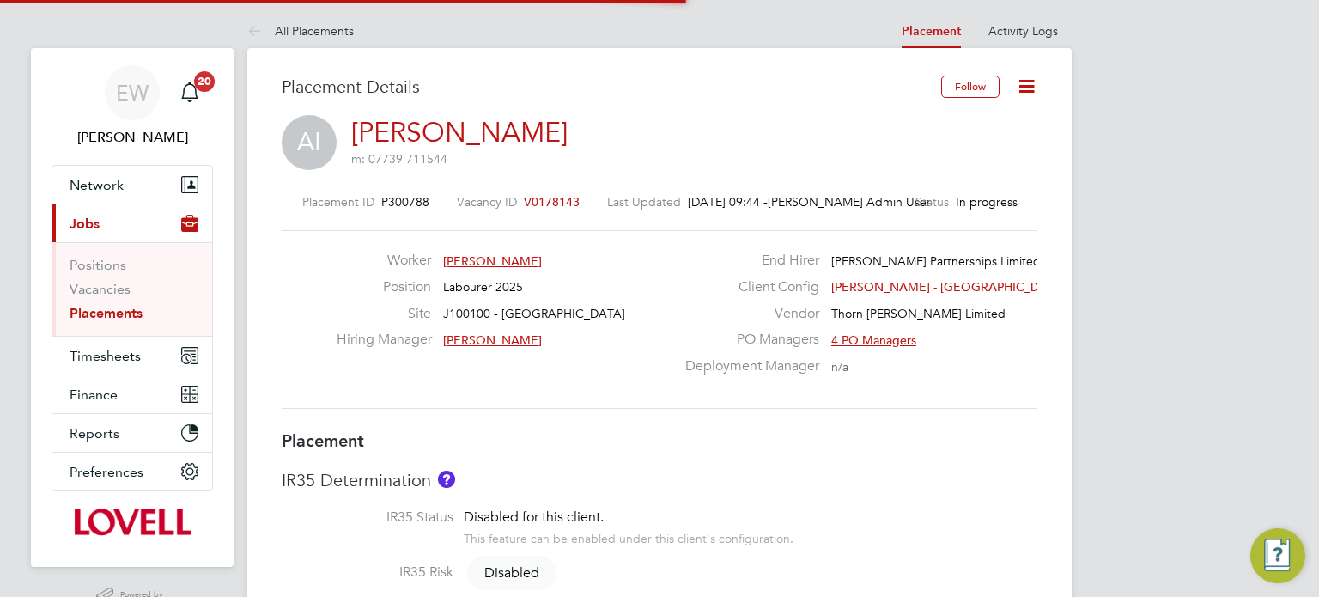
type input "17:00"
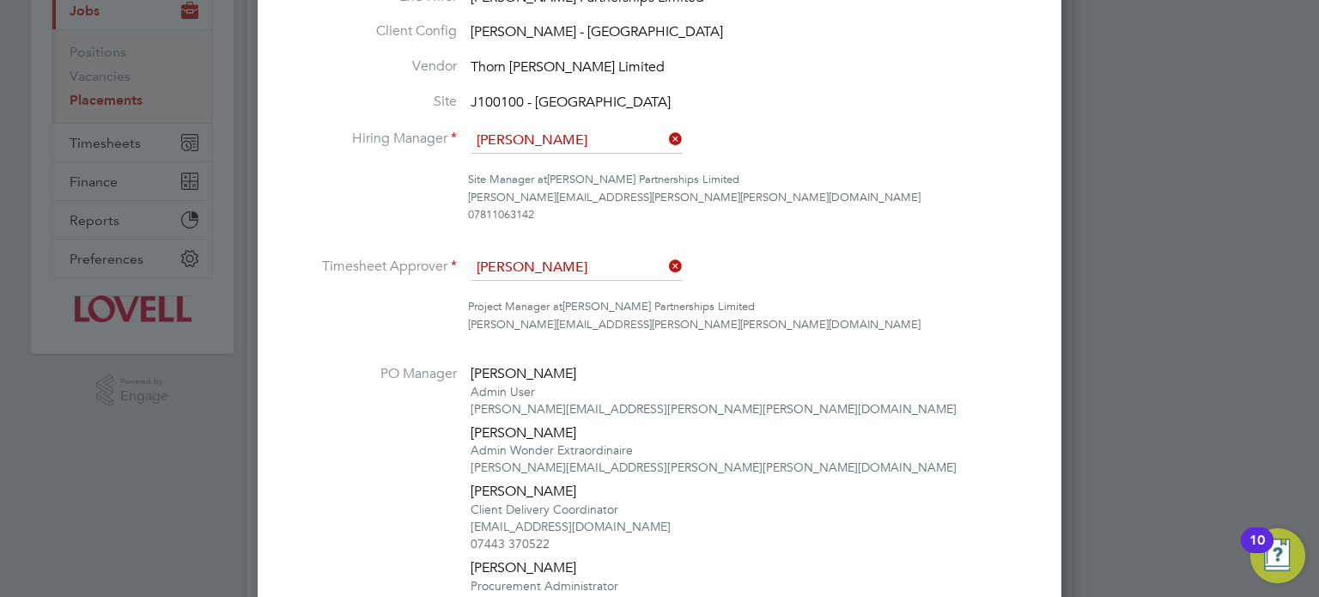
click at [589, 143] on input "Terry McKee" at bounding box center [577, 141] width 212 height 26
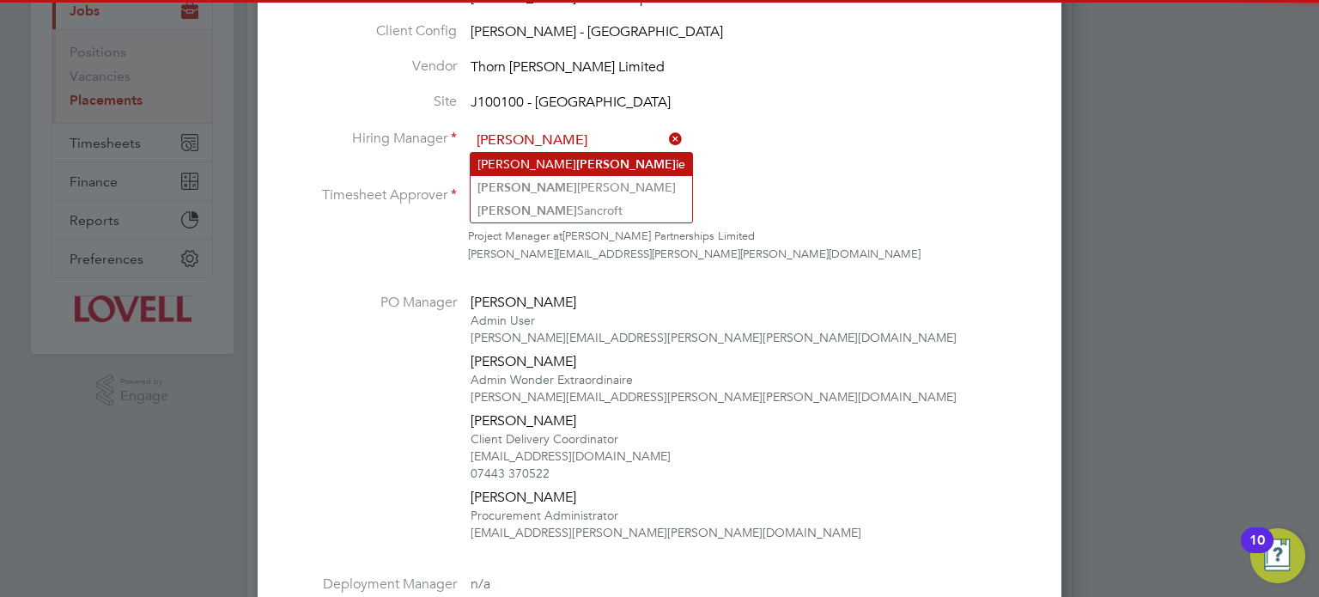
click at [592, 159] on li "Darren Glenn ie" at bounding box center [582, 164] width 222 height 23
type input "Darren Glennie"
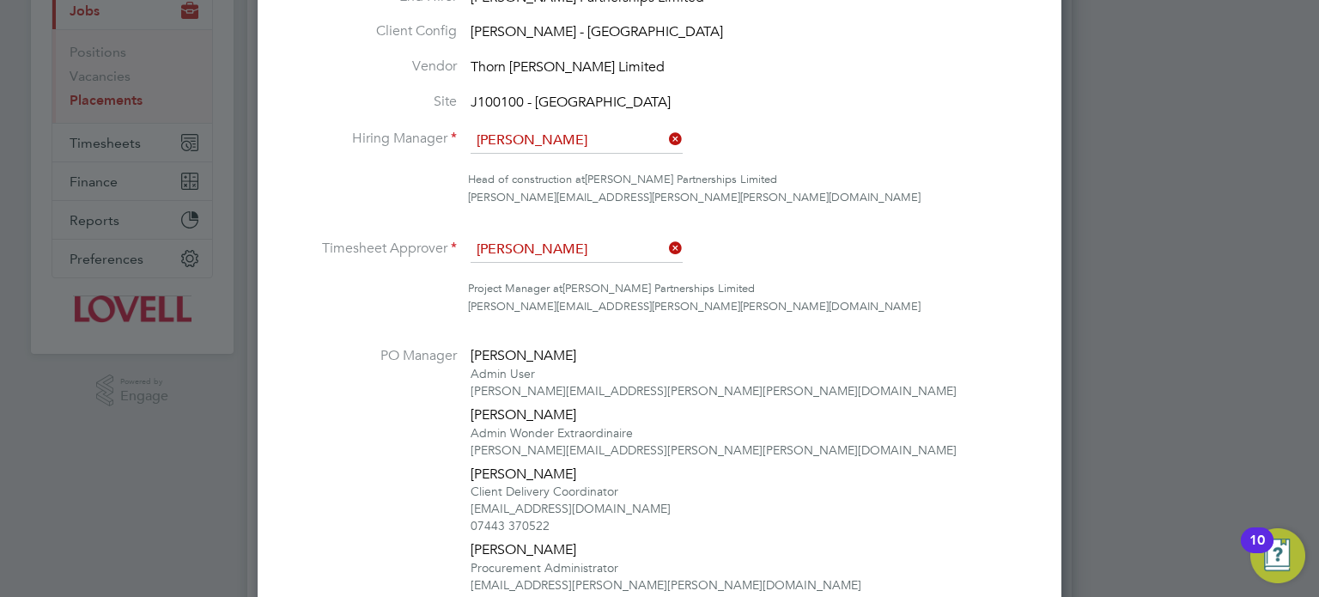
click at [559, 246] on input "[PERSON_NAME]" at bounding box center [577, 250] width 212 height 26
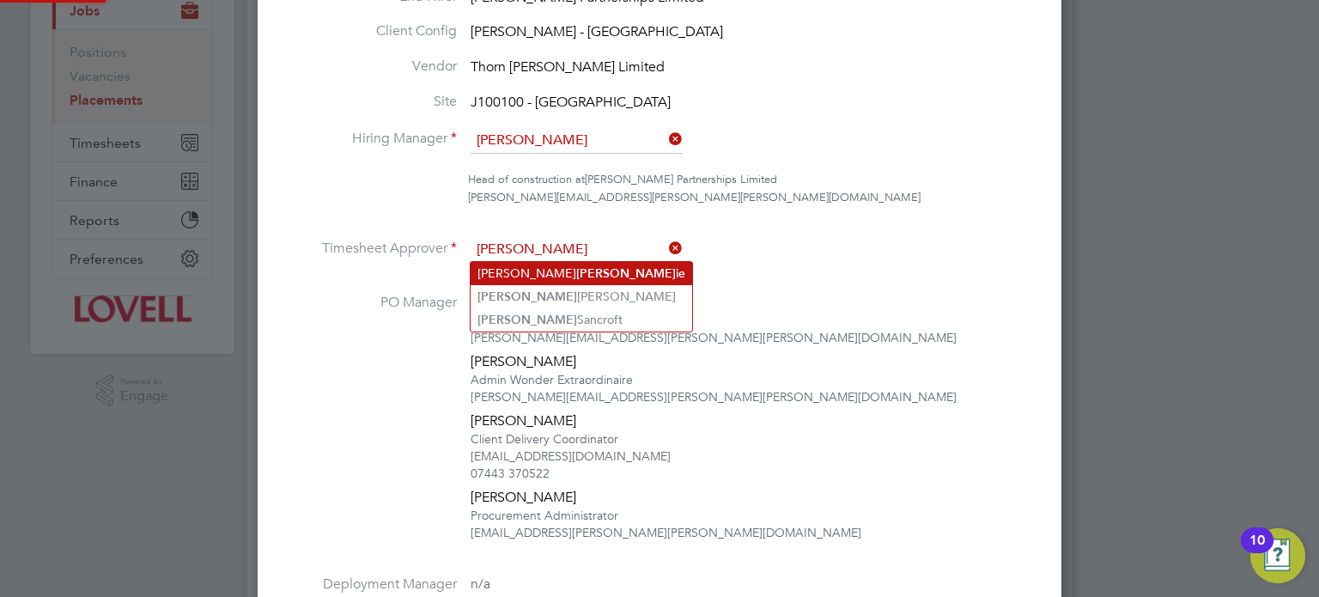
click at [564, 265] on li "Darren Glenn ie" at bounding box center [582, 273] width 222 height 23
type input "Darren Glennie"
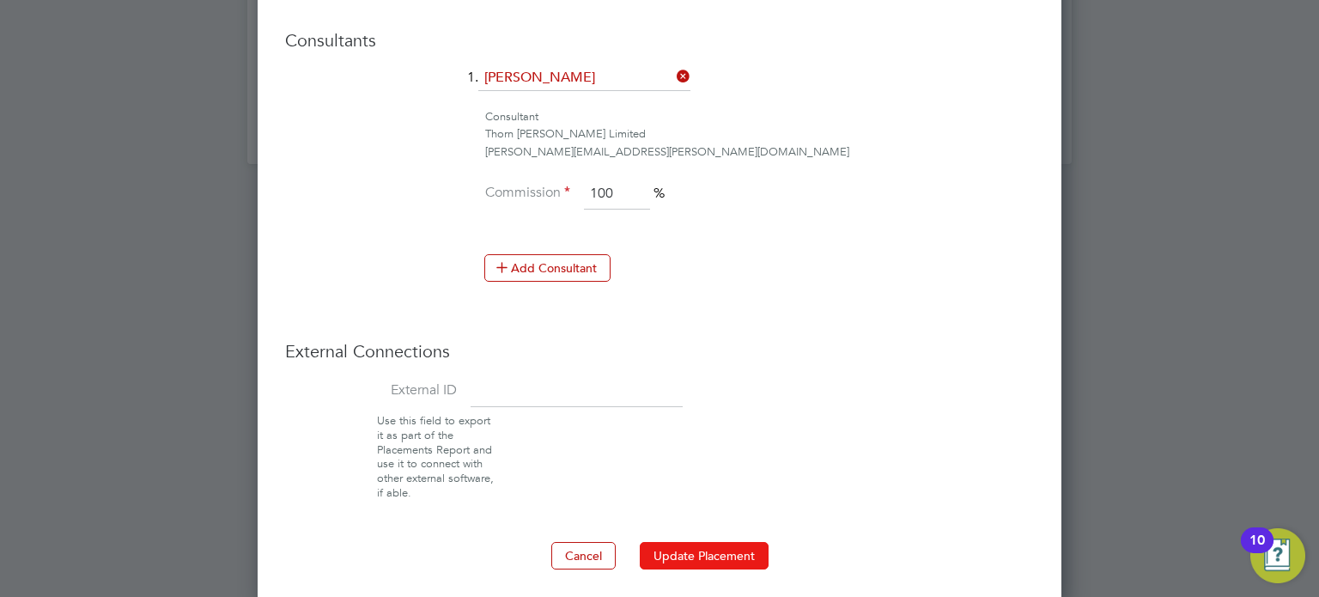
click at [690, 544] on button "Update Placement" at bounding box center [704, 555] width 129 height 27
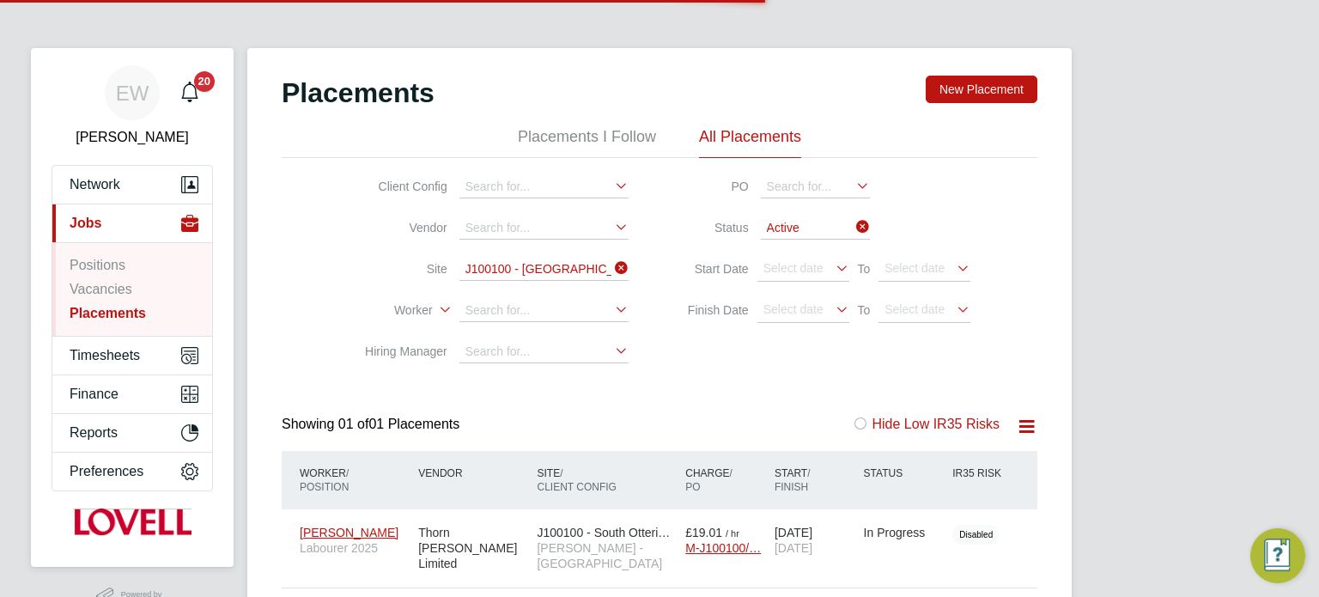
scroll to position [16, 82]
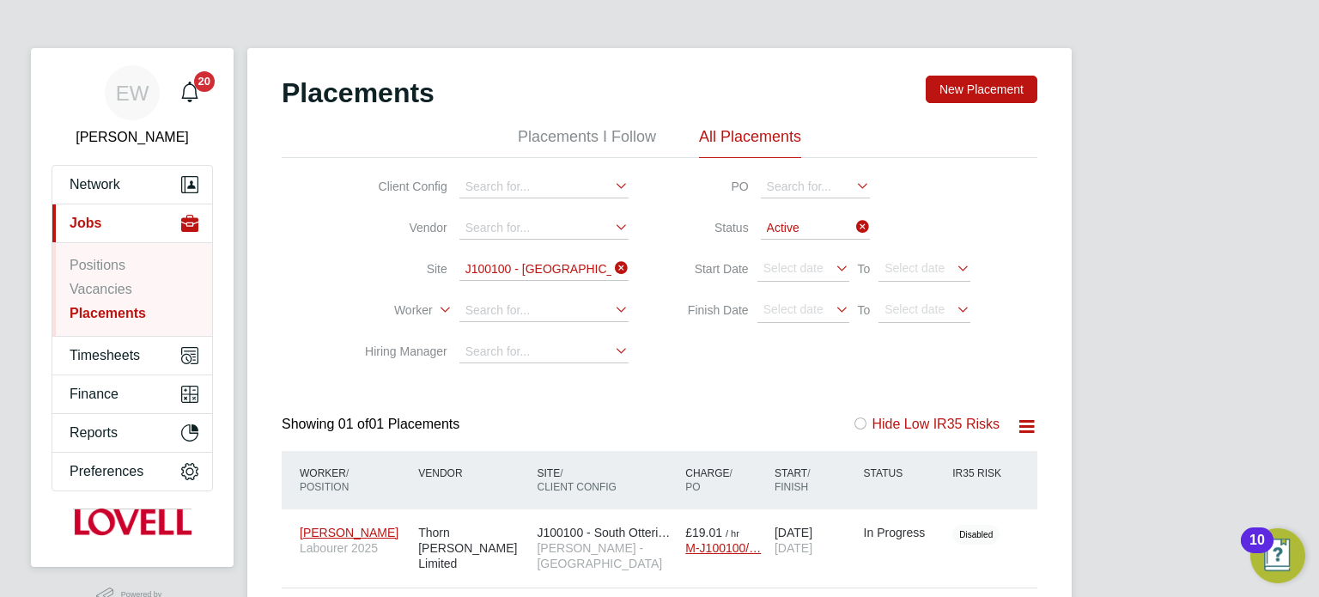
click at [544, 273] on input "J100100 - South Otterington" at bounding box center [543, 269] width 169 height 22
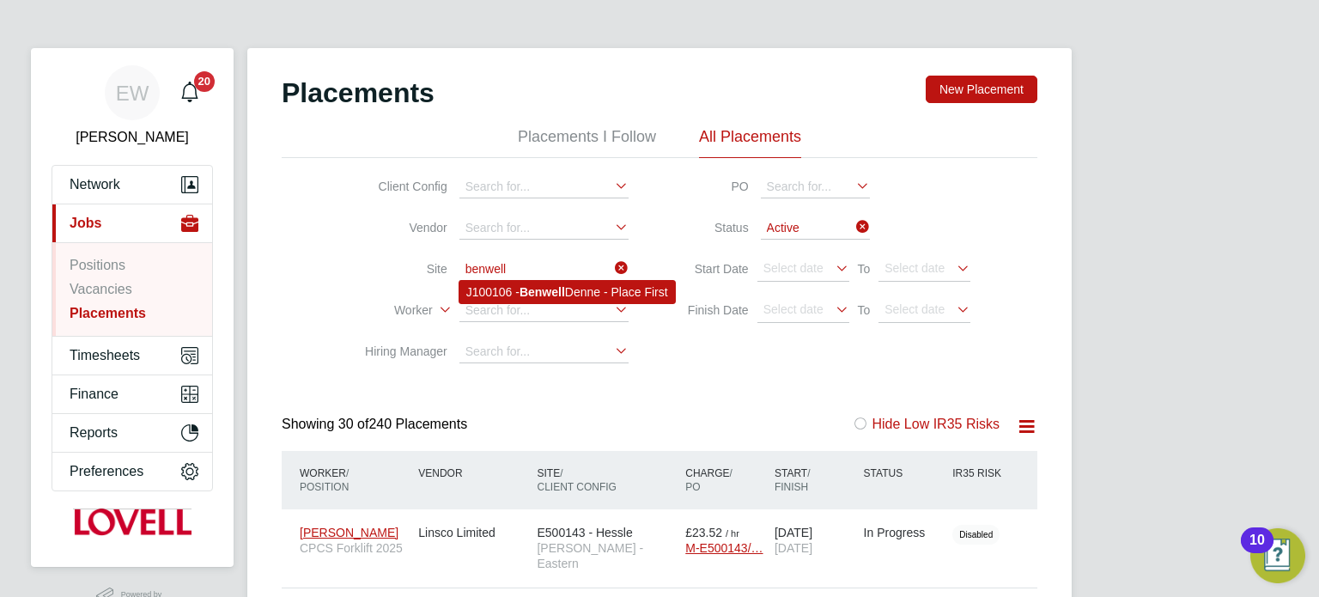
click at [546, 287] on b "Benwell" at bounding box center [543, 292] width 46 height 14
type input "J100106 - Benwell Denne - Place First"
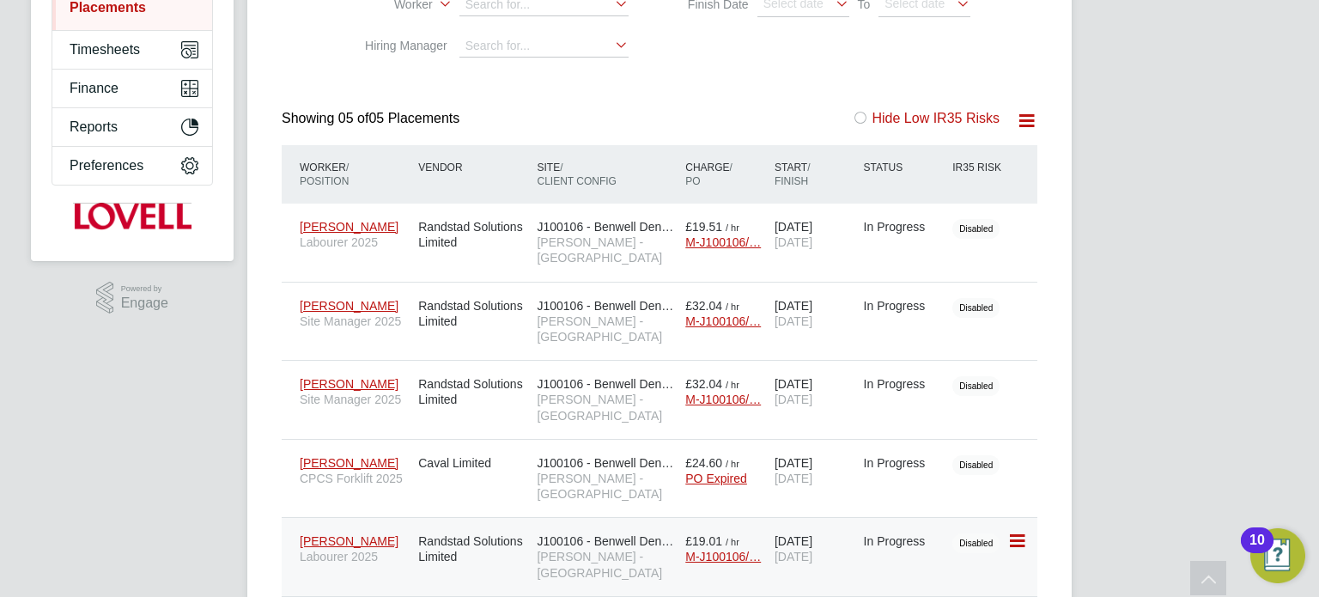
click at [580, 549] on span "[PERSON_NAME] - [GEOGRAPHIC_DATA]" at bounding box center [607, 564] width 140 height 31
click at [588, 456] on span "J100106 - Benwell Den…" at bounding box center [605, 463] width 137 height 14
click at [575, 240] on span "[PERSON_NAME] - [GEOGRAPHIC_DATA]" at bounding box center [607, 249] width 140 height 31
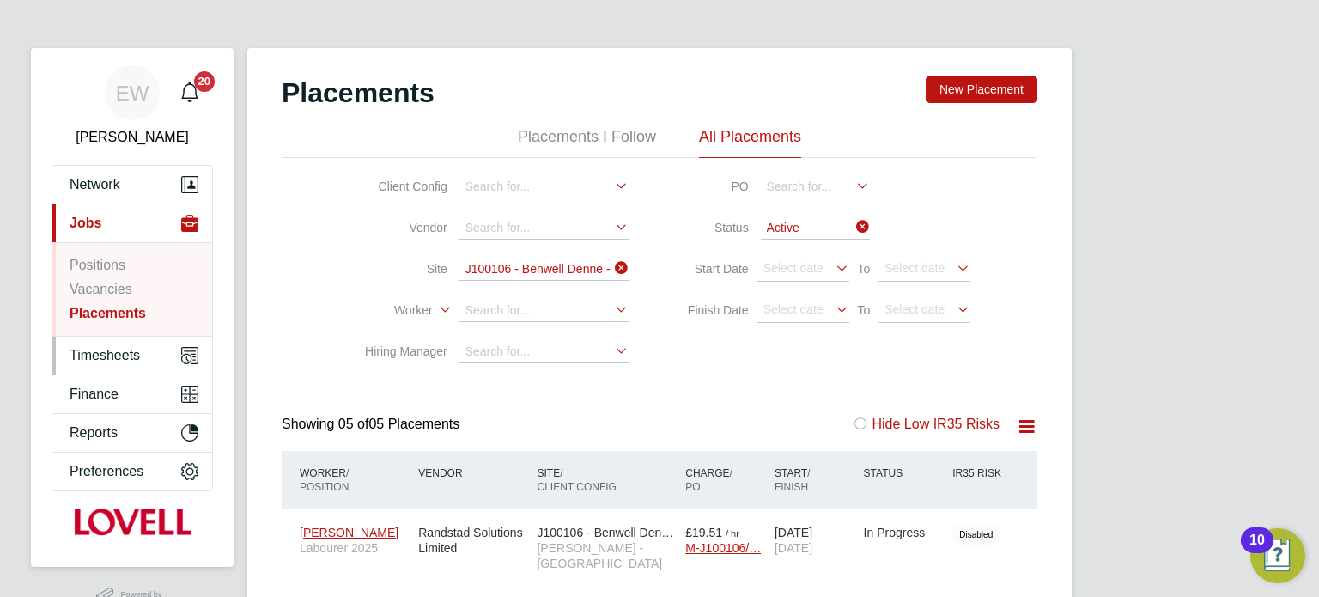
click at [106, 350] on span "Timesheets" at bounding box center [105, 355] width 70 height 15
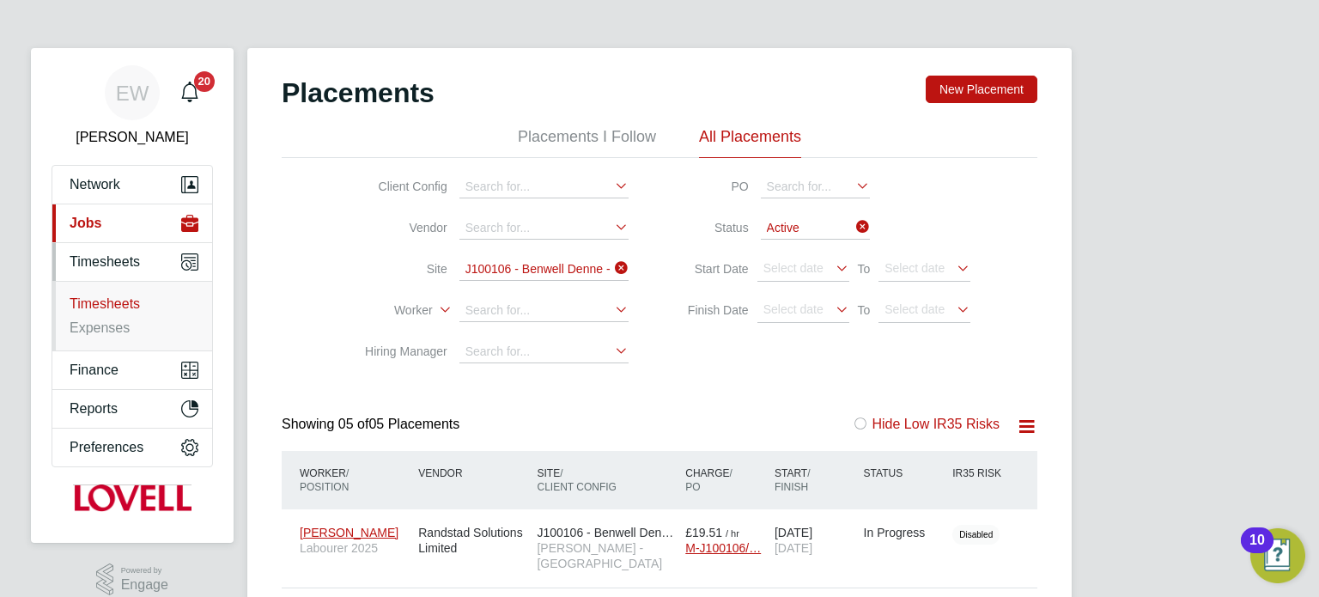
click at [115, 307] on link "Timesheets" at bounding box center [105, 303] width 70 height 15
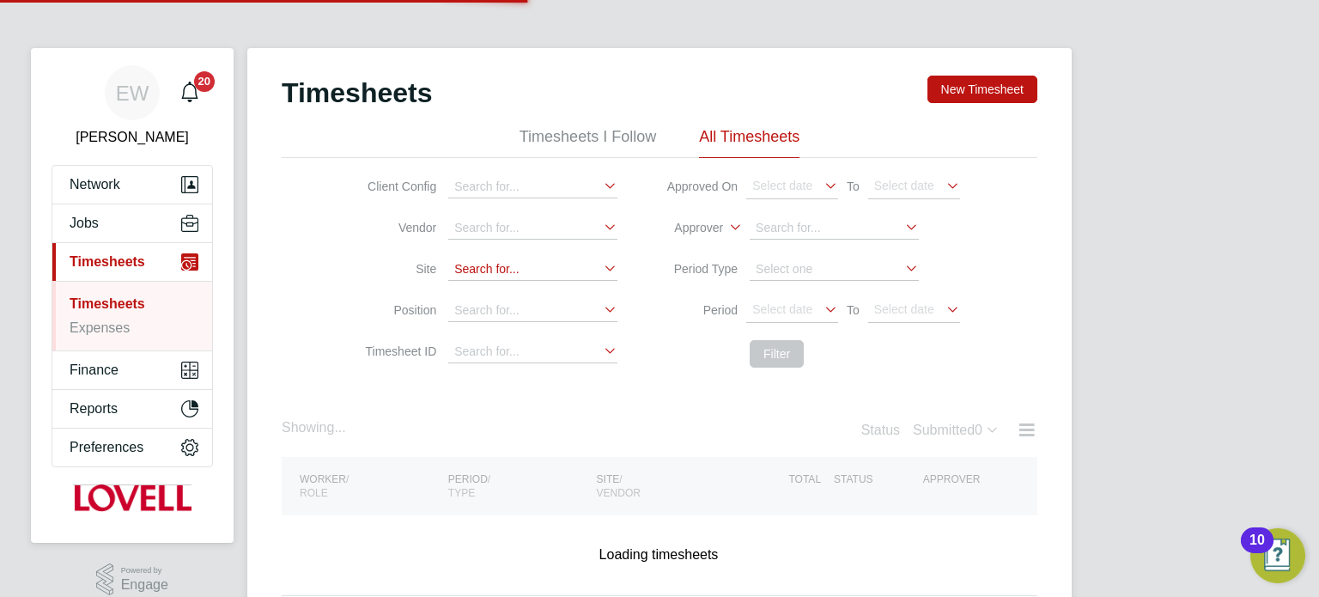
click at [473, 274] on input at bounding box center [532, 269] width 169 height 22
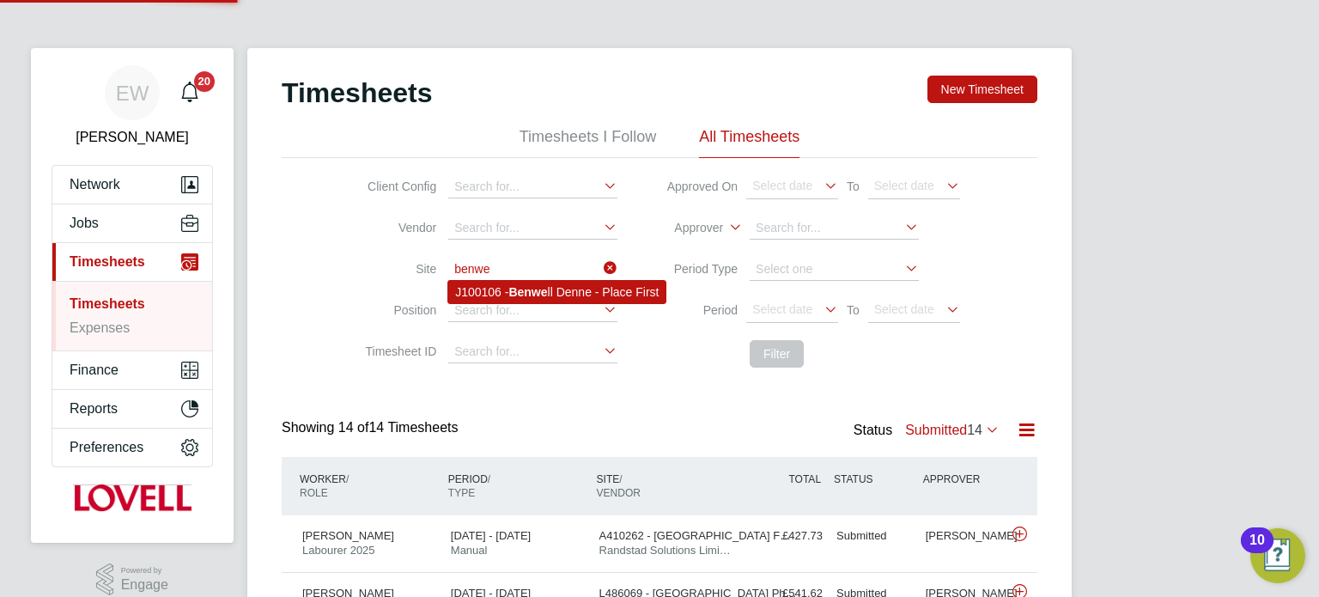
click at [499, 286] on li "J100106 - Benwe ll Denne - Place First" at bounding box center [556, 292] width 217 height 22
type input "J100106 - Benwell Denne - Place First"
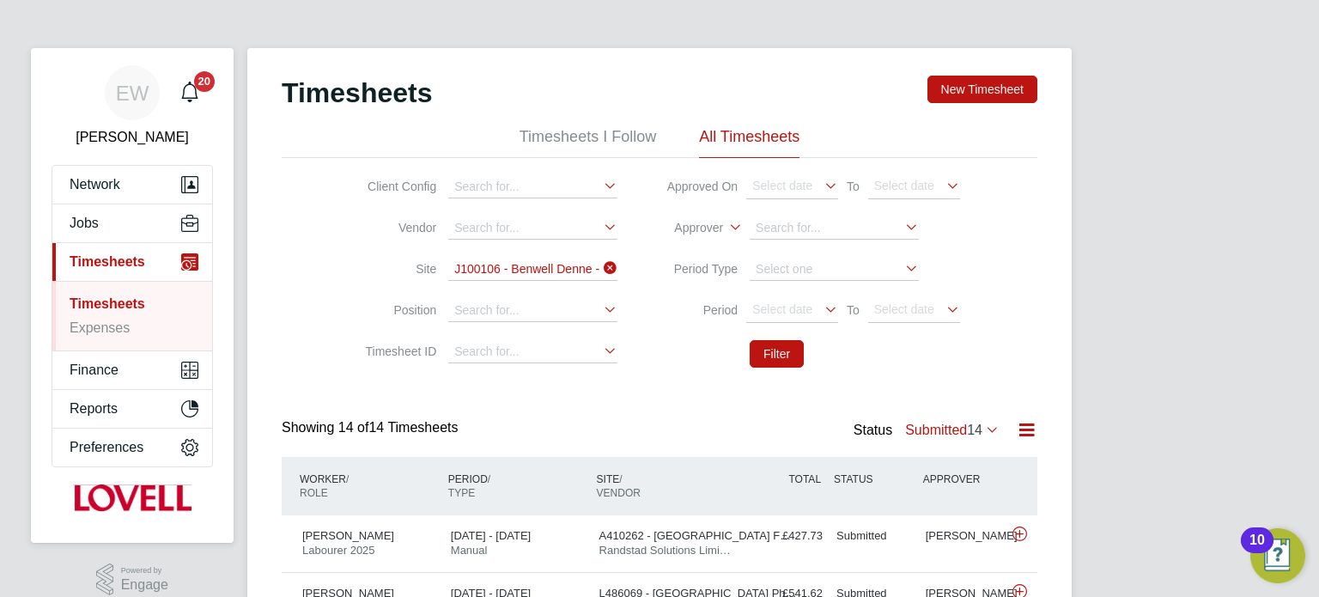
click at [777, 327] on li "Period Select date To Select date" at bounding box center [810, 310] width 343 height 41
click at [781, 316] on span "Select date" at bounding box center [792, 311] width 92 height 23
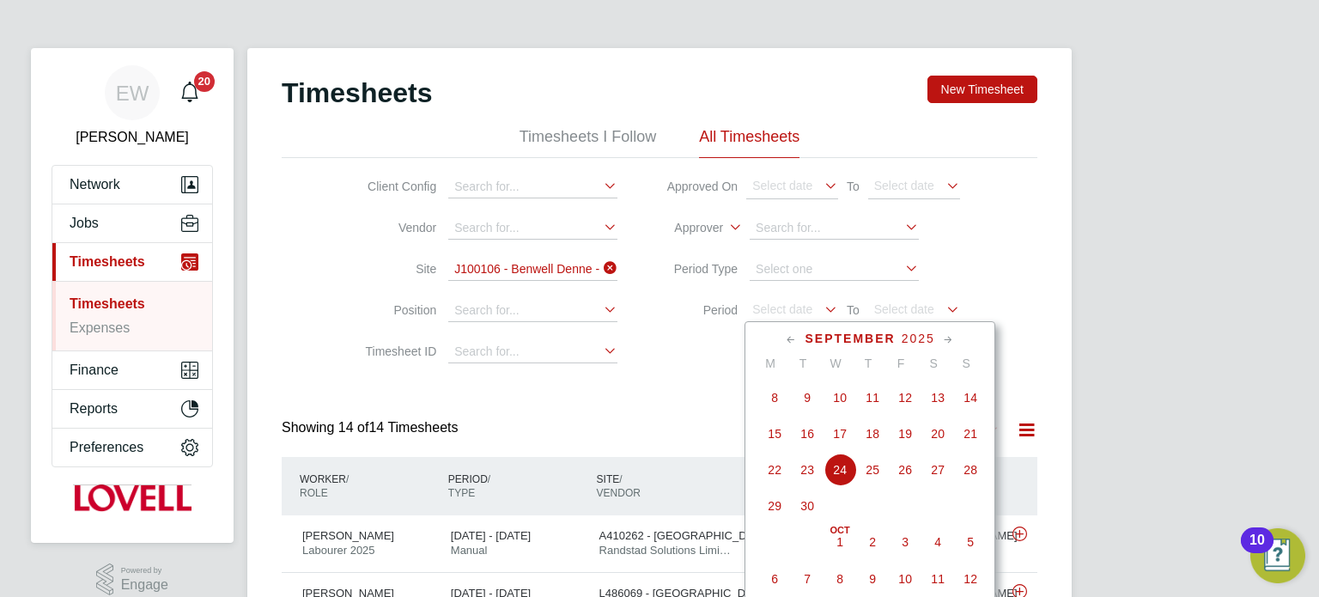
click at [941, 402] on span "13" at bounding box center [937, 397] width 33 height 33
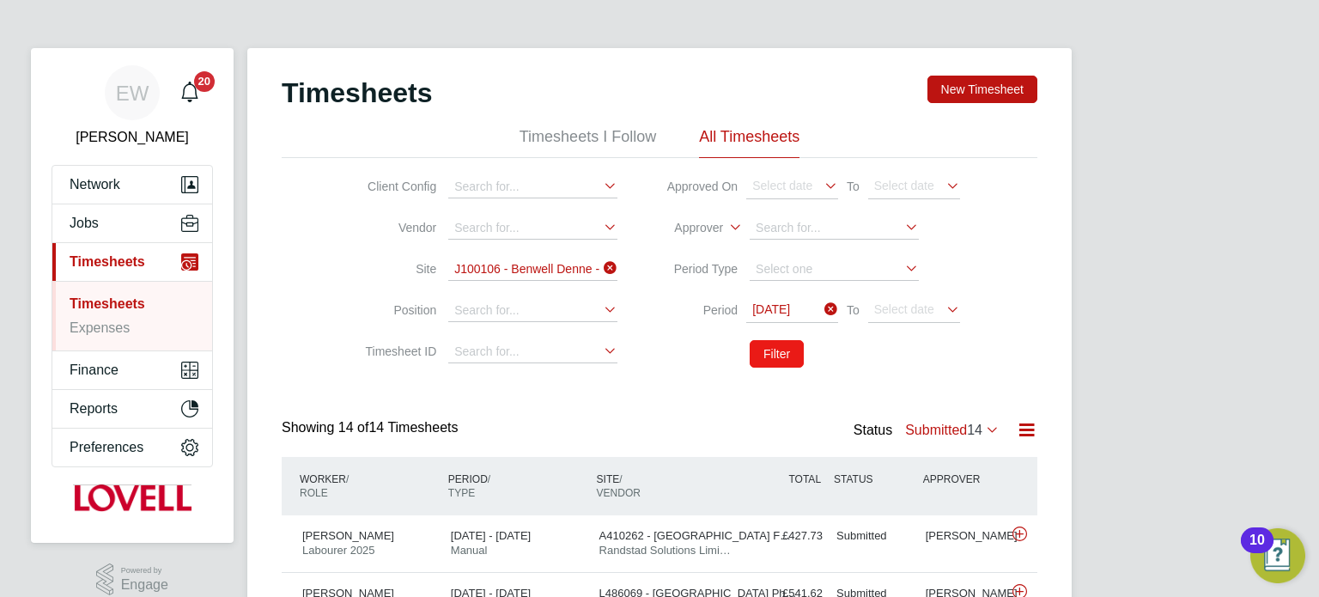
click at [794, 362] on button "Filter" at bounding box center [777, 353] width 54 height 27
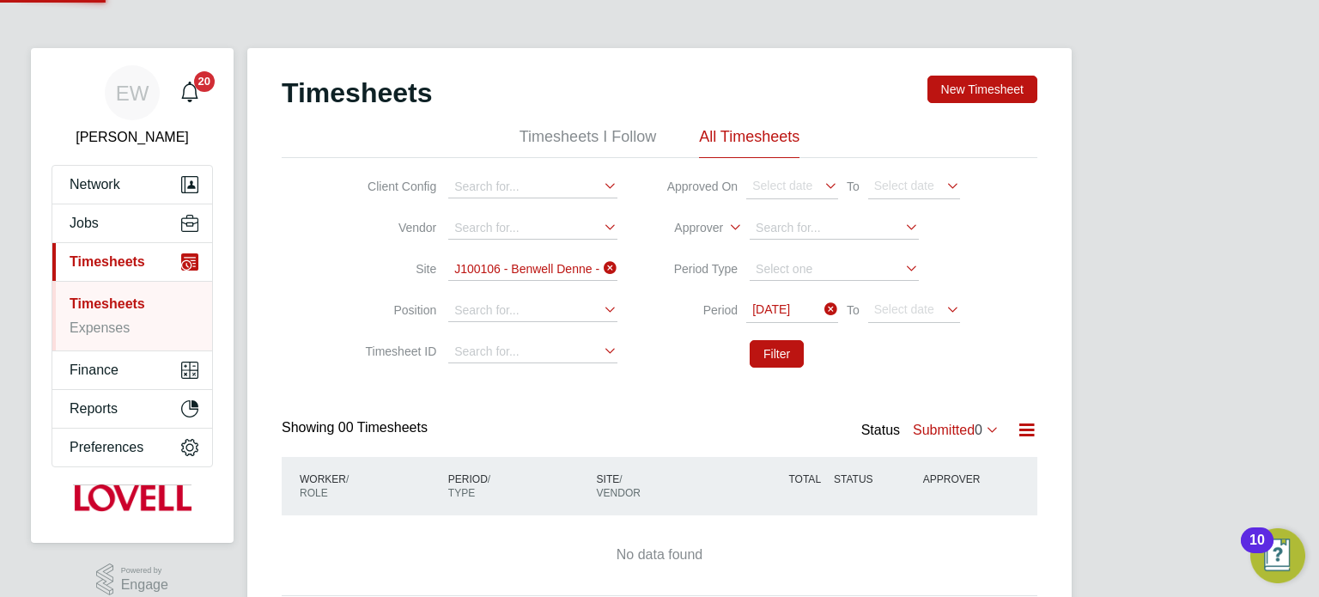
click at [930, 420] on div "Status Submitted 0" at bounding box center [932, 431] width 142 height 24
click at [936, 432] on label "Submitted 0" at bounding box center [956, 429] width 87 height 15
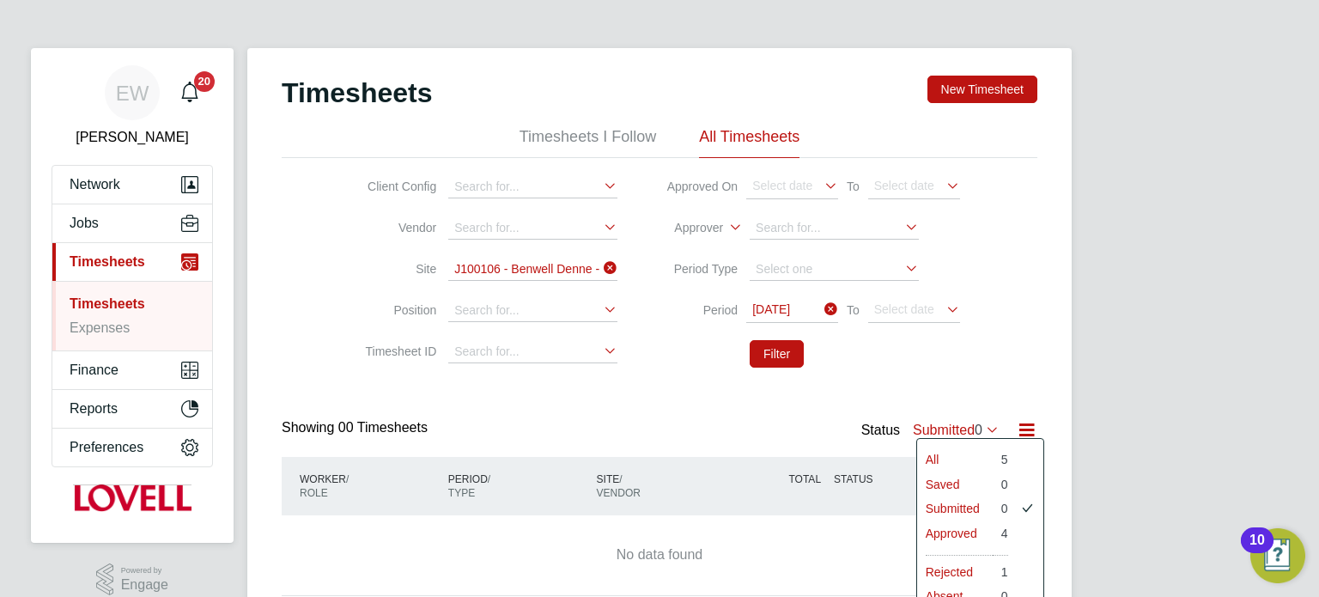
click at [955, 533] on li "Approved" at bounding box center [955, 533] width 76 height 24
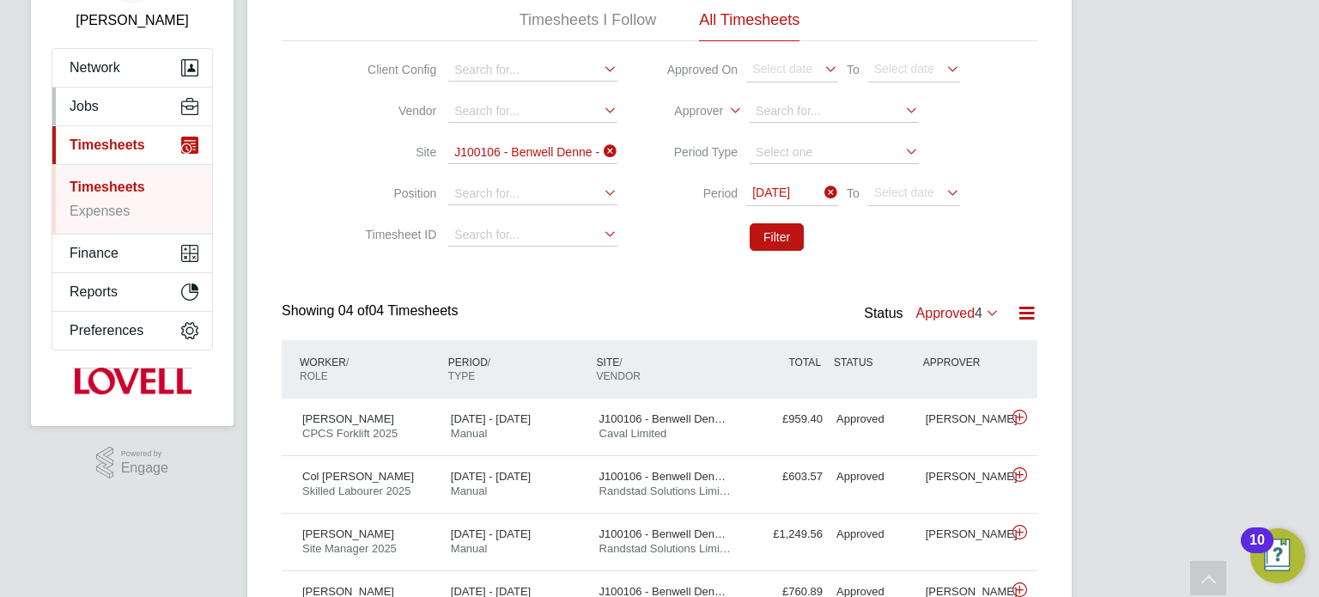
click at [94, 95] on button "Jobs" at bounding box center [132, 107] width 160 height 38
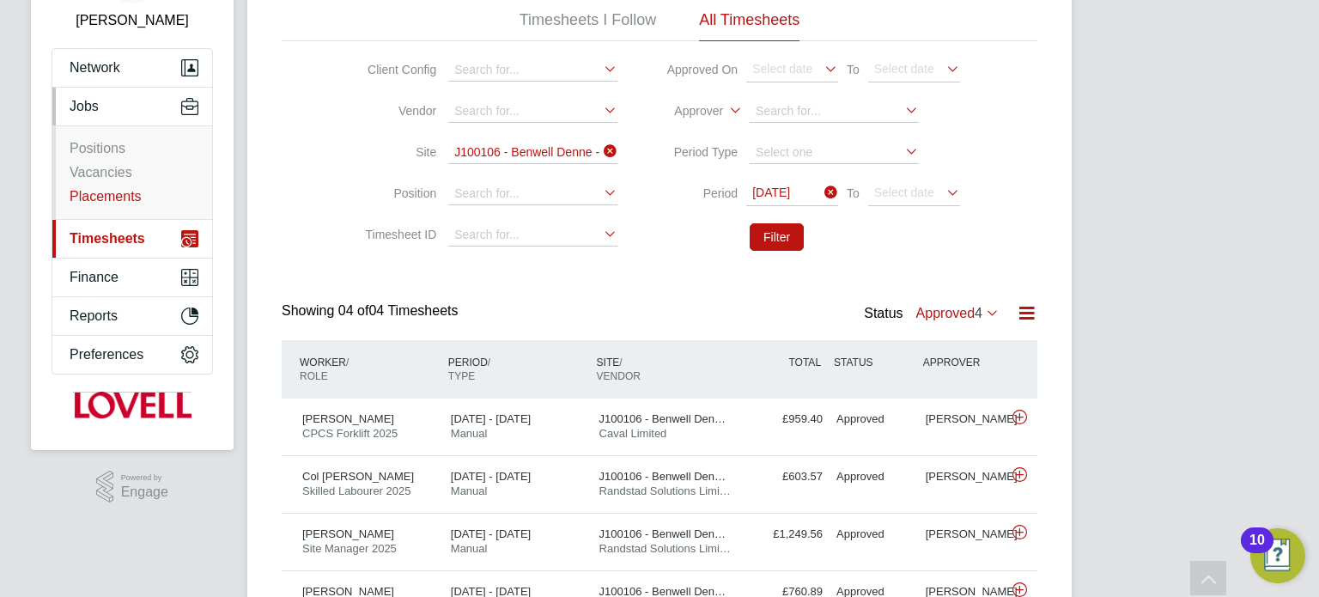
click at [119, 197] on link "Placements" at bounding box center [106, 196] width 72 height 15
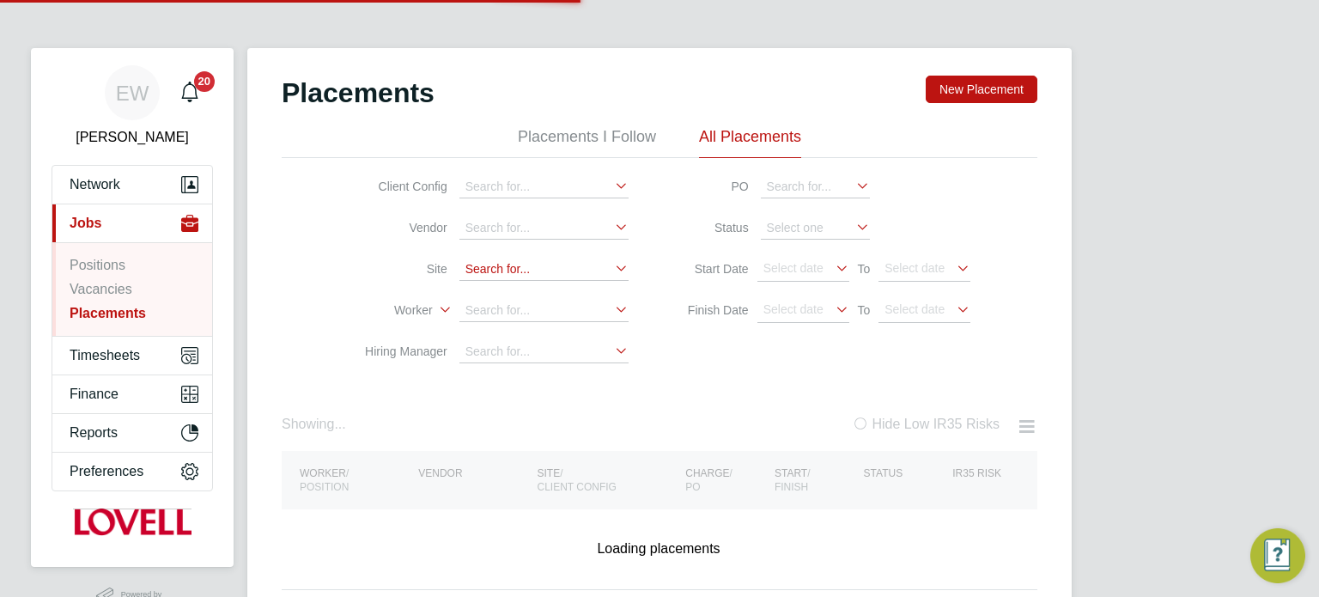
click at [509, 263] on input at bounding box center [543, 269] width 169 height 22
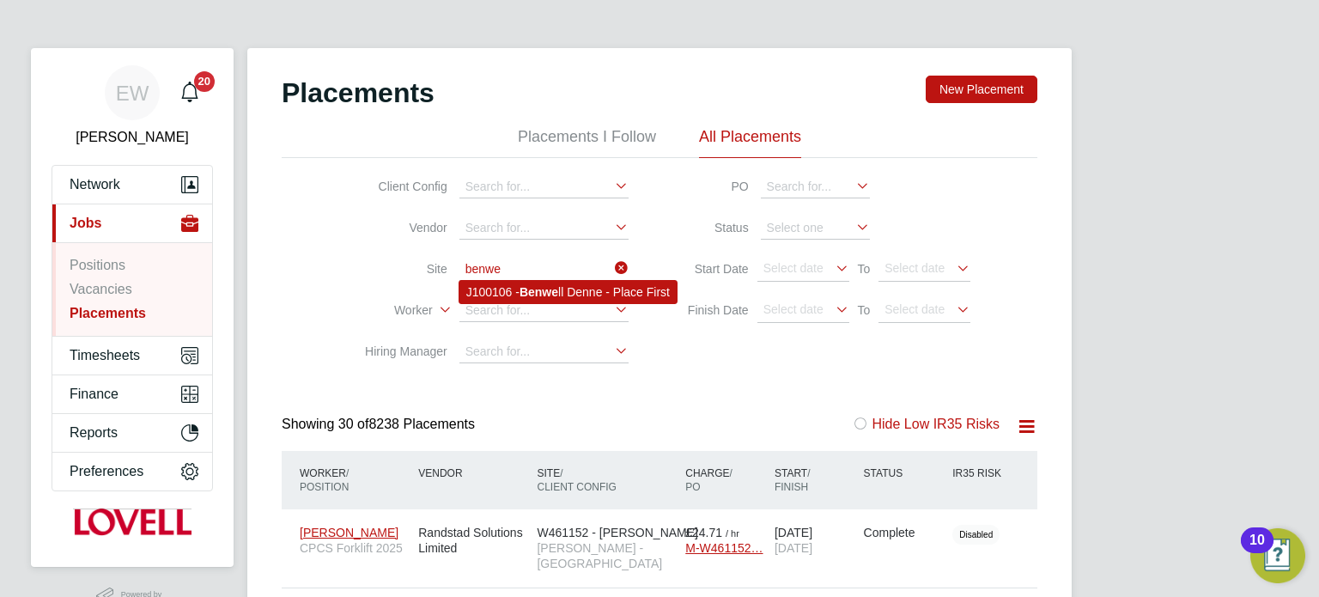
click at [532, 283] on li "J100106 - Benwe ll Denne - Place First" at bounding box center [567, 292] width 217 height 22
type input "J100106 - Benwell Denne - Place First"
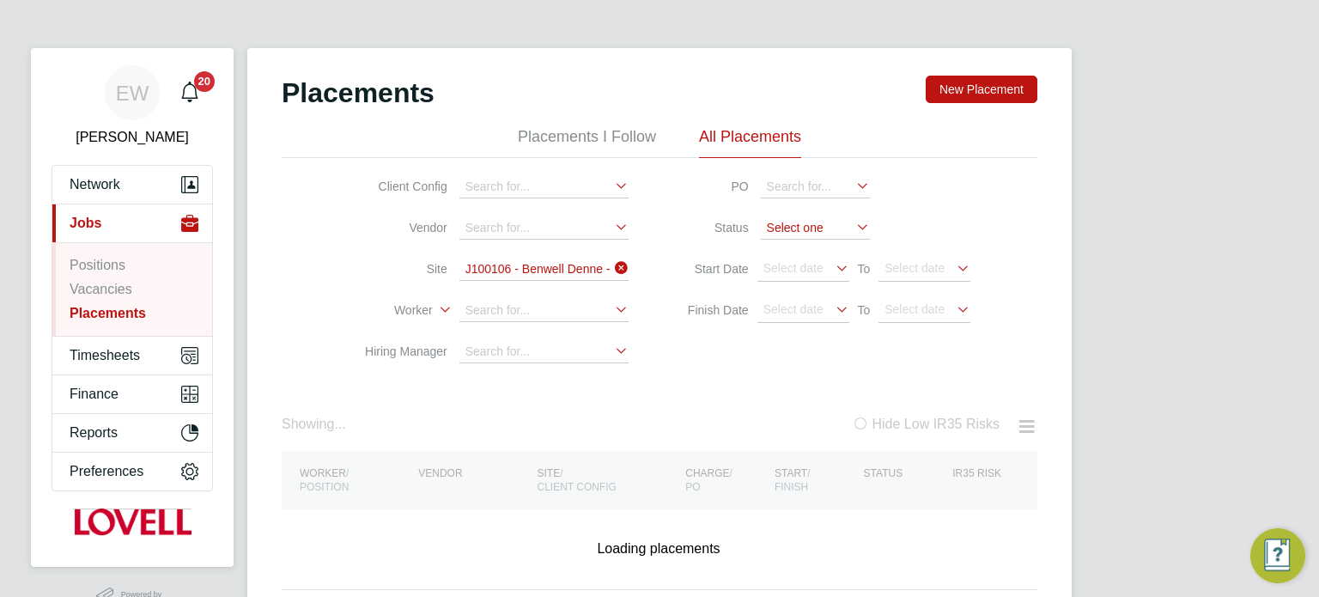
click at [806, 228] on input at bounding box center [815, 228] width 109 height 22
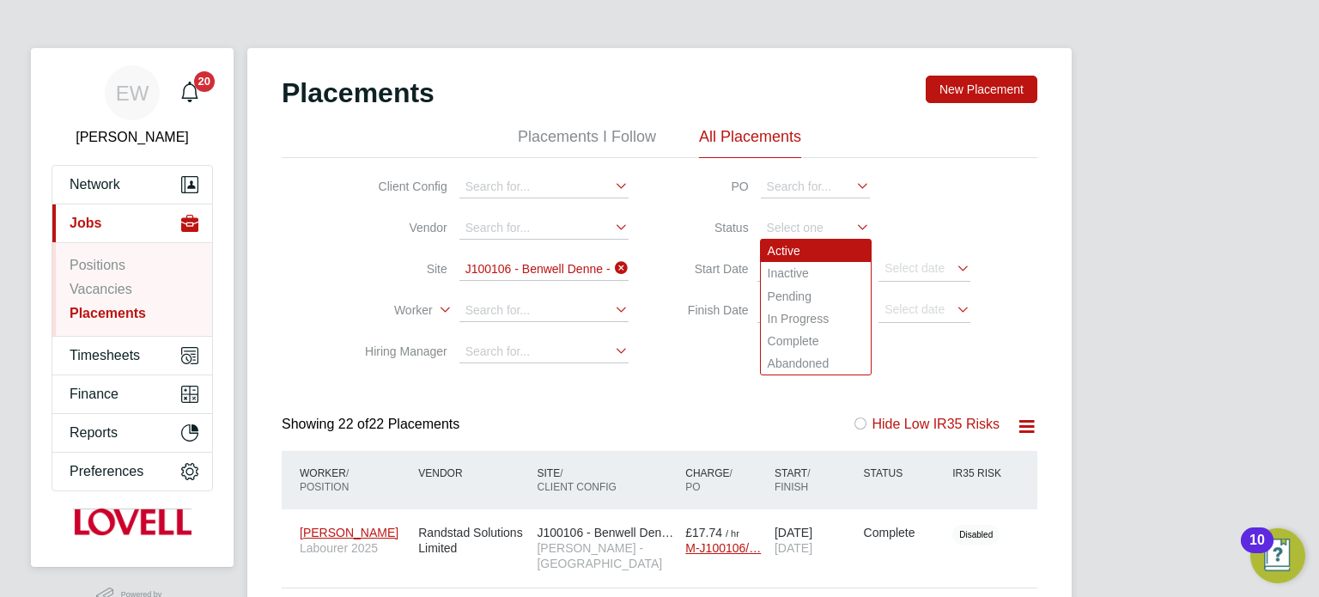
click at [785, 246] on li "Active" at bounding box center [816, 251] width 110 height 22
type input "Active"
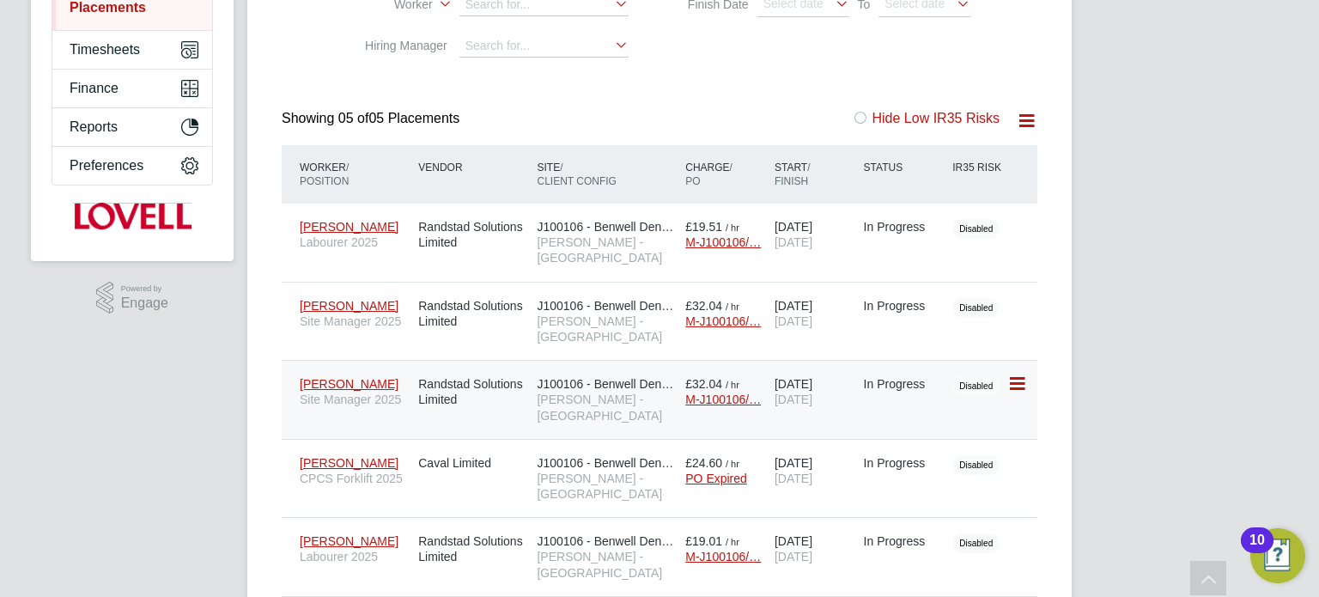
click at [602, 392] on span "[PERSON_NAME] - [GEOGRAPHIC_DATA]" at bounding box center [607, 407] width 140 height 31
click at [555, 447] on div "J100106 - Benwell Den… Lovell - North East" at bounding box center [606, 479] width 149 height 64
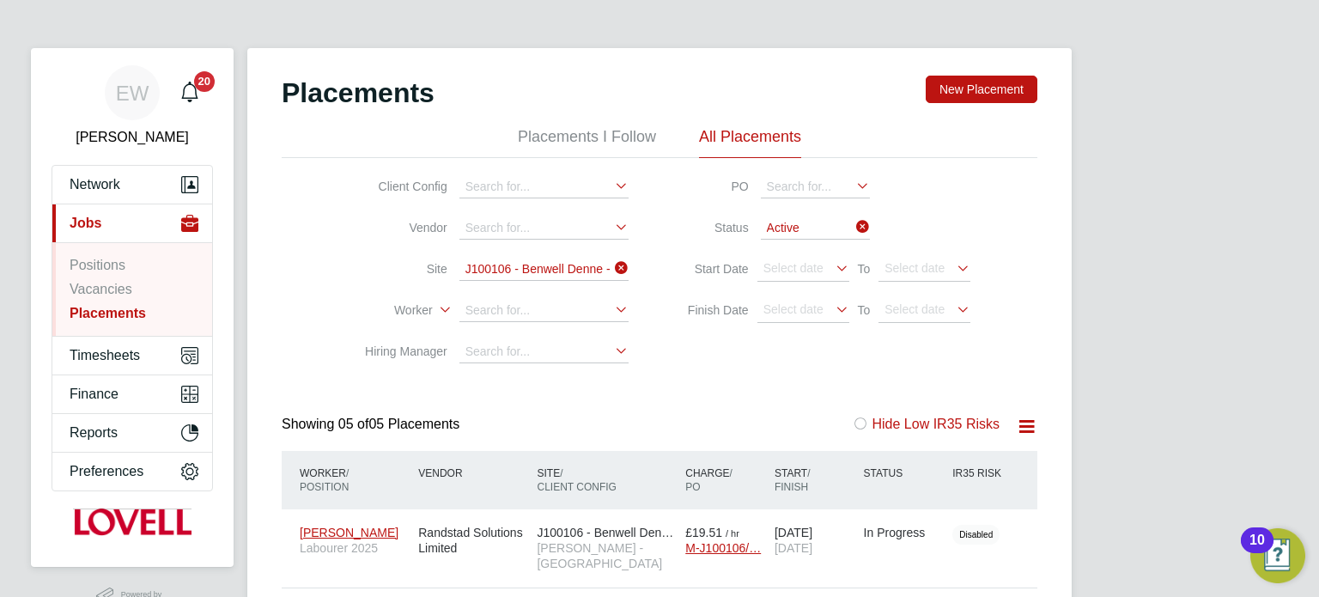
click at [853, 228] on icon at bounding box center [853, 227] width 0 height 24
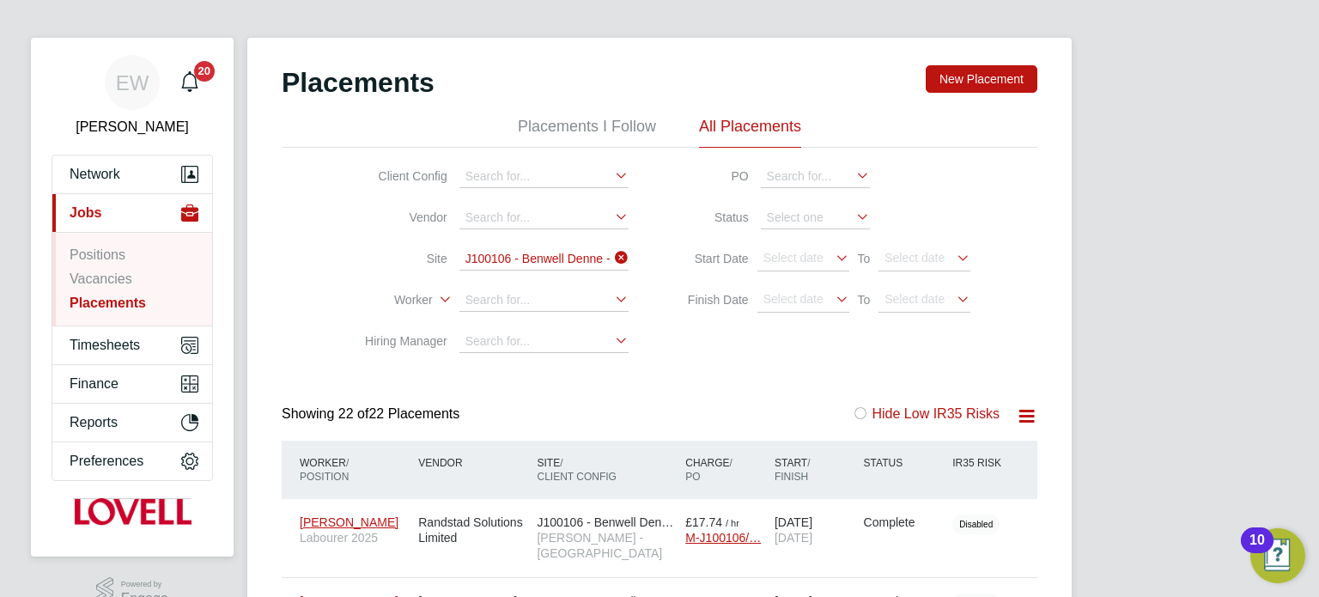
click at [566, 252] on input "J100106 - Benwell Denne - Place First" at bounding box center [543, 259] width 169 height 22
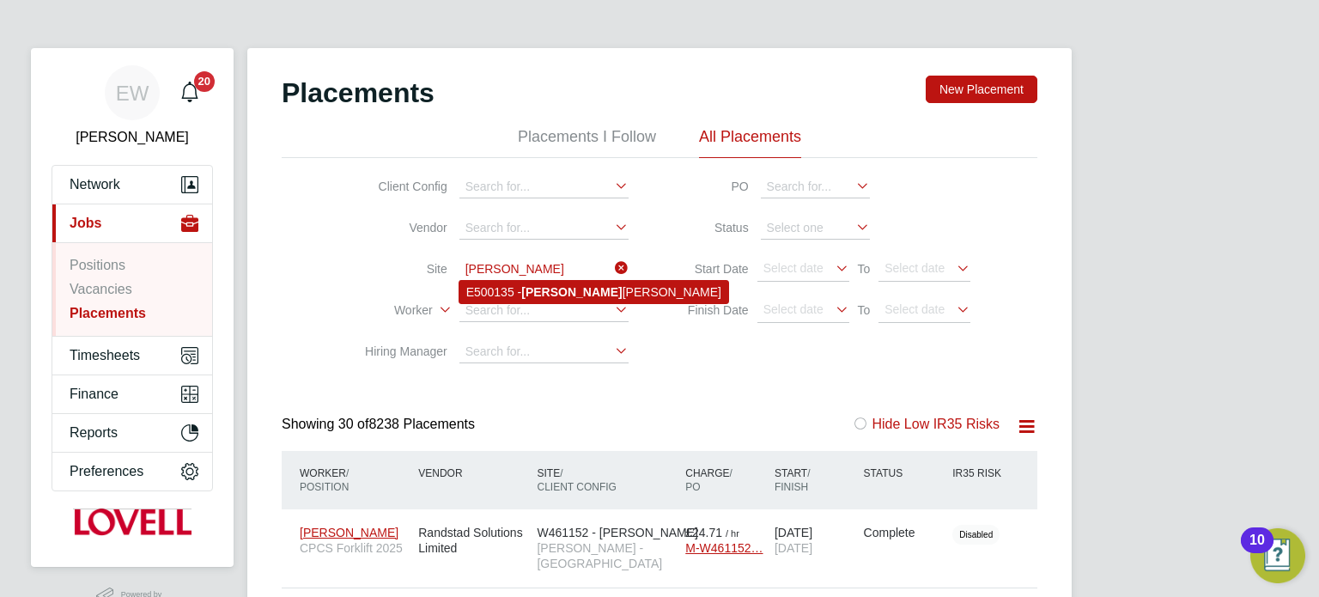
click at [580, 285] on li "E500135 - Spencer beck" at bounding box center [593, 292] width 269 height 22
type input "E500135 - Spencerbeck"
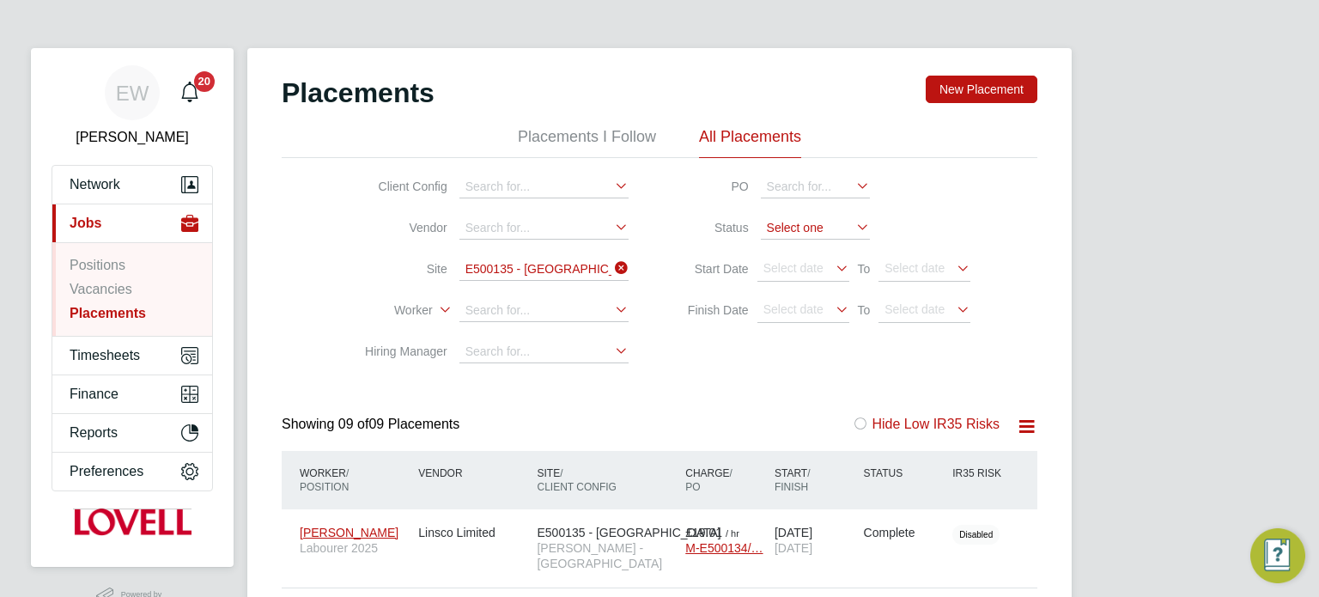
click at [788, 229] on input at bounding box center [815, 228] width 109 height 22
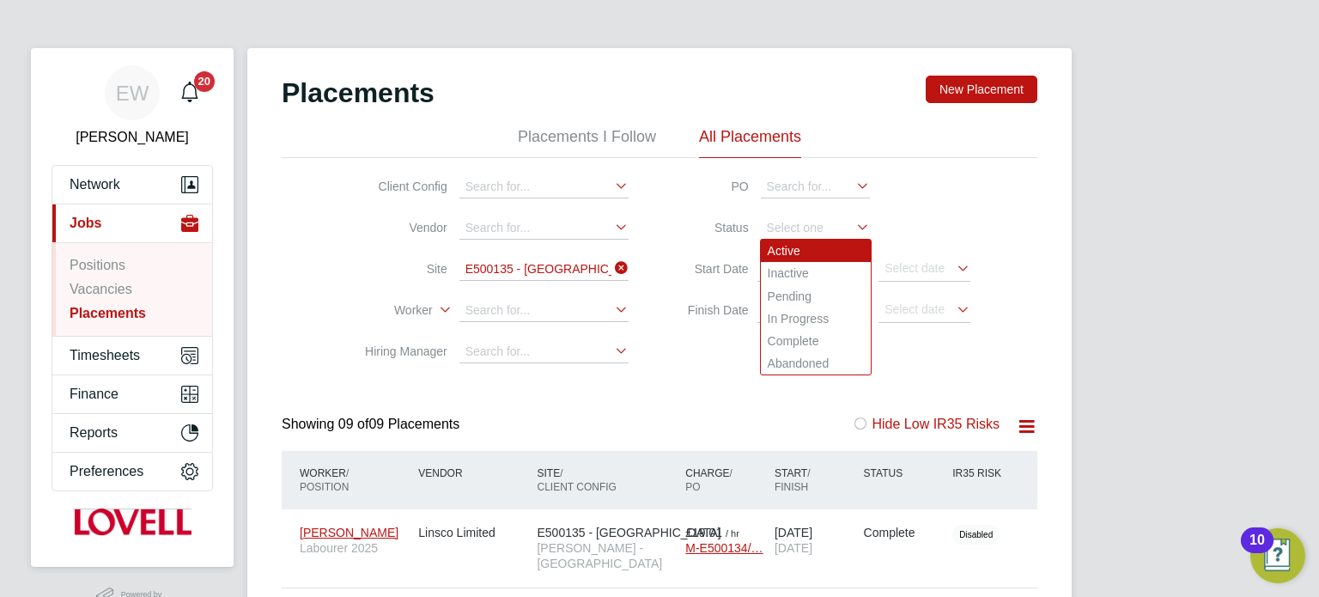
click at [787, 245] on li "Active" at bounding box center [816, 251] width 110 height 22
type input "Active"
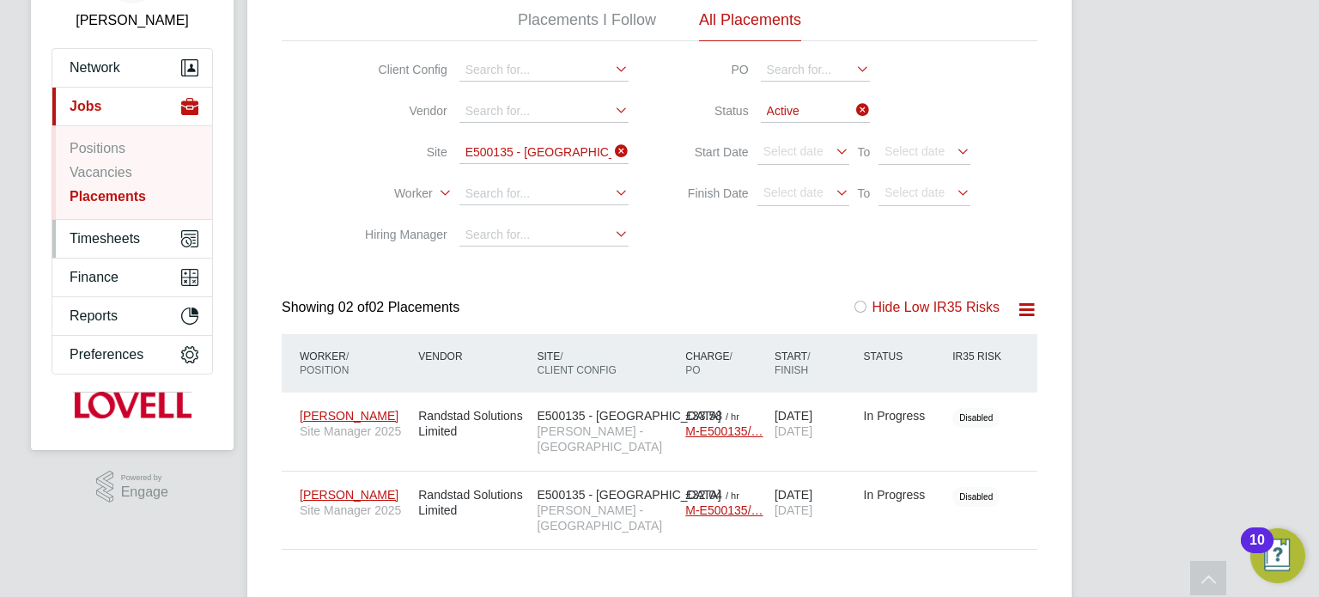
click at [112, 234] on span "Timesheets" at bounding box center [105, 238] width 70 height 15
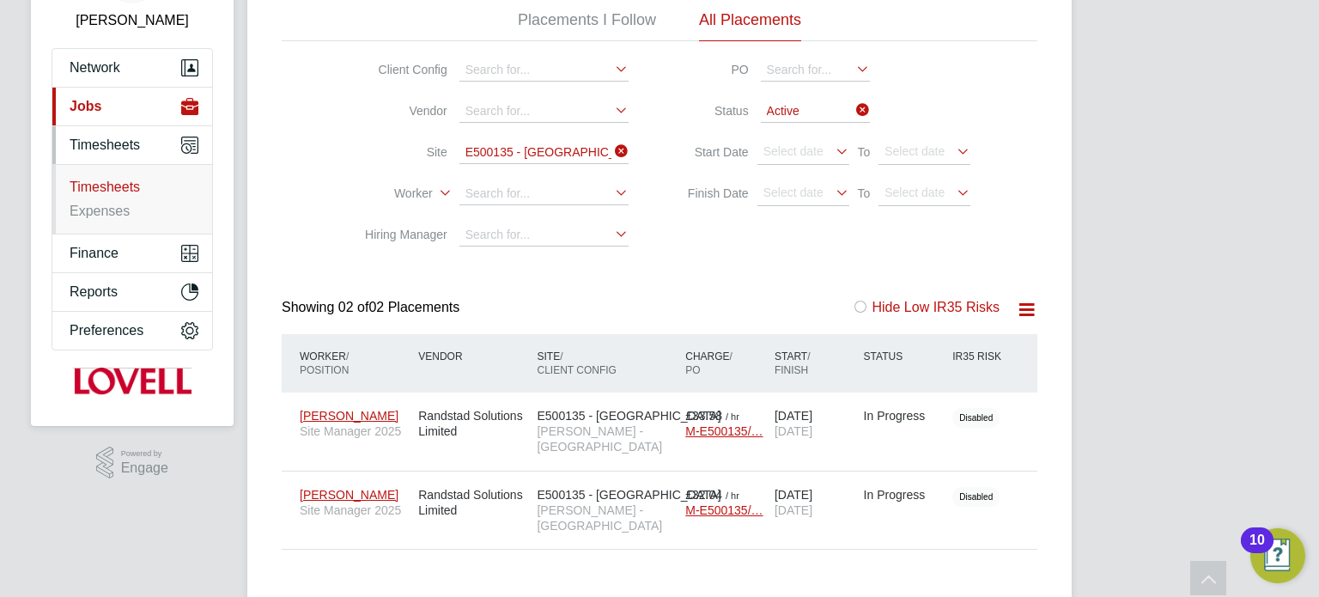
click at [112, 191] on link "Timesheets" at bounding box center [105, 186] width 70 height 15
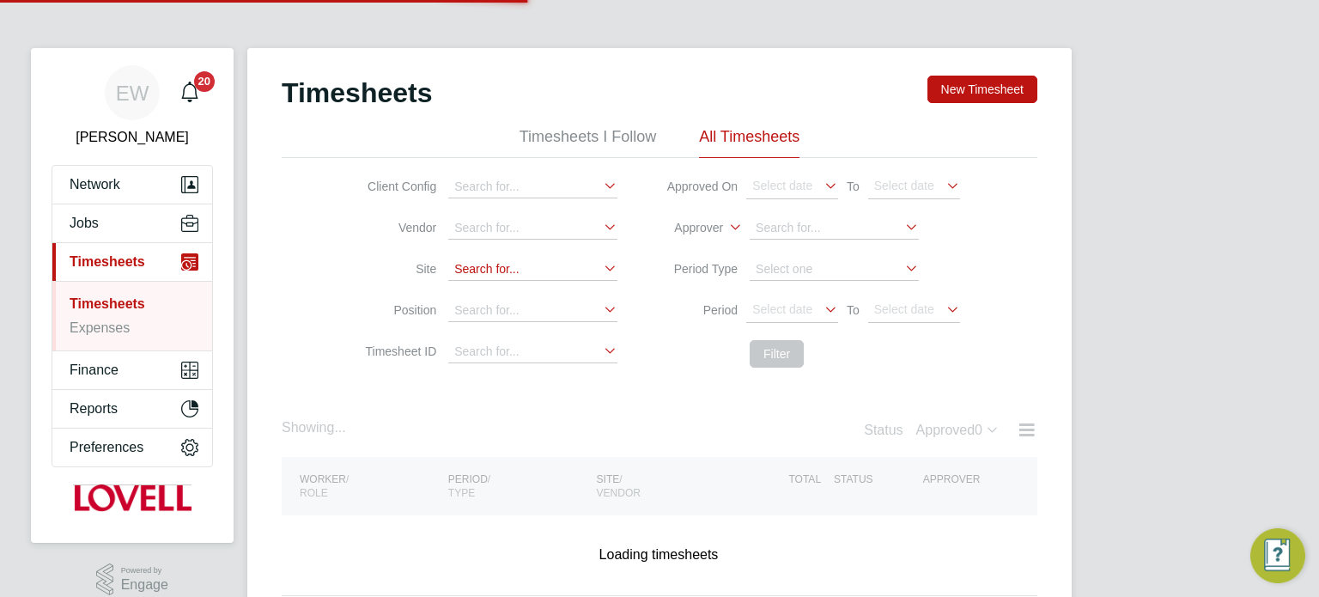
click at [510, 267] on input at bounding box center [532, 269] width 169 height 22
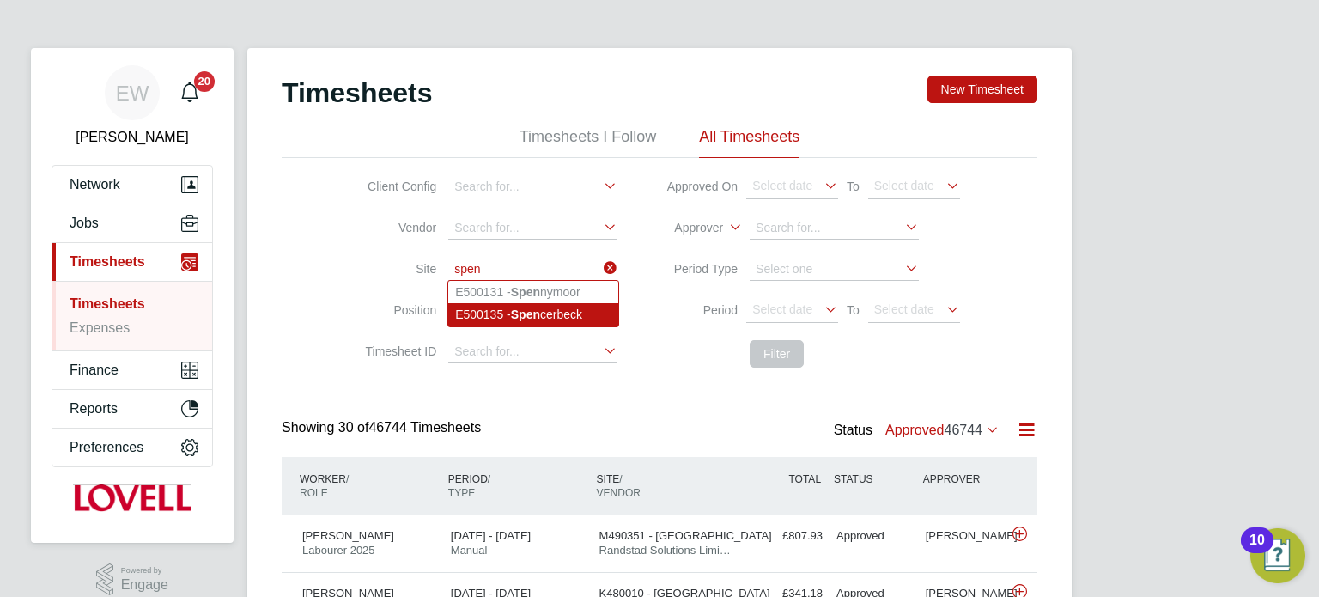
click at [550, 314] on li "E500135 - Spen cerbeck" at bounding box center [533, 314] width 170 height 22
type input "E500135 - Spencerbeck"
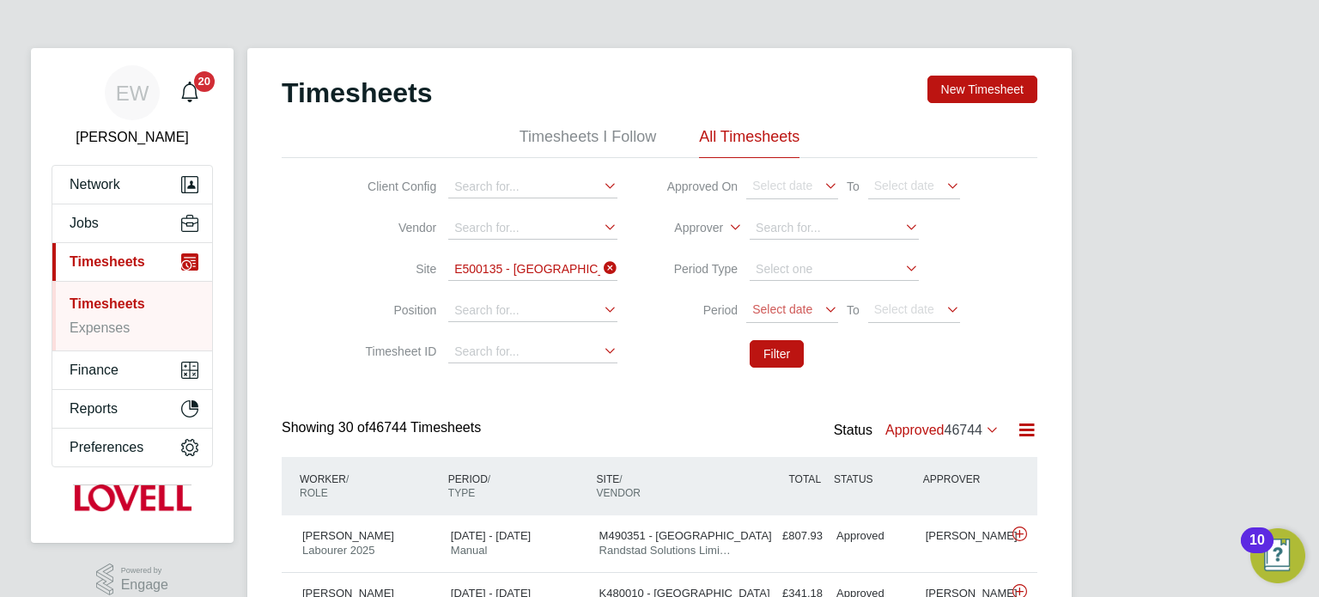
click at [787, 305] on span "Select date" at bounding box center [782, 309] width 60 height 14
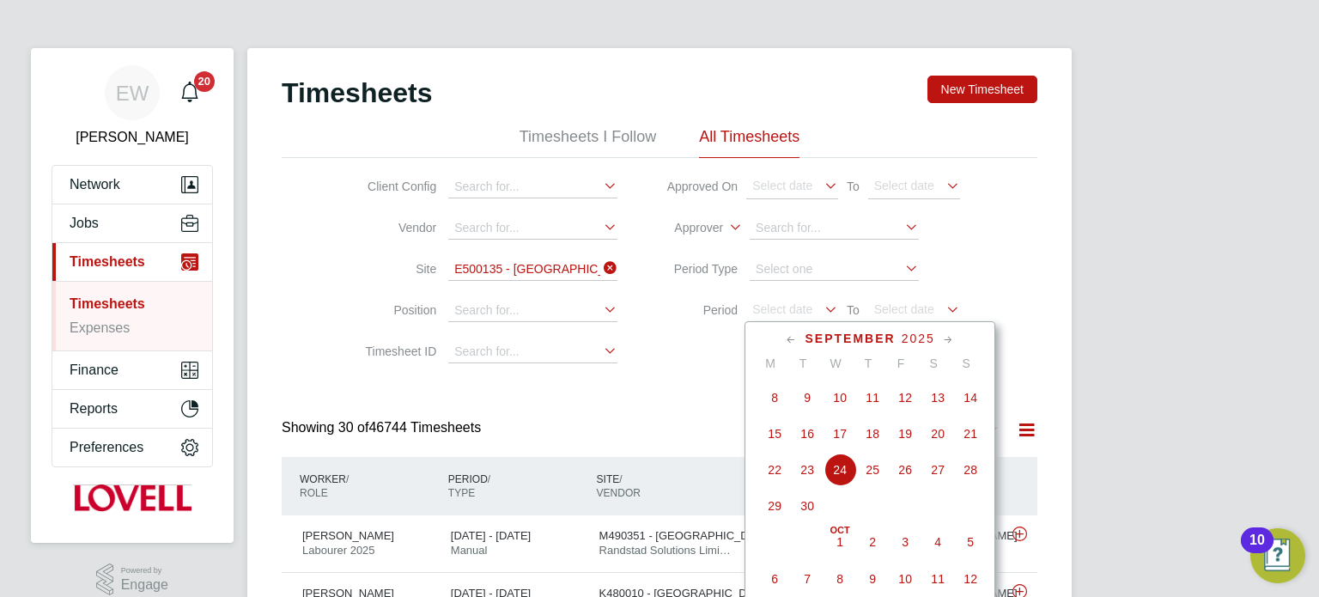
click at [939, 407] on span "13" at bounding box center [937, 397] width 33 height 33
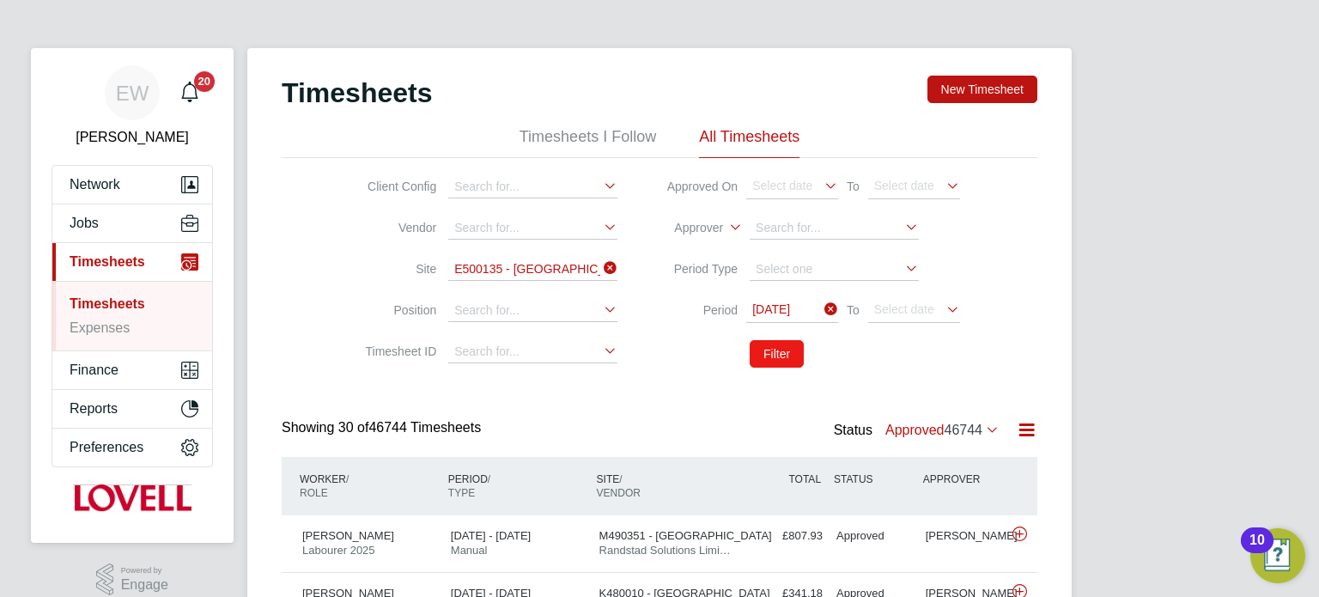
click at [782, 354] on button "Filter" at bounding box center [777, 353] width 54 height 27
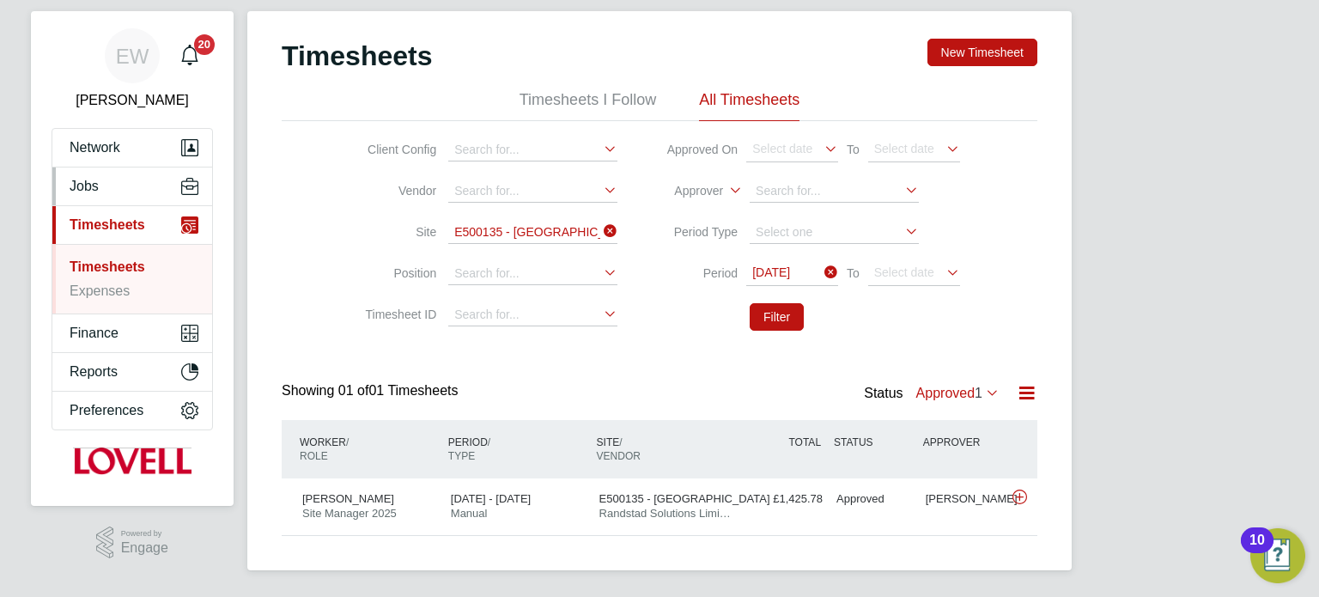
click at [95, 186] on span "Jobs" at bounding box center [84, 186] width 29 height 15
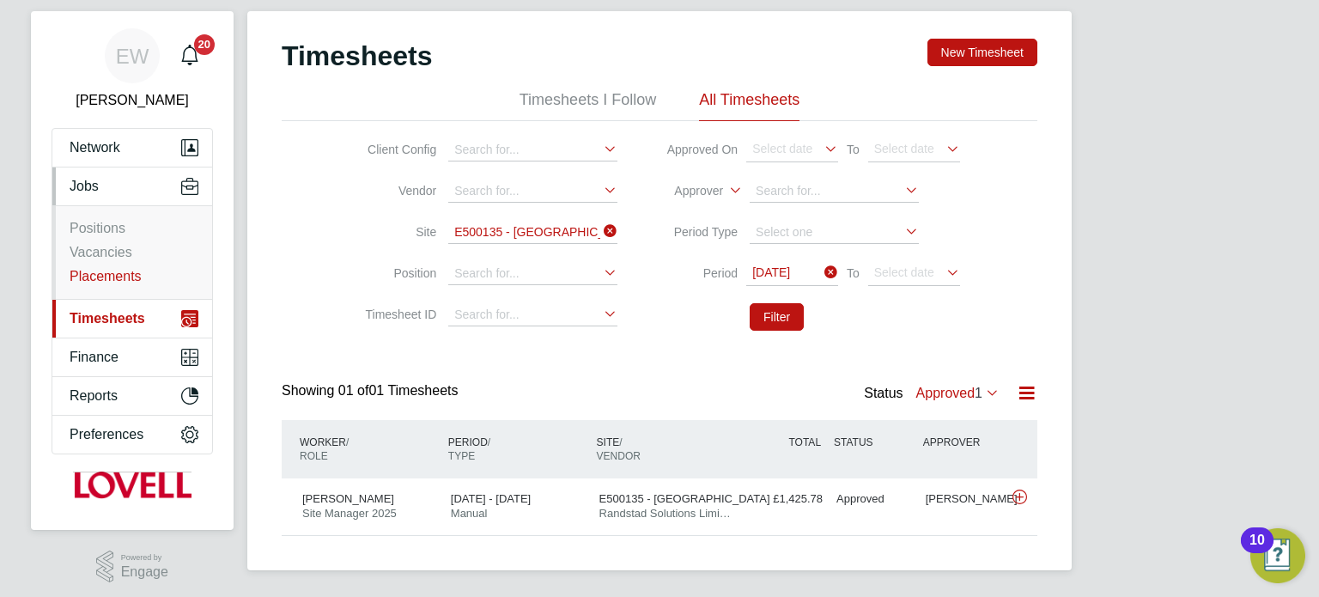
click at [124, 277] on link "Placements" at bounding box center [106, 276] width 72 height 15
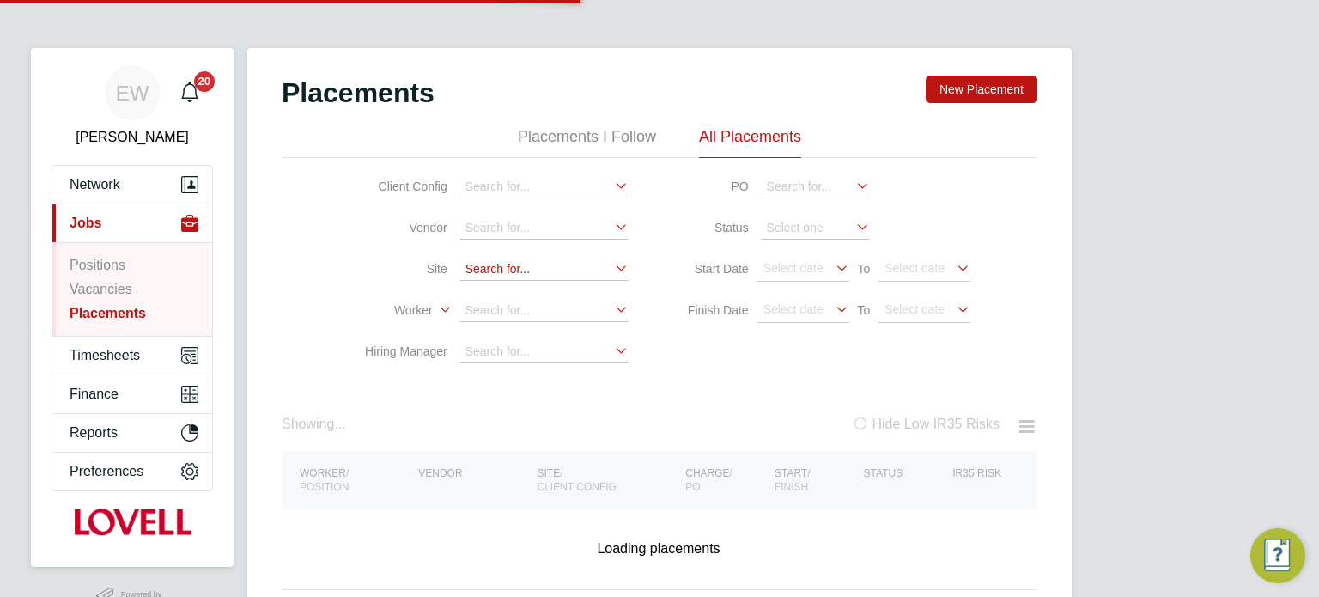
click at [495, 270] on input at bounding box center [543, 269] width 169 height 22
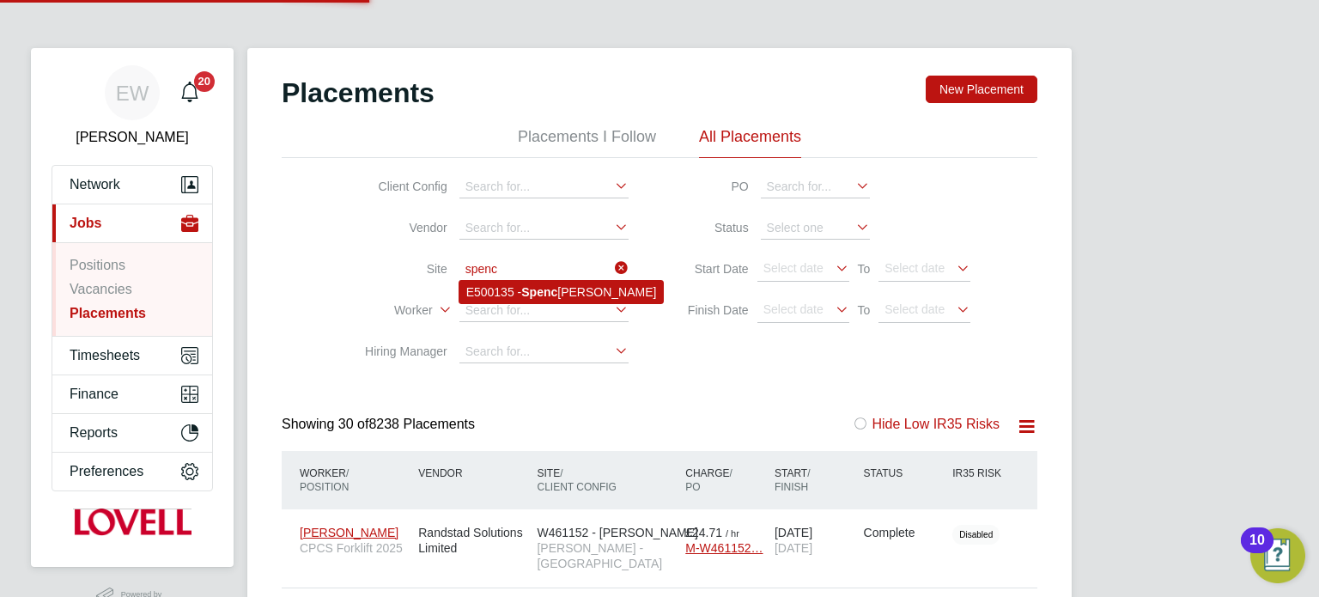
click at [524, 292] on b "Spenc" at bounding box center [539, 292] width 36 height 14
type input "E500135 - Spencerbeck"
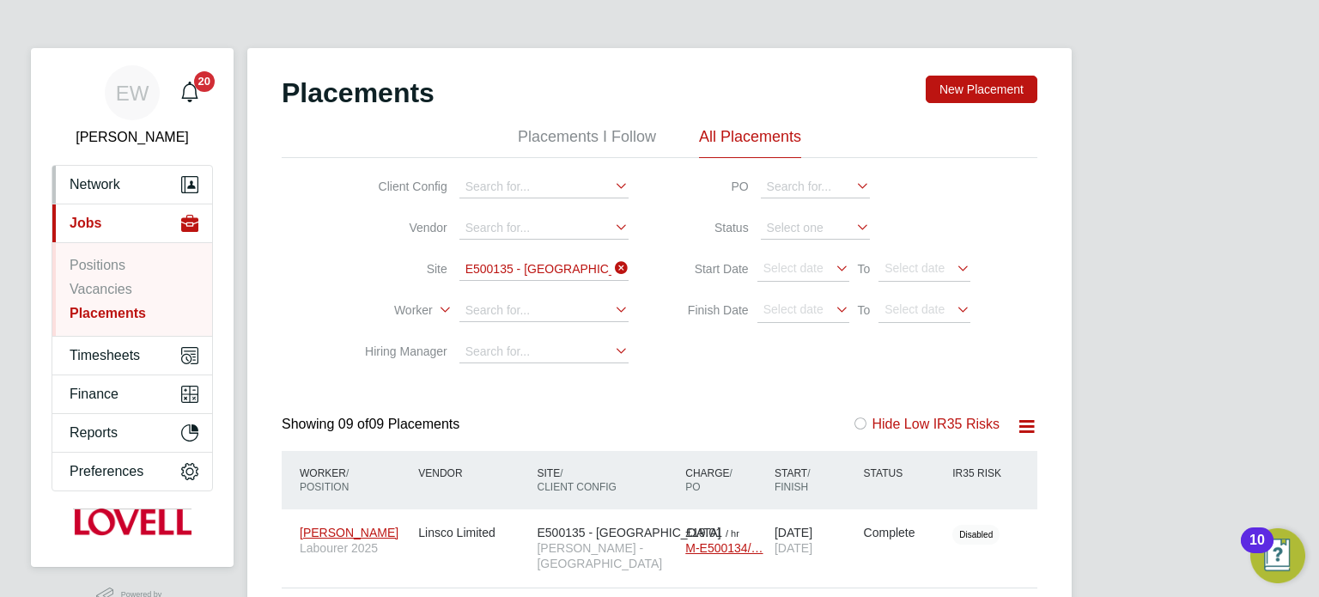
click at [89, 170] on button "Network" at bounding box center [132, 185] width 160 height 38
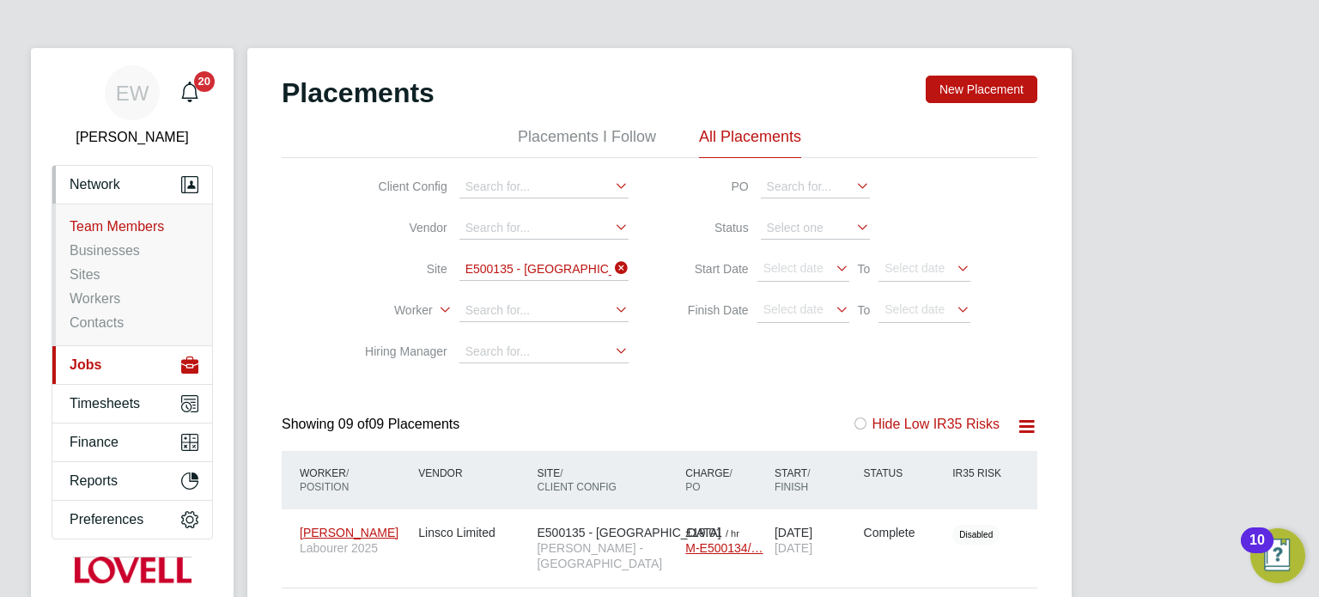
click at [133, 227] on link "Team Members" at bounding box center [117, 226] width 94 height 15
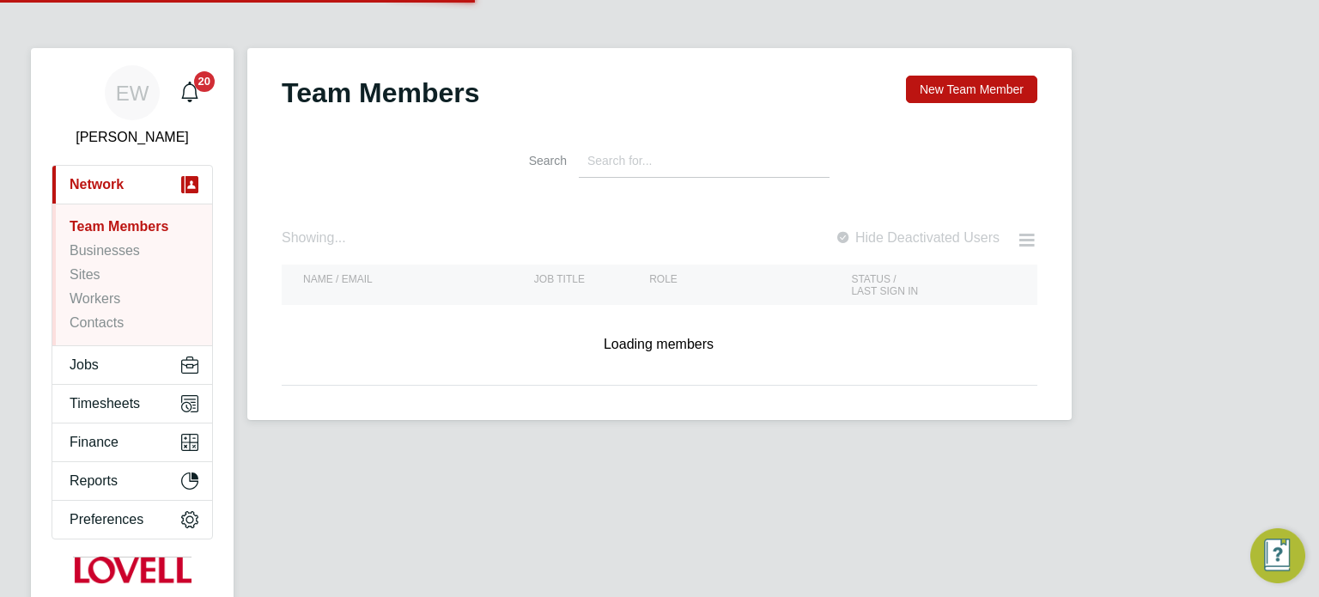
click at [713, 155] on input at bounding box center [704, 160] width 251 height 33
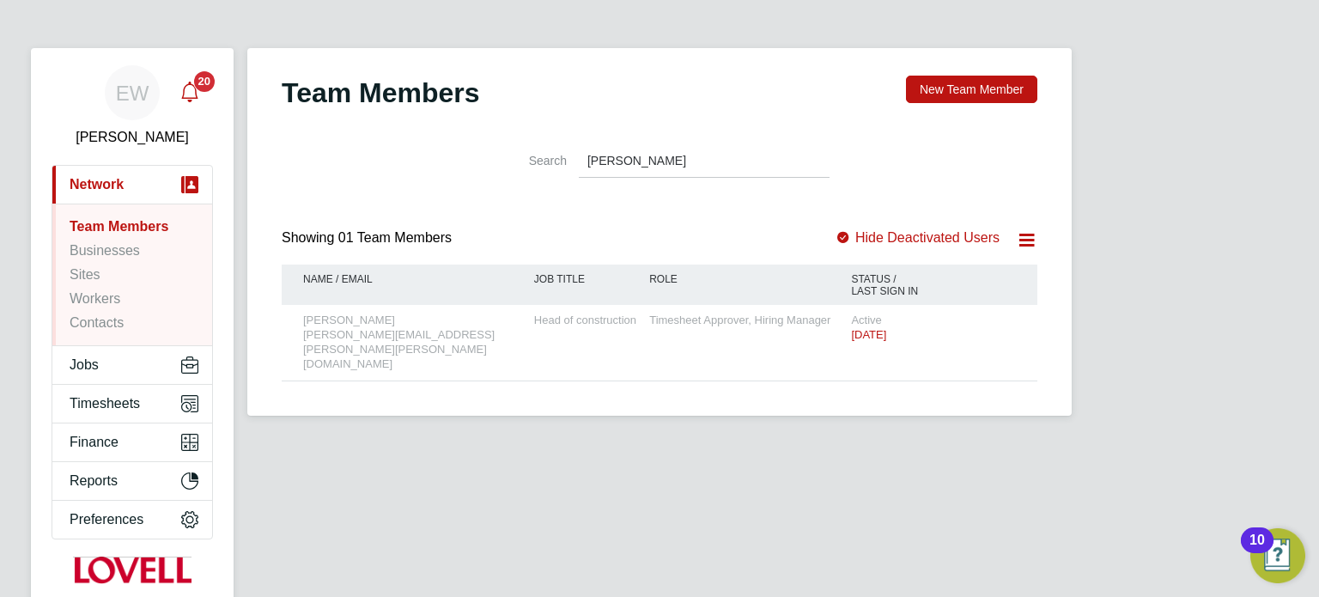
type input "glennie"
click at [97, 398] on span "Timesheets" at bounding box center [105, 403] width 70 height 15
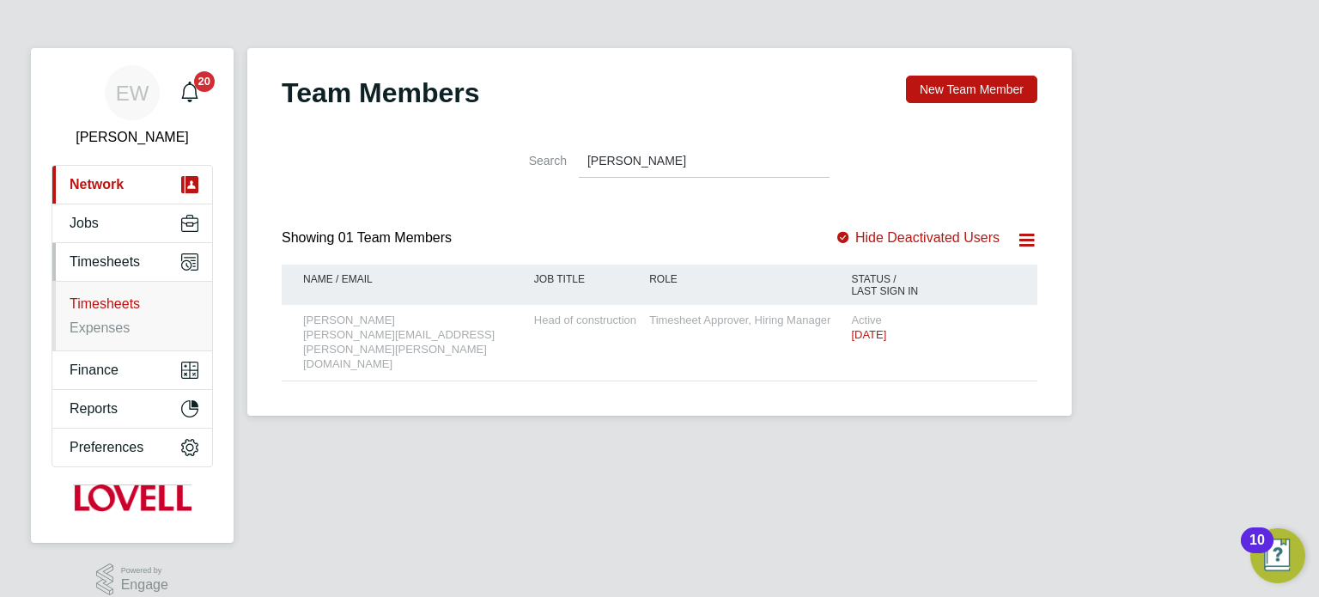
click at [119, 303] on link "Timesheets" at bounding box center [105, 303] width 70 height 15
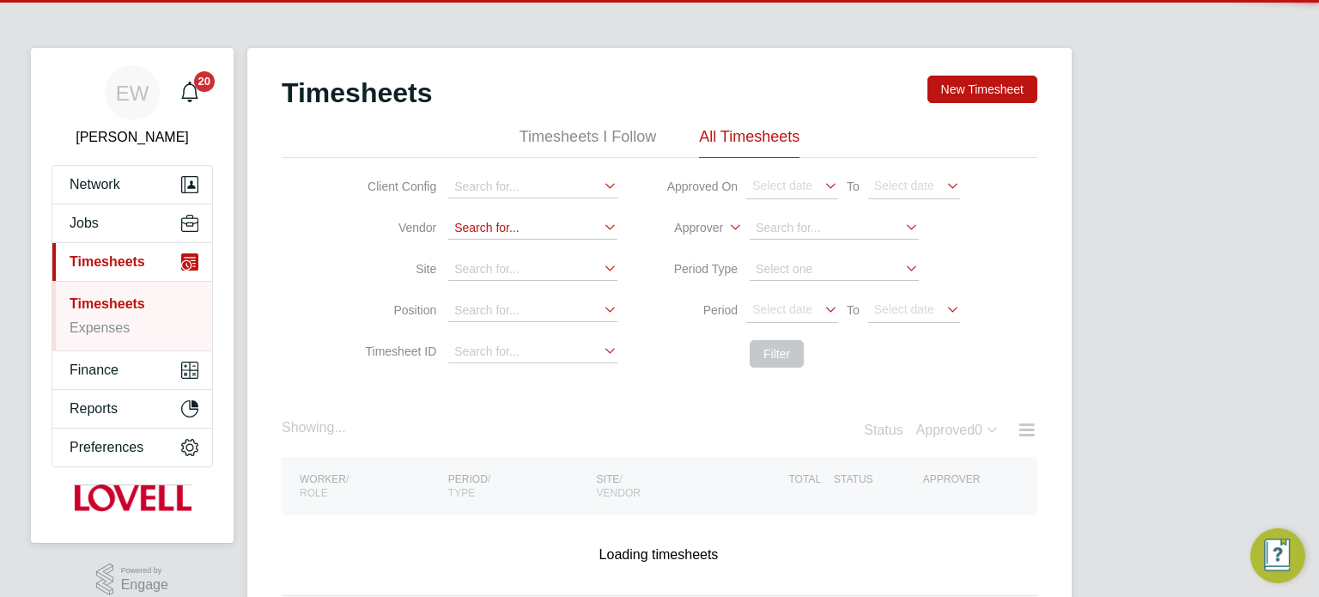
click at [550, 222] on input at bounding box center [532, 228] width 169 height 22
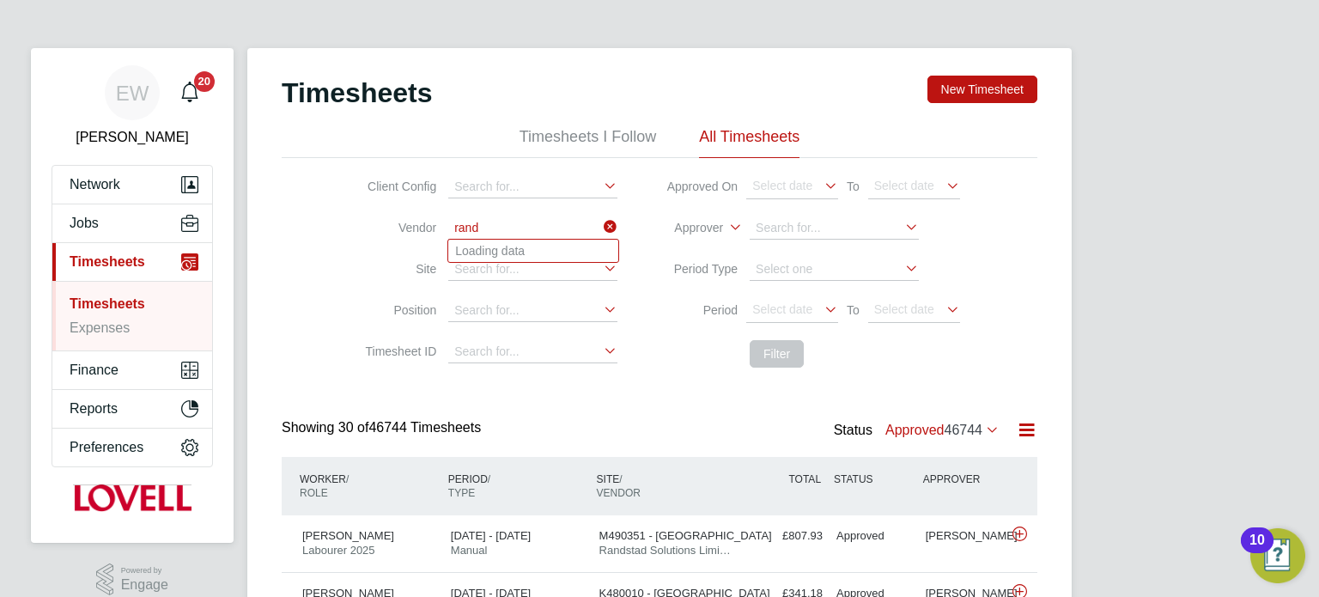
scroll to position [43, 149]
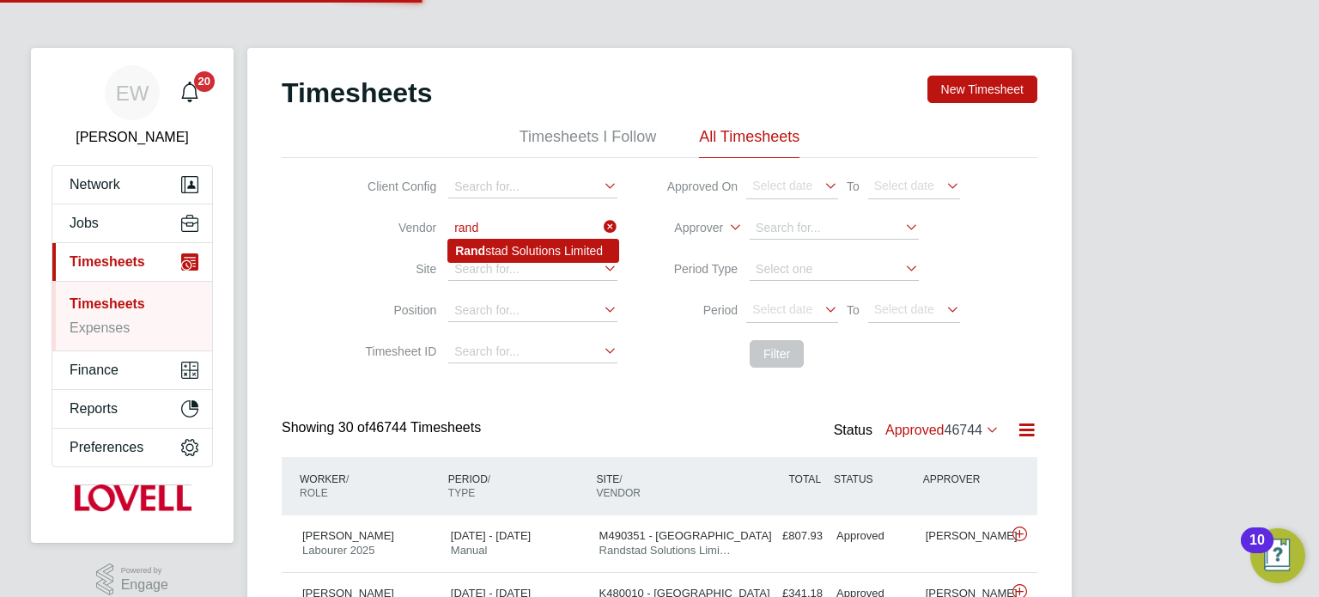
click at [563, 243] on li "Rand stad Solutions Limited" at bounding box center [533, 251] width 170 height 22
type input "Randstad Solutions Limited"
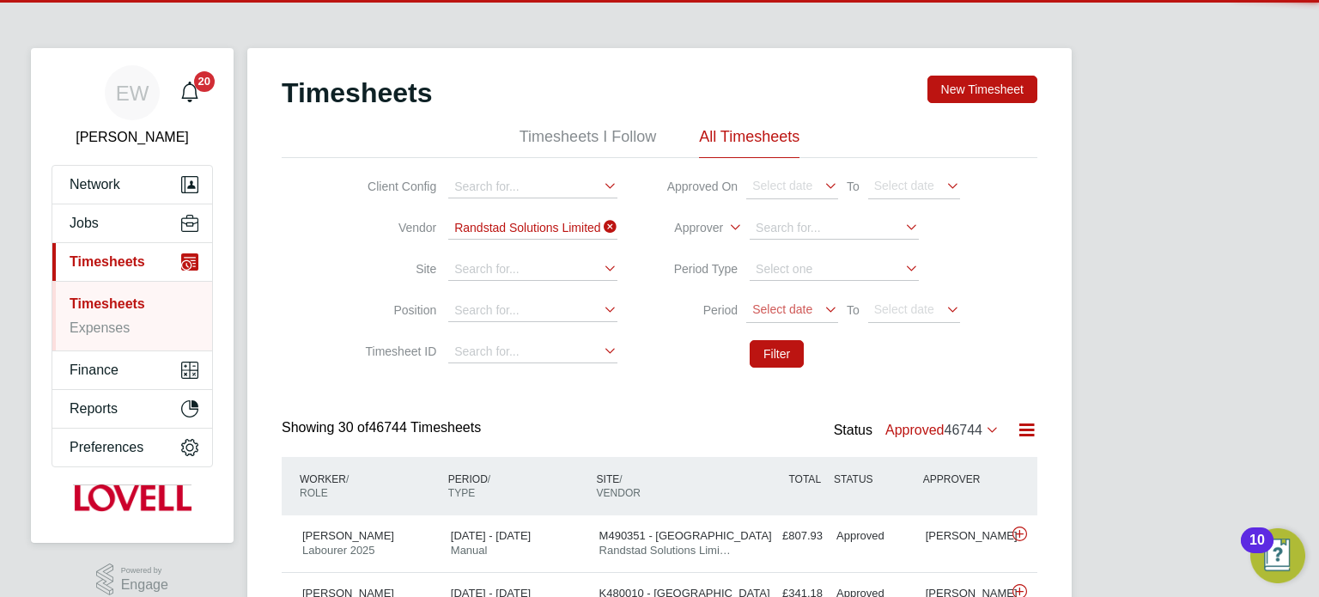
click at [787, 311] on span "Select date" at bounding box center [782, 309] width 60 height 14
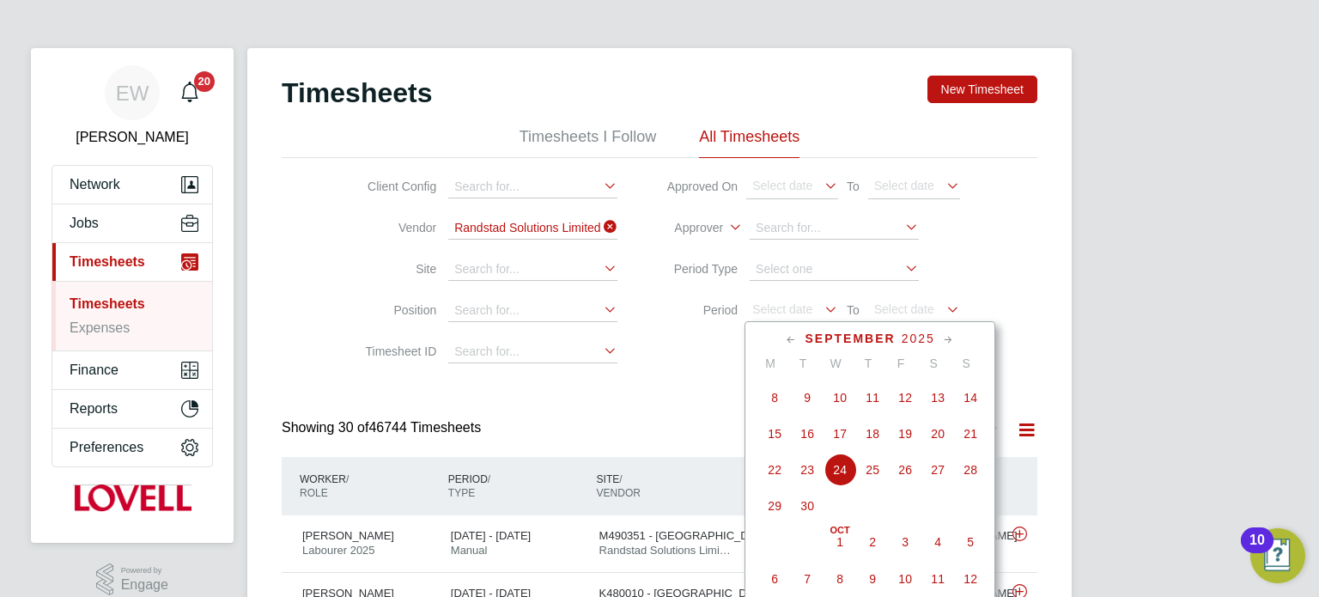
click at [938, 399] on span "13" at bounding box center [937, 397] width 33 height 33
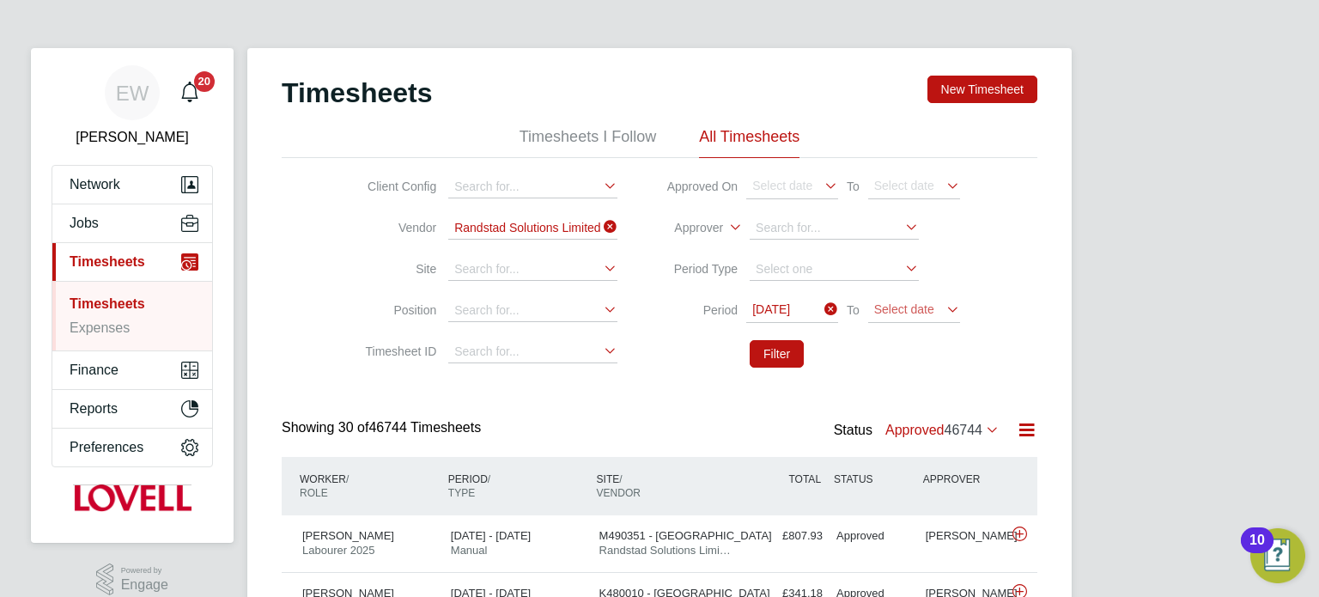
click at [910, 304] on span "Select date" at bounding box center [904, 309] width 60 height 14
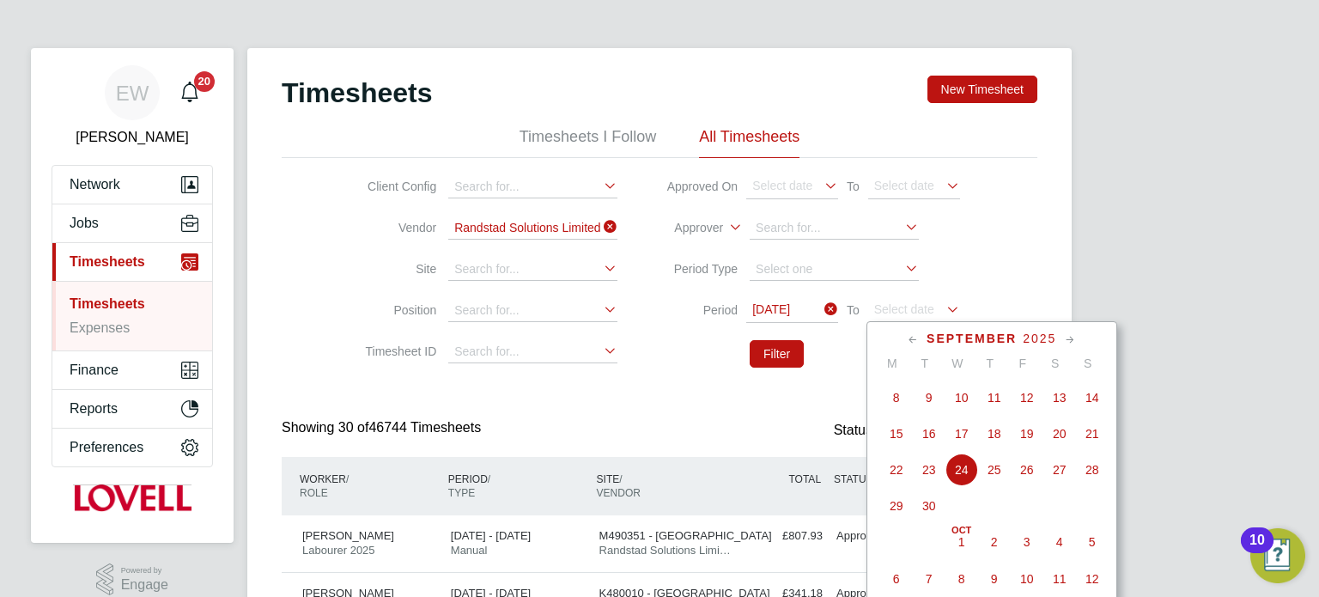
click at [1034, 435] on span "19" at bounding box center [1027, 433] width 33 height 33
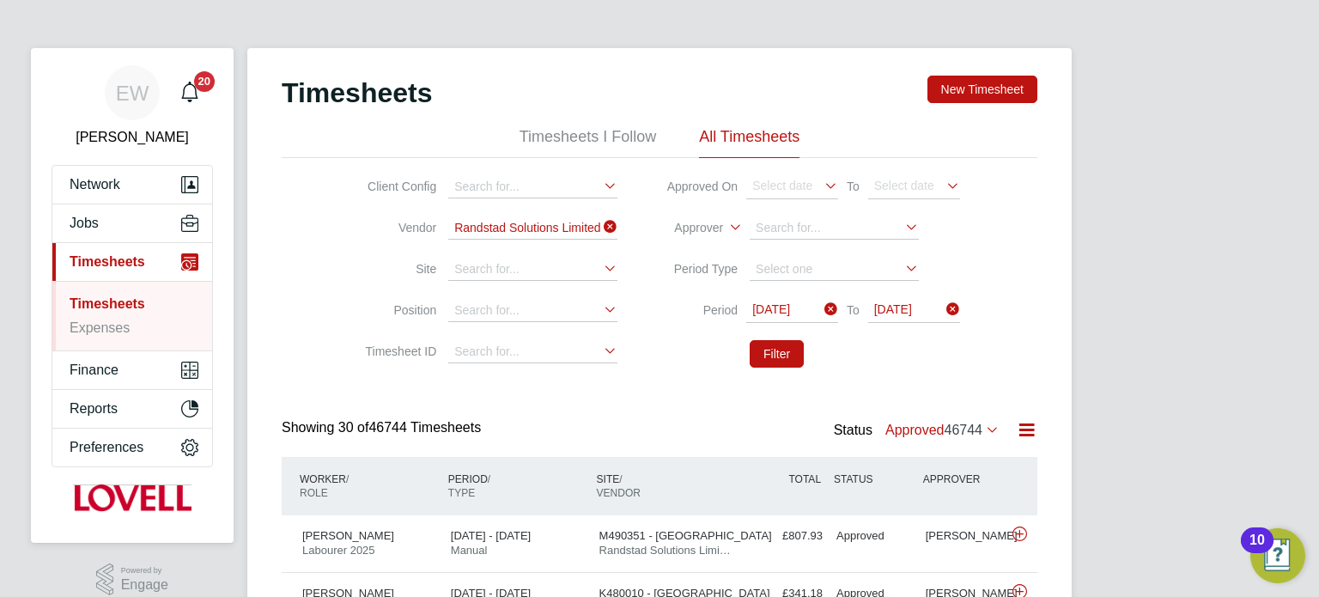
click at [745, 338] on li "Filter" at bounding box center [810, 353] width 343 height 45
click at [764, 347] on button "Filter" at bounding box center [777, 353] width 54 height 27
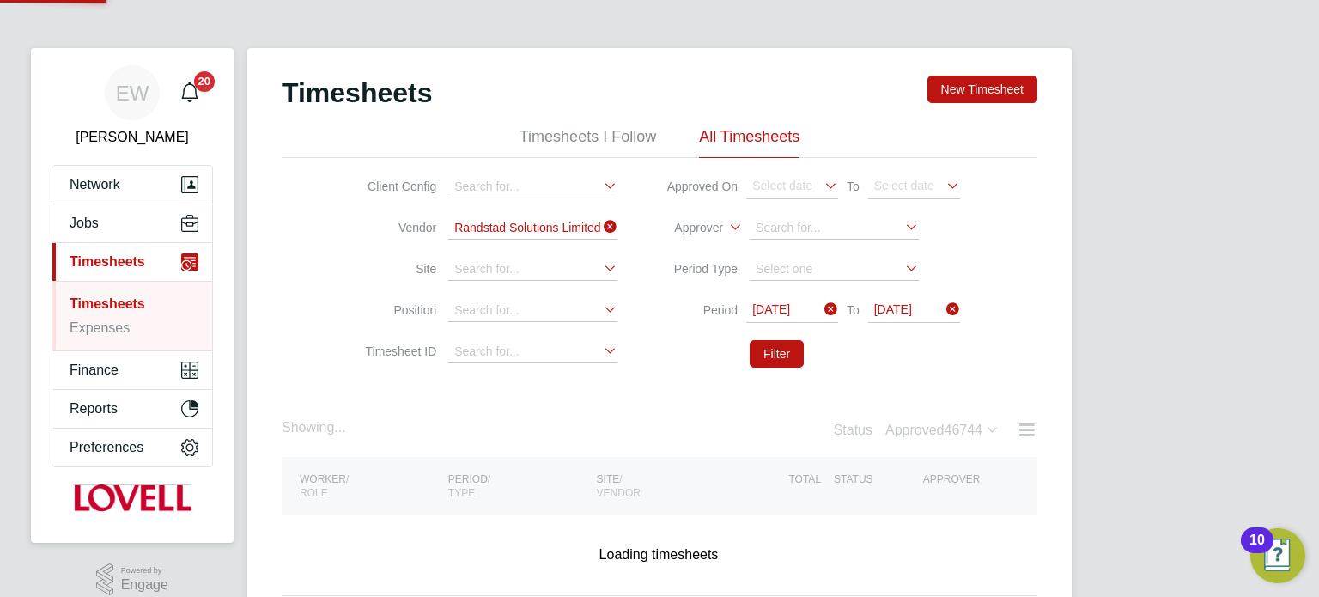
click at [944, 430] on label "Approved 46744" at bounding box center [942, 429] width 114 height 15
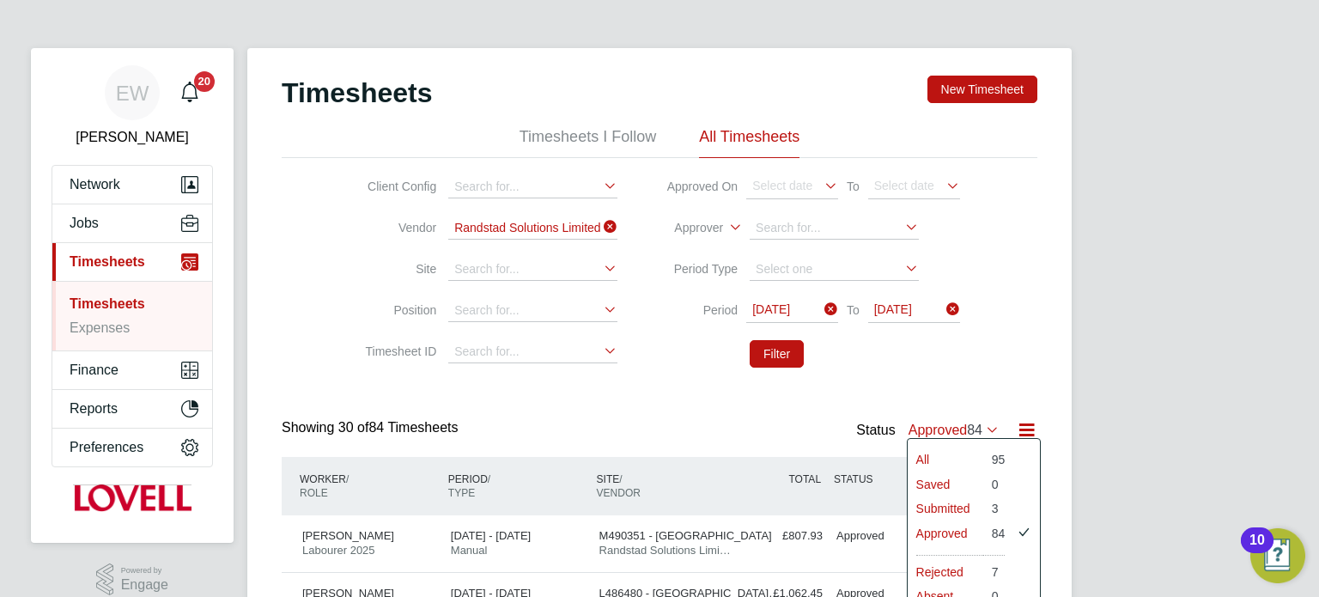
click at [943, 510] on li "Submitted" at bounding box center [946, 508] width 76 height 24
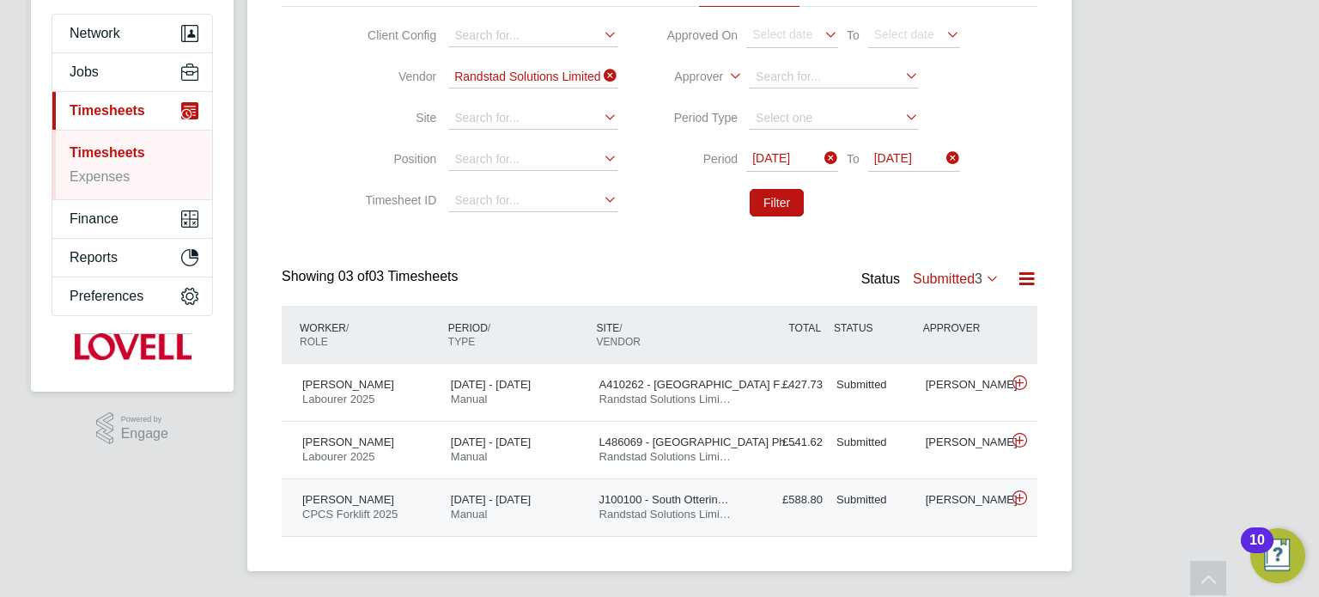
click at [905, 503] on div "Submitted" at bounding box center [874, 500] width 89 height 28
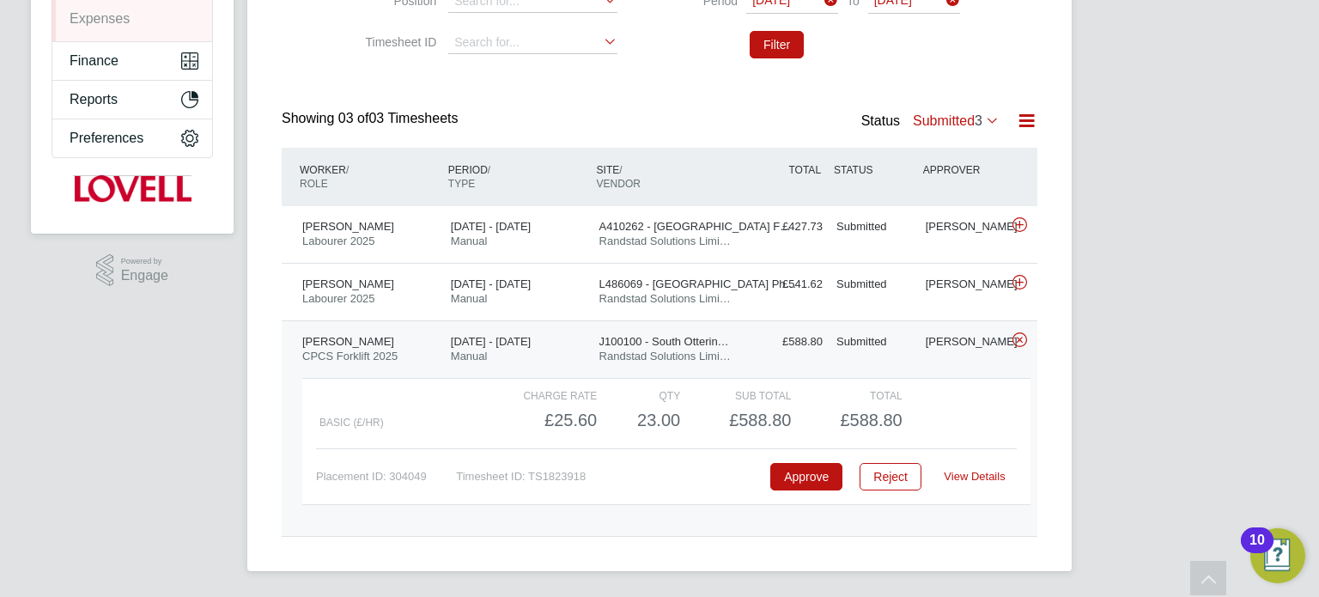
click at [976, 472] on link "View Details" at bounding box center [974, 476] width 61 height 13
click at [923, 351] on div "Darren Glennie" at bounding box center [963, 342] width 89 height 28
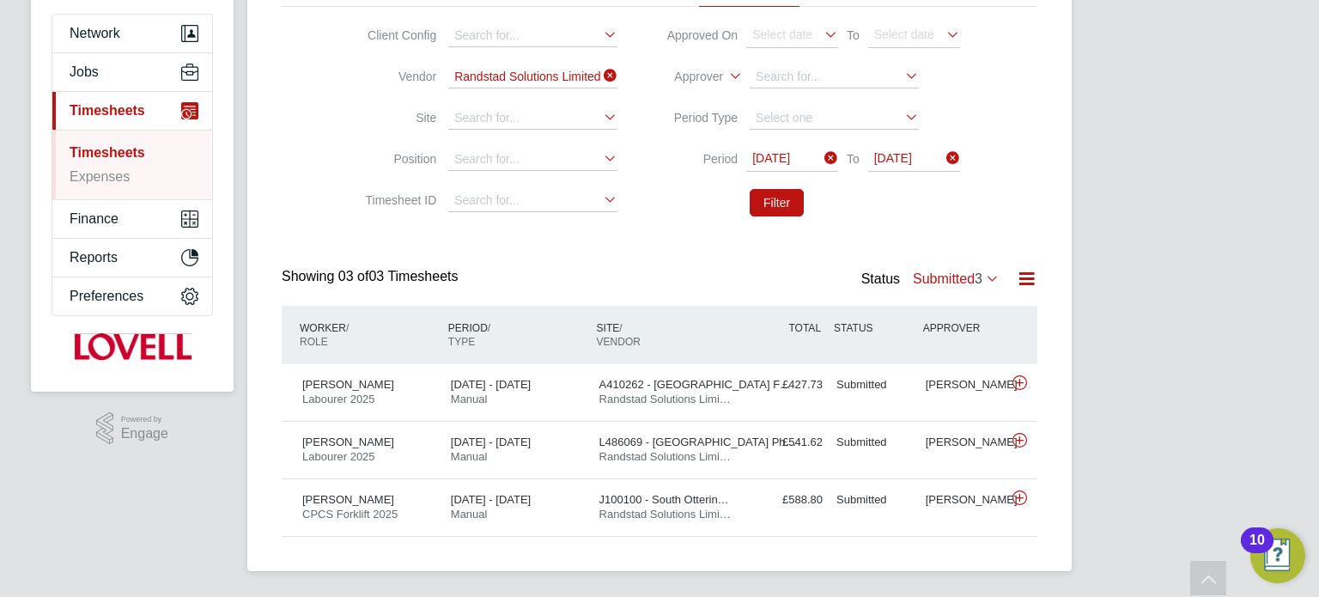
click at [938, 295] on div "Showing 03 of 03 Timesheets Status Submitted 3" at bounding box center [660, 287] width 756 height 38
click at [941, 281] on label "Submitted 3" at bounding box center [956, 278] width 87 height 15
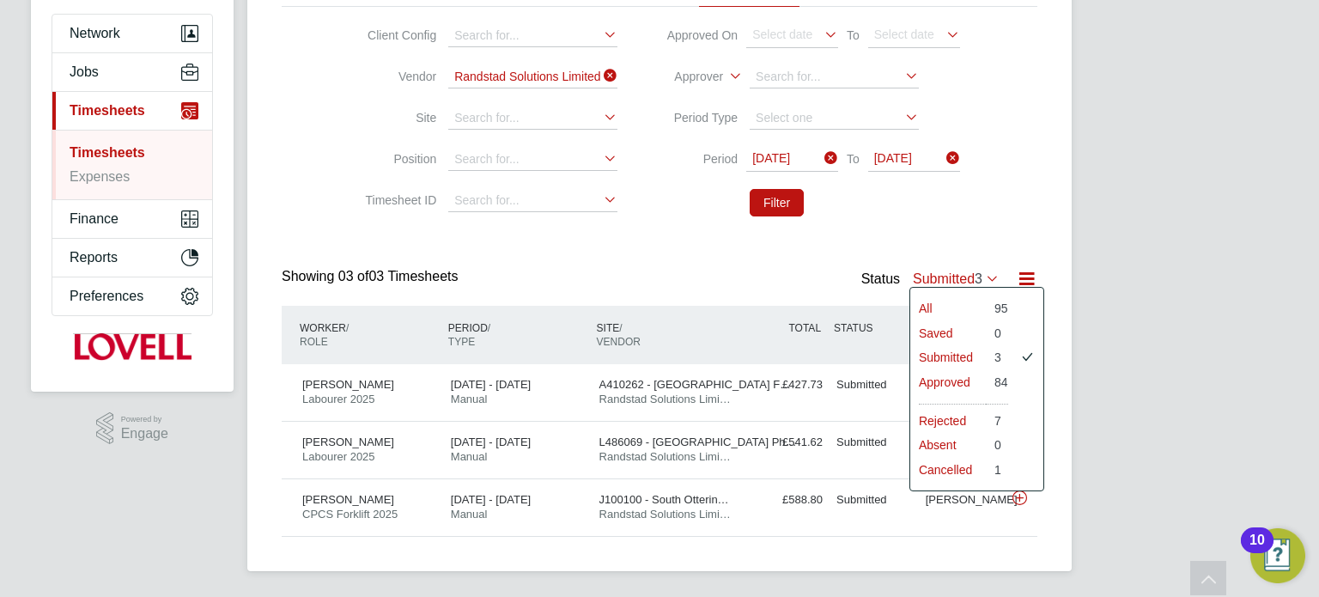
click at [944, 240] on div "Timesheets New Timesheet Timesheets I Follow All Timesheets Client Config Vendo…" at bounding box center [660, 230] width 756 height 612
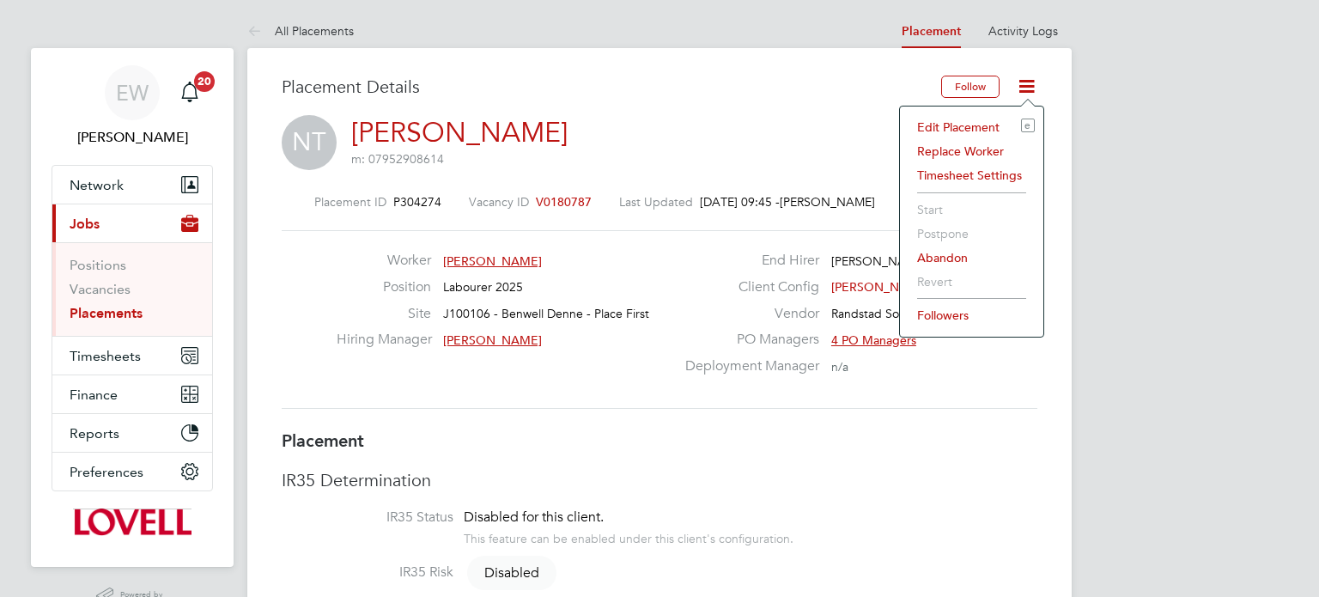
click at [945, 122] on li "Edit Placement e" at bounding box center [972, 127] width 126 height 24
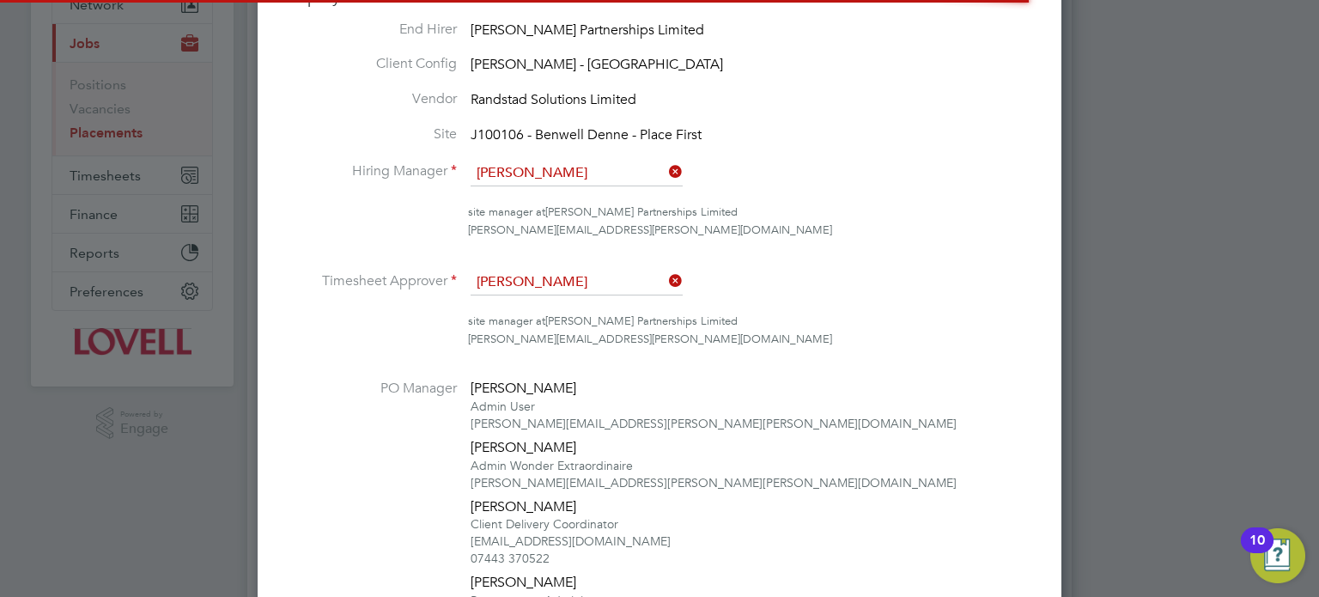
click at [592, 177] on input "[PERSON_NAME]" at bounding box center [577, 174] width 212 height 26
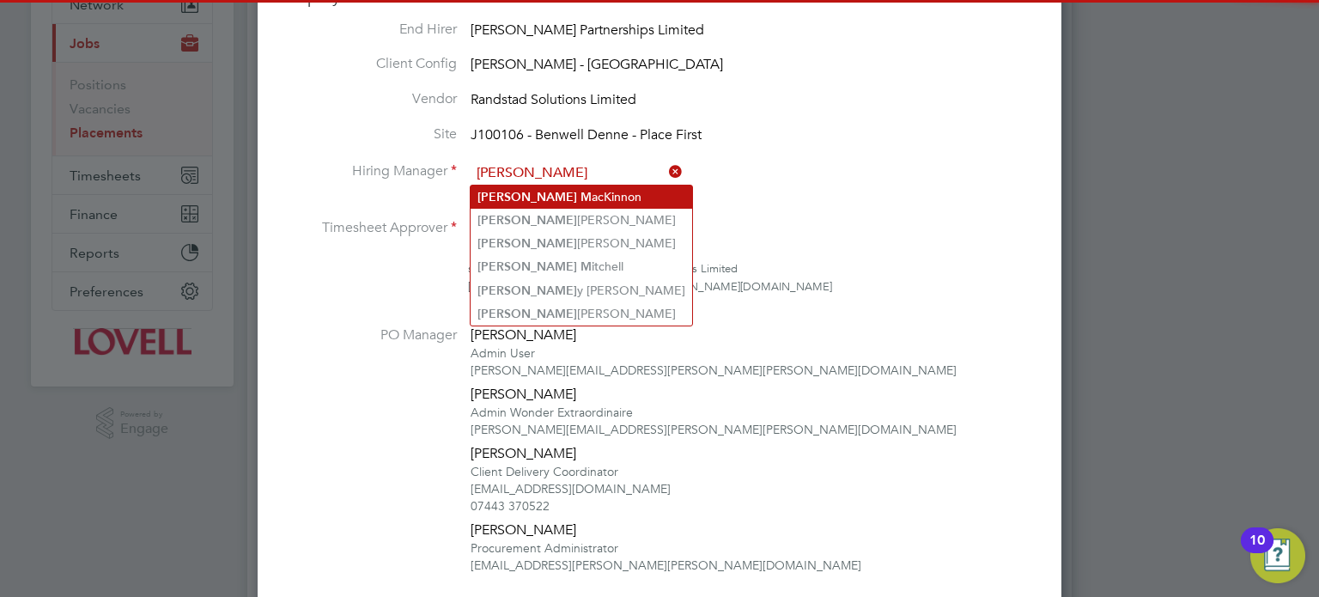
click at [599, 186] on li "[PERSON_NAME]" at bounding box center [582, 196] width 222 height 23
type input "[PERSON_NAME]"
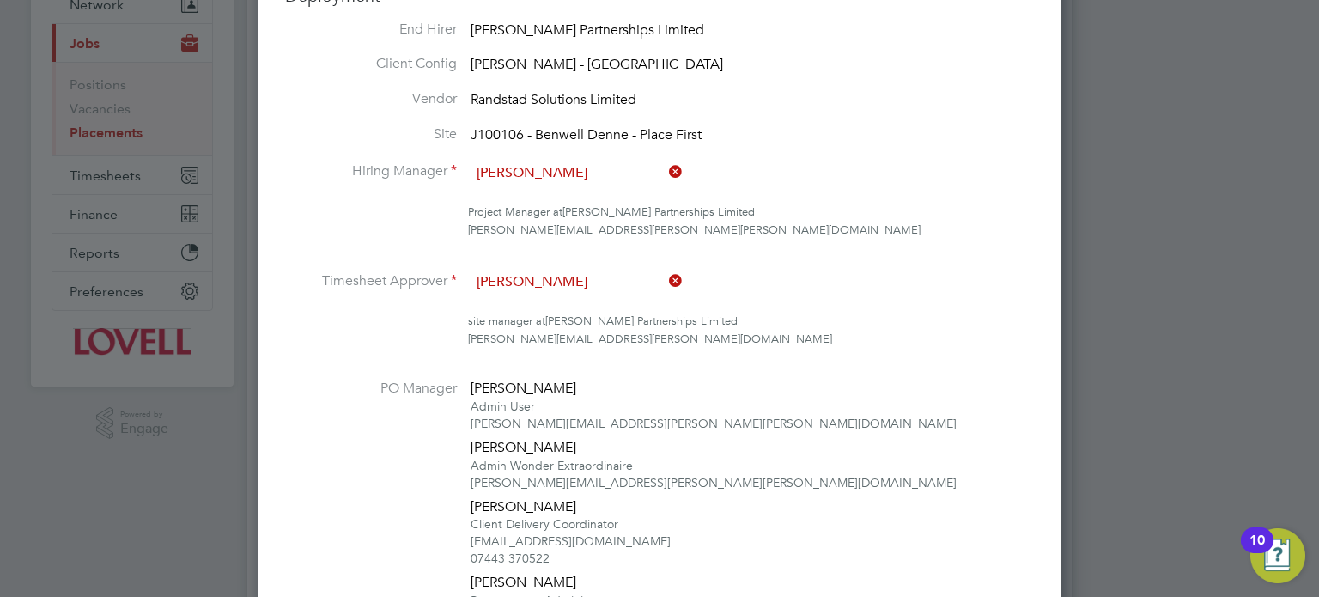
click at [558, 263] on ul "End Hirer Lovell Partnerships Limited Client Config Lovell - North East Vendor …" at bounding box center [659, 446] width 749 height 850
click at [558, 275] on input "Nelson Bonotti" at bounding box center [577, 283] width 212 height 26
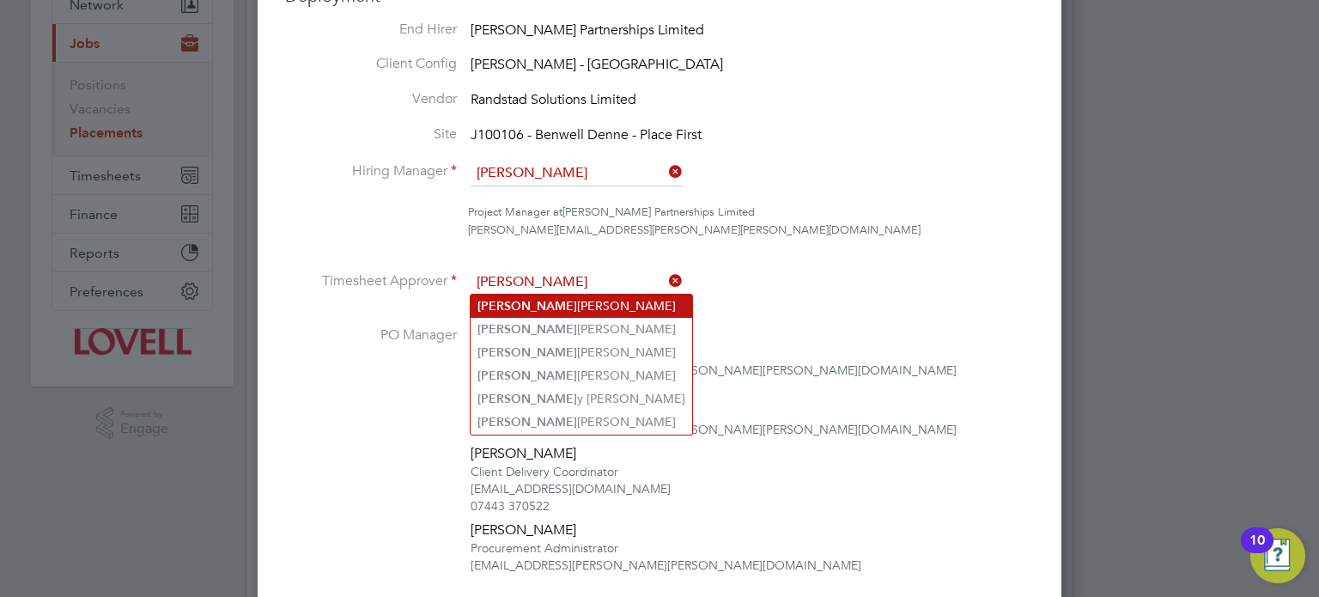
click at [562, 300] on li "Nick MacKinnon" at bounding box center [582, 306] width 222 height 23
type input "[PERSON_NAME]"
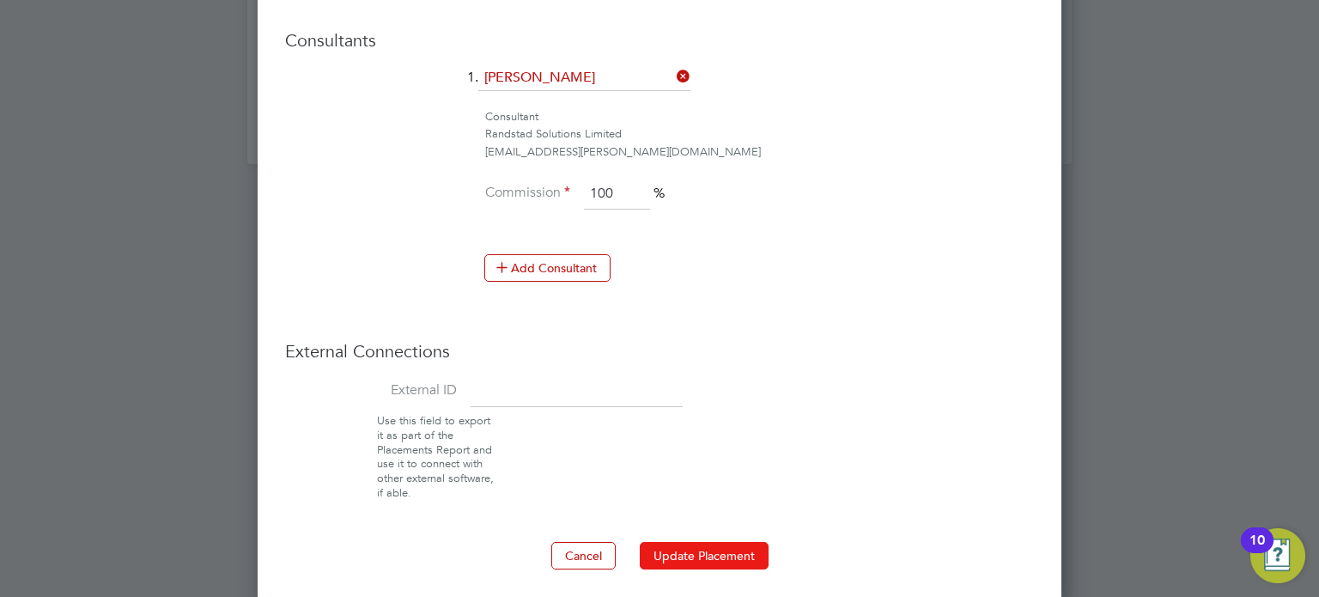
click at [700, 542] on button "Update Placement" at bounding box center [704, 555] width 129 height 27
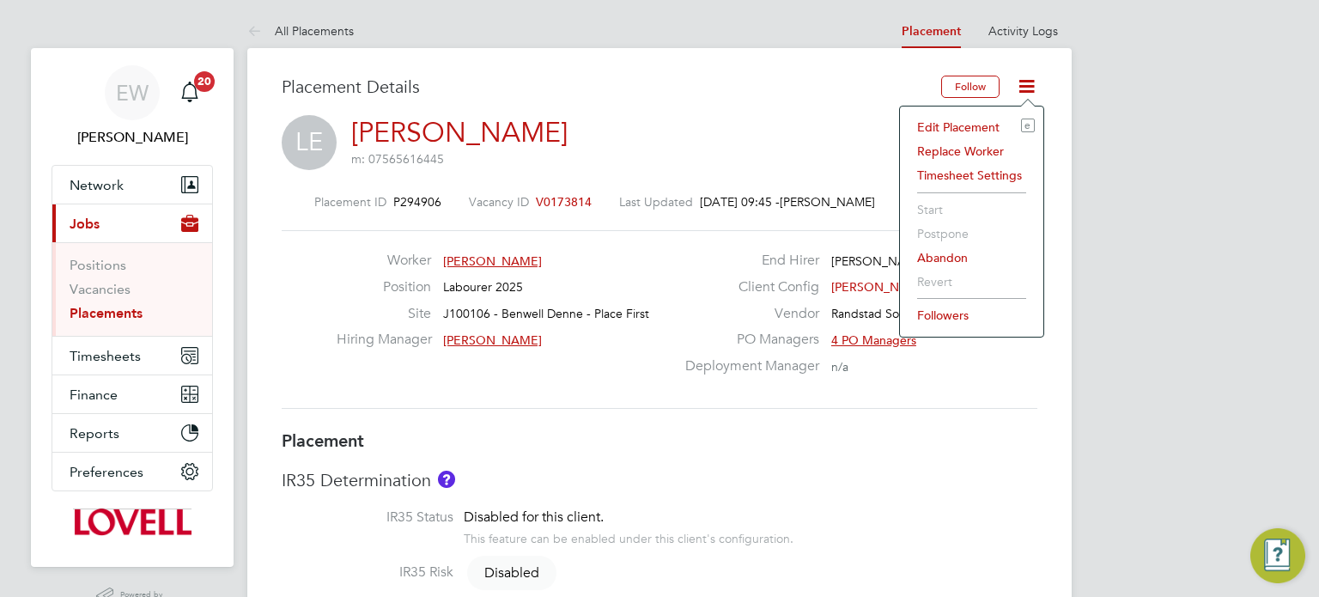
click at [951, 130] on li "Edit Placement e" at bounding box center [972, 127] width 126 height 24
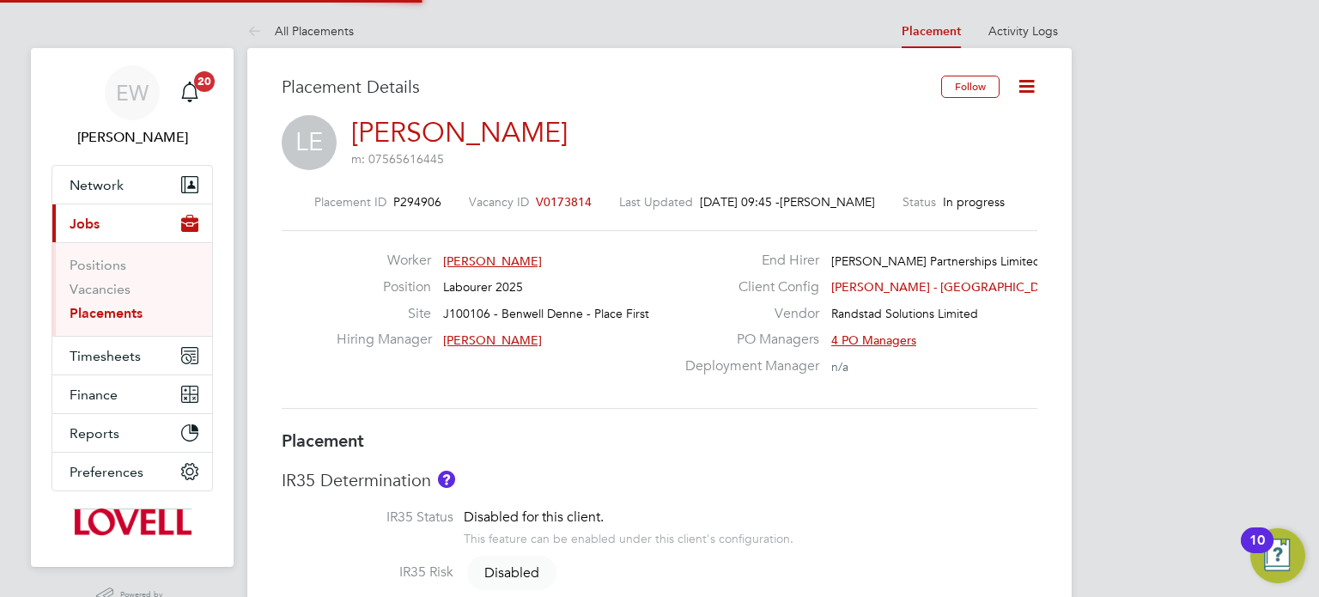
type input "[PERSON_NAME]"
type input "[DATE]"
type input "08:00"
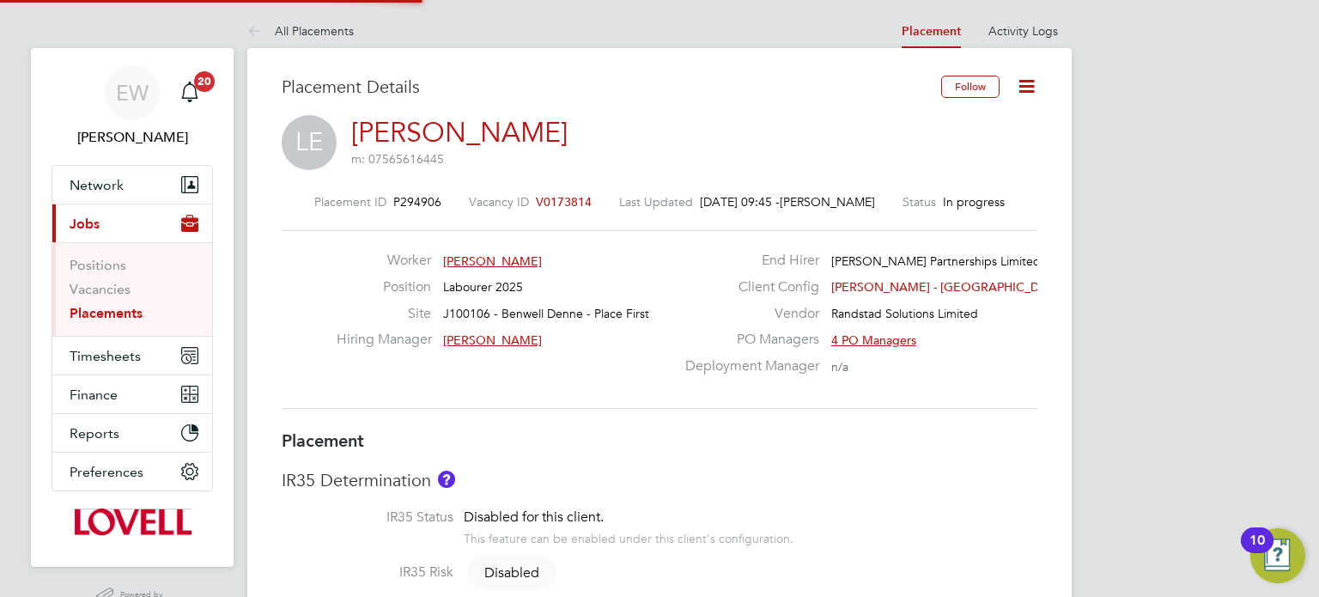
type input "17:00"
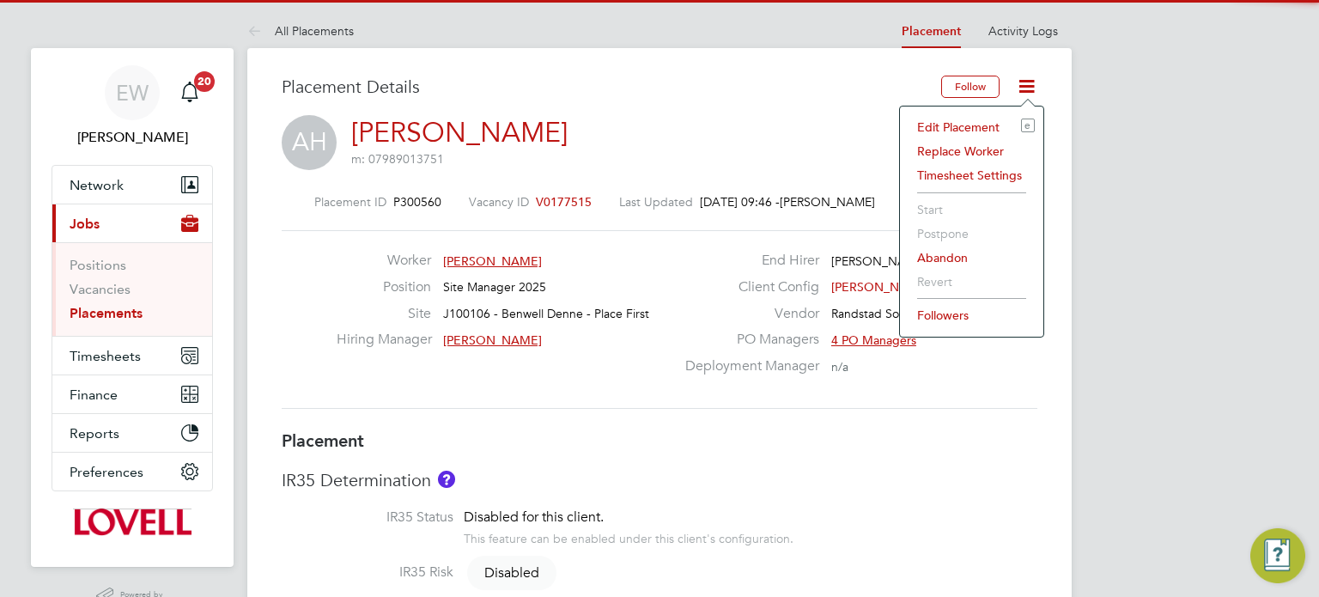
click at [967, 124] on li "Edit Placement e" at bounding box center [972, 127] width 126 height 24
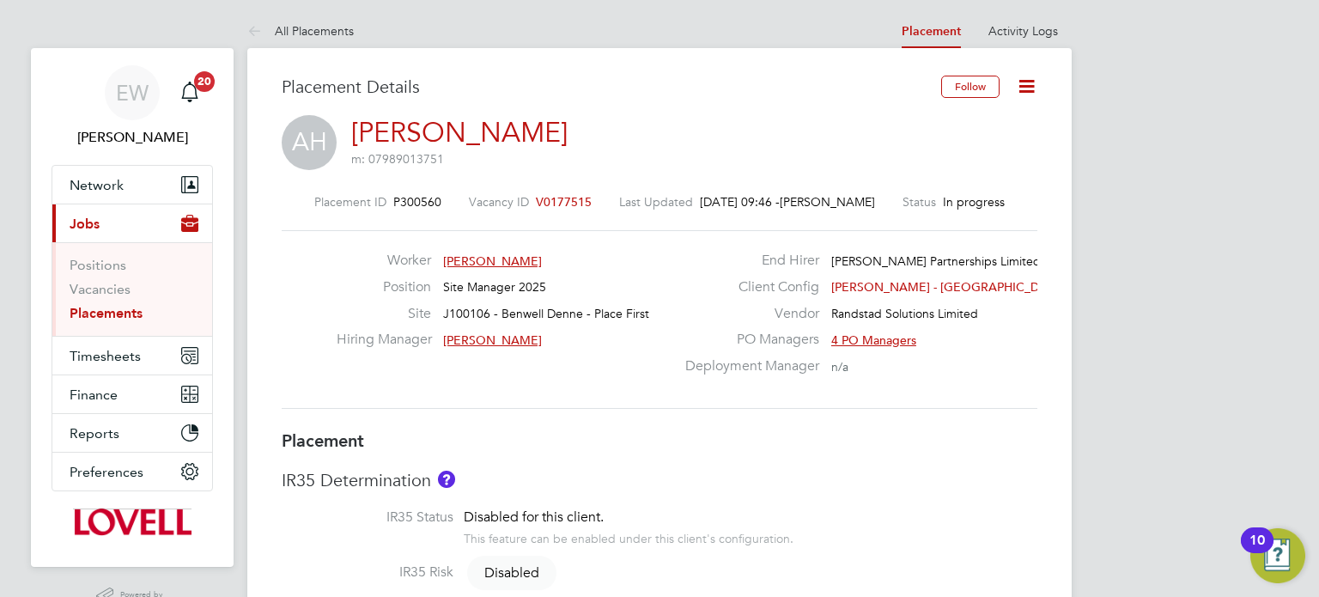
type input "Nick MacKinnon"
type input "07 Aug 2025"
type input "05 Oct 2025"
type input "08:00"
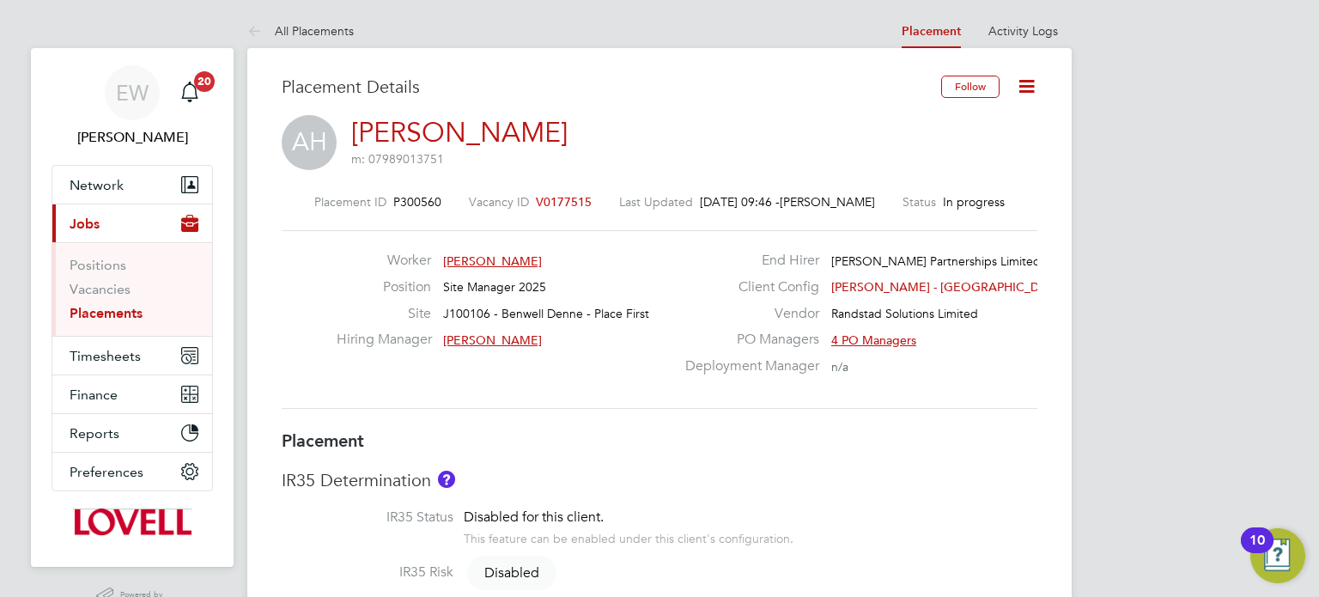
type input "17:00"
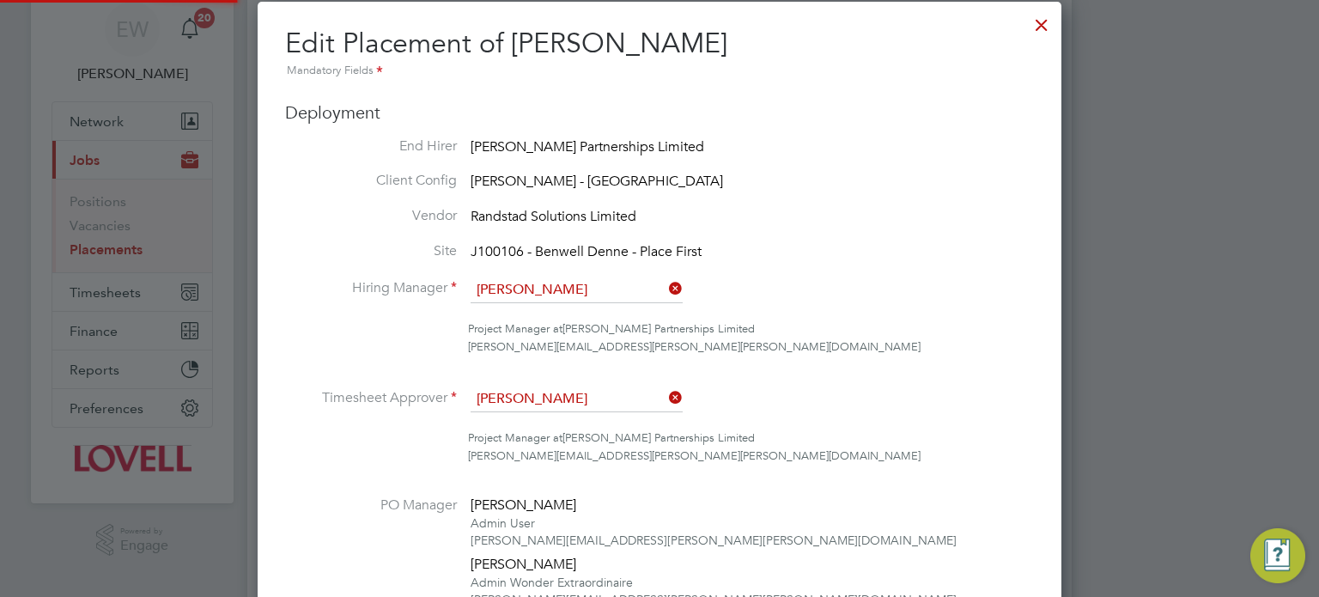
scroll to position [79, 0]
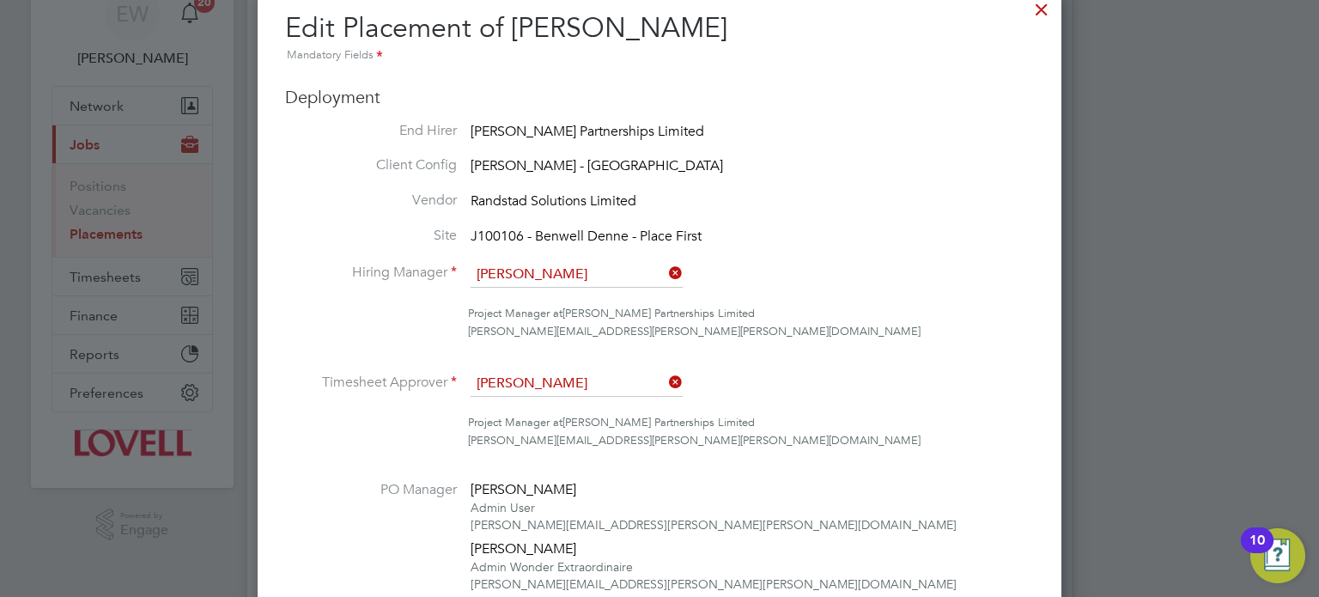
click at [1033, 16] on div at bounding box center [1041, 5] width 31 height 31
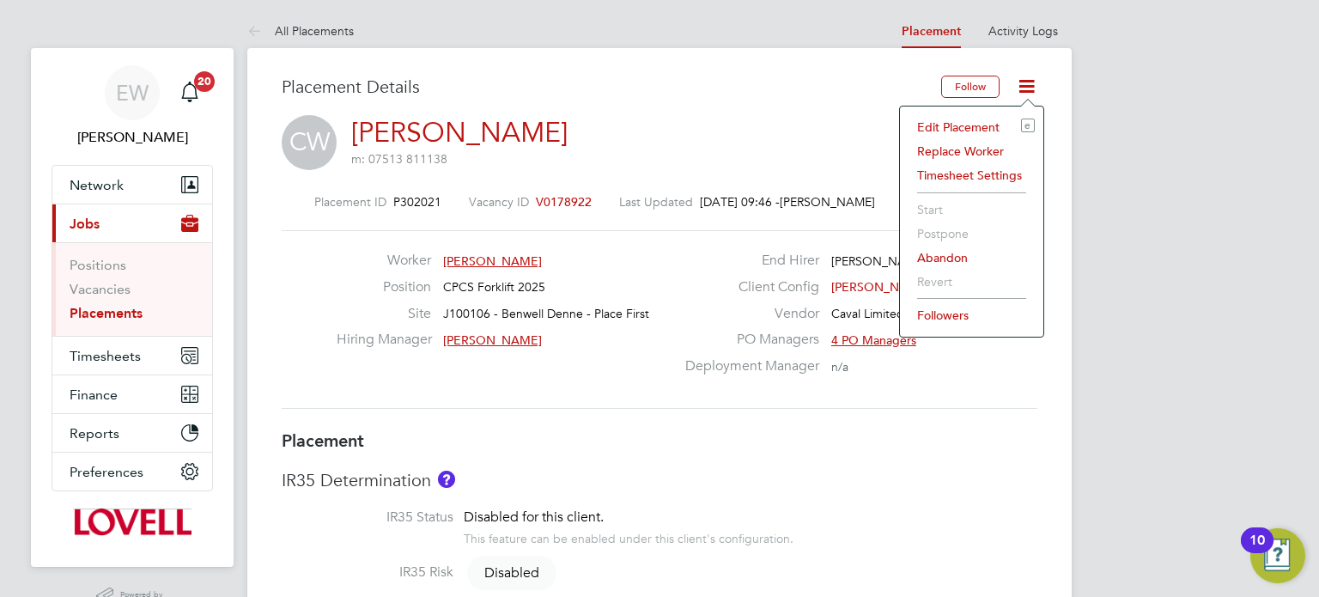
click at [950, 127] on li "Edit Placement e" at bounding box center [972, 127] width 126 height 24
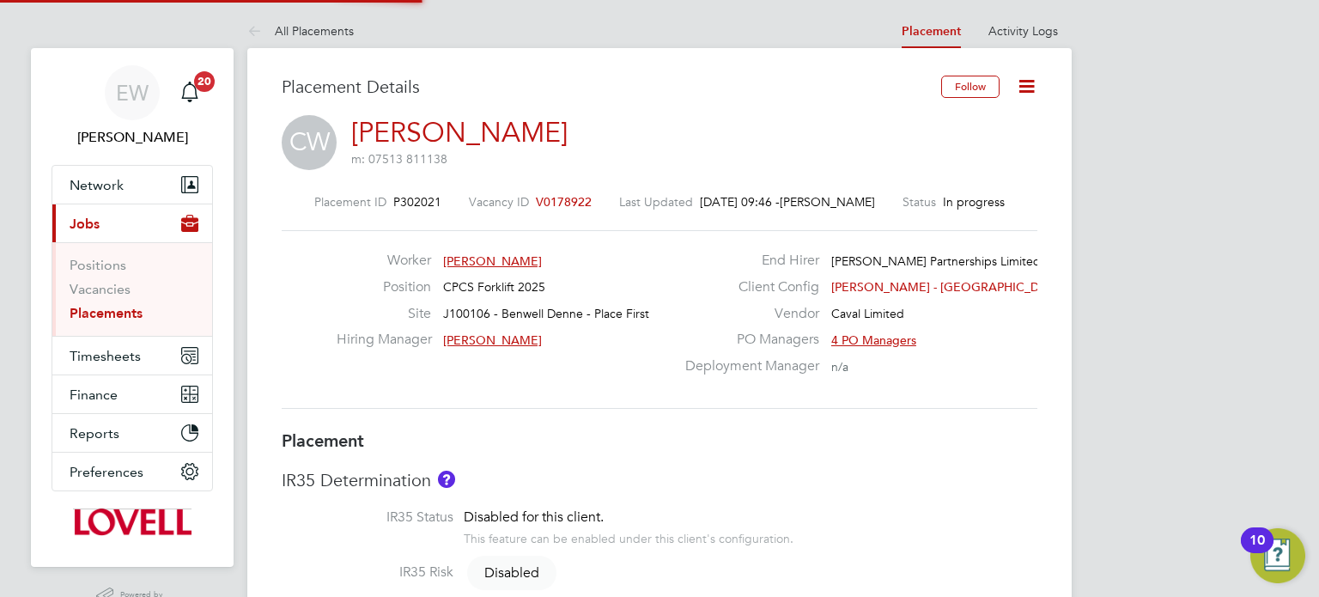
type input "[PERSON_NAME]"
type input "20 Aug 2025"
type input "05 Oct 2025"
type input "08:00"
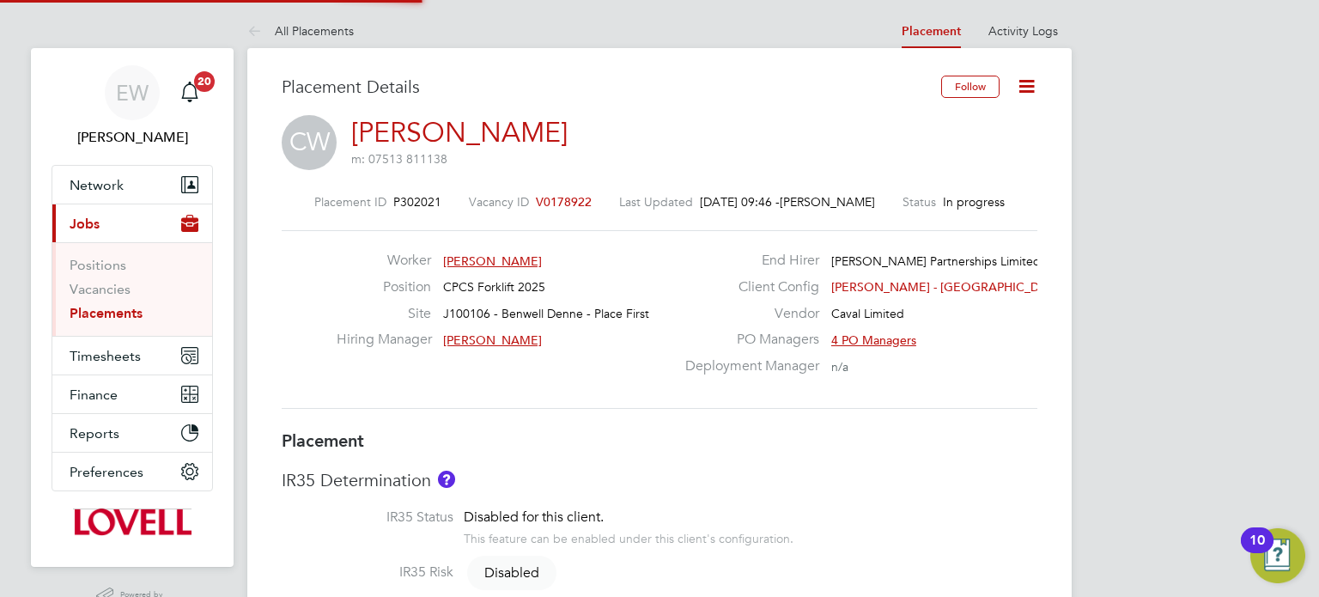
type input "17:00"
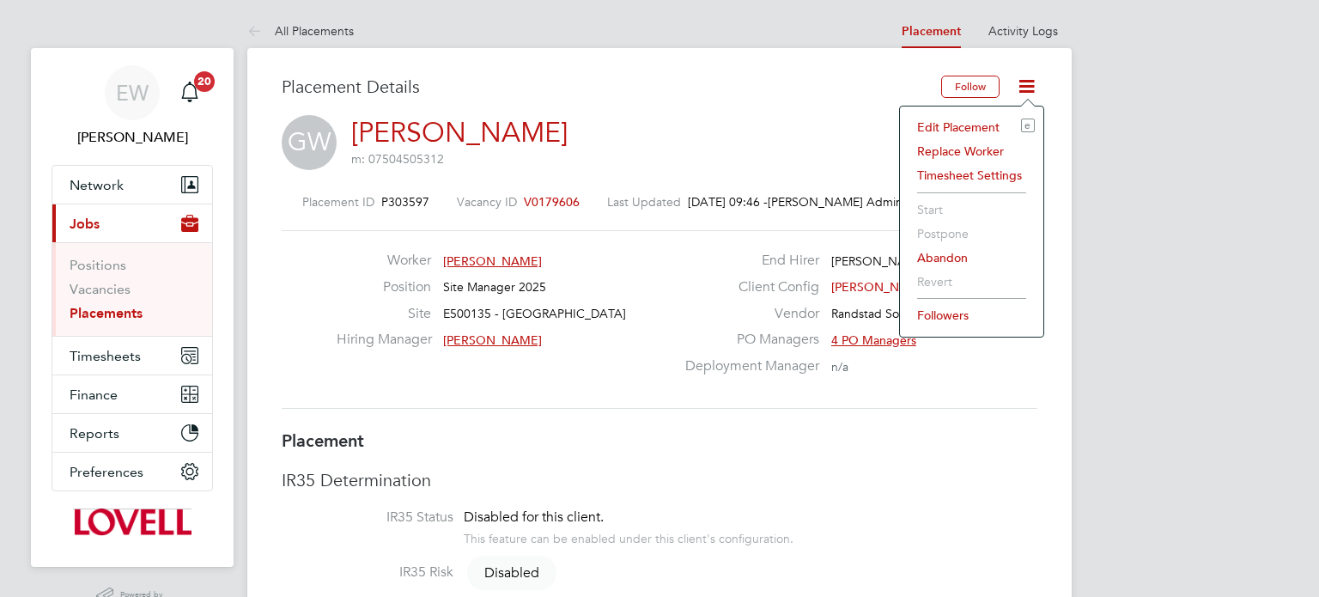
click at [957, 131] on li "Edit Placement e" at bounding box center [972, 127] width 126 height 24
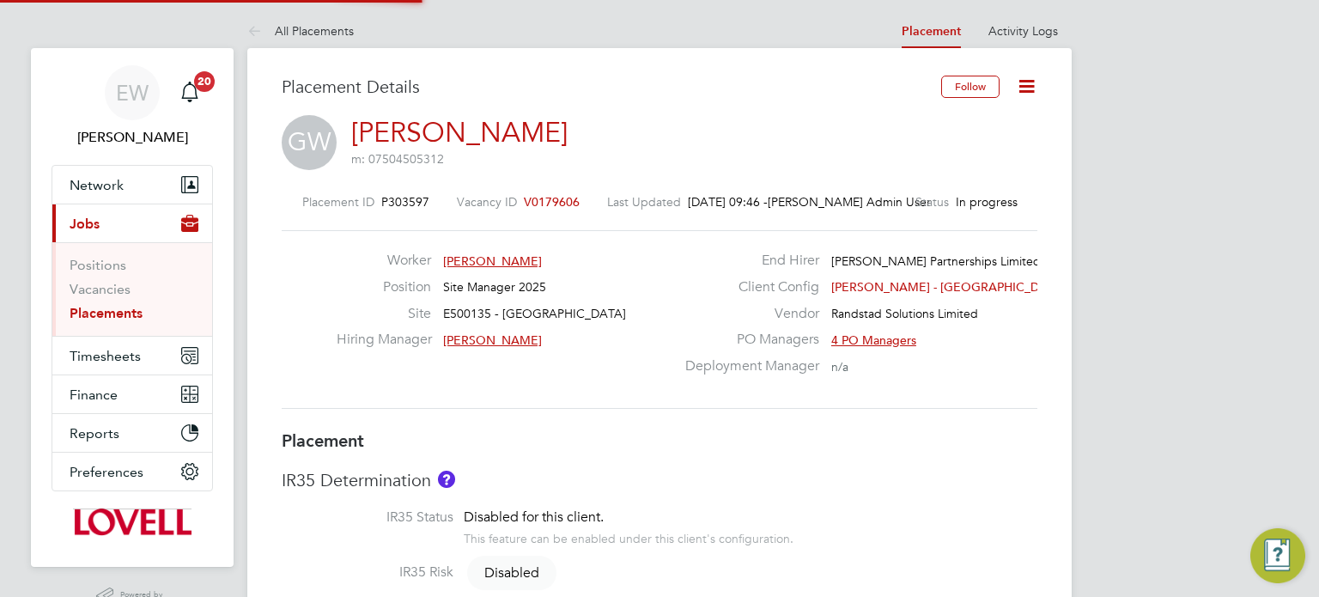
type input "[PERSON_NAME]"
type input "[DATE]"
type input "03 Oct 2025"
type input "08:00"
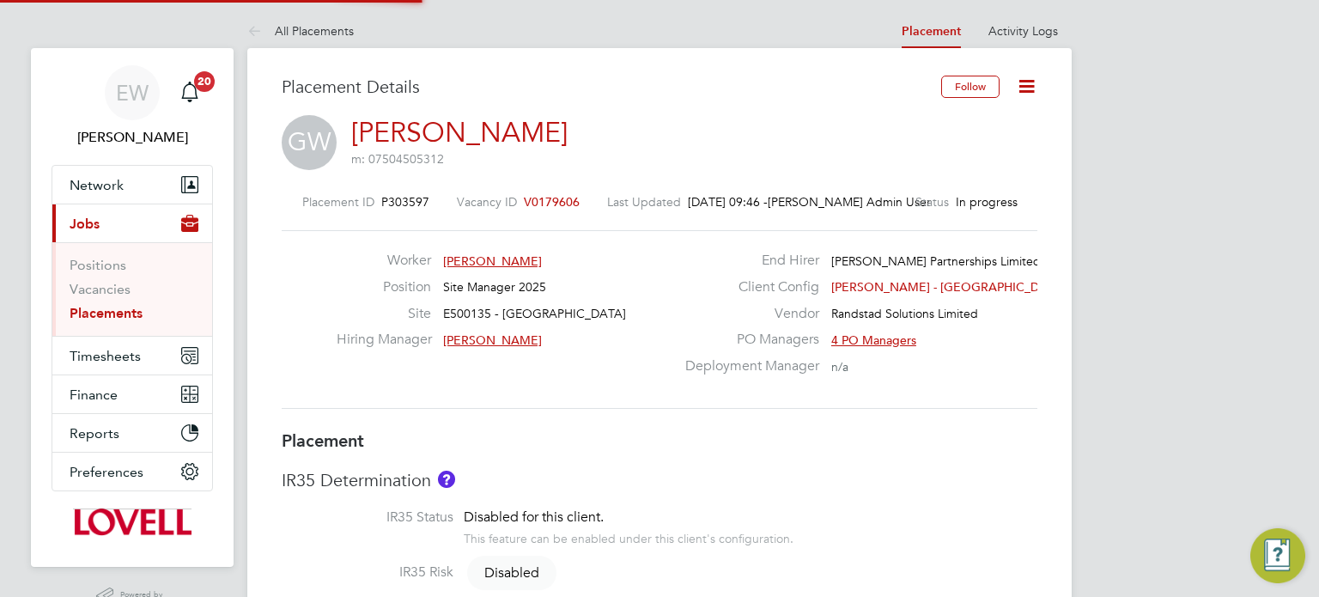
type input "17:00"
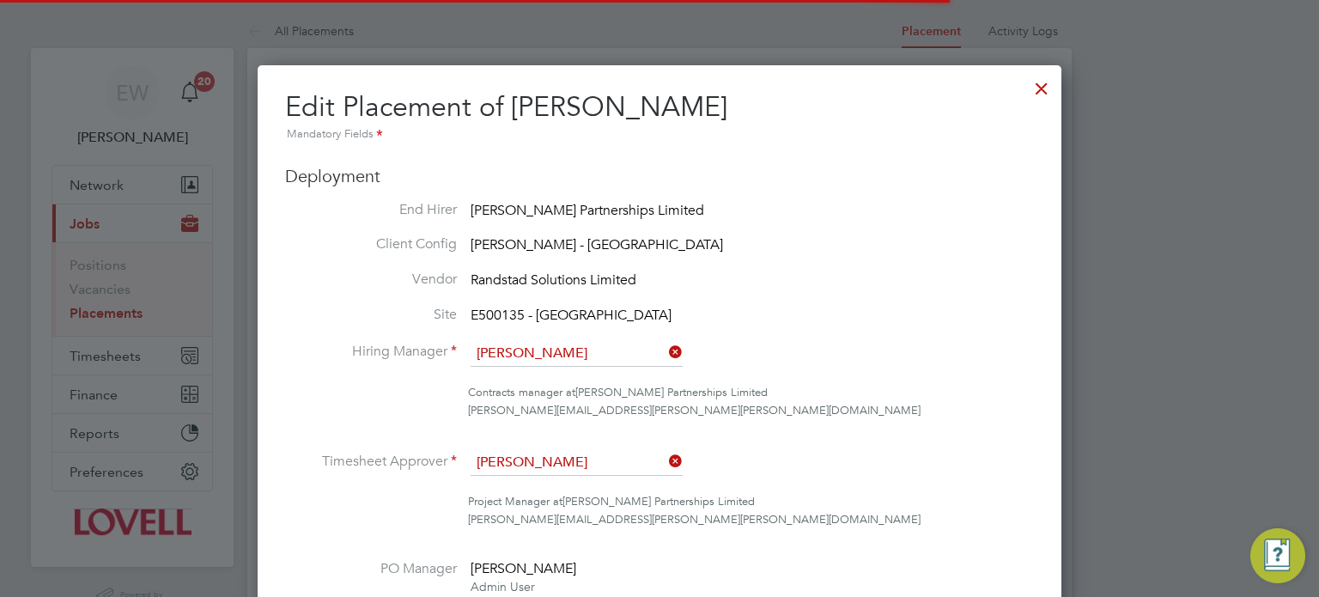
scroll to position [2098, 805]
click at [609, 357] on input "Gary Tansey" at bounding box center [577, 354] width 212 height 26
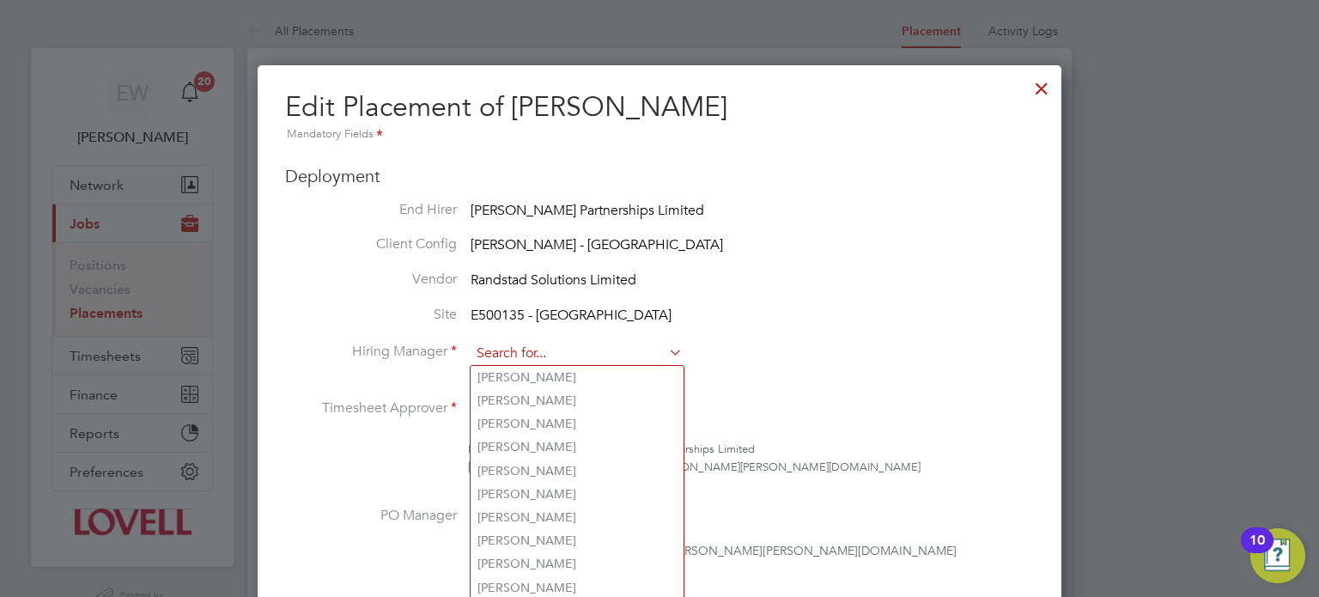
type input "n"
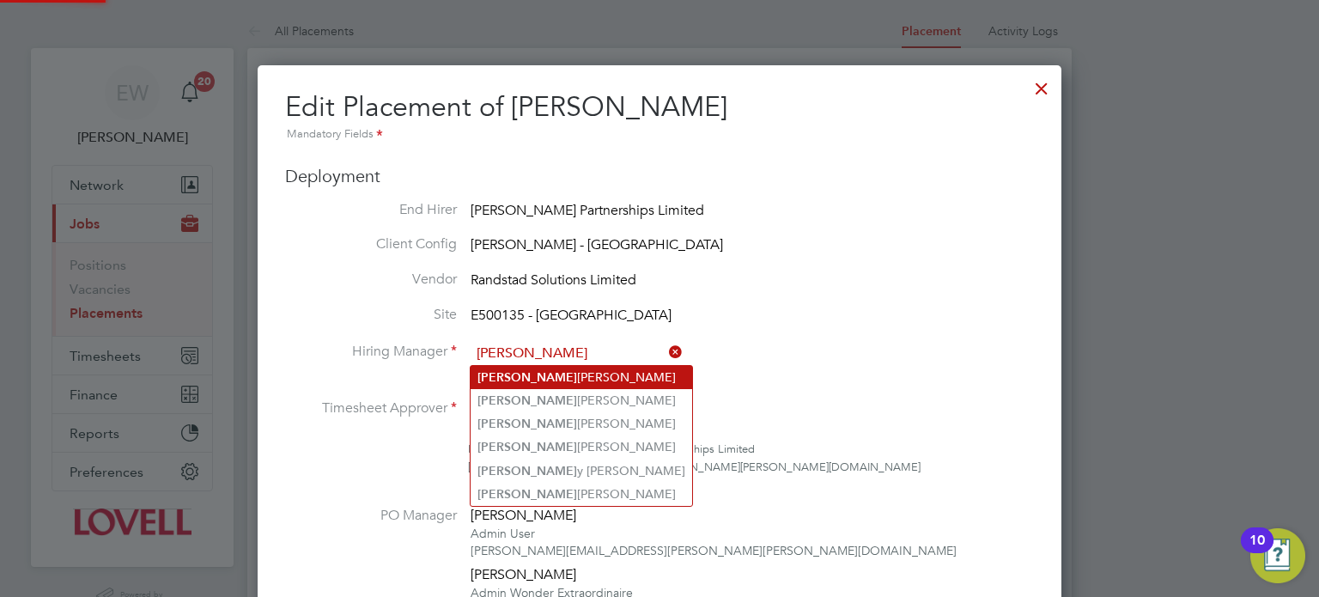
click at [601, 374] on li "Nick MacKinnon" at bounding box center [582, 377] width 222 height 23
type input "Nick MacKinnon"
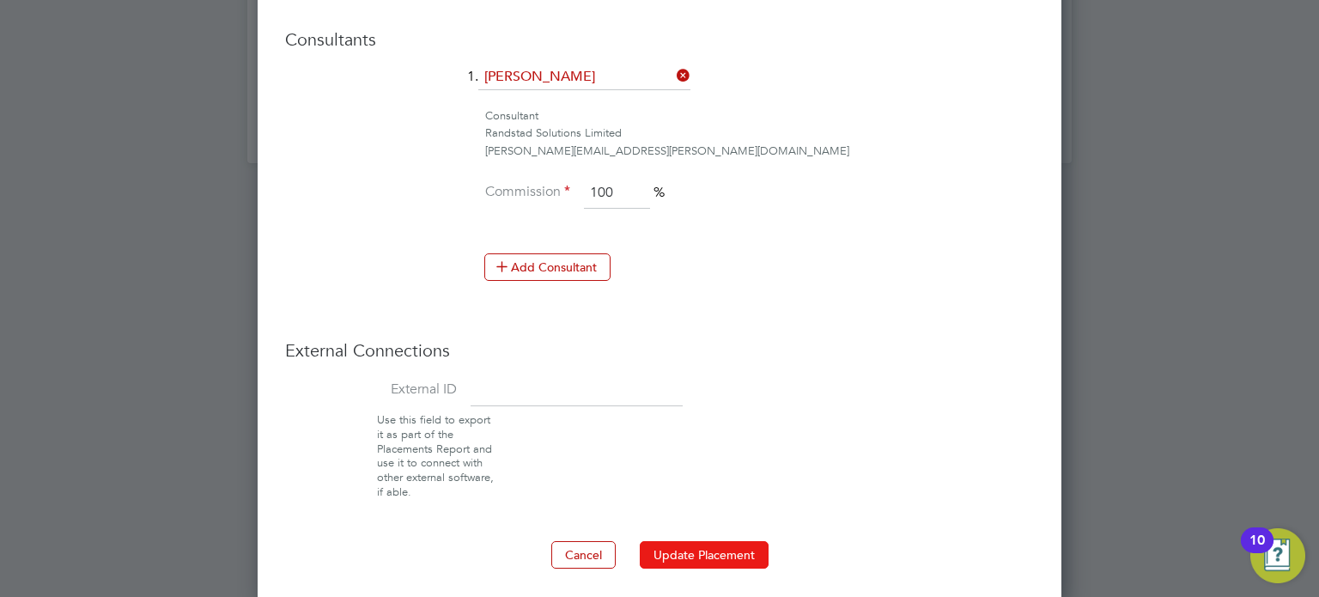
click at [702, 541] on button "Update Placement" at bounding box center [704, 554] width 129 height 27
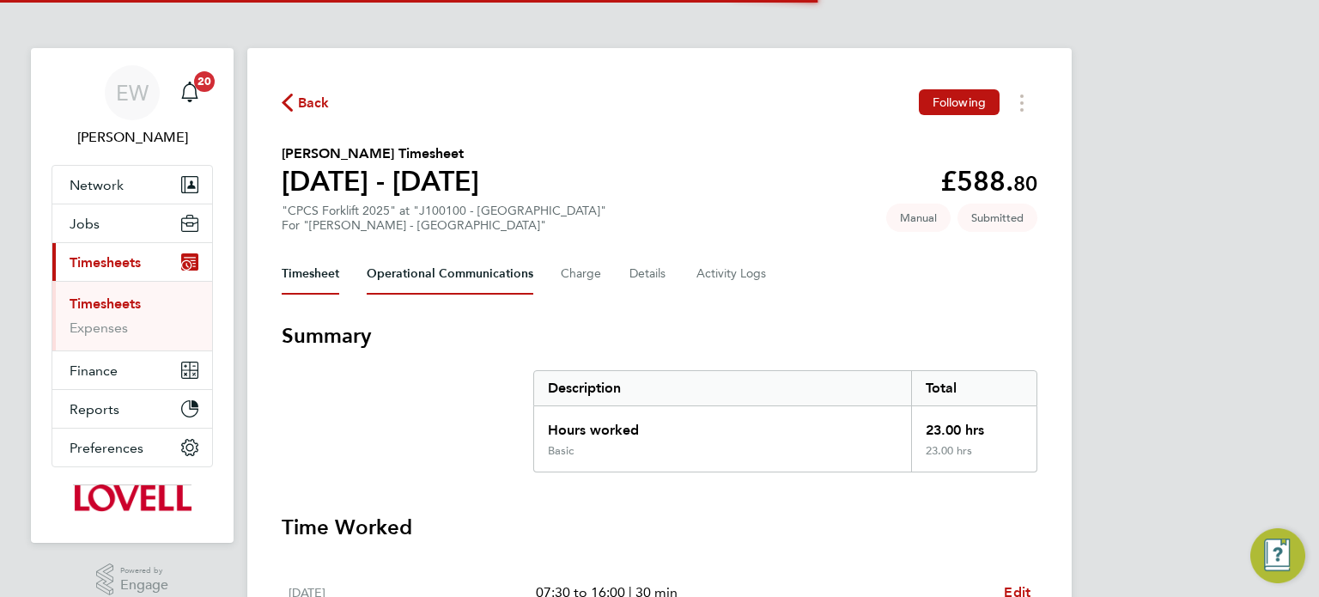
click at [477, 274] on Communications-tab "Operational Communications" at bounding box center [450, 273] width 167 height 41
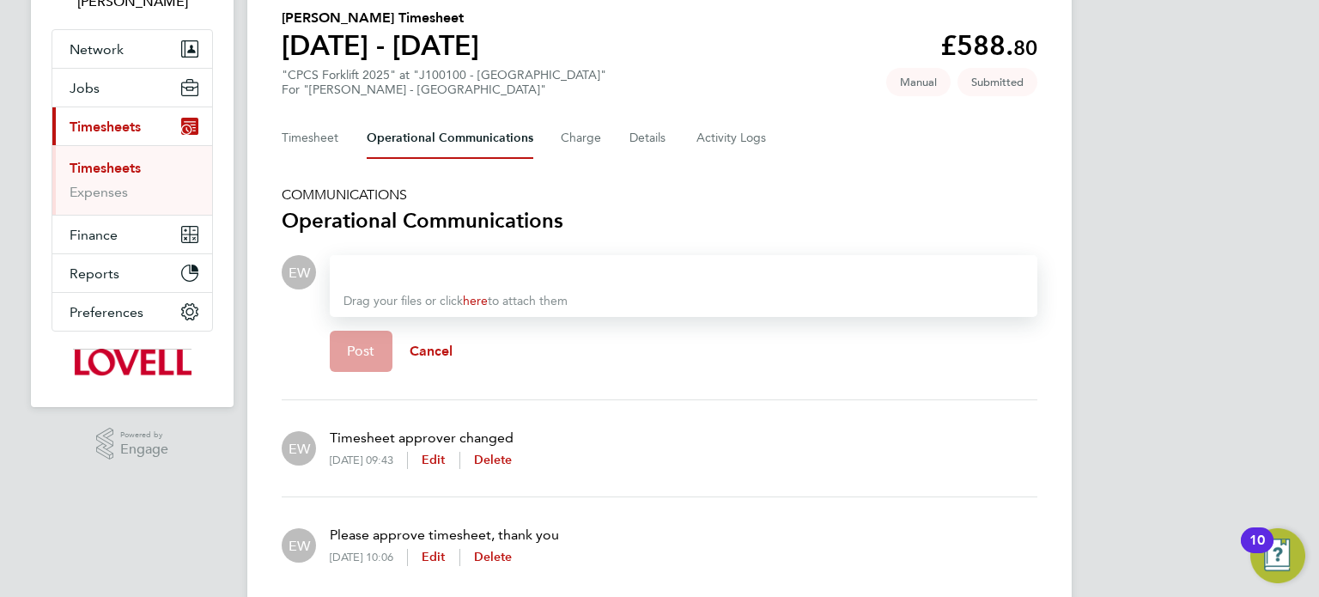
scroll to position [137, 0]
click at [348, 355] on span "Post" at bounding box center [361, 350] width 28 height 17
